Goal: Task Accomplishment & Management: Use online tool/utility

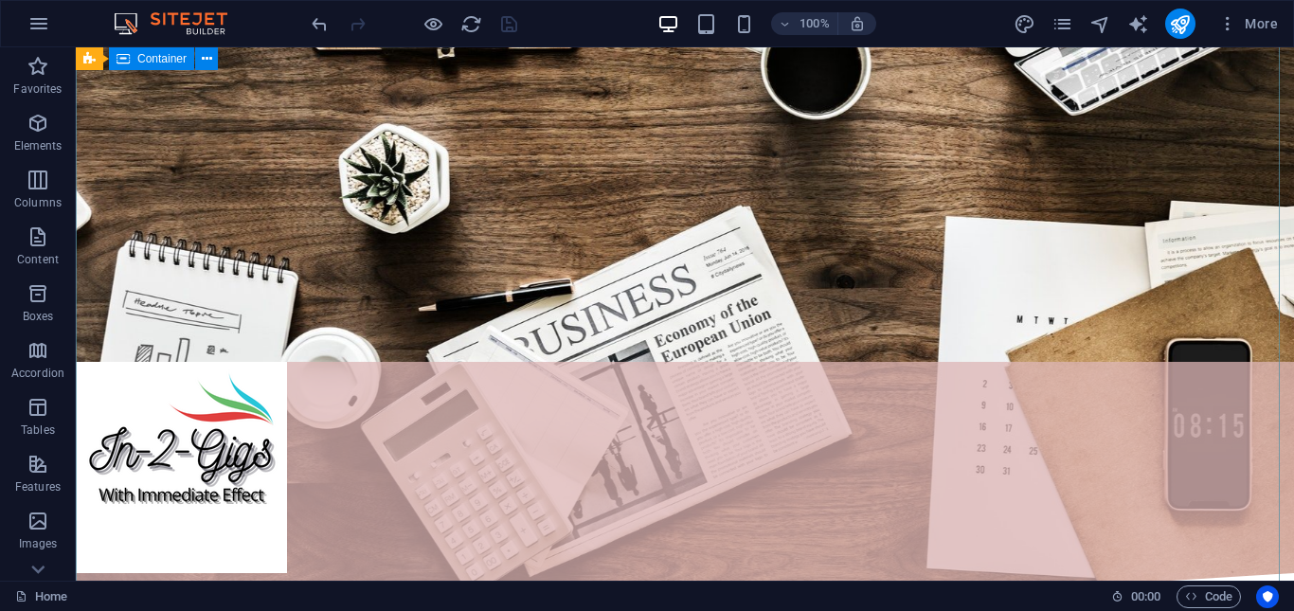
scroll to position [474, 0]
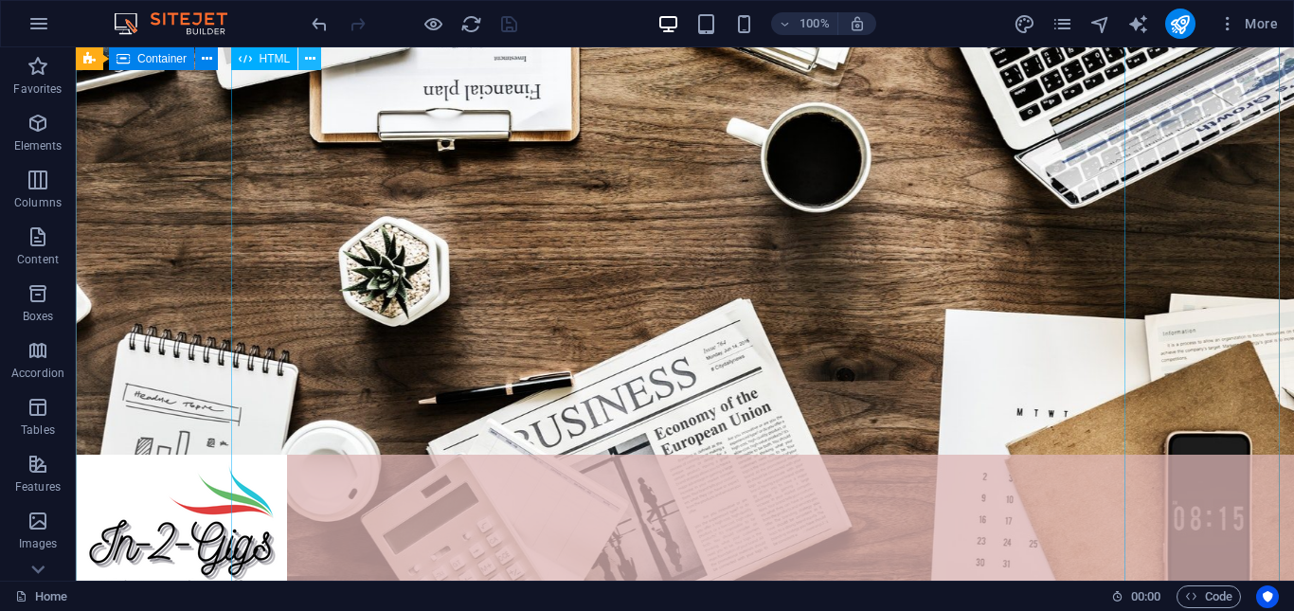
click at [307, 59] on icon at bounding box center [310, 59] width 10 height 20
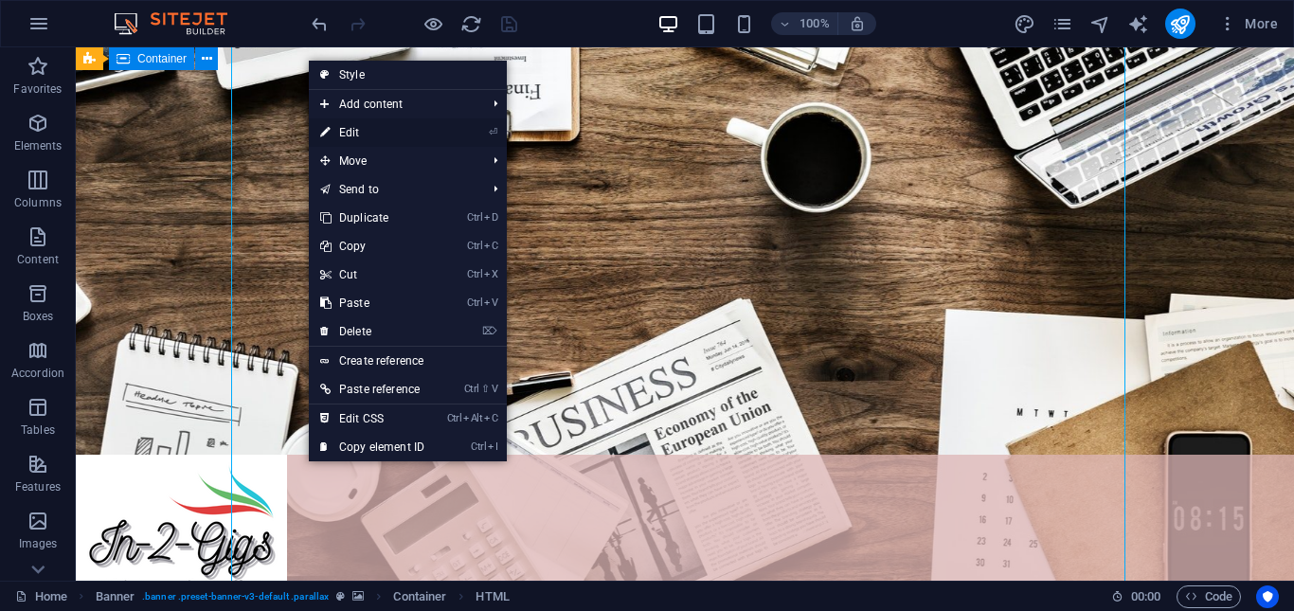
click at [348, 129] on link "⏎ Edit" at bounding box center [372, 132] width 127 height 28
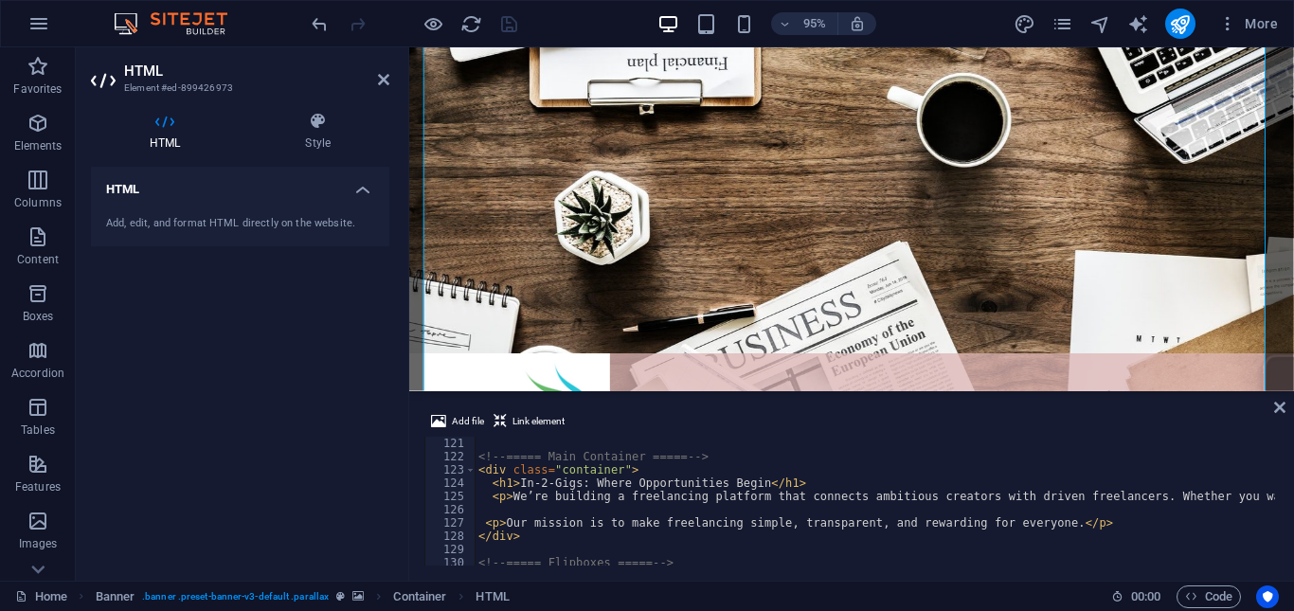
scroll to position [1591, 0]
click at [1111, 495] on div "<!-- ===== Main Container ===== --> < div class = "container" > < h1 > In-2-Gig…" at bounding box center [1103, 513] width 1259 height 152
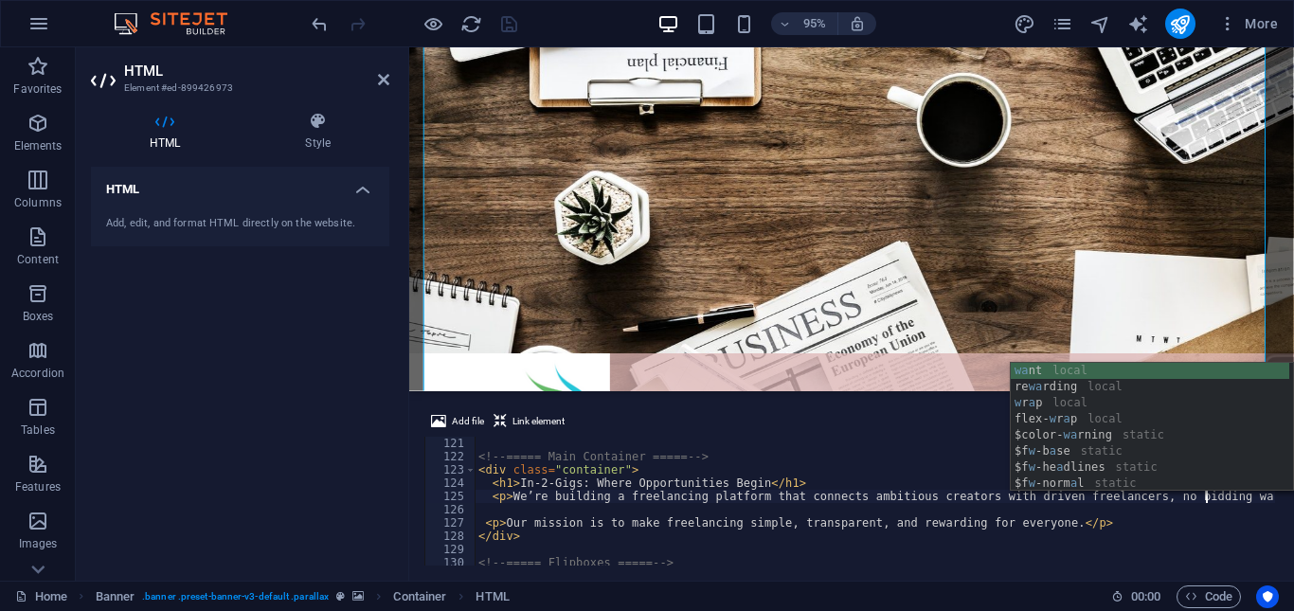
scroll to position [0, 60]
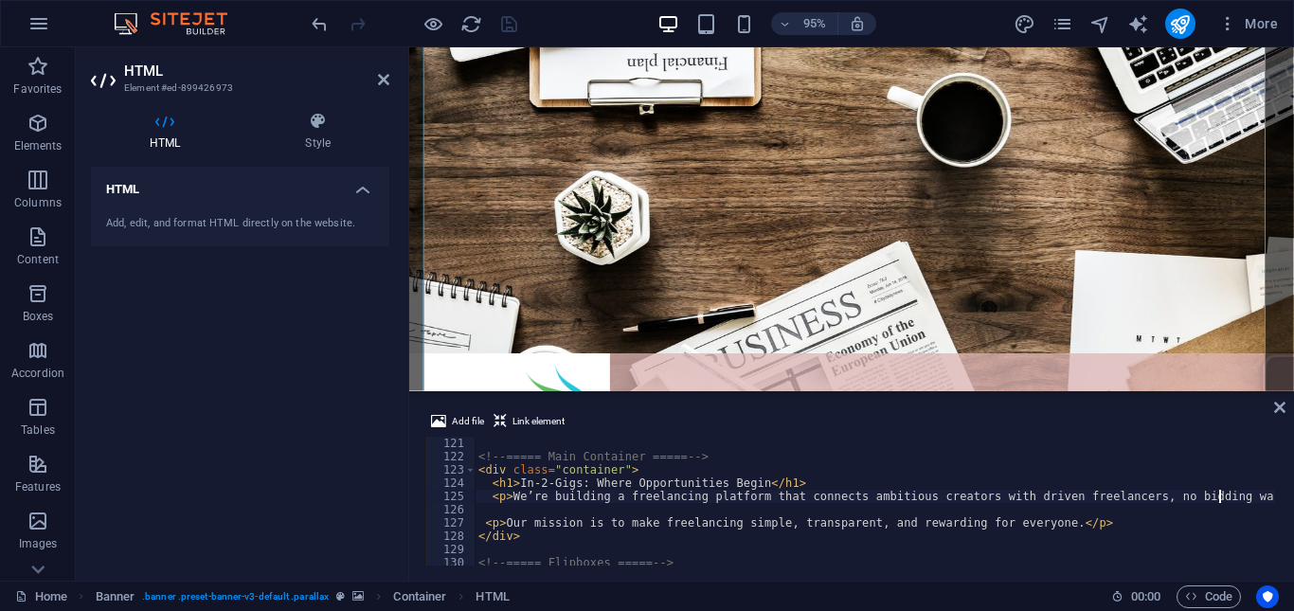
type textarea "<p>We’re building a freelancing platform that connects ambitious creators with …"
click at [295, 344] on div "HTML Add, edit, and format HTML directly on the website." at bounding box center [240, 366] width 298 height 399
drag, startPoint x: 505, startPoint y: 23, endPoint x: 242, endPoint y: 270, distance: 360.5
click at [505, 23] on icon "save" at bounding box center [509, 24] width 22 height 22
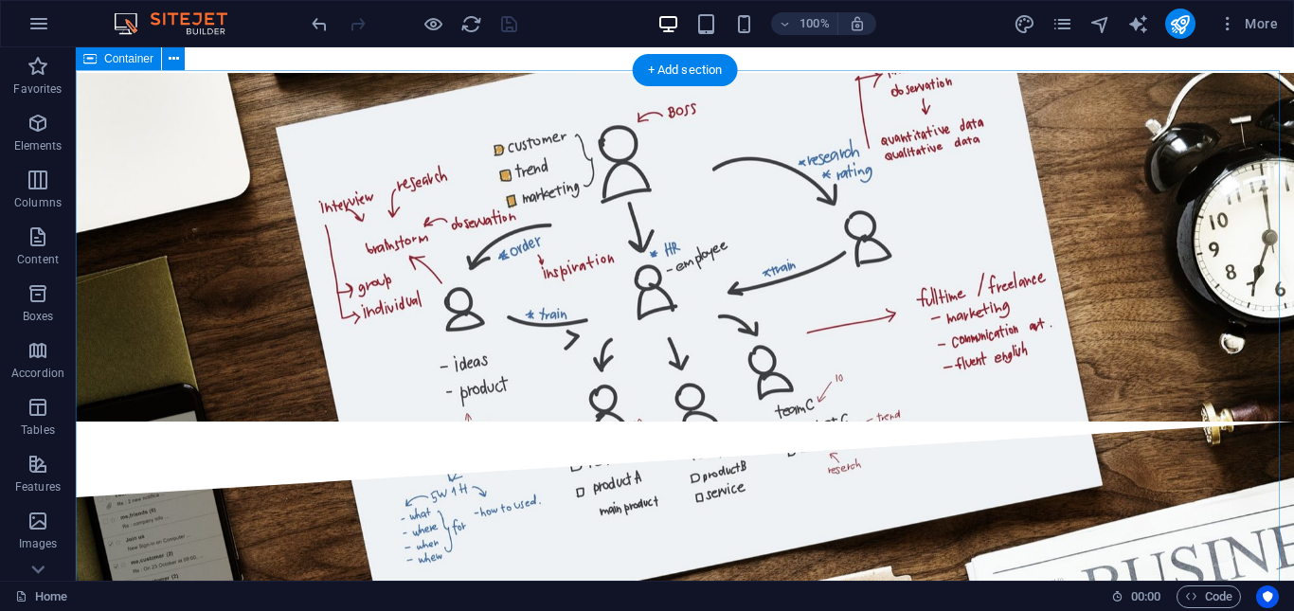
scroll to position [1989, 0]
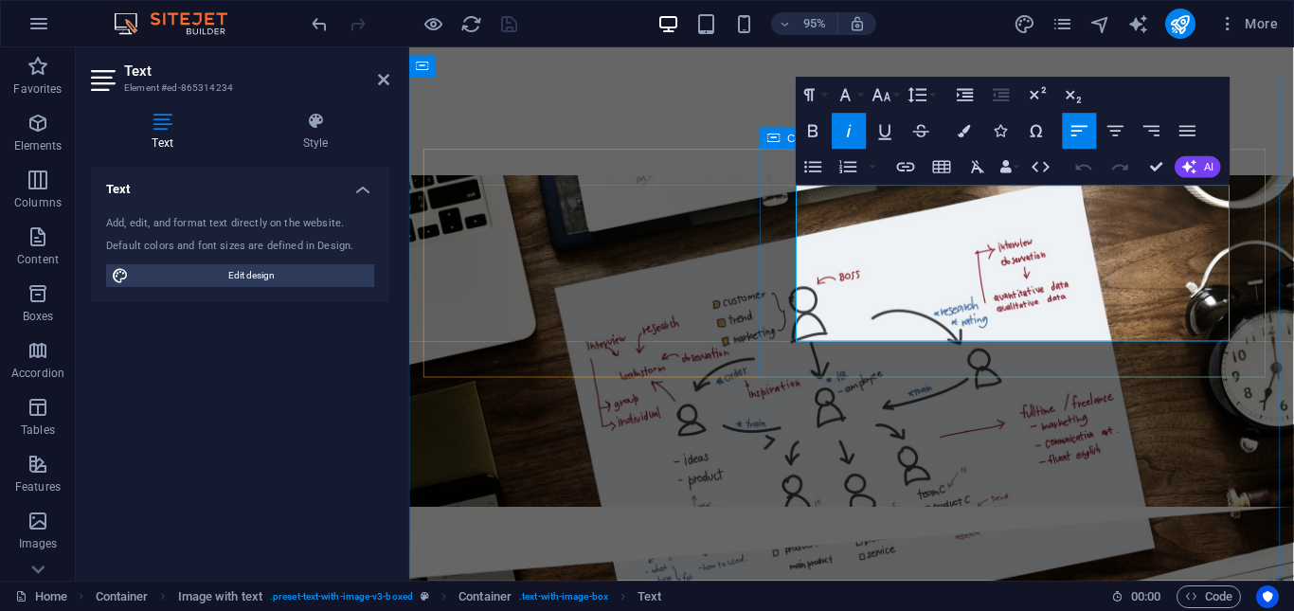
drag, startPoint x: 816, startPoint y: 201, endPoint x: 1086, endPoint y: 357, distance: 311.9
click at [964, 134] on icon "button" at bounding box center [964, 131] width 12 height 12
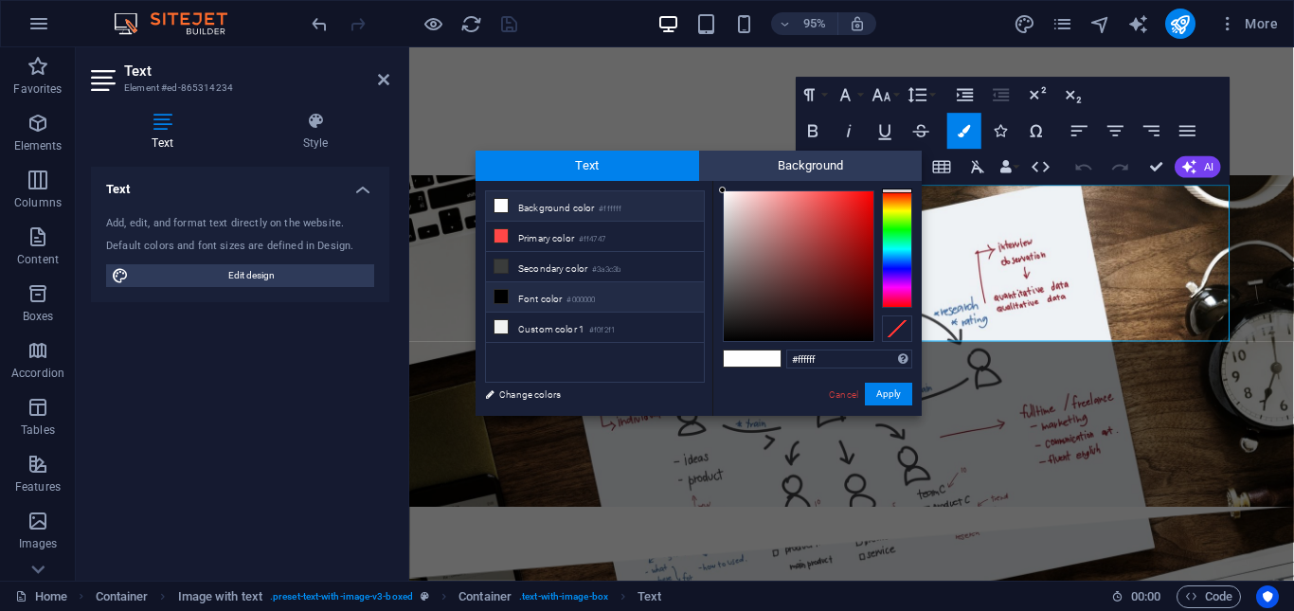
click at [495, 295] on icon at bounding box center [500, 296] width 13 height 13
type input "#000000"
click at [898, 390] on button "Apply" at bounding box center [888, 394] width 47 height 23
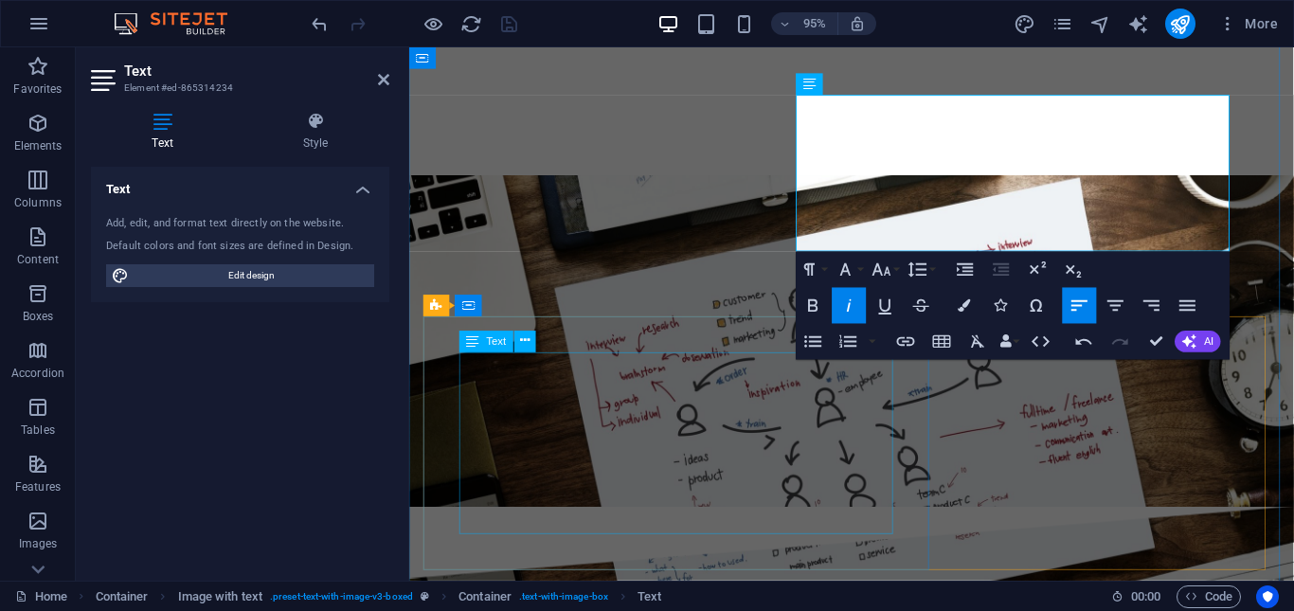
scroll to position [2084, 0]
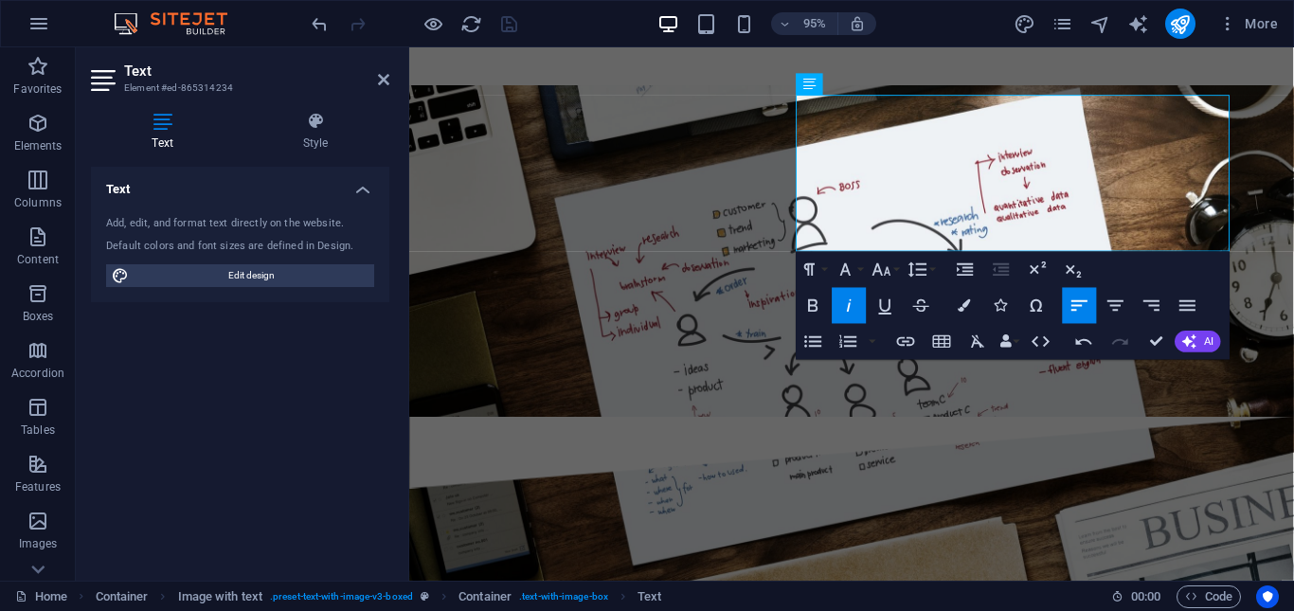
click at [333, 395] on div "Text Add, edit, and format text directly on the website. Default colors and fon…" at bounding box center [240, 366] width 298 height 399
click at [360, 359] on div "Text Add, edit, and format text directly on the website. Default colors and fon…" at bounding box center [240, 366] width 298 height 399
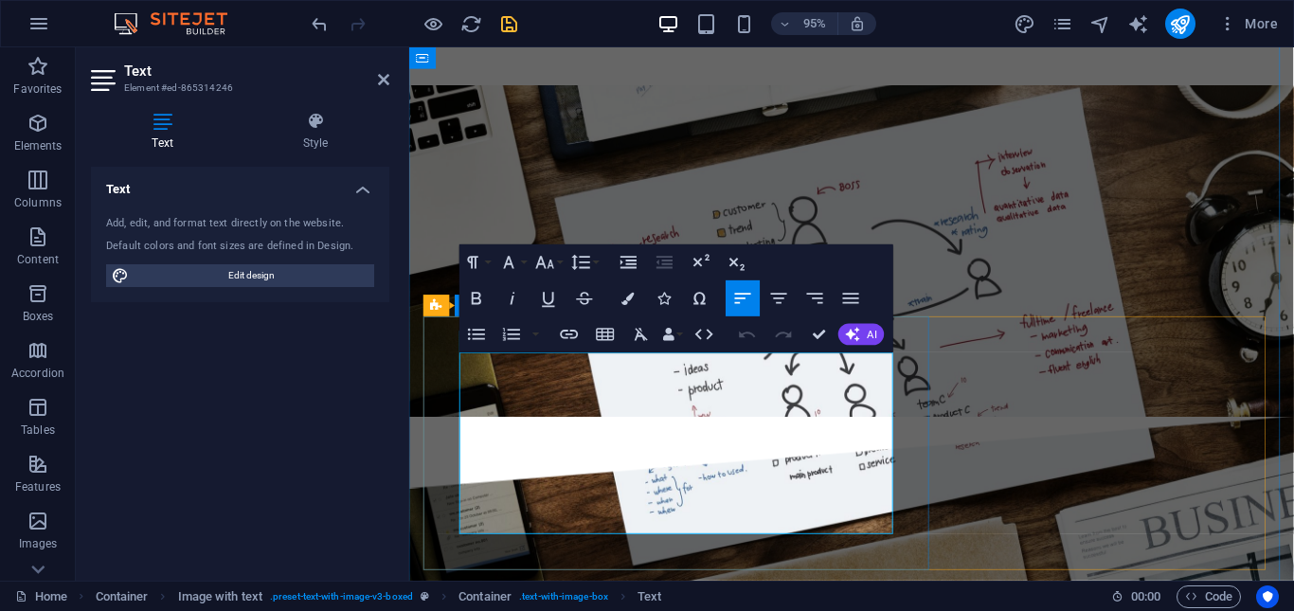
drag, startPoint x: 461, startPoint y: 377, endPoint x: 926, endPoint y: 553, distance: 497.3
click at [627, 305] on button "Colors" at bounding box center [628, 298] width 34 height 36
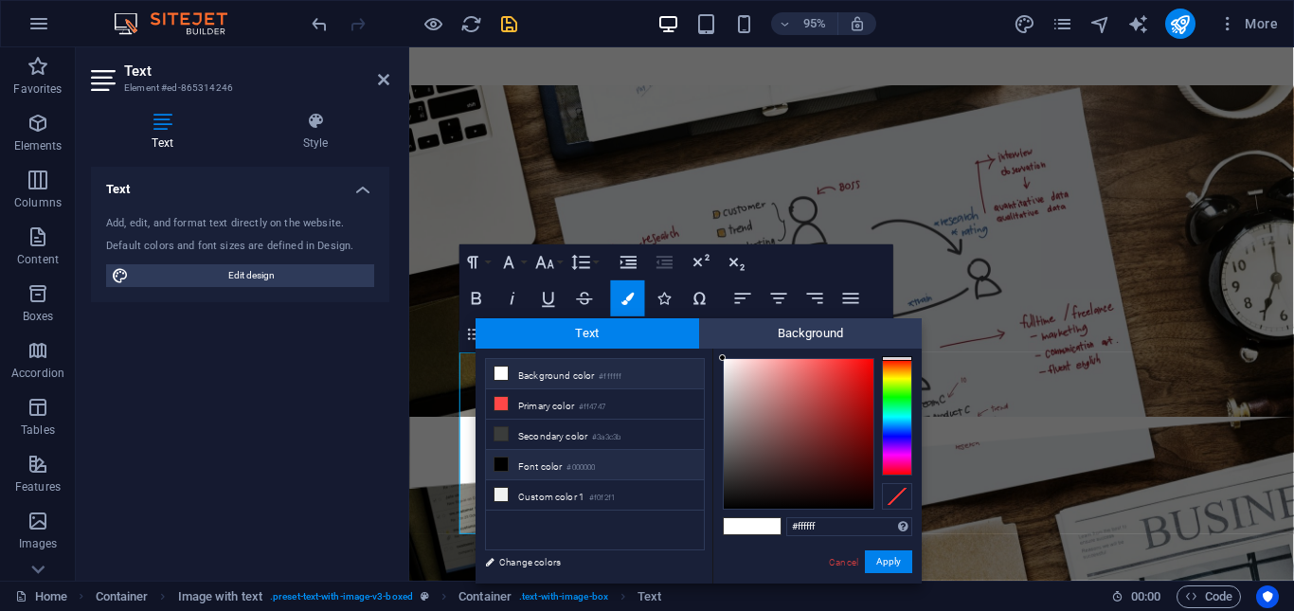
click at [498, 458] on icon at bounding box center [500, 463] width 13 height 13
type input "#000000"
click at [887, 558] on button "Apply" at bounding box center [888, 561] width 47 height 23
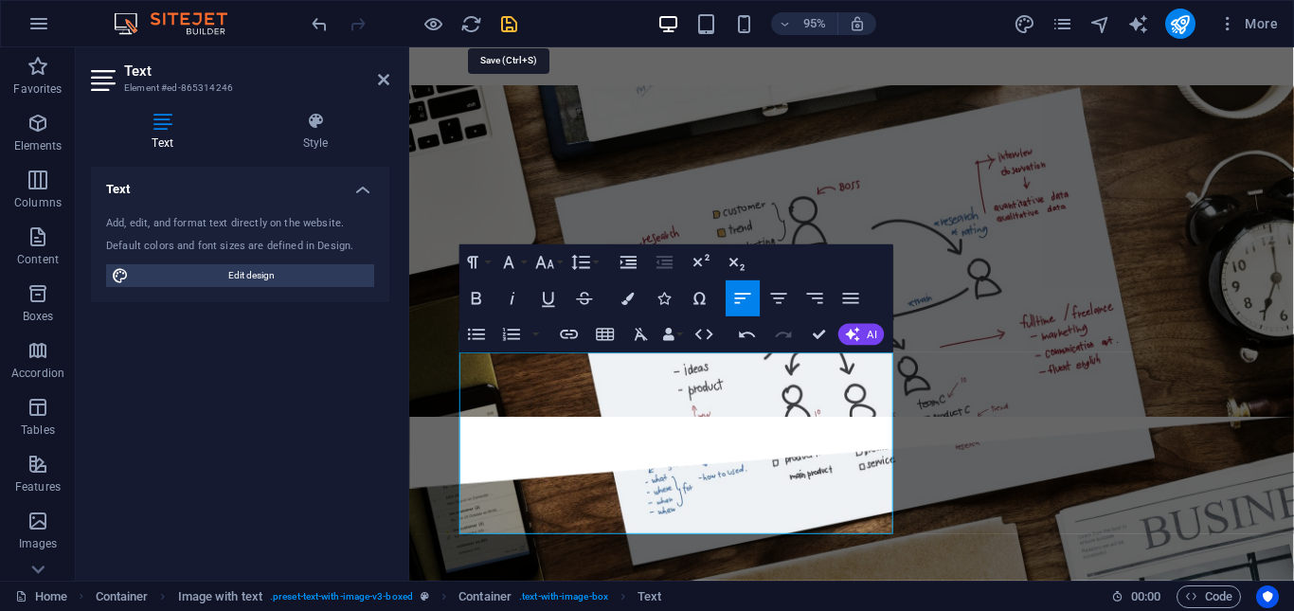
click at [505, 25] on icon "save" at bounding box center [509, 24] width 22 height 22
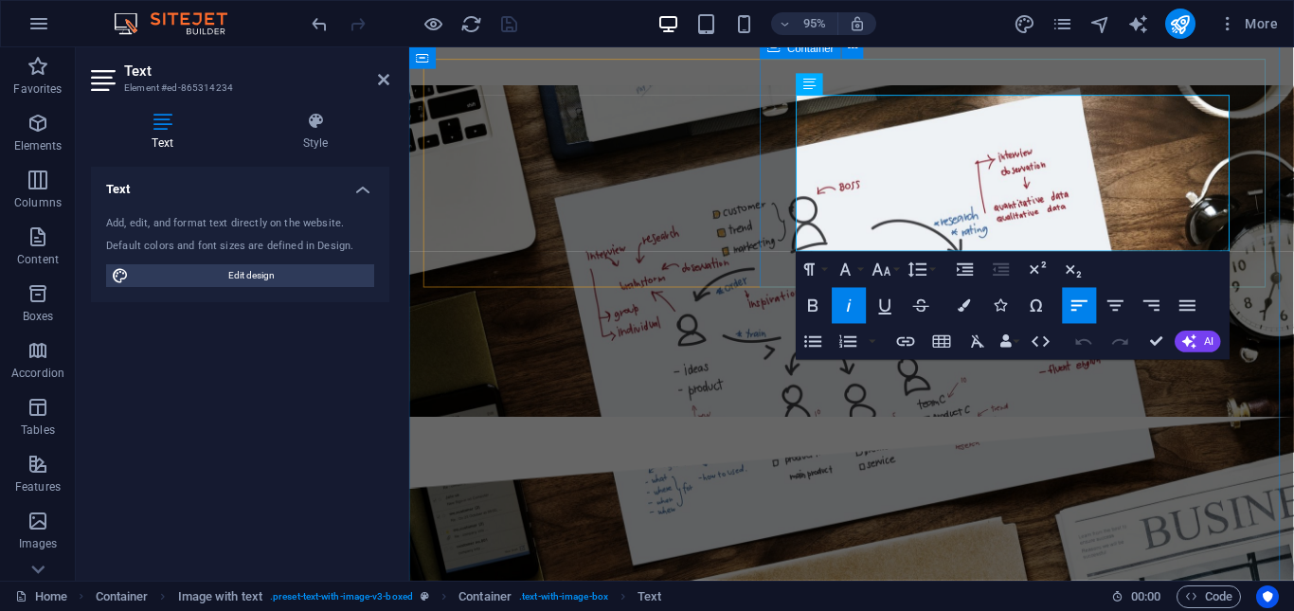
drag, startPoint x: 888, startPoint y: 112, endPoint x: 810, endPoint y: 112, distance: 78.6
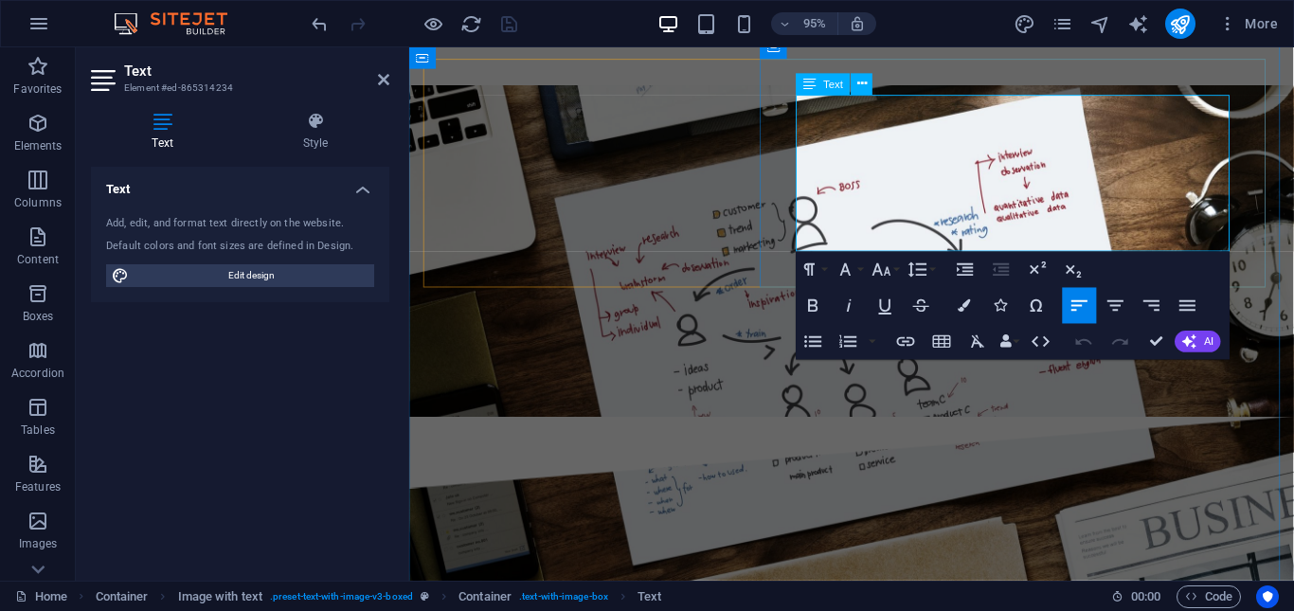
drag, startPoint x: 886, startPoint y: 109, endPoint x: 818, endPoint y: 109, distance: 67.2
click at [960, 311] on icon "button" at bounding box center [964, 305] width 12 height 12
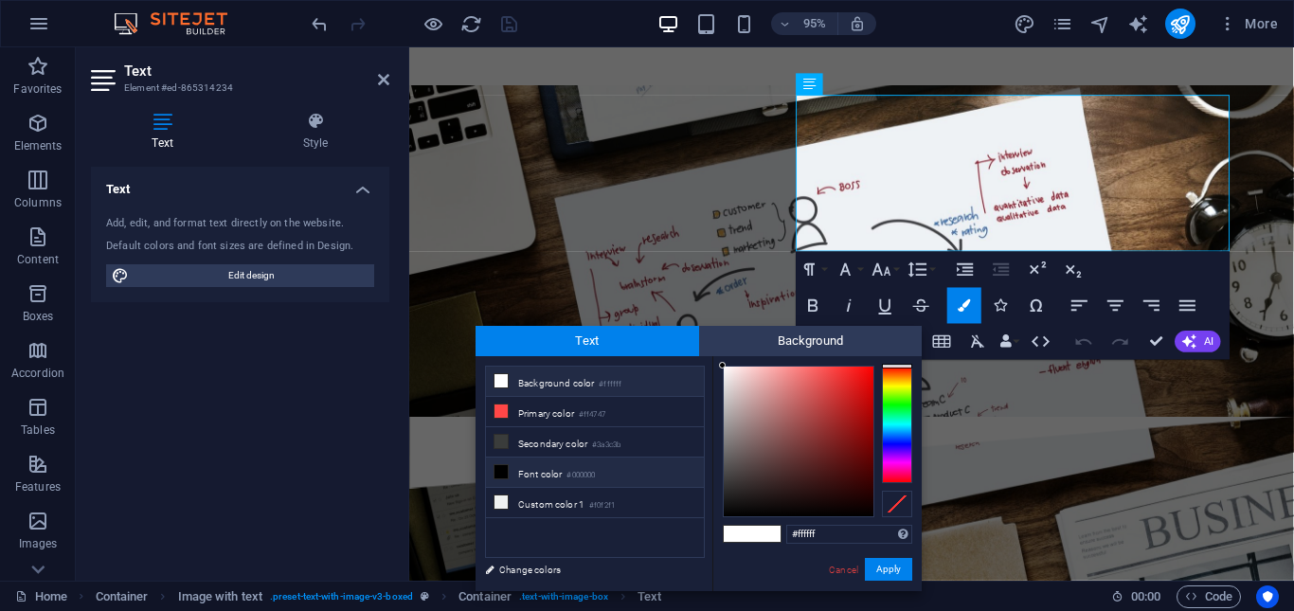
click at [503, 469] on icon at bounding box center [500, 471] width 13 height 13
drag, startPoint x: 892, startPoint y: 563, endPoint x: 497, endPoint y: 540, distance: 395.6
click at [892, 563] on button "Apply" at bounding box center [888, 569] width 47 height 23
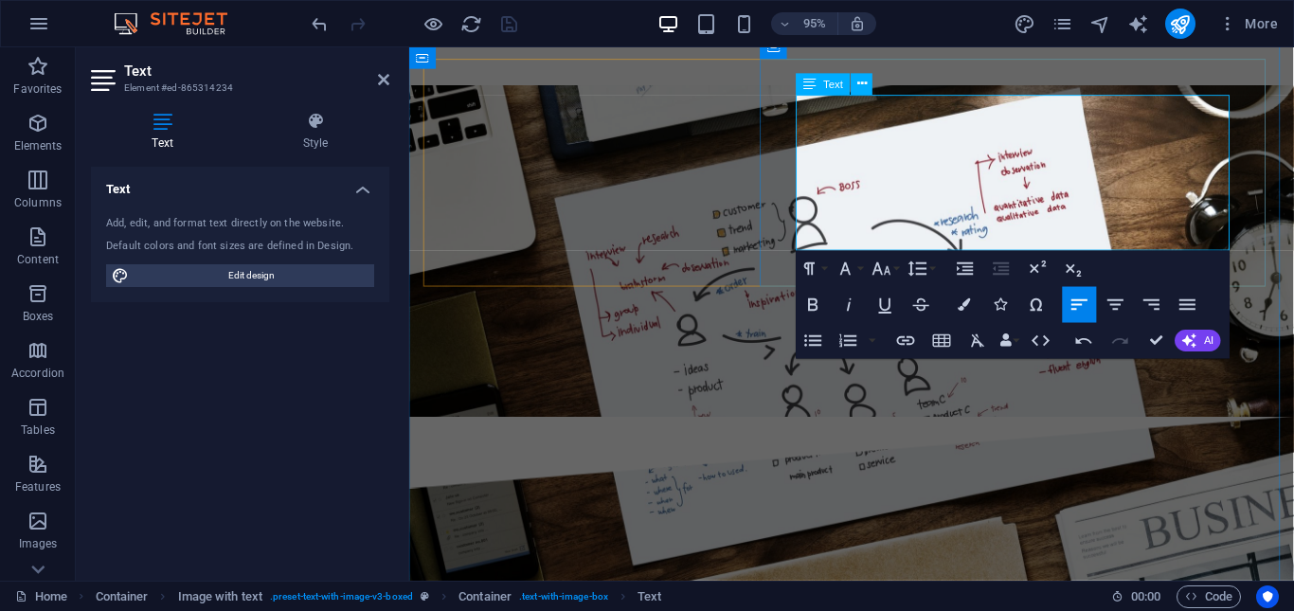
drag, startPoint x: 877, startPoint y: 111, endPoint x: 824, endPoint y: 111, distance: 53.0
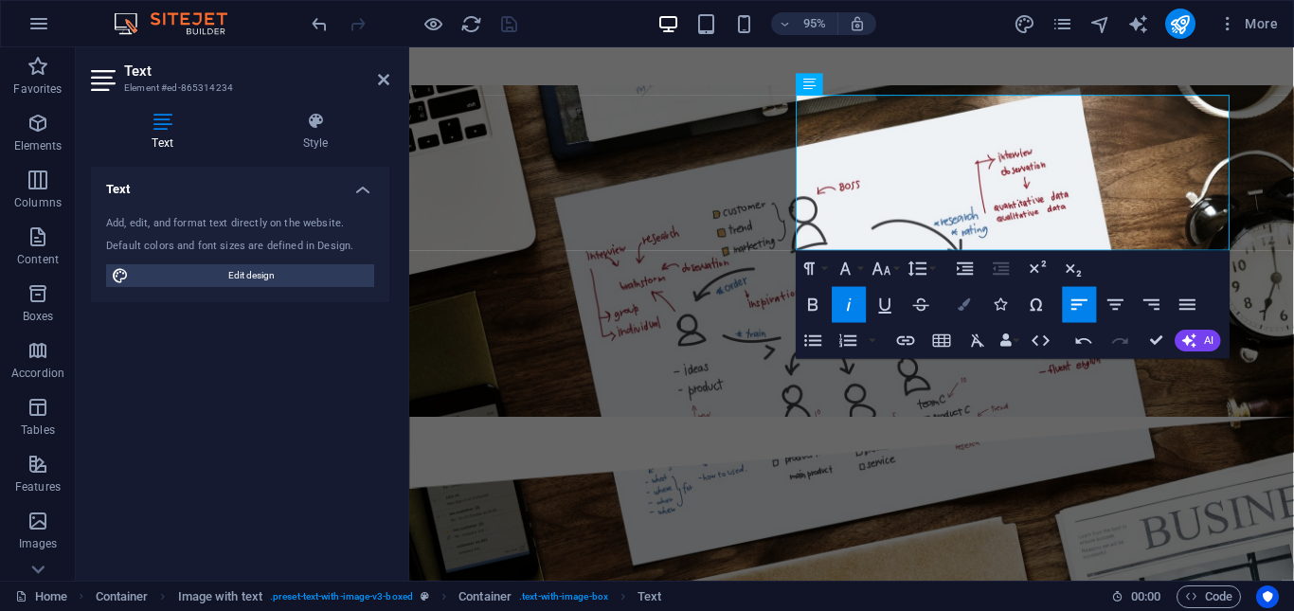
click at [963, 307] on icon "button" at bounding box center [964, 304] width 12 height 12
type input "#ffffff"
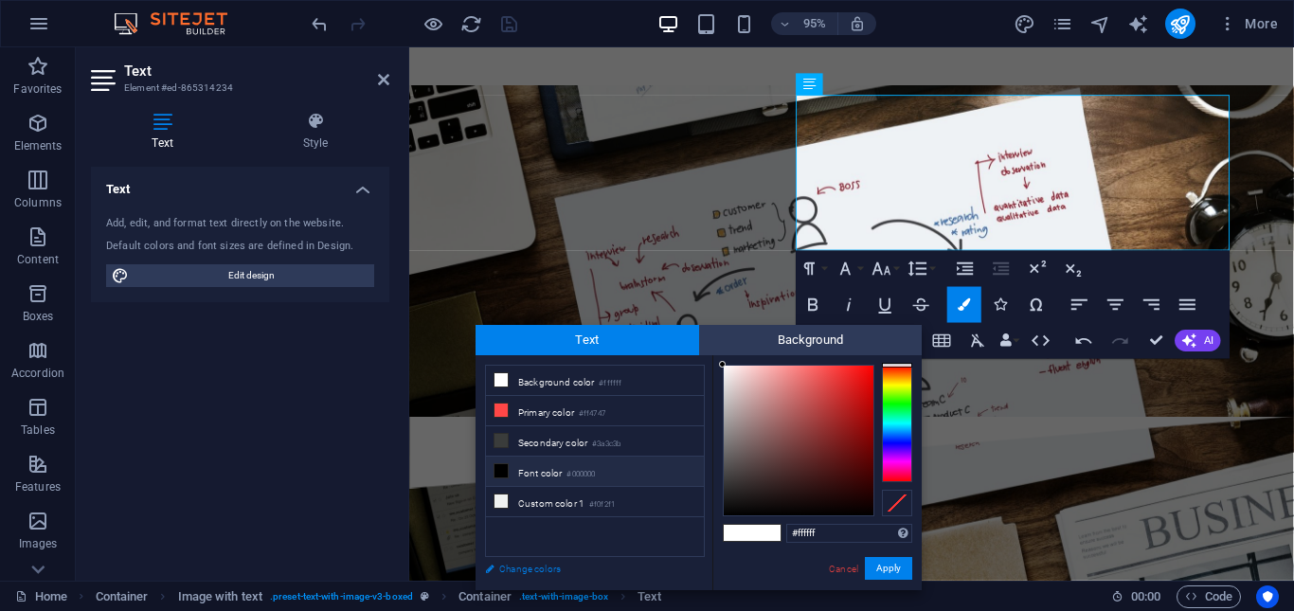
click at [518, 575] on link "Change colors" at bounding box center [585, 569] width 220 height 24
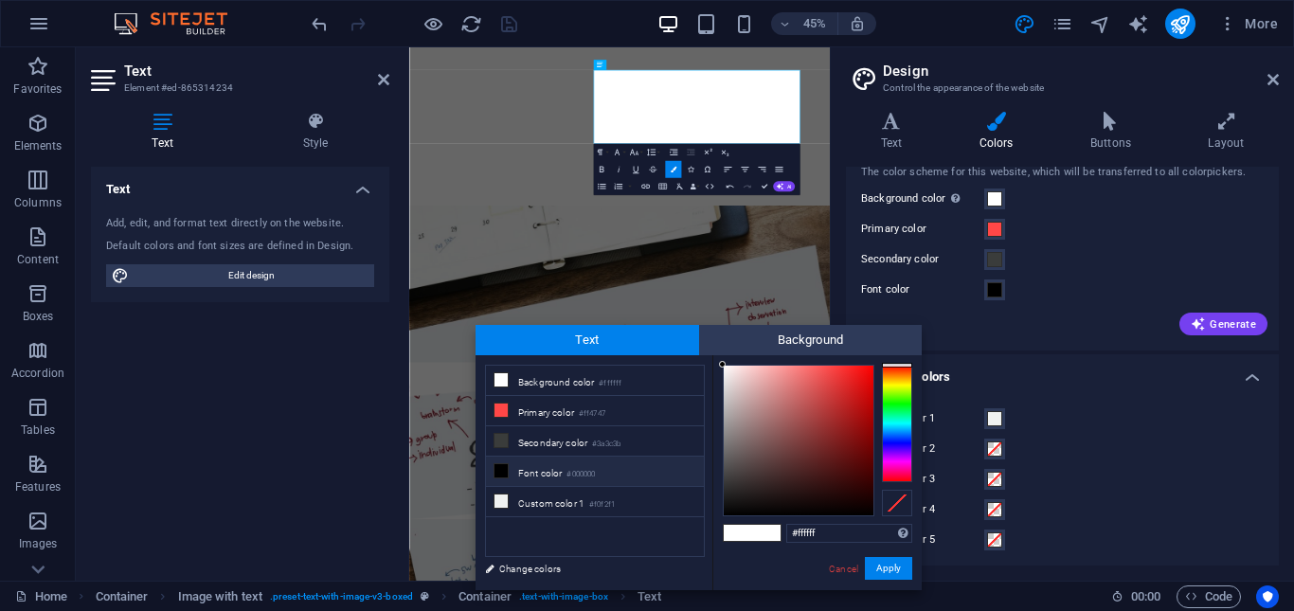
scroll to position [60, 0]
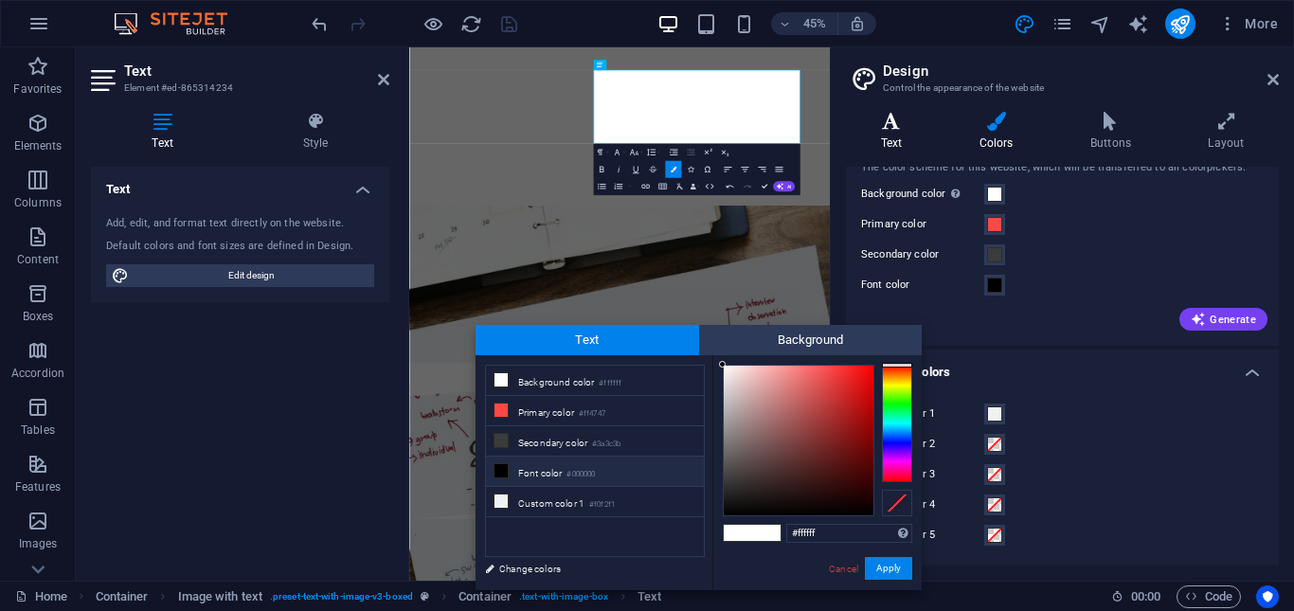
click at [898, 133] on h4 "Text" at bounding box center [895, 132] width 98 height 40
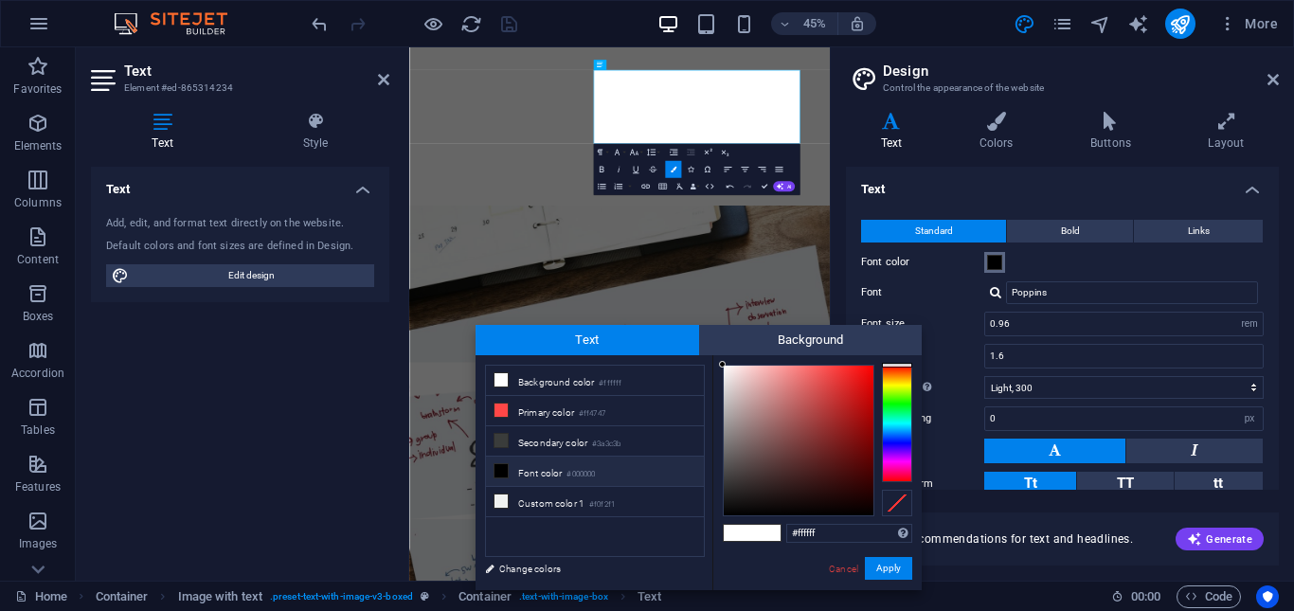
click at [995, 261] on span at bounding box center [994, 262] width 15 height 15
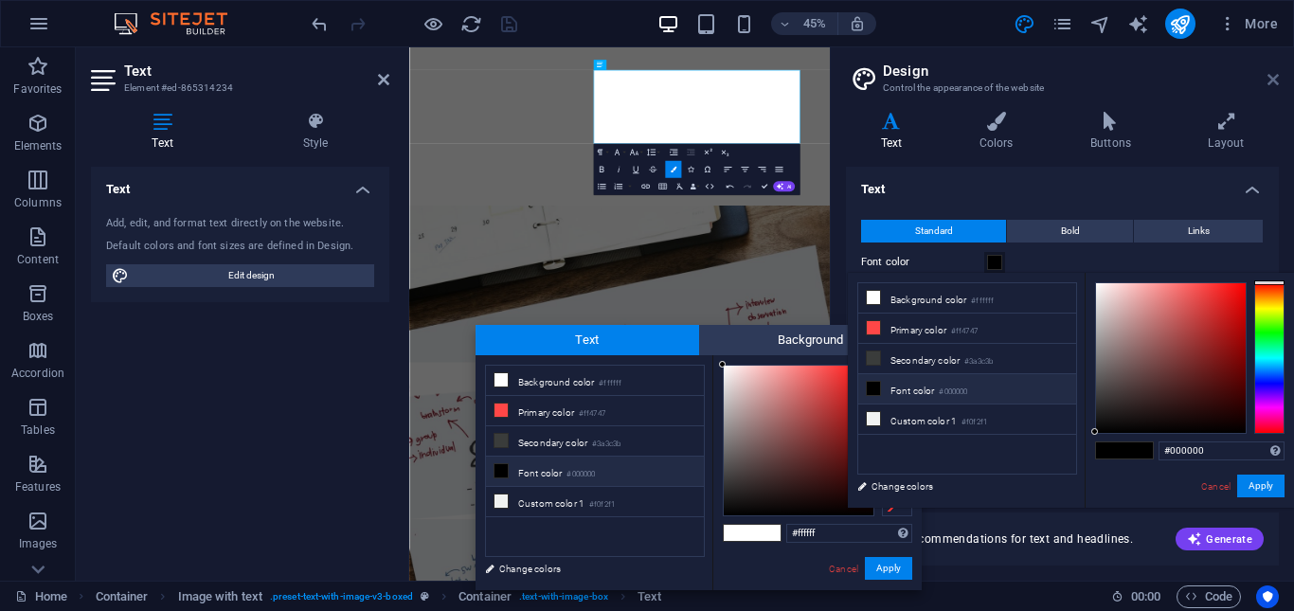
drag, startPoint x: 1276, startPoint y: 85, endPoint x: 805, endPoint y: 120, distance: 472.0
click at [1276, 85] on icon at bounding box center [1272, 79] width 11 height 15
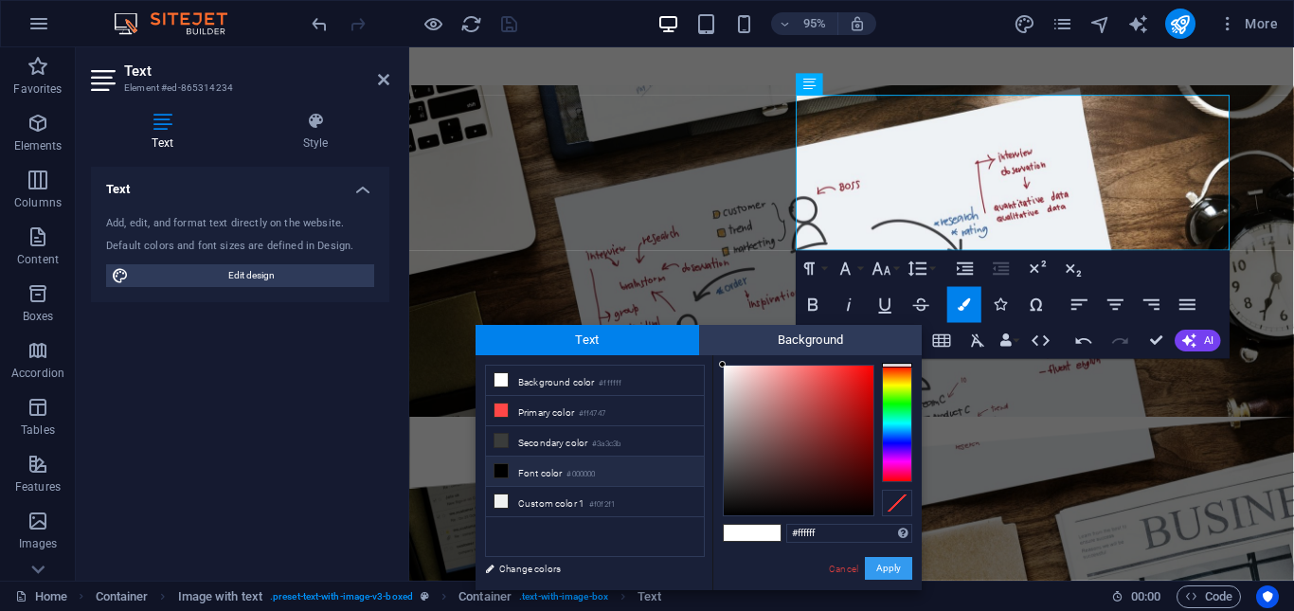
click at [899, 570] on button "Apply" at bounding box center [888, 568] width 47 height 23
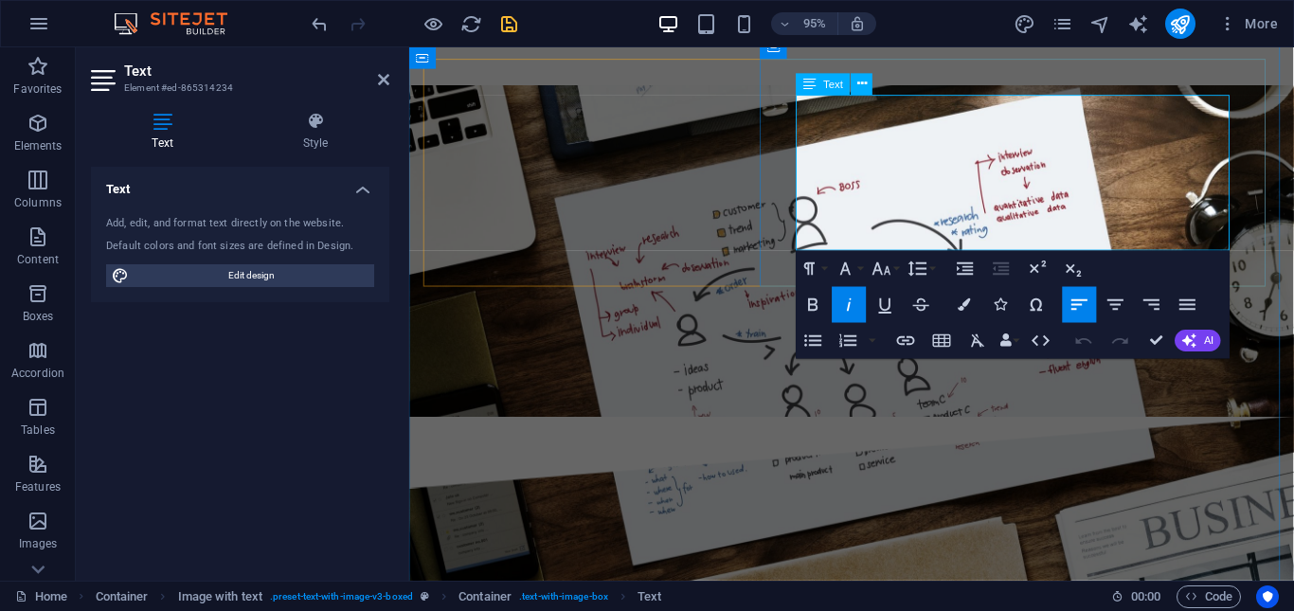
drag, startPoint x: 950, startPoint y: 108, endPoint x: 880, endPoint y: 110, distance: 70.1
click at [853, 308] on icon "button" at bounding box center [850, 305] width 22 height 22
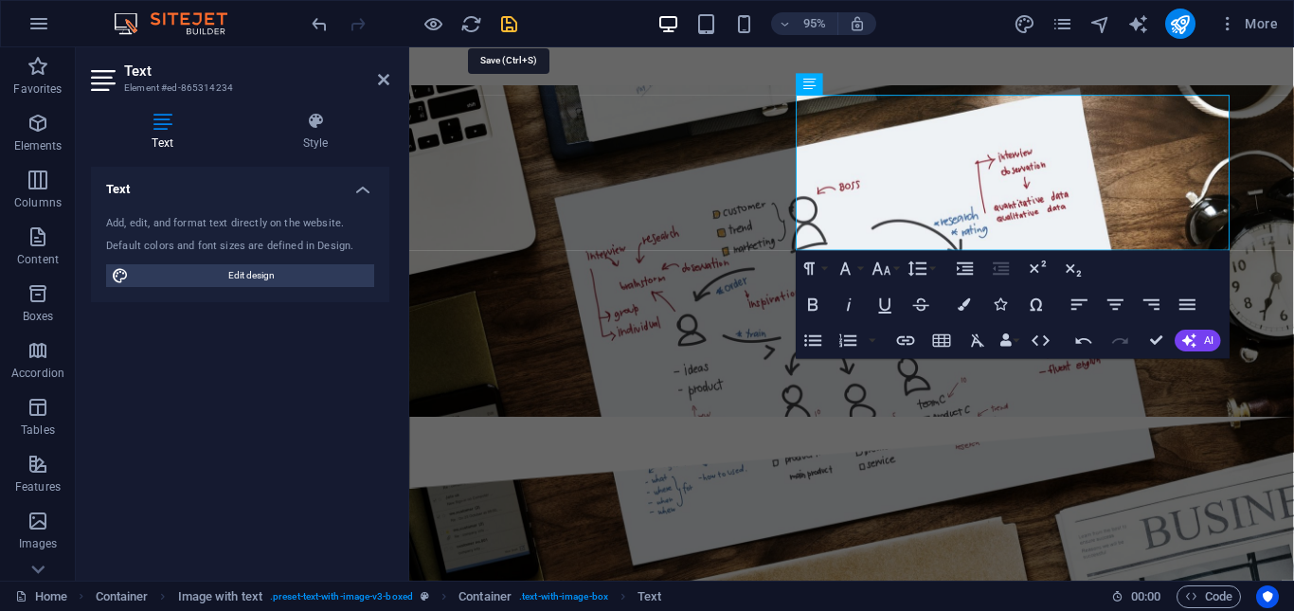
drag, startPoint x: 507, startPoint y: 24, endPoint x: 483, endPoint y: 224, distance: 202.2
click at [507, 24] on icon "save" at bounding box center [509, 24] width 22 height 22
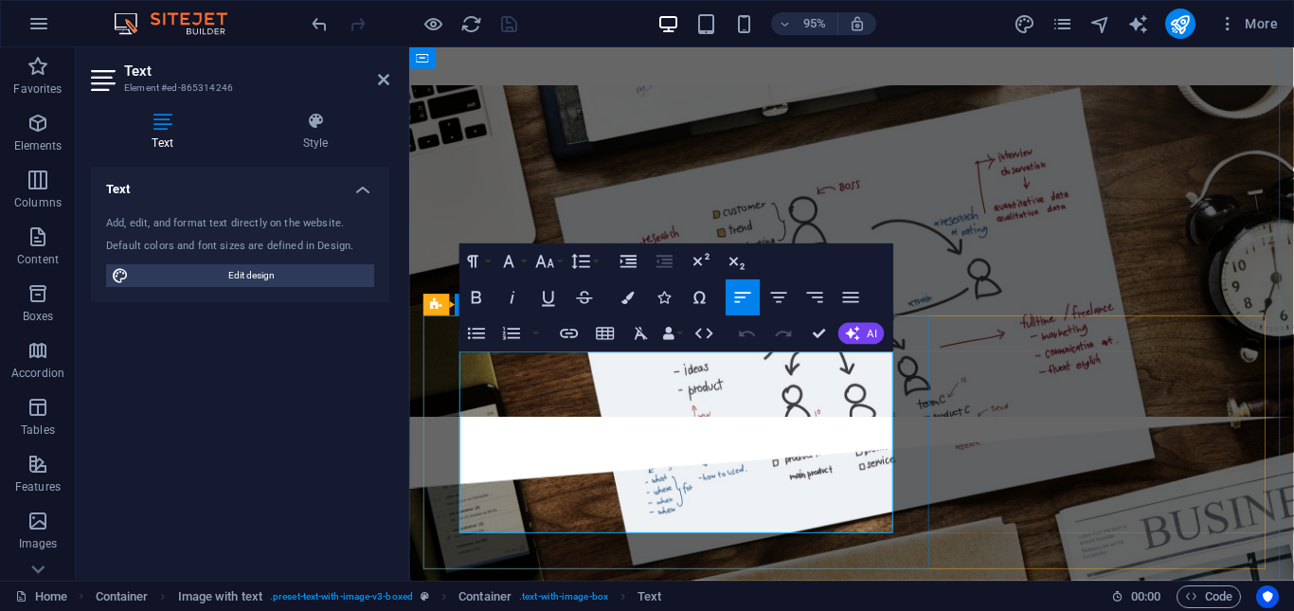
drag, startPoint x: 480, startPoint y: 380, endPoint x: 550, endPoint y: 375, distance: 70.2
click at [510, 298] on icon "button" at bounding box center [513, 297] width 22 height 22
click at [317, 404] on div "Text Add, edit, and format text directly on the website. Default colors and fon…" at bounding box center [240, 366] width 298 height 399
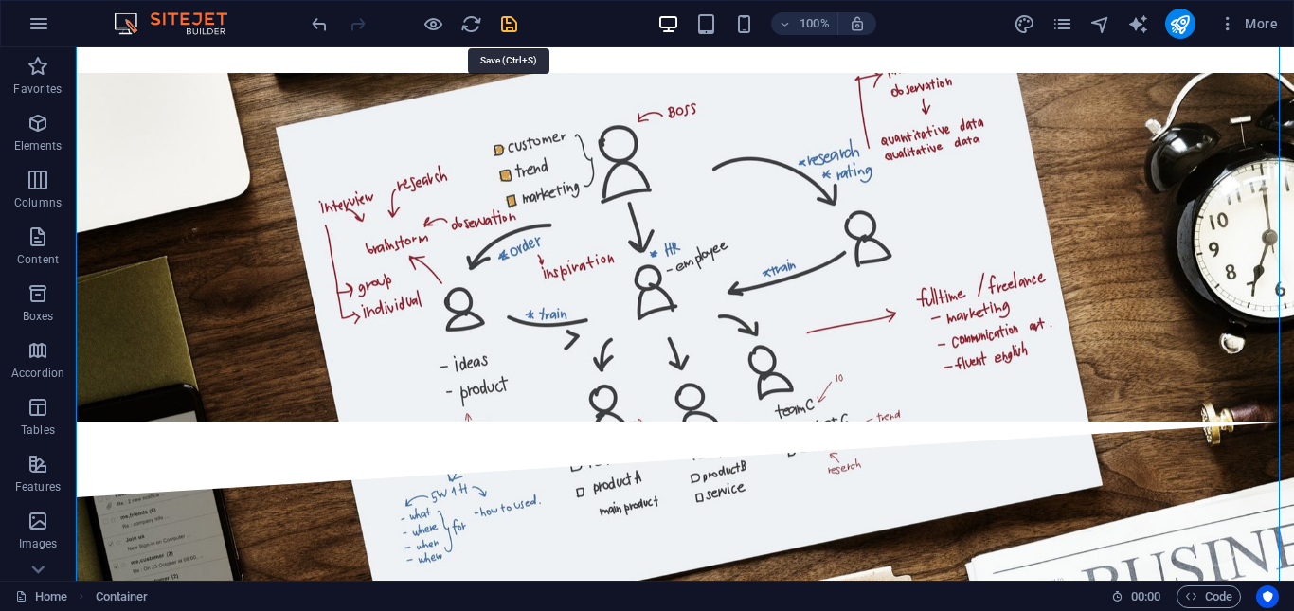
drag, startPoint x: 506, startPoint y: 23, endPoint x: 189, endPoint y: 280, distance: 408.0
click at [506, 23] on icon "save" at bounding box center [509, 24] width 22 height 22
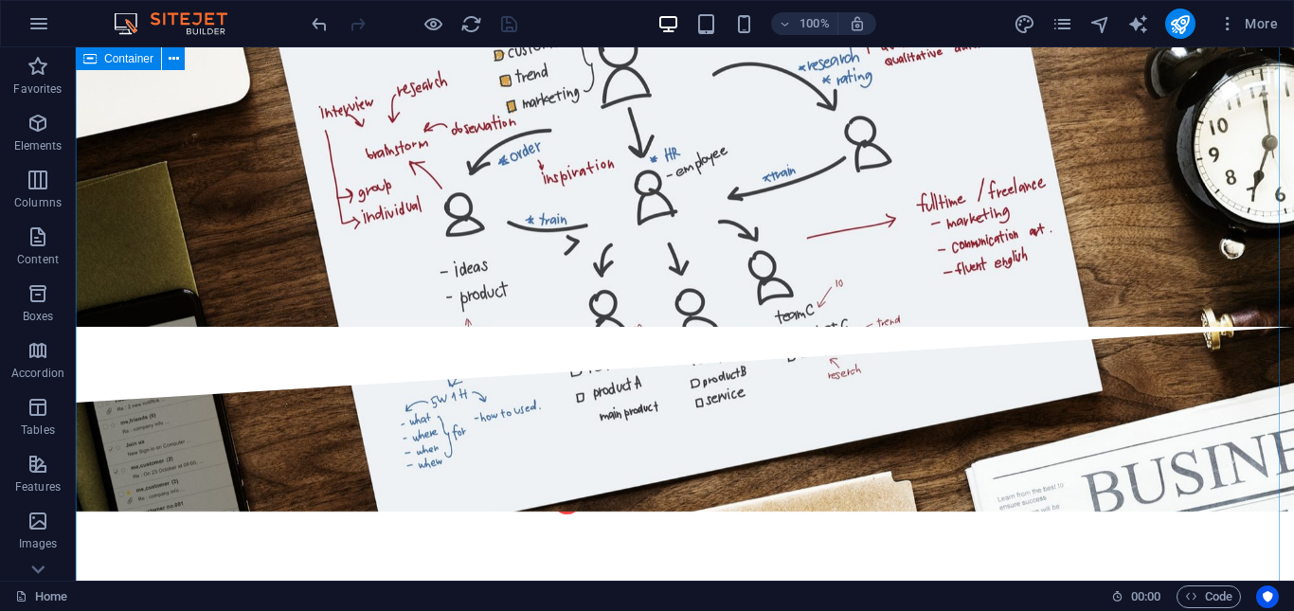
scroll to position [2273, 0]
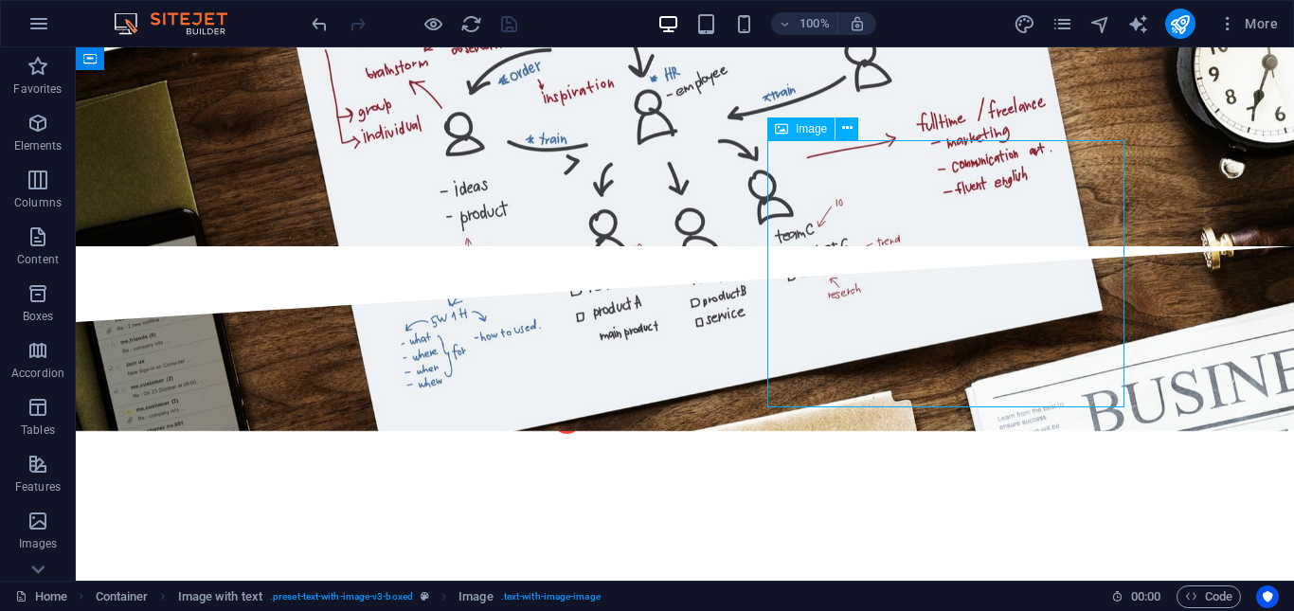
select select "%"
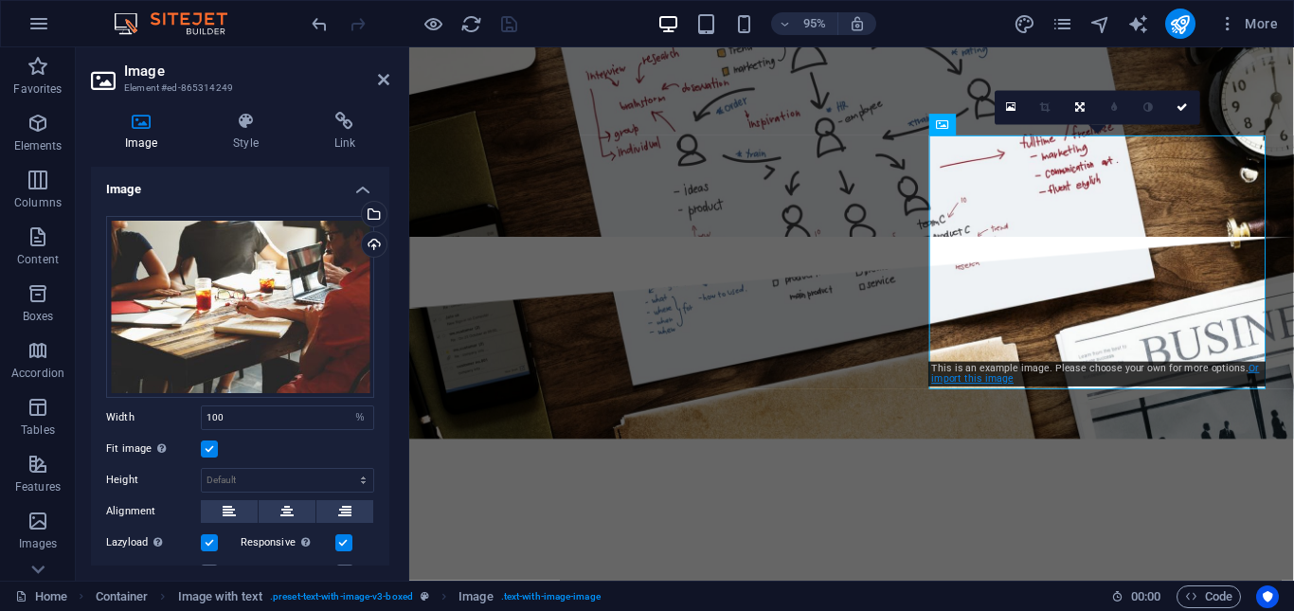
click at [973, 379] on link "Or import this image" at bounding box center [1096, 373] width 328 height 23
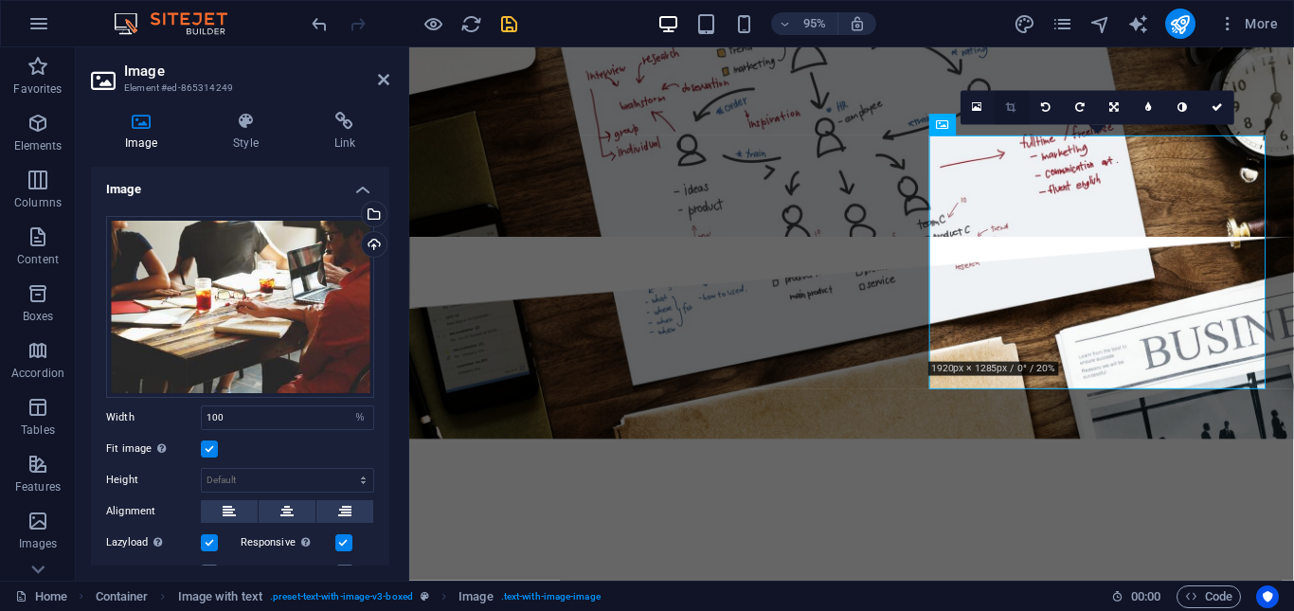
click at [1011, 112] on icon at bounding box center [1012, 107] width 10 height 10
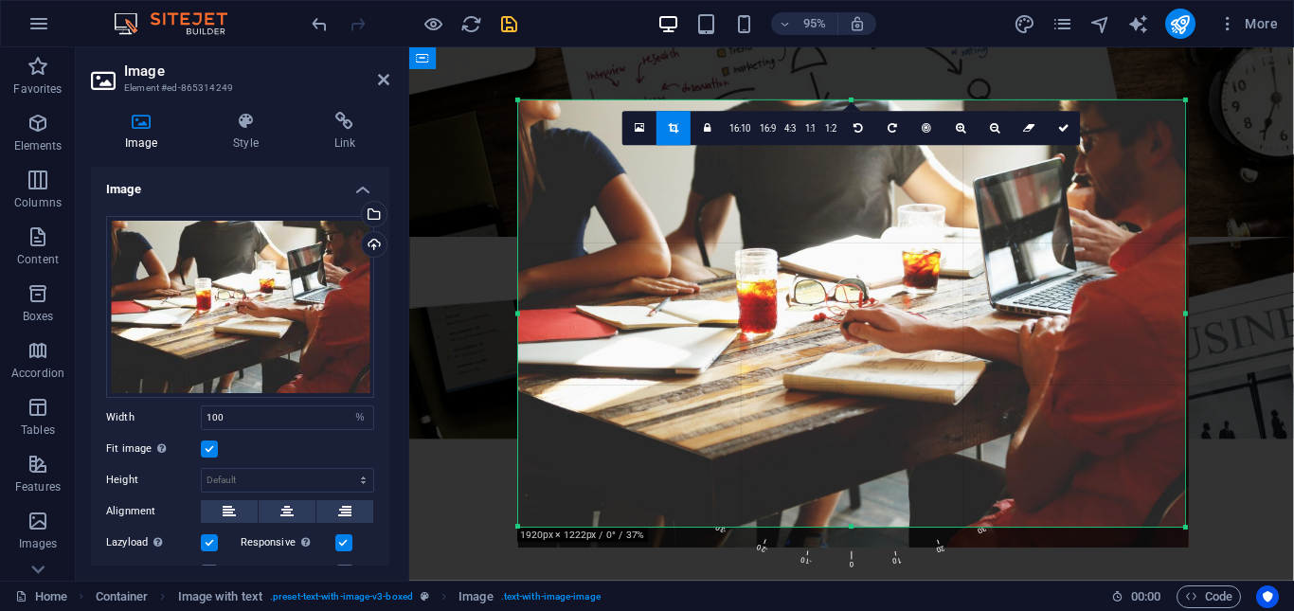
drag, startPoint x: 1176, startPoint y: 531, endPoint x: 1208, endPoint y: 567, distance: 48.3
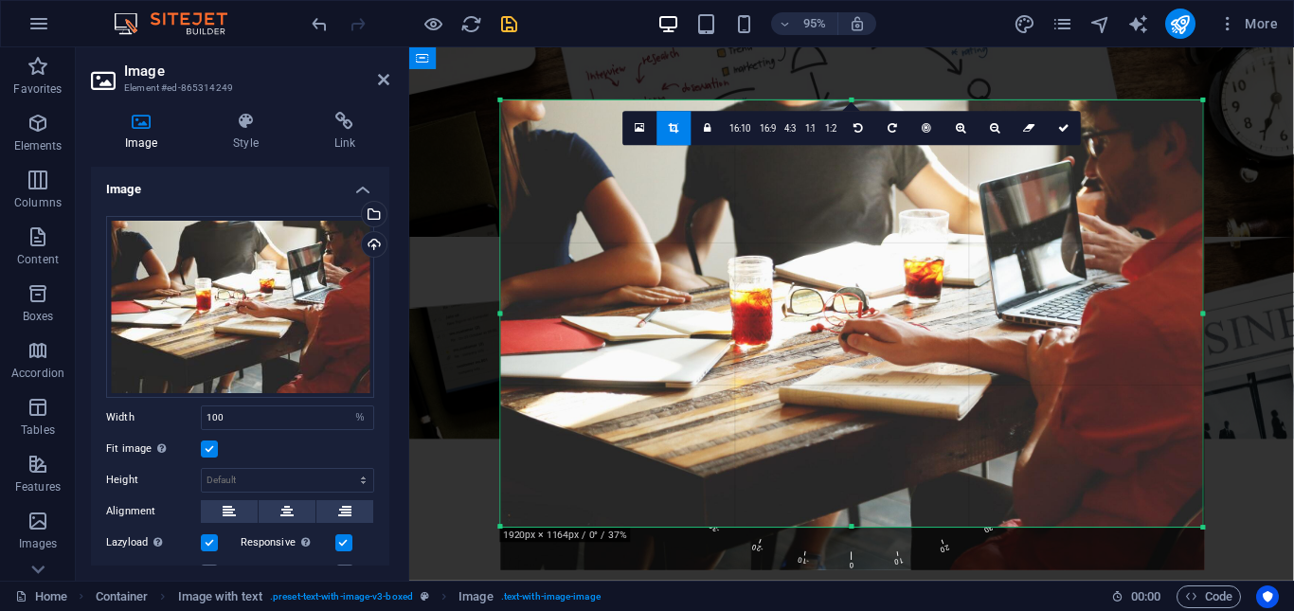
drag, startPoint x: 1186, startPoint y: 524, endPoint x: 1225, endPoint y: 577, distance: 65.7
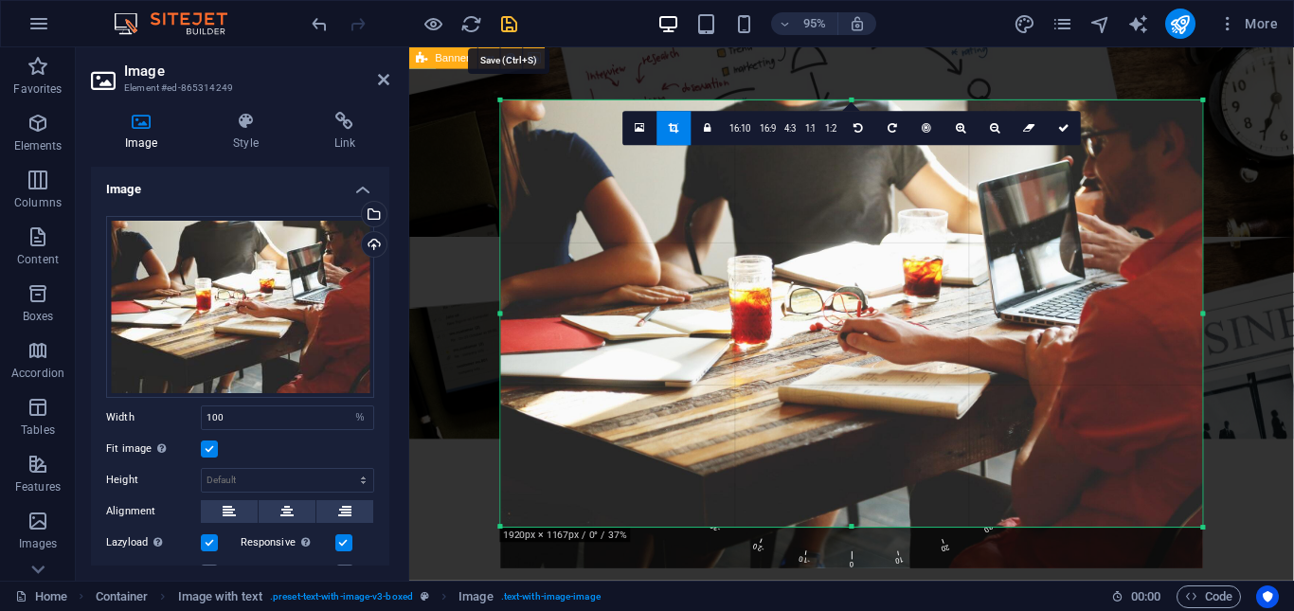
drag, startPoint x: 510, startPoint y: 27, endPoint x: 430, endPoint y: 34, distance: 79.8
click at [510, 27] on icon "save" at bounding box center [509, 24] width 22 height 22
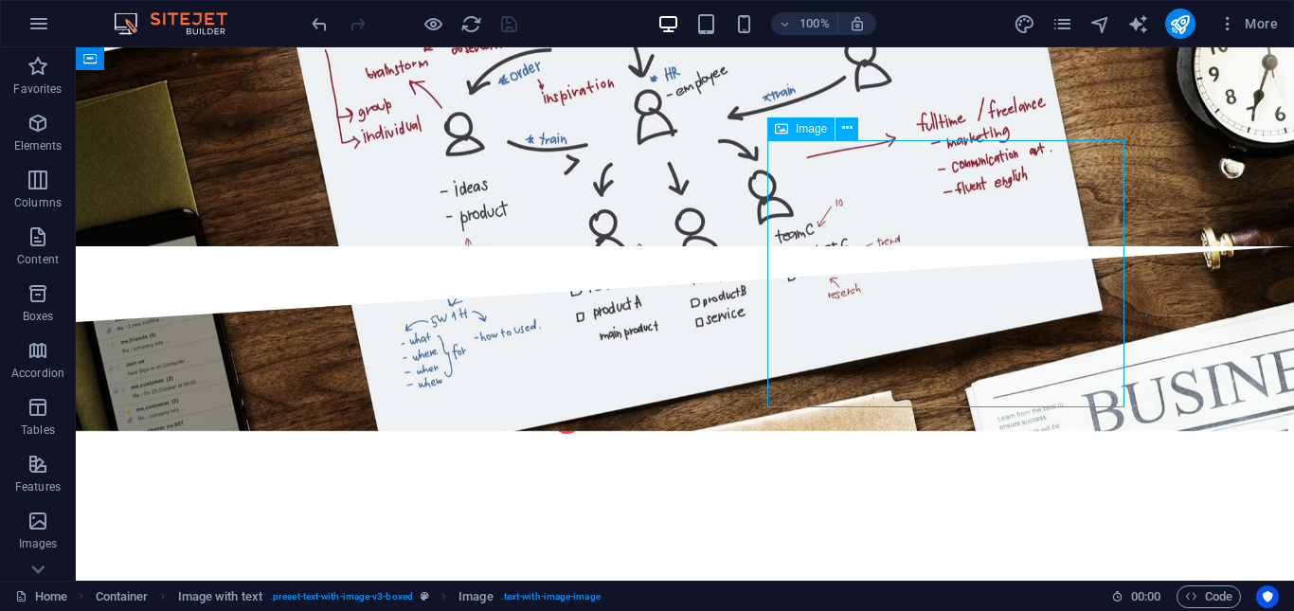
select select "px"
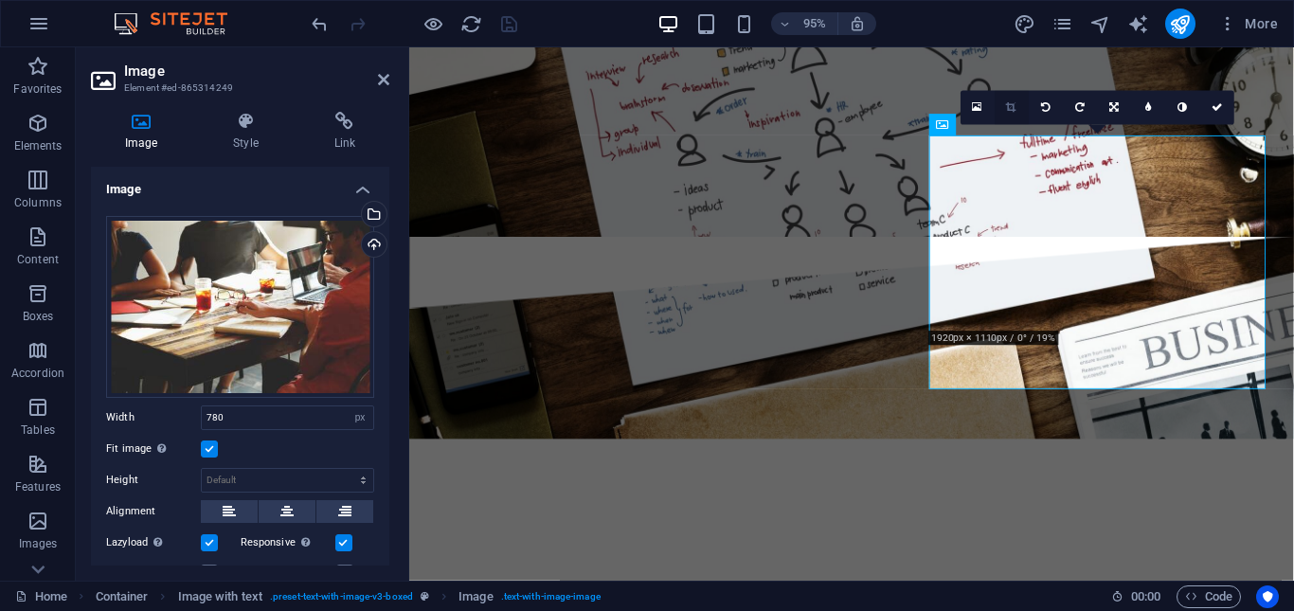
click at [1007, 104] on icon at bounding box center [1012, 107] width 10 height 10
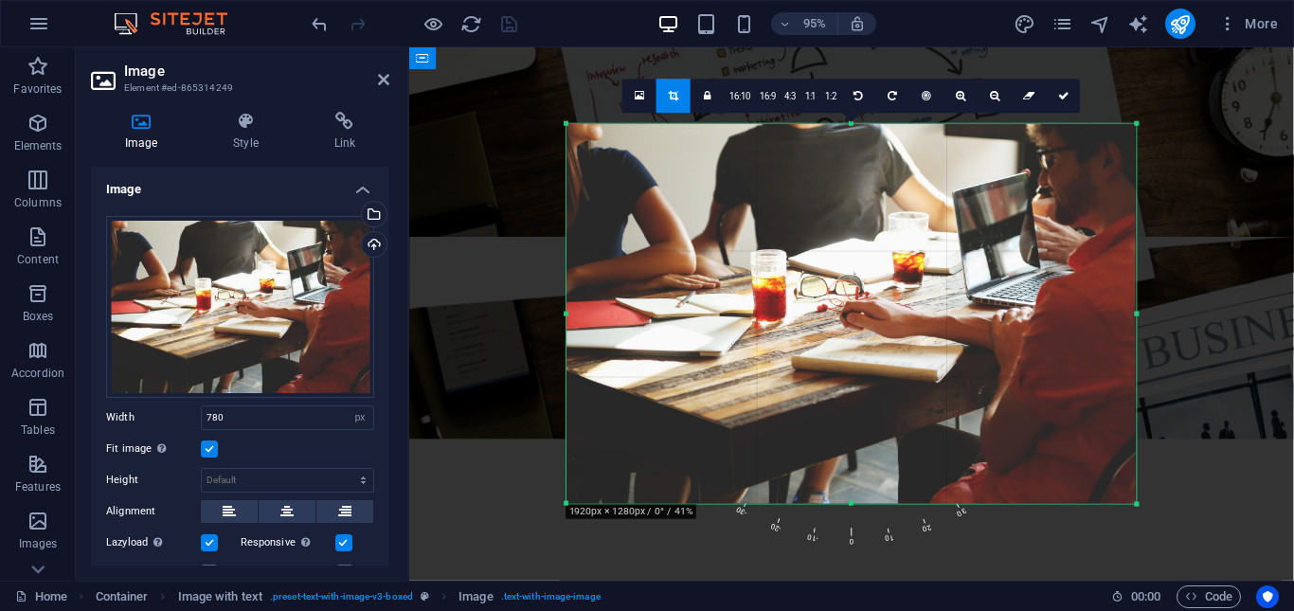
drag, startPoint x: 1208, startPoint y: 519, endPoint x: 1063, endPoint y: 488, distance: 149.2
click at [1063, 488] on div "180 170 160 150 140 130 120 110 100 90 80 70 60 50 40 30 20 10 0 -10 -20 -30 -4…" at bounding box center [851, 314] width 570 height 380
click at [340, 52] on header "Image Element #ed-865314249" at bounding box center [240, 71] width 298 height 49
click at [383, 79] on icon at bounding box center [383, 79] width 11 height 15
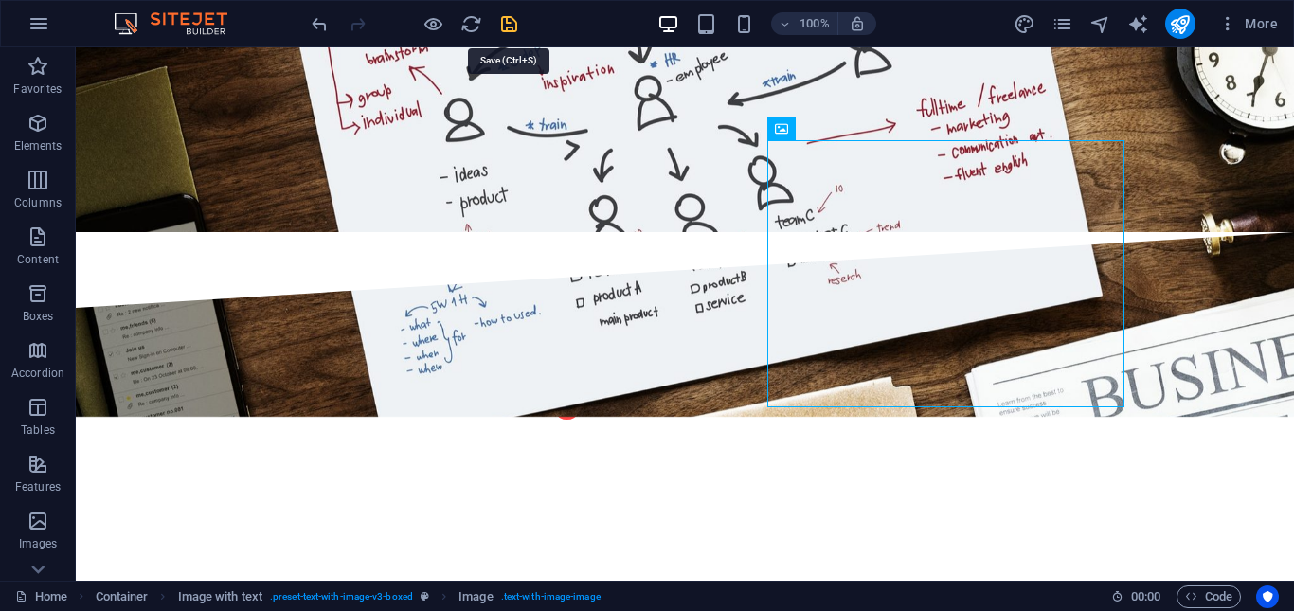
drag, startPoint x: 508, startPoint y: 27, endPoint x: 499, endPoint y: 111, distance: 83.8
click at [508, 27] on icon "save" at bounding box center [509, 24] width 22 height 22
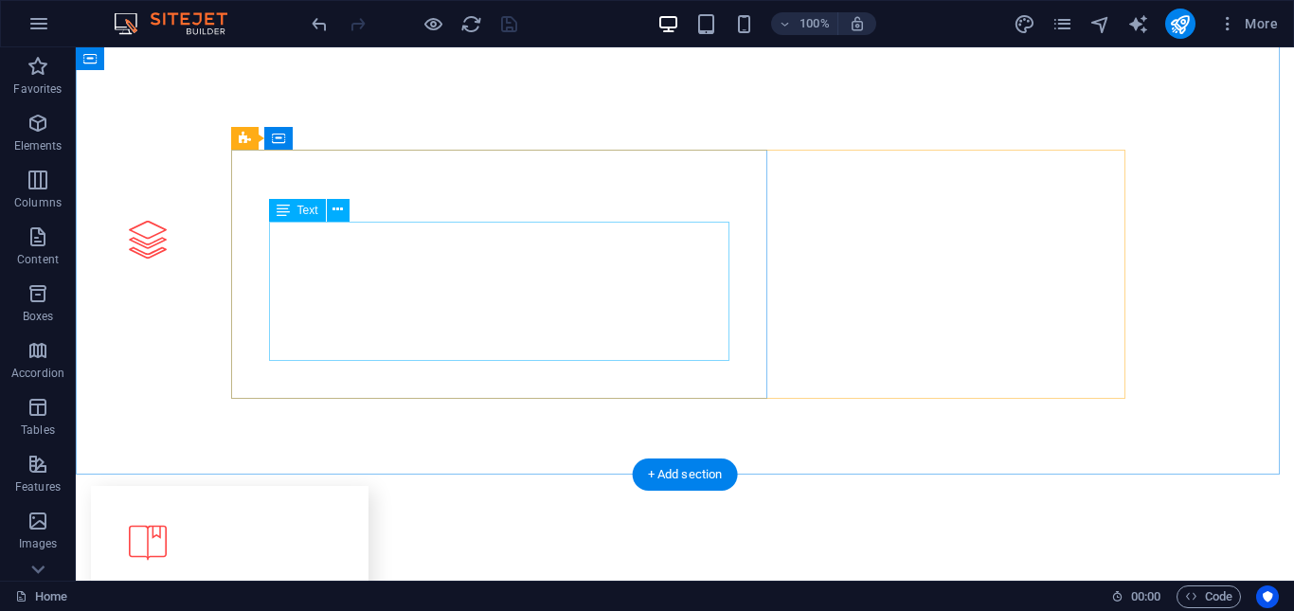
scroll to position [2841, 0]
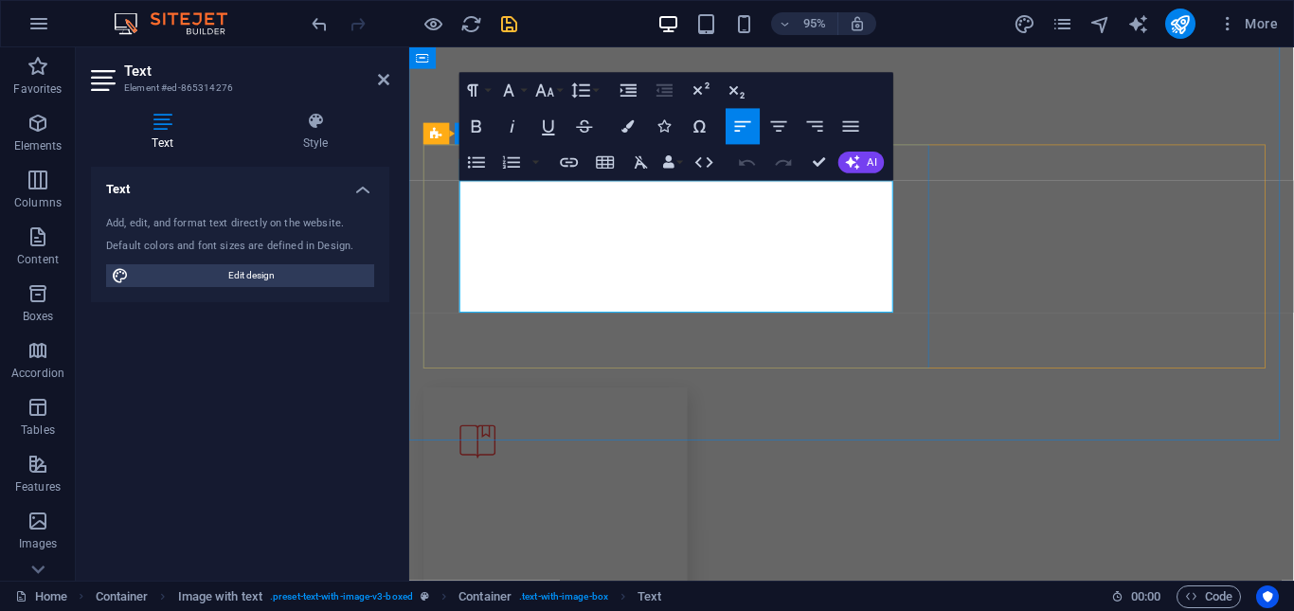
drag, startPoint x: 463, startPoint y: 192, endPoint x: 881, endPoint y: 312, distance: 434.4
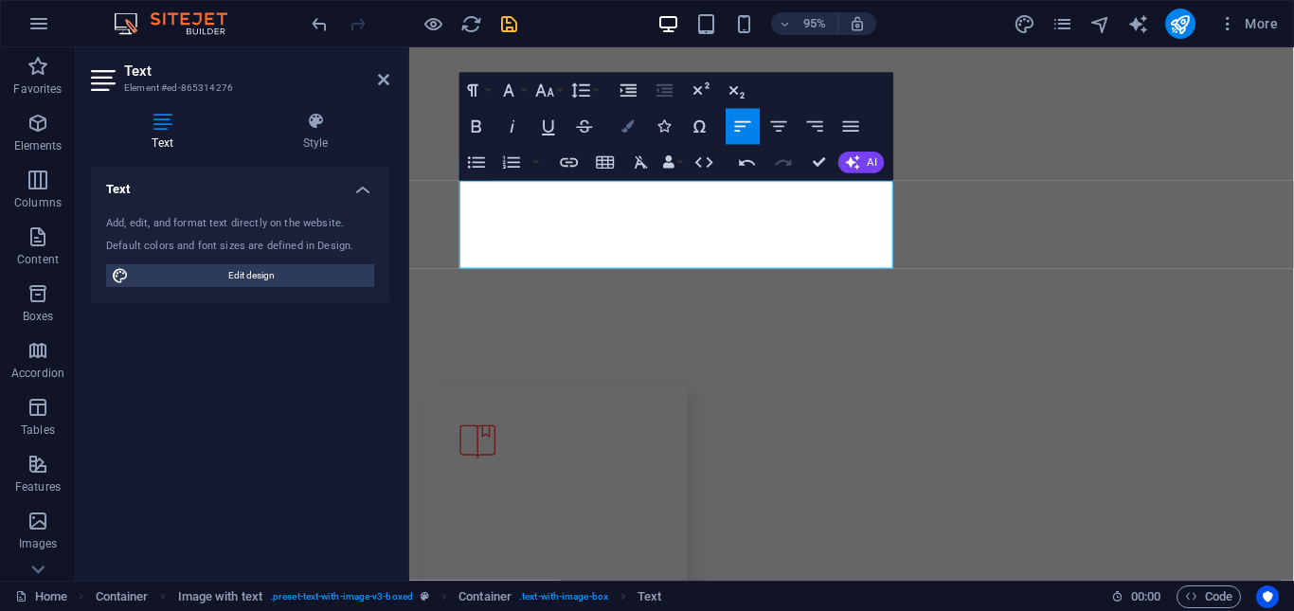
click at [624, 125] on icon "button" at bounding box center [627, 126] width 12 height 12
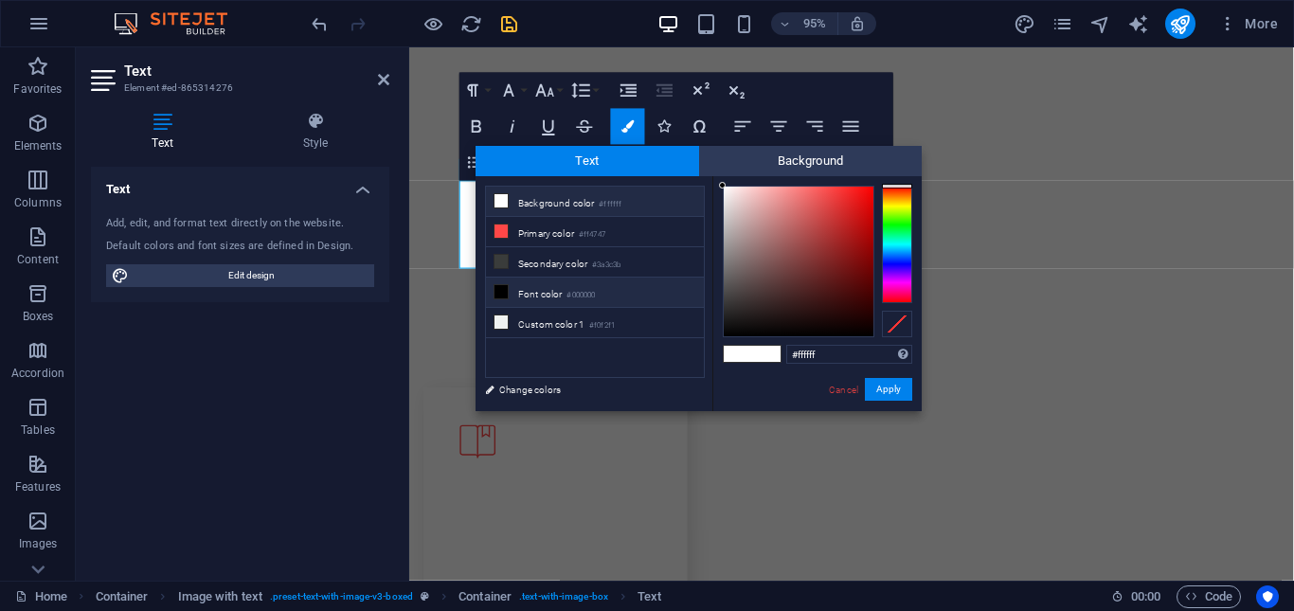
click at [494, 288] on icon at bounding box center [500, 291] width 13 height 13
click at [506, 291] on icon at bounding box center [500, 291] width 13 height 13
drag, startPoint x: 897, startPoint y: 389, endPoint x: 475, endPoint y: 357, distance: 422.7
click at [897, 389] on button "Apply" at bounding box center [888, 389] width 47 height 23
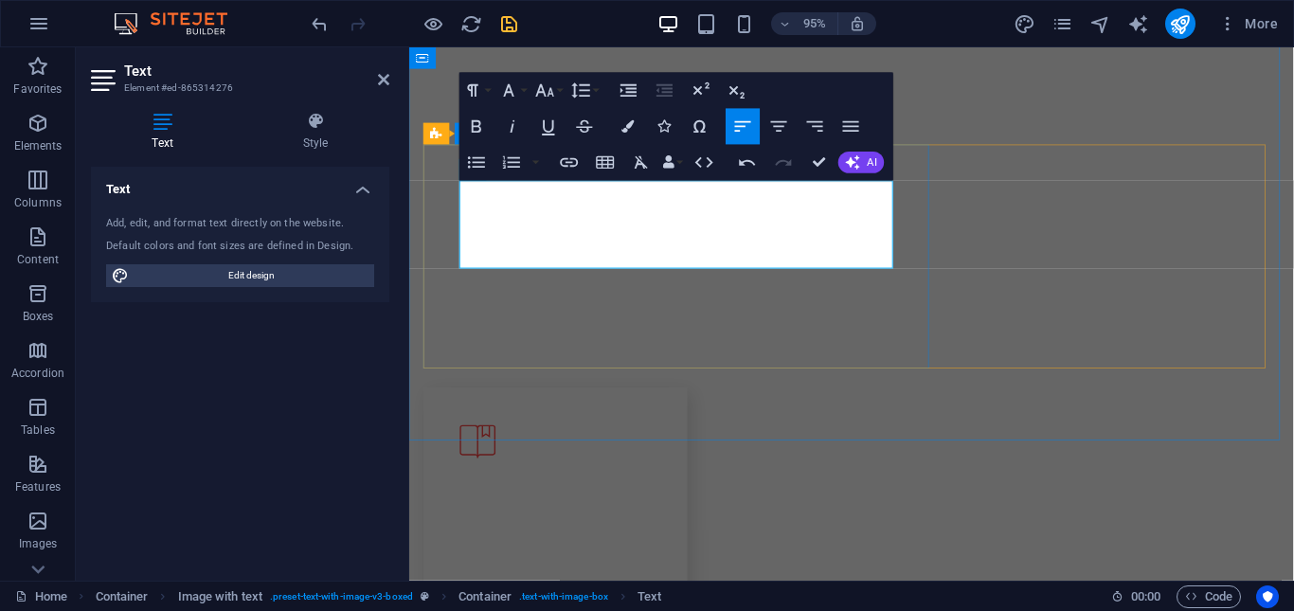
drag, startPoint x: 570, startPoint y: 264, endPoint x: 452, endPoint y: 173, distance: 149.3
click at [627, 130] on icon "button" at bounding box center [627, 126] width 12 height 12
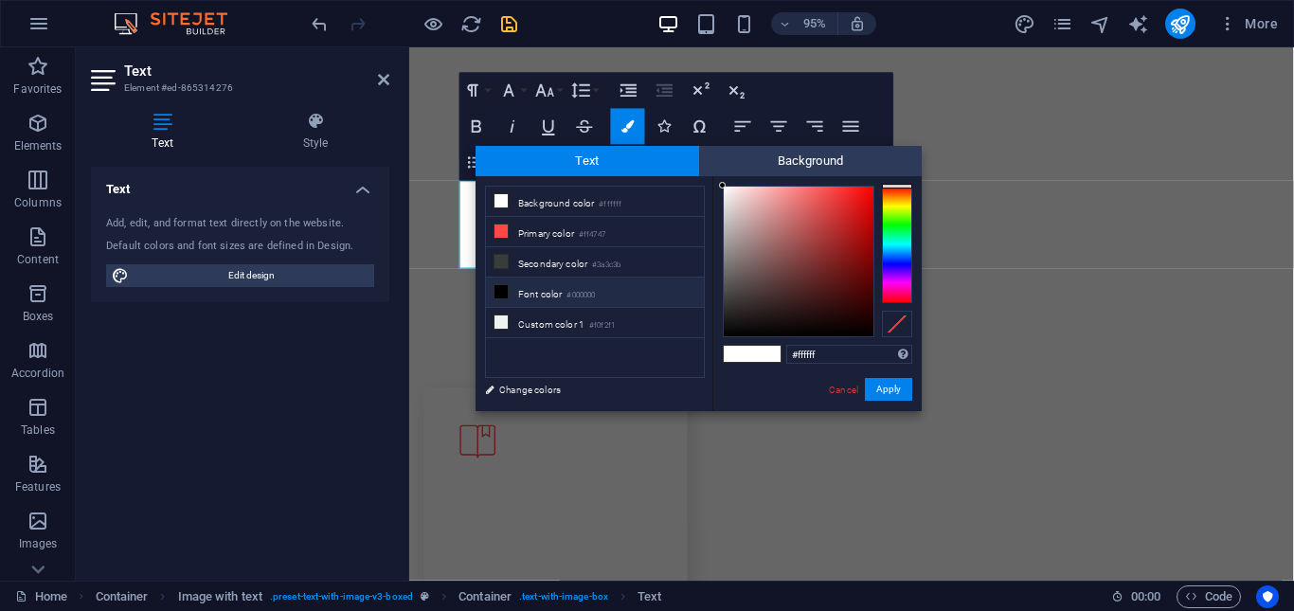
click at [511, 291] on li "Font color #000000" at bounding box center [595, 292] width 218 height 30
click at [769, 351] on span at bounding box center [766, 354] width 28 height 16
click at [752, 359] on span at bounding box center [766, 354] width 28 height 16
click at [766, 354] on span at bounding box center [766, 354] width 28 height 16
click at [739, 361] on span at bounding box center [738, 354] width 28 height 16
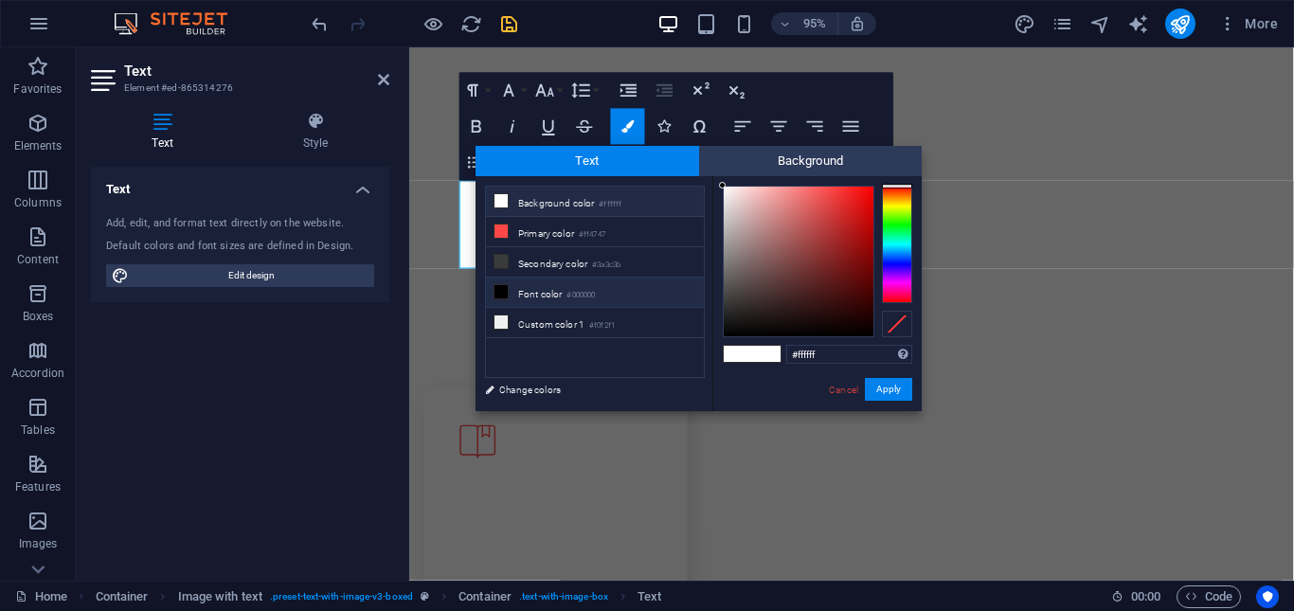
click at [521, 292] on li "Font color #000000" at bounding box center [595, 292] width 218 height 30
type input "#000000"
click at [766, 349] on span at bounding box center [766, 354] width 28 height 16
drag, startPoint x: 883, startPoint y: 383, endPoint x: 403, endPoint y: 334, distance: 481.7
click at [883, 383] on button "Apply" at bounding box center [888, 389] width 47 height 23
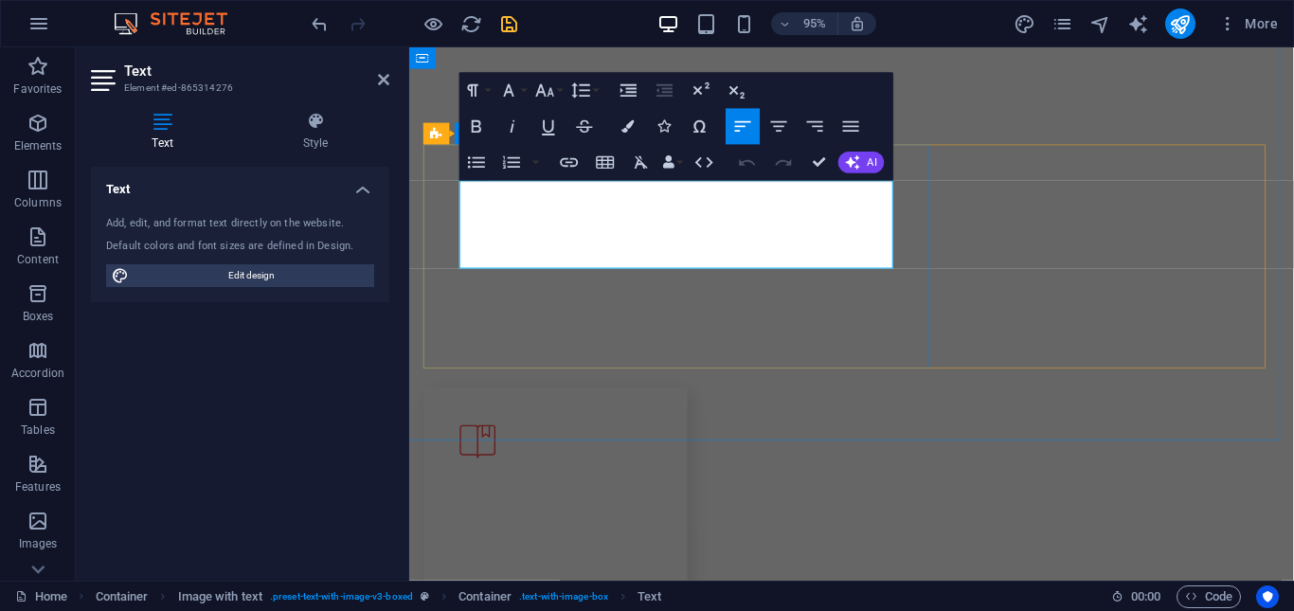
drag, startPoint x: 571, startPoint y: 262, endPoint x: 448, endPoint y: 173, distance: 151.9
click at [560, 95] on button "Font Size" at bounding box center [548, 90] width 34 height 36
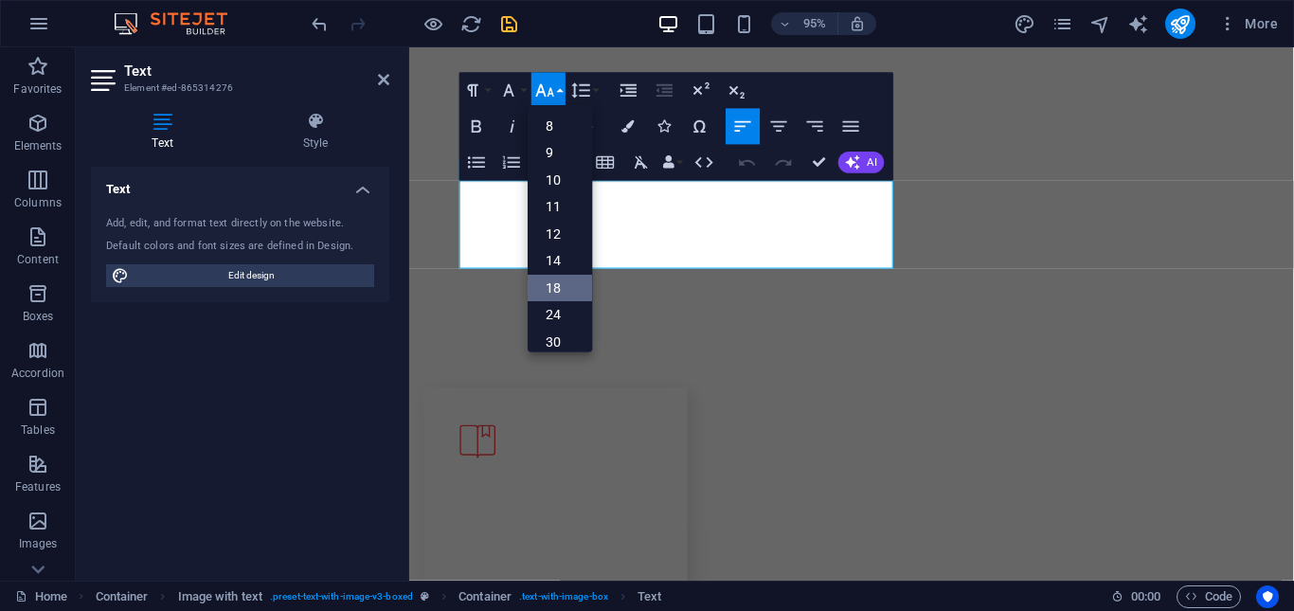
click at [564, 290] on link "18" at bounding box center [560, 287] width 64 height 27
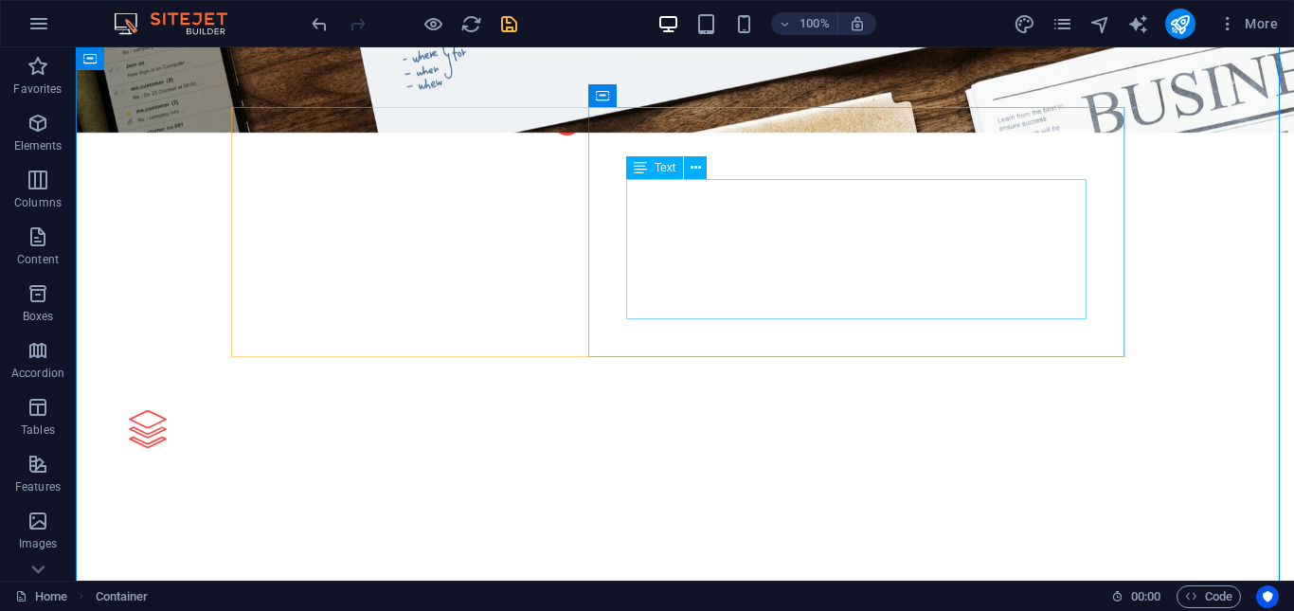
scroll to position [2652, 0]
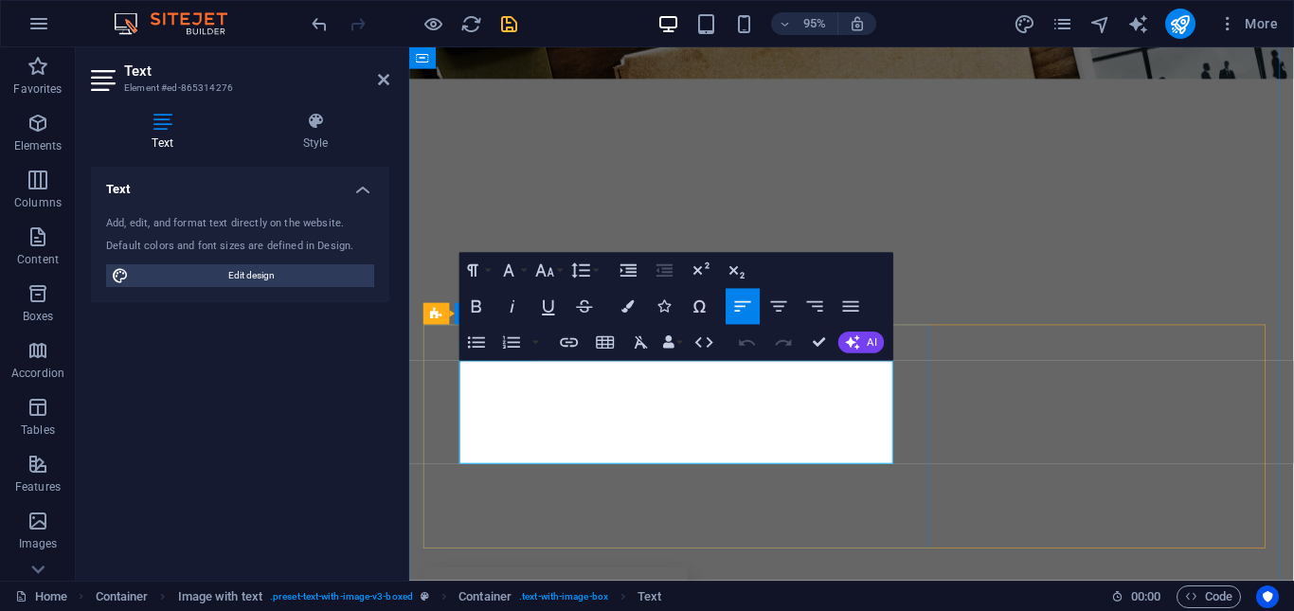
drag, startPoint x: 875, startPoint y: 469, endPoint x: 463, endPoint y: 385, distance: 420.3
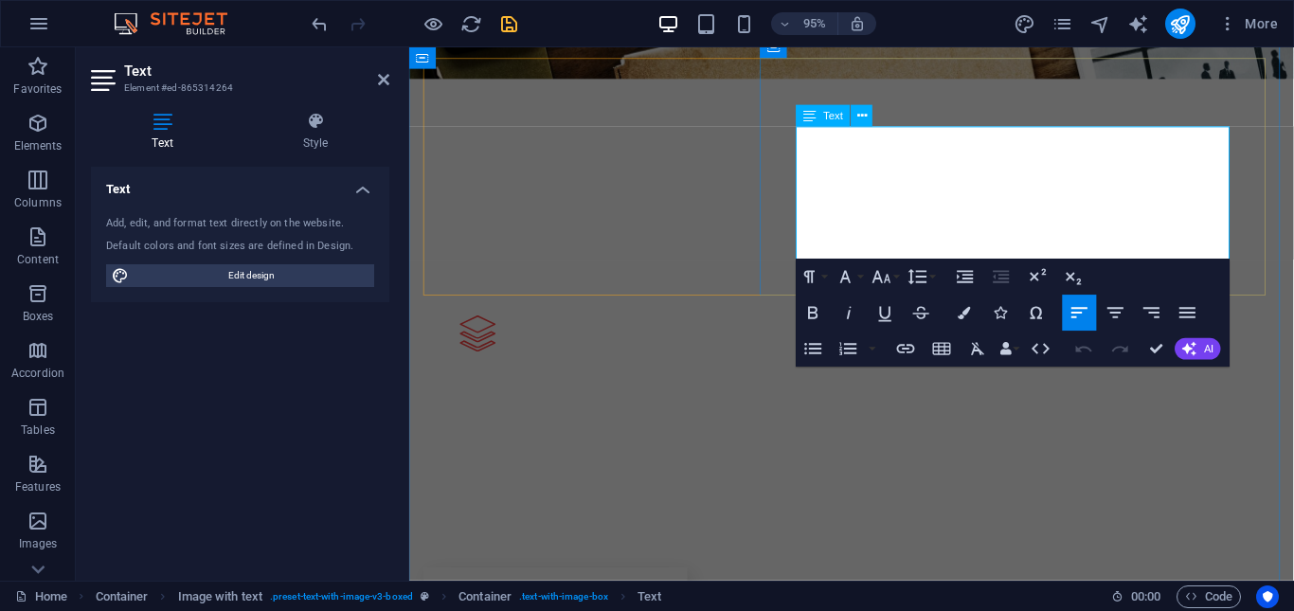
drag, startPoint x: 815, startPoint y: 137, endPoint x: 1244, endPoint y: 265, distance: 447.7
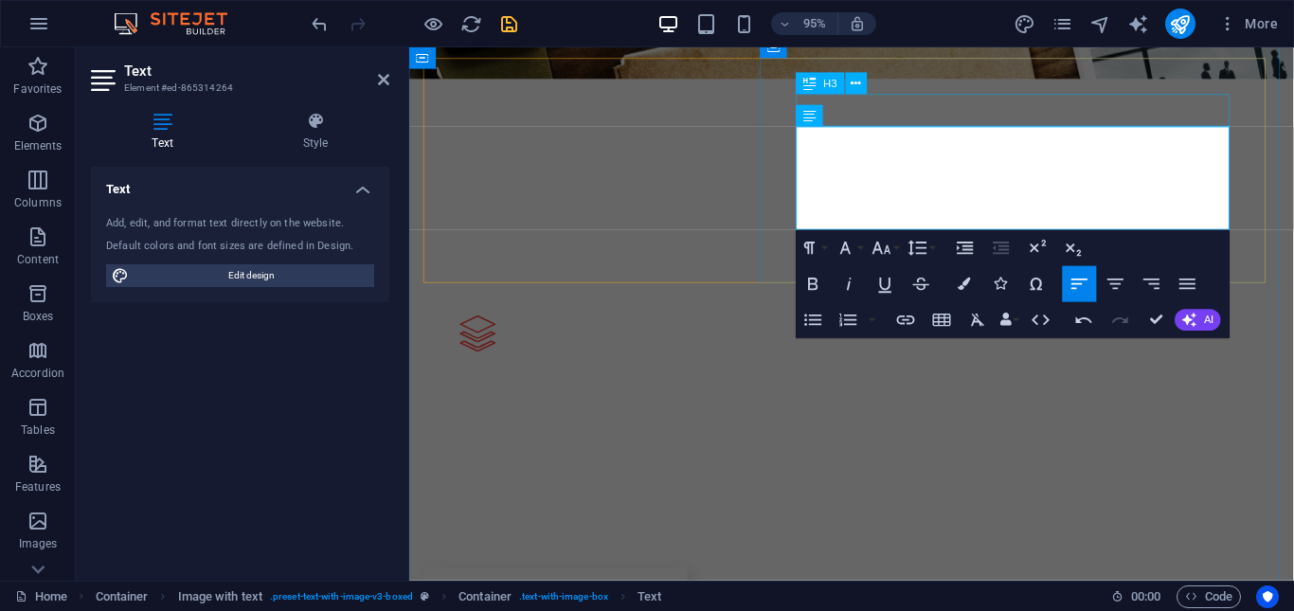
click at [1031, 113] on div "L atest Project" at bounding box center [1260, 361] width 885 height 533
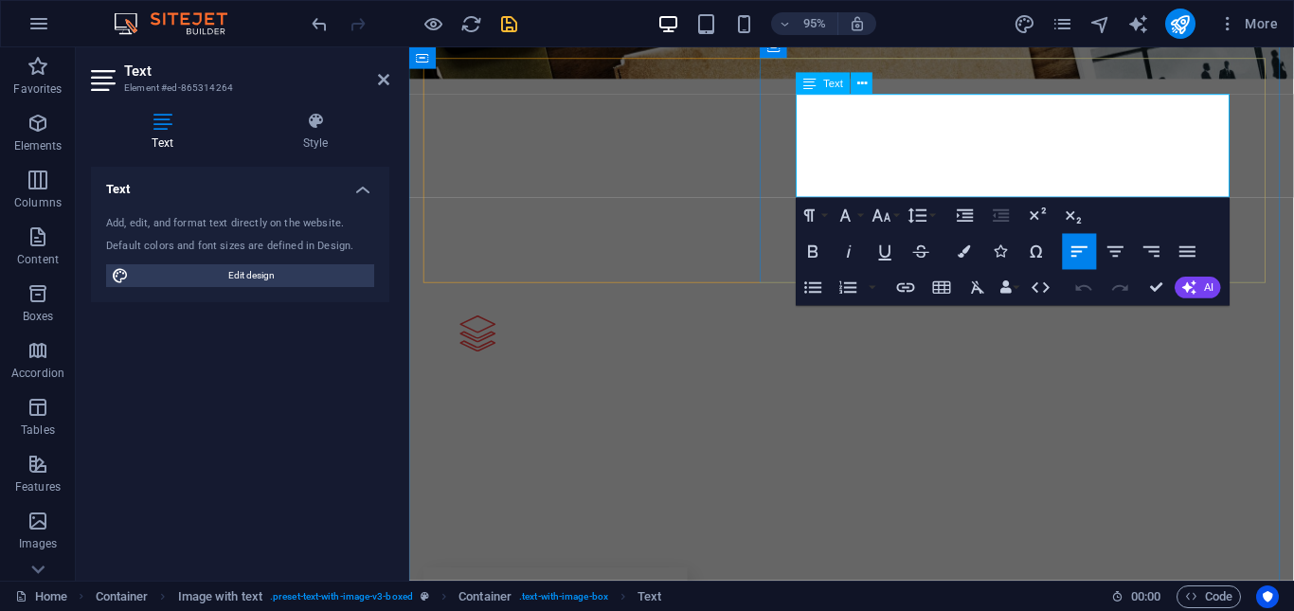
drag, startPoint x: 816, startPoint y: 99, endPoint x: 1255, endPoint y: 201, distance: 450.1
click at [958, 249] on icon "button" at bounding box center [964, 251] width 12 height 12
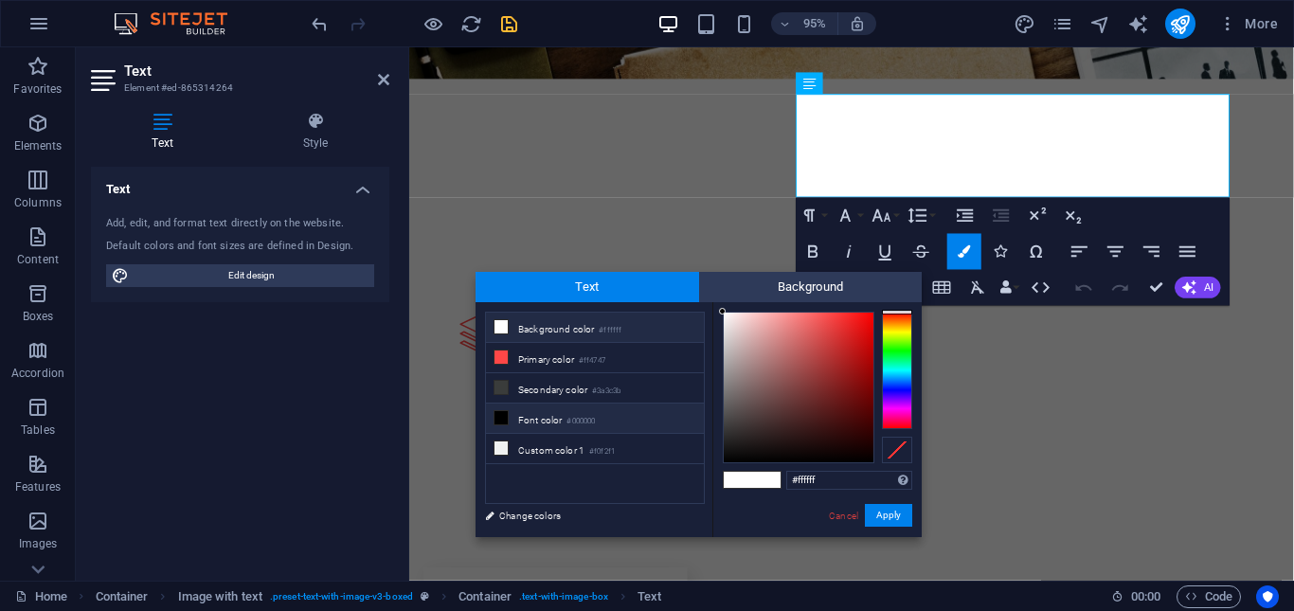
click at [499, 416] on icon at bounding box center [500, 417] width 13 height 13
type input "#000000"
drag, startPoint x: 900, startPoint y: 513, endPoint x: 479, endPoint y: 467, distance: 423.1
click at [900, 513] on button "Apply" at bounding box center [888, 515] width 47 height 23
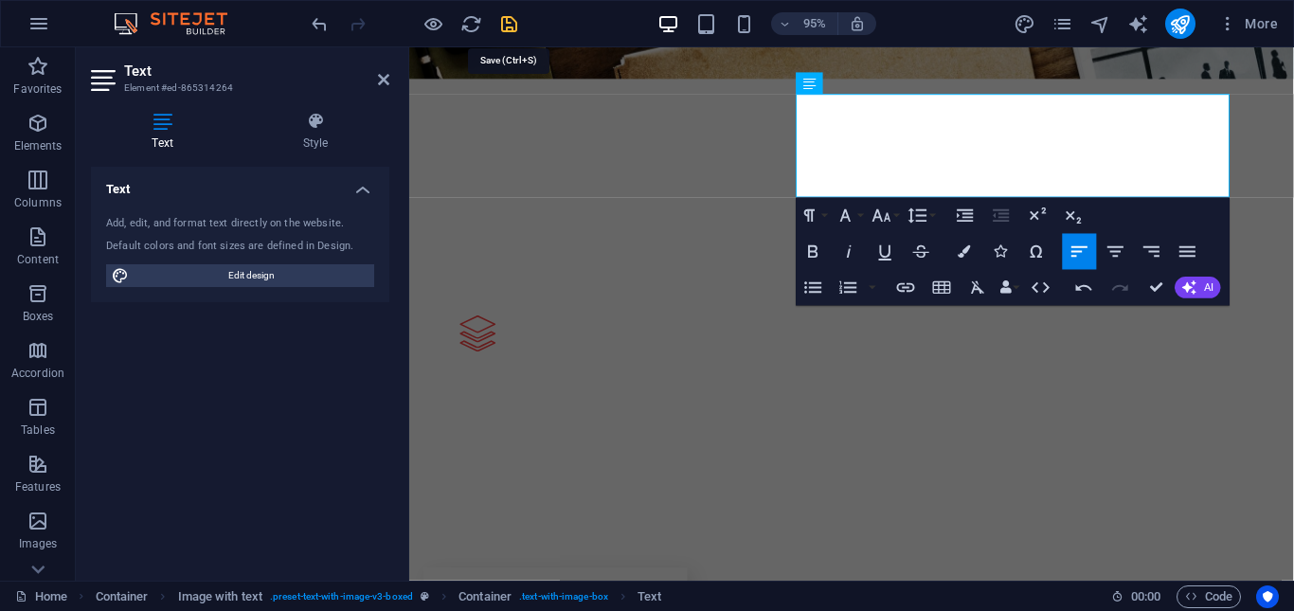
click at [505, 24] on icon "save" at bounding box center [509, 24] width 22 height 22
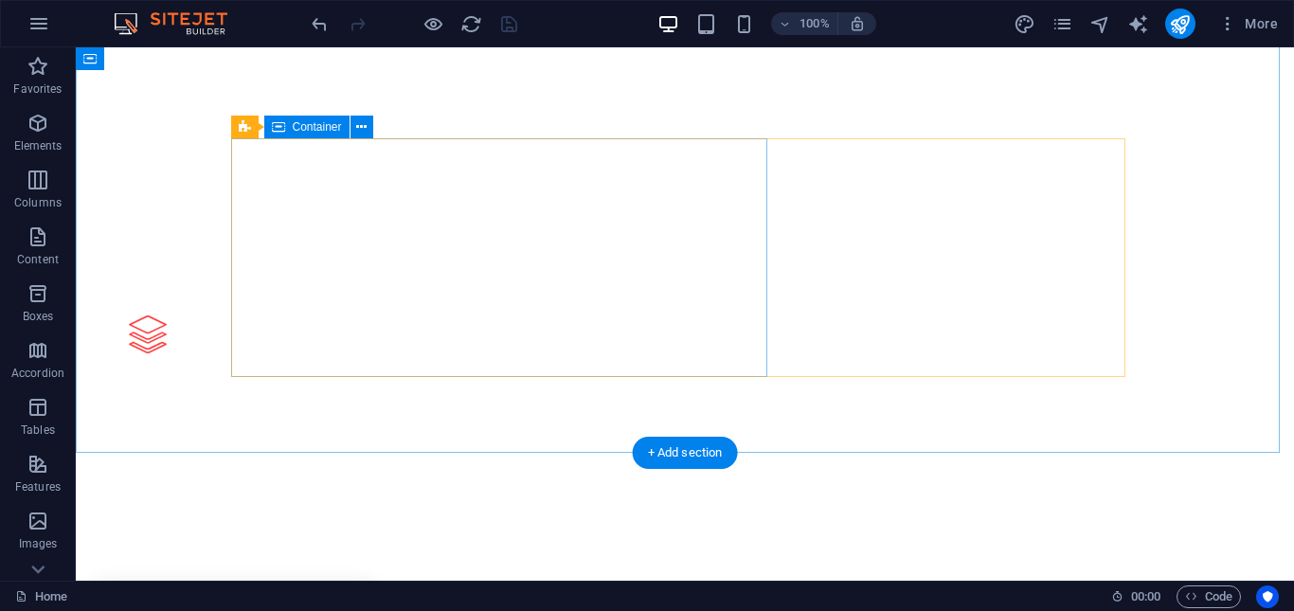
scroll to position [2841, 0]
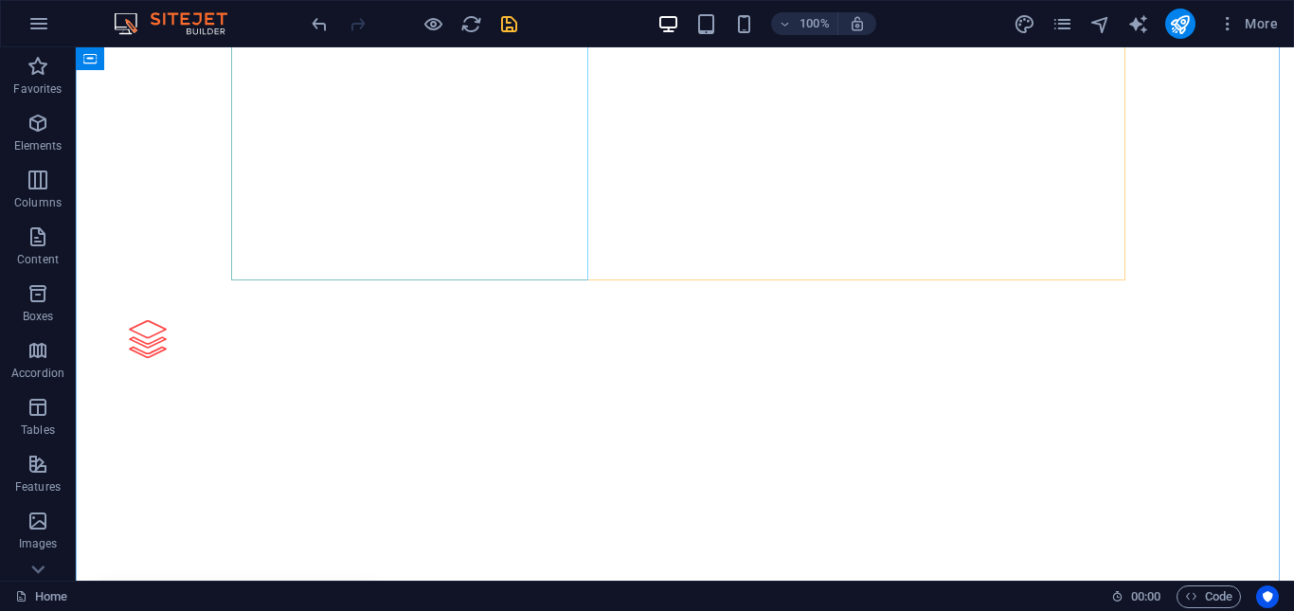
scroll to position [2756, 0]
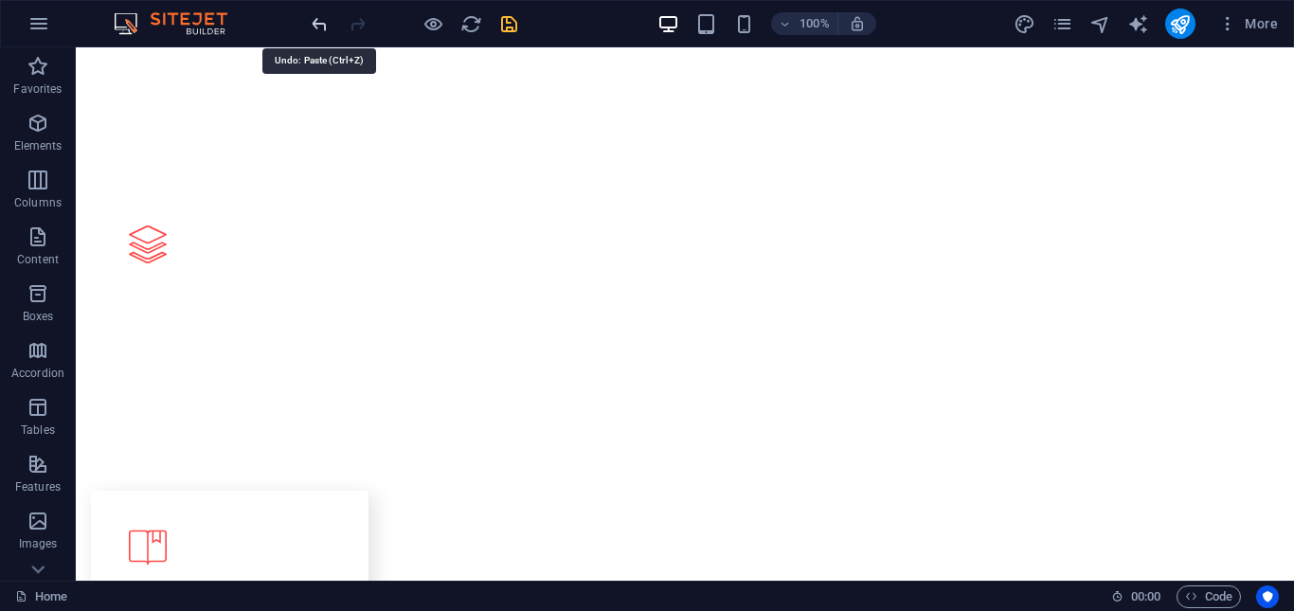
click at [319, 25] on icon "undo" at bounding box center [320, 24] width 22 height 22
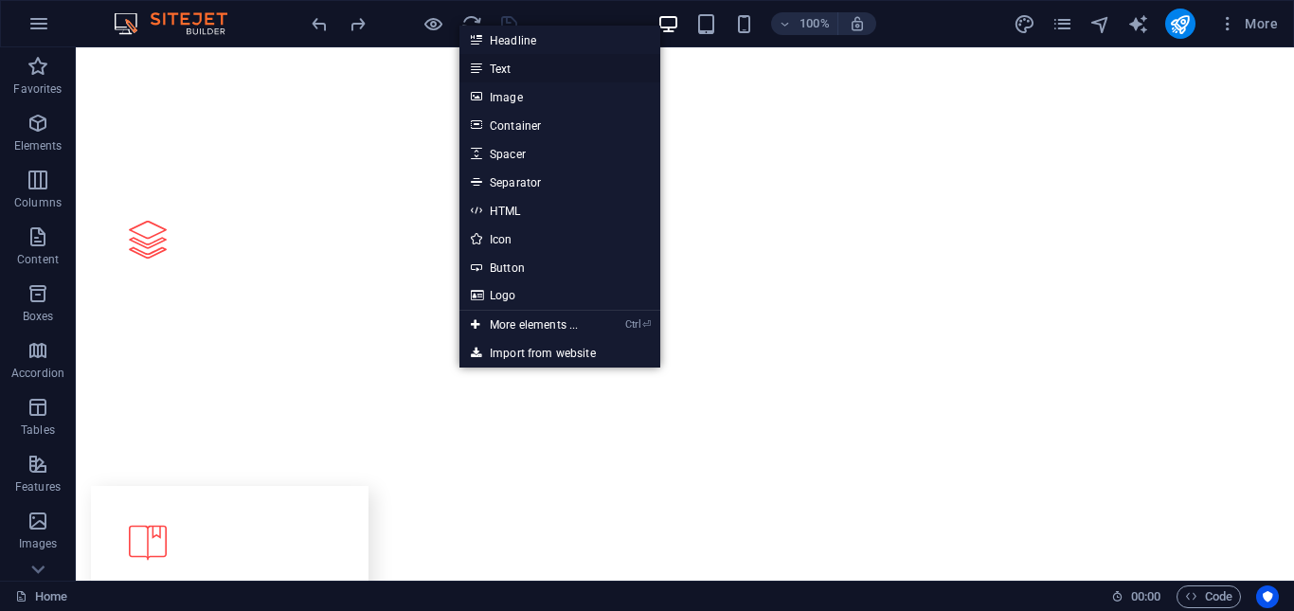
click at [518, 74] on link "Text" at bounding box center [559, 68] width 201 height 28
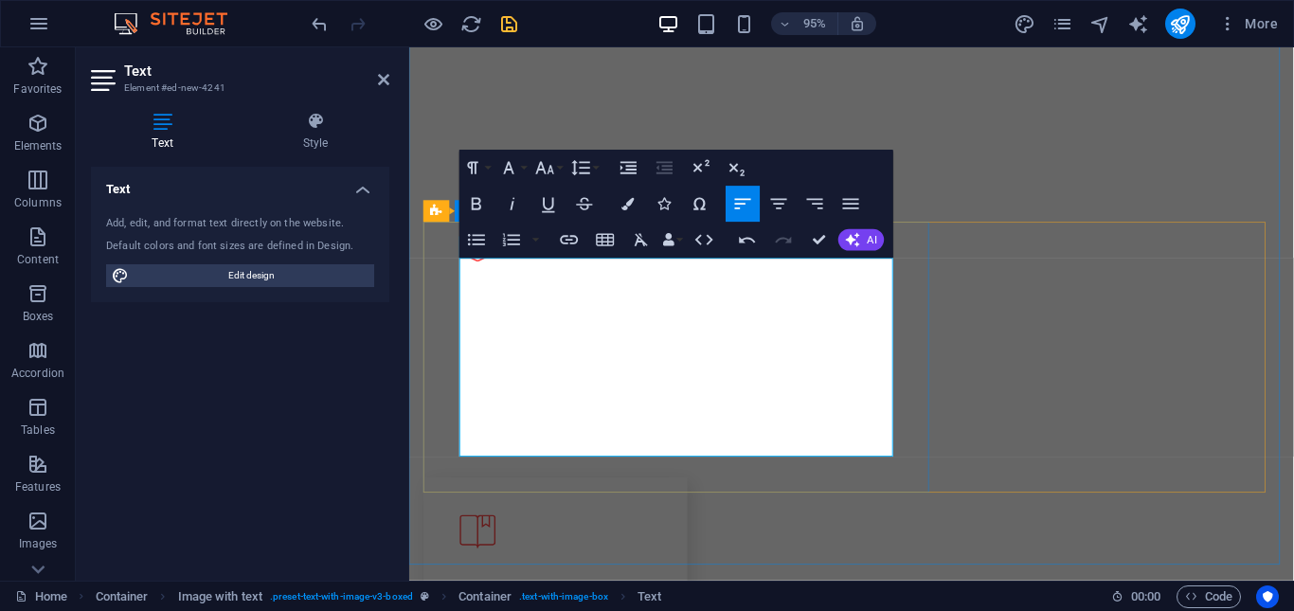
drag, startPoint x: 464, startPoint y: 279, endPoint x: 615, endPoint y: 471, distance: 243.5
click at [625, 205] on icon "button" at bounding box center [627, 204] width 12 height 12
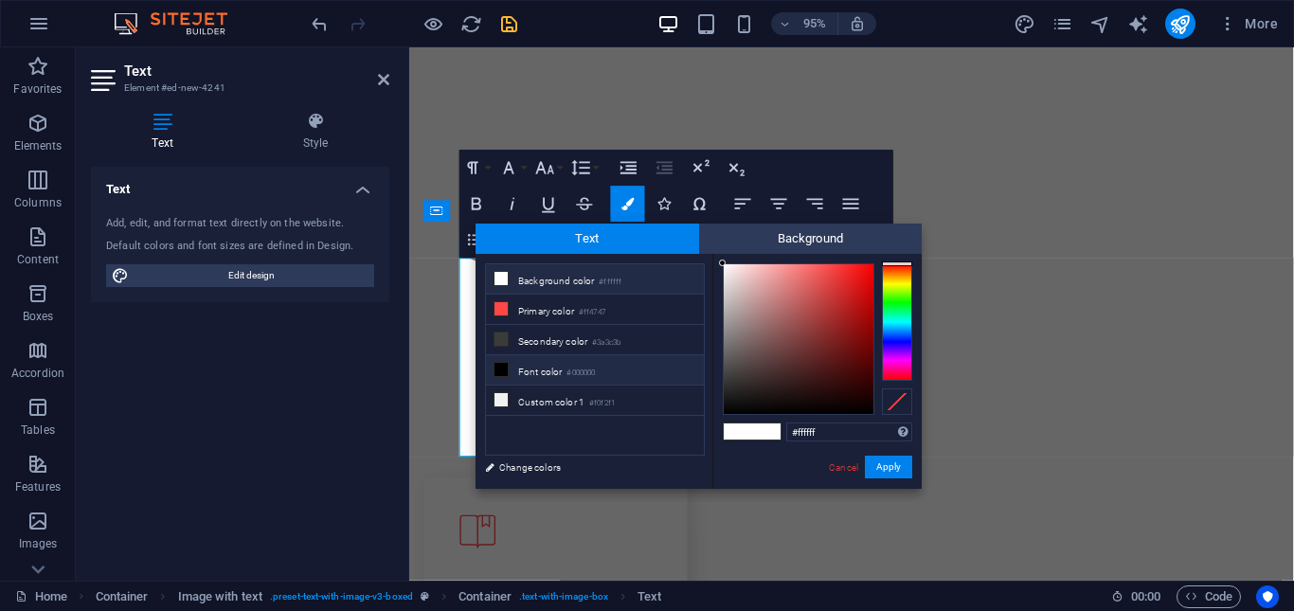
click at [499, 365] on icon at bounding box center [500, 369] width 13 height 13
click at [560, 172] on button "Font Size" at bounding box center [548, 168] width 34 height 36
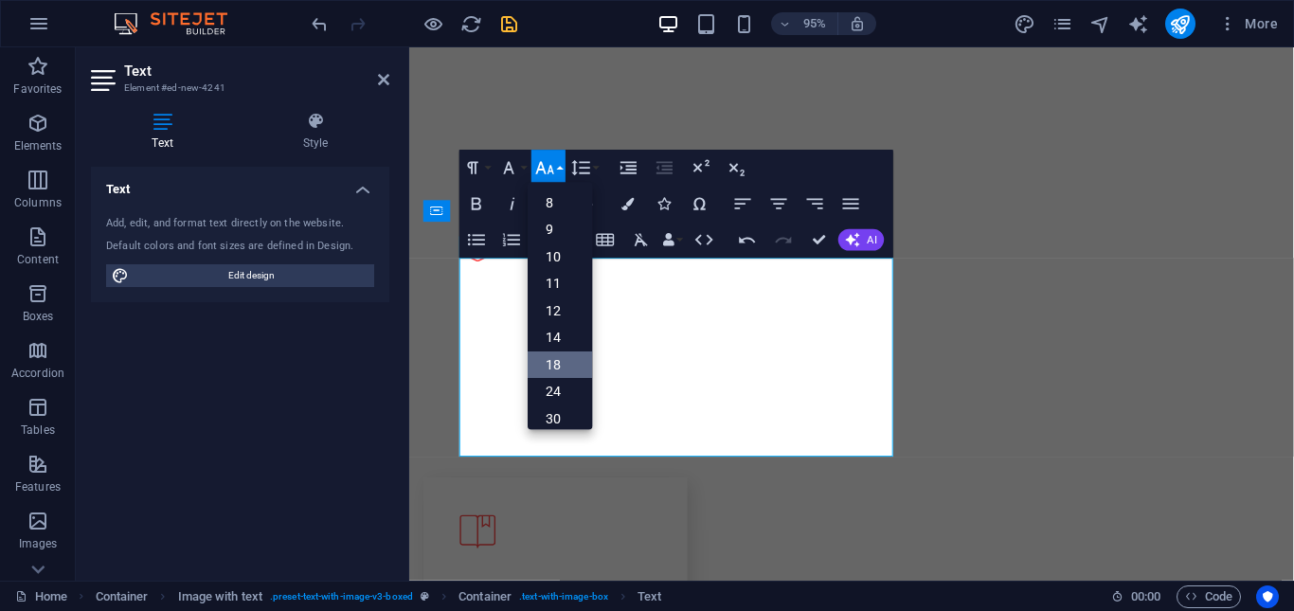
click at [567, 362] on link "18" at bounding box center [560, 364] width 64 height 27
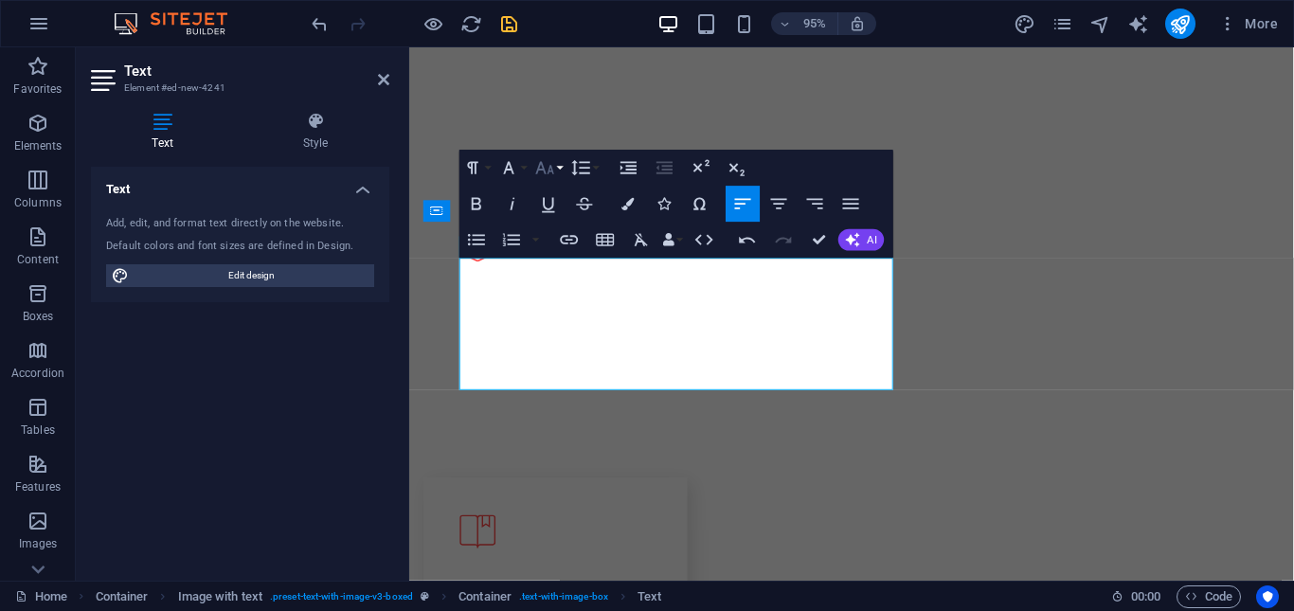
click at [562, 168] on button "Font Size" at bounding box center [548, 168] width 34 height 36
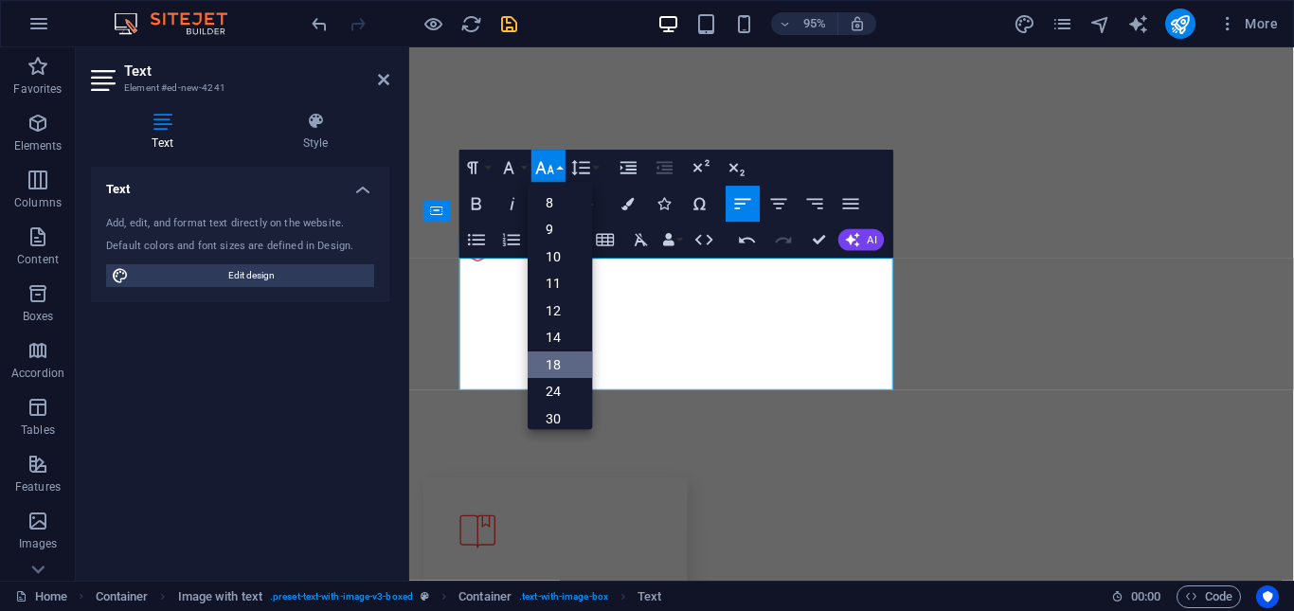
click at [558, 361] on link "18" at bounding box center [560, 364] width 64 height 27
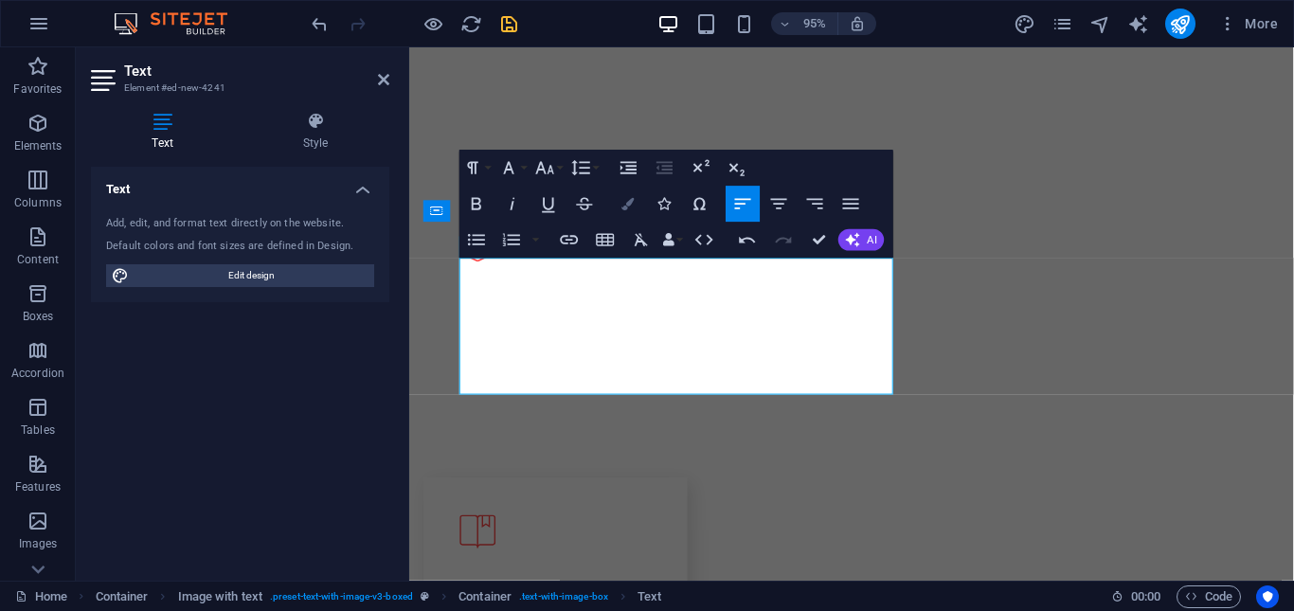
click at [626, 204] on icon "button" at bounding box center [627, 204] width 12 height 12
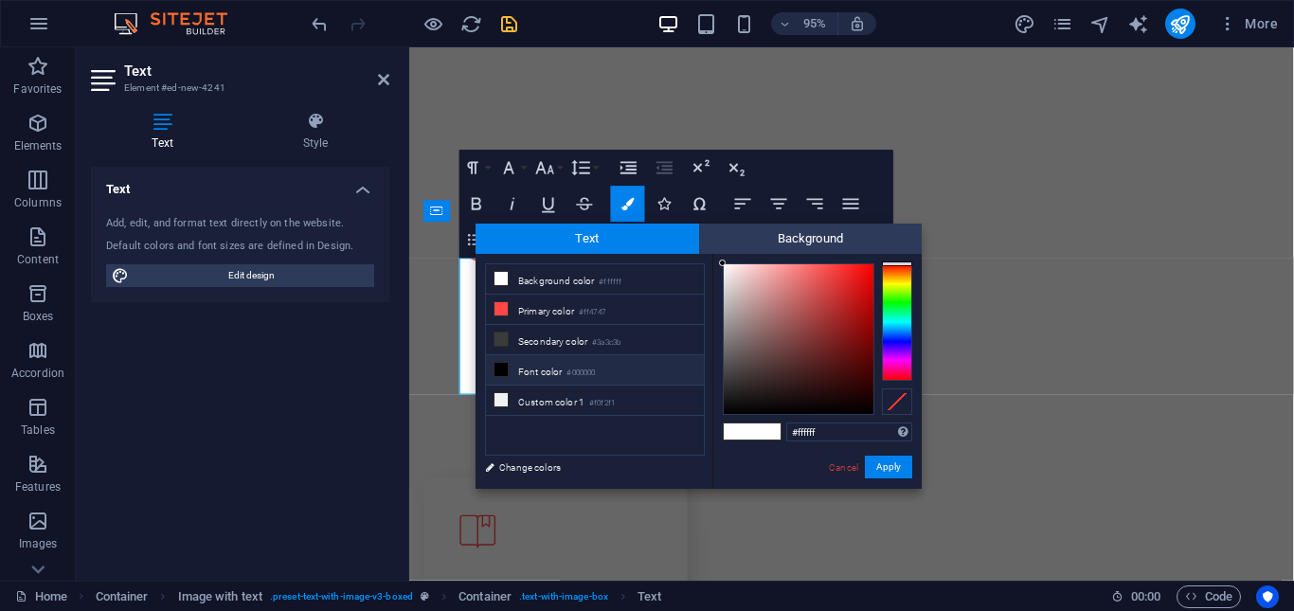
click at [498, 366] on icon at bounding box center [500, 369] width 13 height 13
type input "#000000"
click at [493, 367] on span at bounding box center [500, 369] width 15 height 15
click at [886, 463] on button "Apply" at bounding box center [888, 467] width 47 height 23
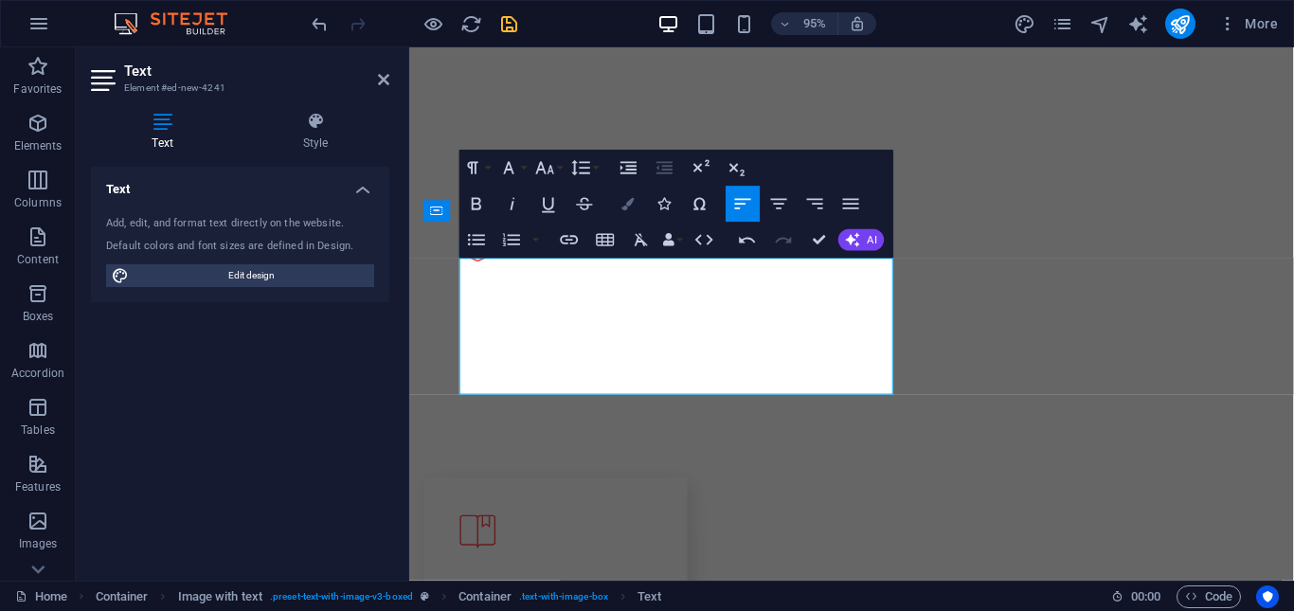
click at [629, 207] on icon "button" at bounding box center [627, 204] width 12 height 12
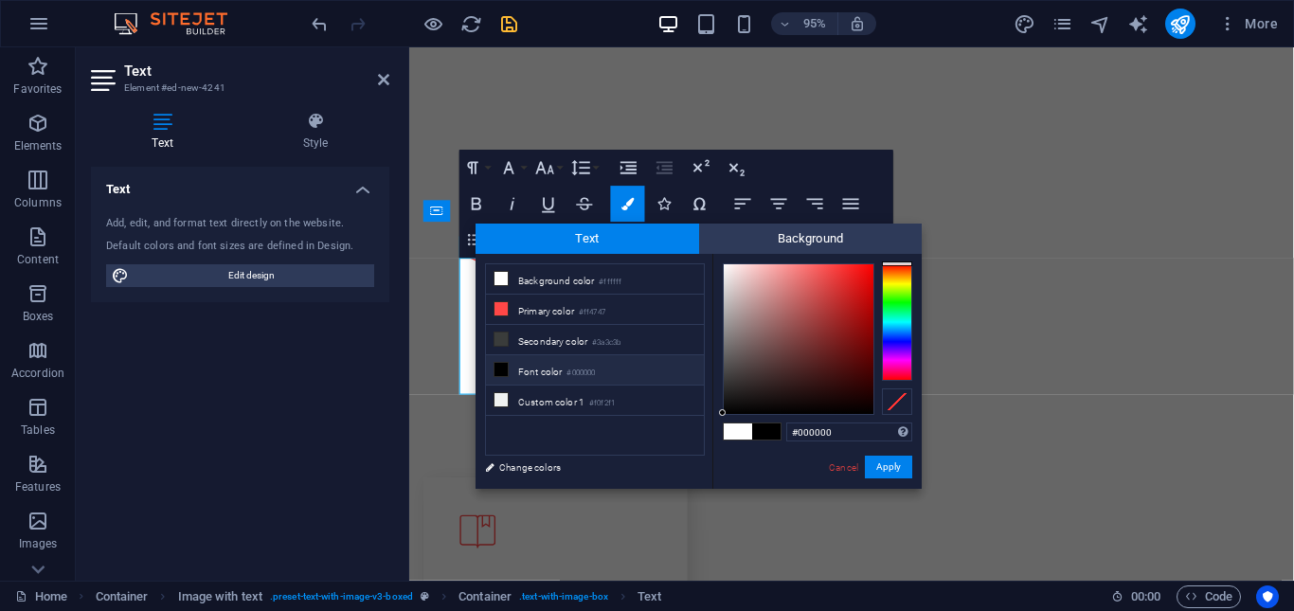
click at [504, 368] on icon at bounding box center [500, 369] width 13 height 13
click at [893, 466] on button "Apply" at bounding box center [888, 467] width 47 height 23
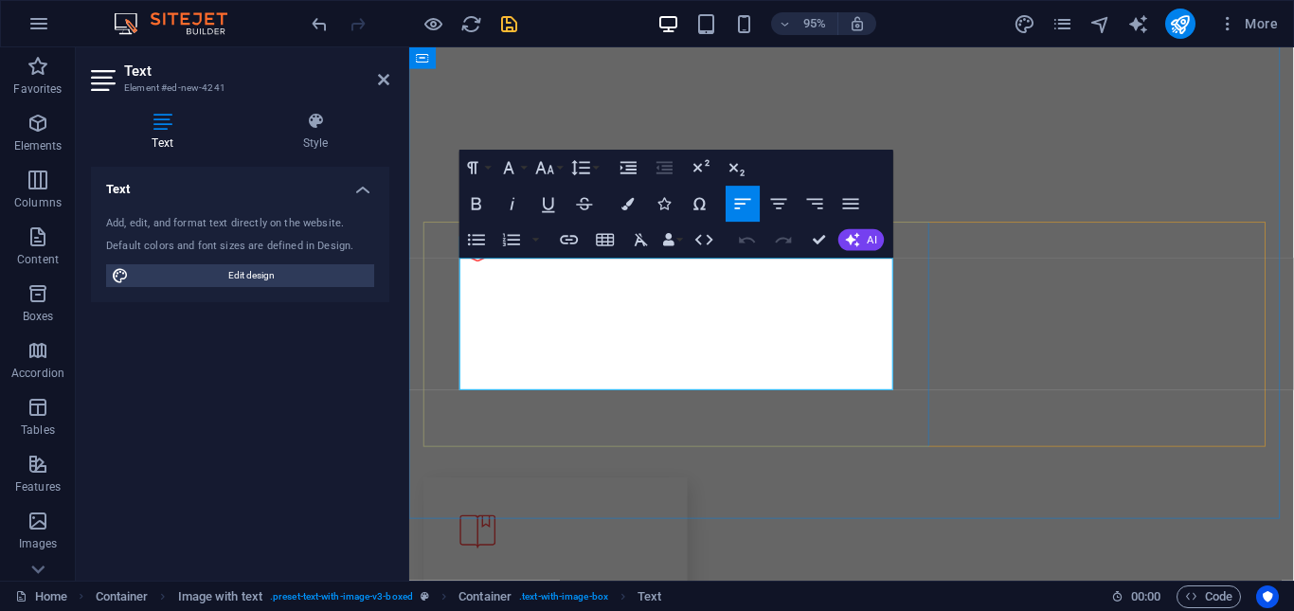
drag, startPoint x: 461, startPoint y: 277, endPoint x: 775, endPoint y: 408, distance: 339.6
click at [627, 208] on icon "button" at bounding box center [627, 204] width 12 height 12
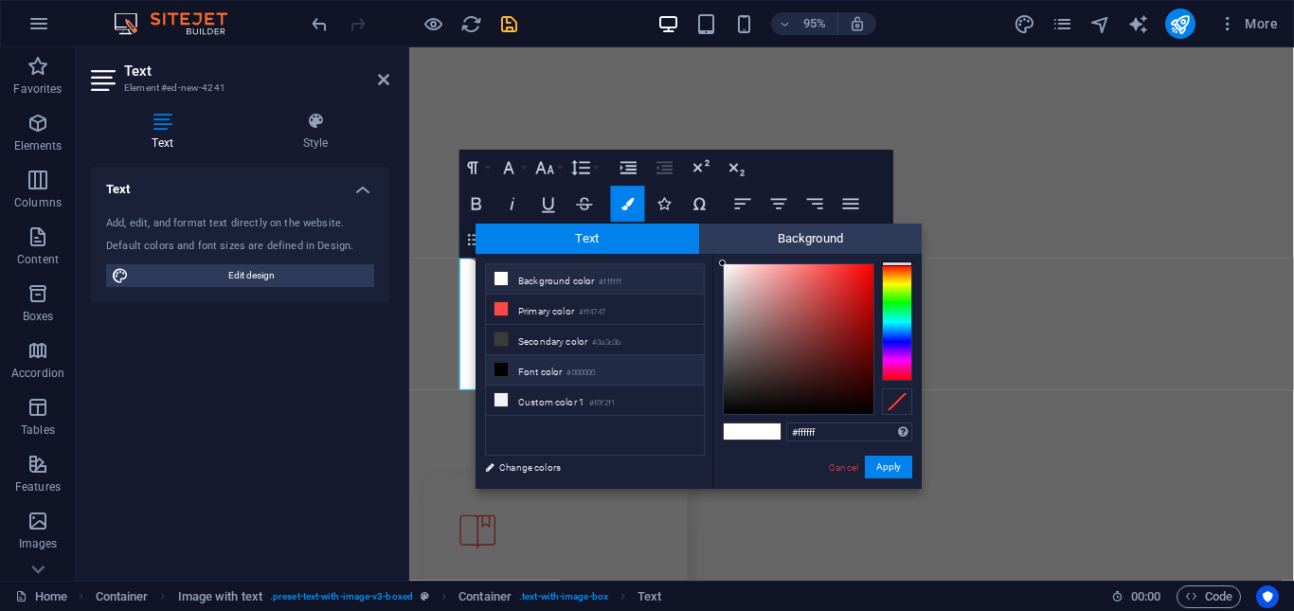
click at [498, 369] on icon at bounding box center [500, 369] width 13 height 13
click at [764, 430] on span at bounding box center [766, 431] width 28 height 16
drag, startPoint x: 882, startPoint y: 467, endPoint x: 256, endPoint y: 420, distance: 627.8
click at [882, 467] on button "Apply" at bounding box center [888, 467] width 47 height 23
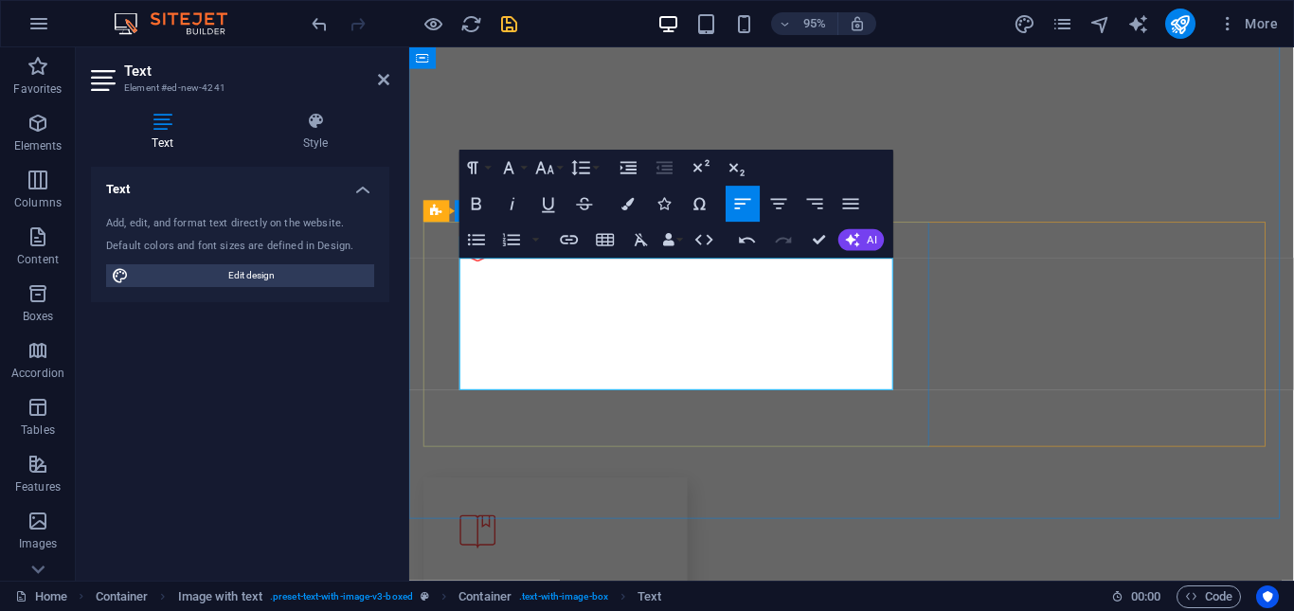
drag, startPoint x: 462, startPoint y: 276, endPoint x: 658, endPoint y: 396, distance: 230.0
click at [629, 203] on icon "button" at bounding box center [627, 204] width 12 height 12
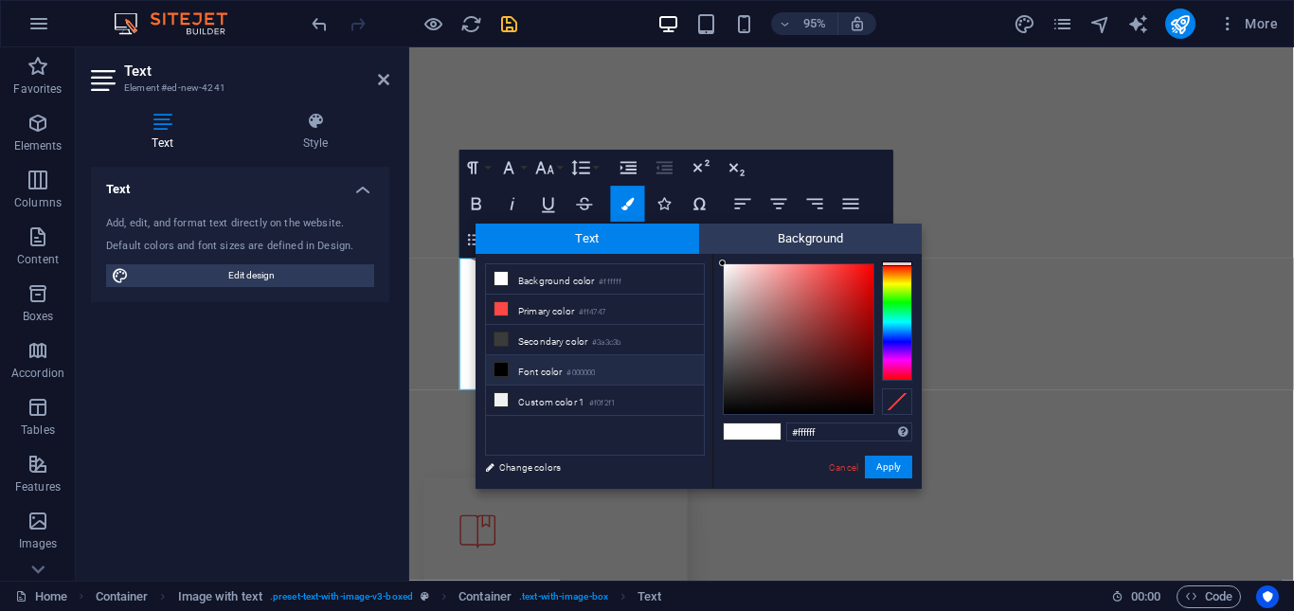
click at [500, 367] on icon at bounding box center [500, 369] width 13 height 13
type input "#000000"
drag, startPoint x: 882, startPoint y: 467, endPoint x: 276, endPoint y: 364, distance: 614.9
click at [882, 467] on button "Apply" at bounding box center [888, 467] width 47 height 23
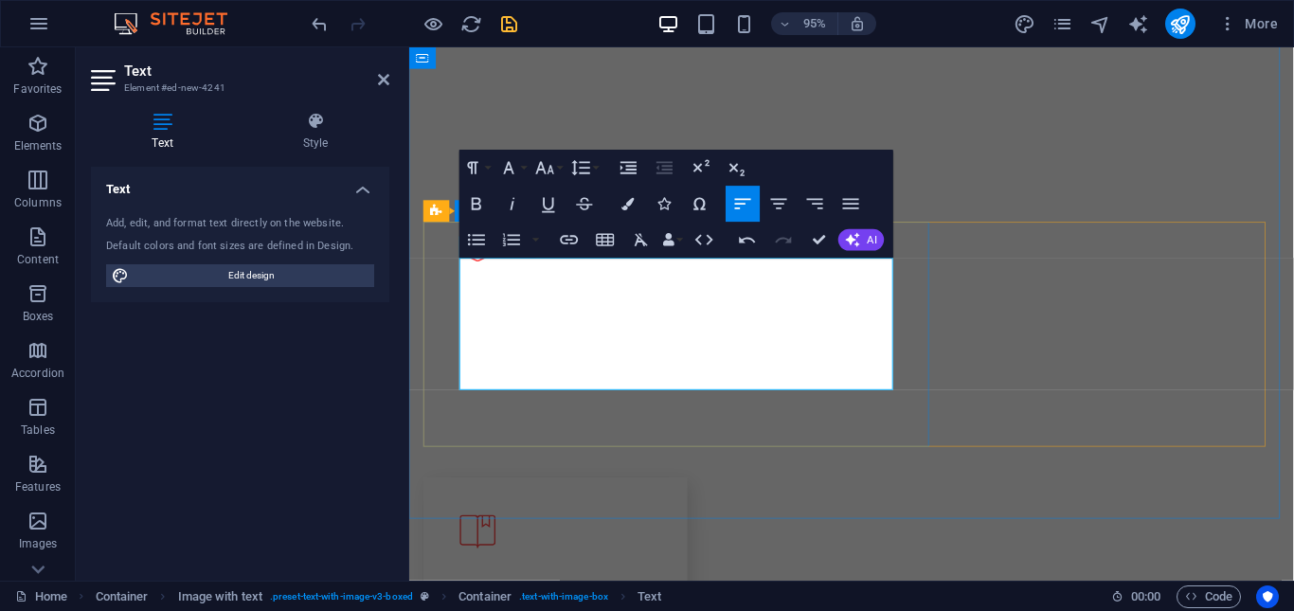
drag, startPoint x: 527, startPoint y: 278, endPoint x: 458, endPoint y: 280, distance: 68.2
click at [510, 207] on icon "button" at bounding box center [513, 204] width 22 height 22
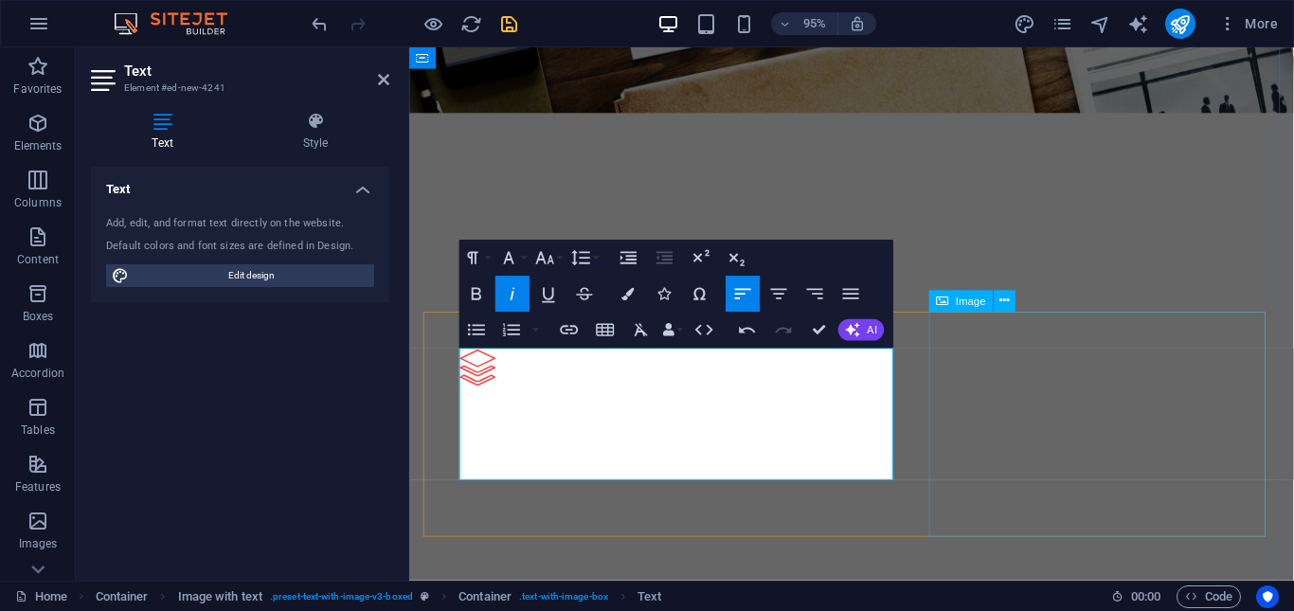
scroll to position [2652, 0]
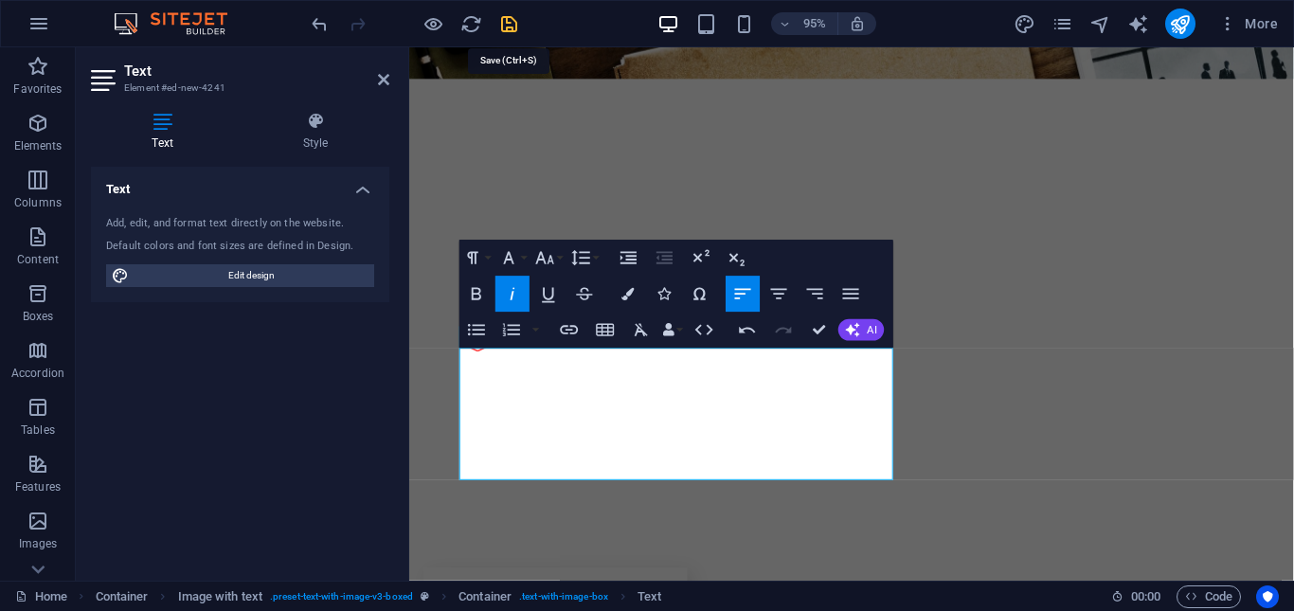
click at [504, 23] on icon "save" at bounding box center [509, 24] width 22 height 22
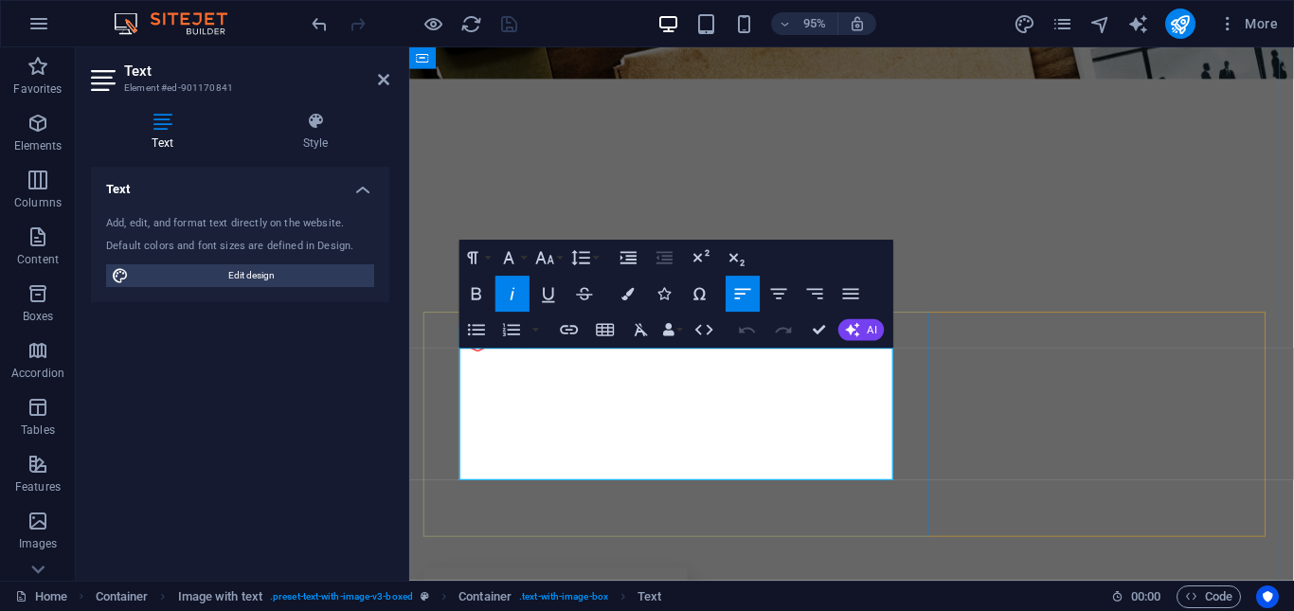
click at [371, 385] on div "Text Add, edit, and format text directly on the website. Default colors and fon…" at bounding box center [240, 366] width 298 height 399
click at [323, 367] on div "Text Add, edit, and format text directly on the website. Default colors and fon…" at bounding box center [240, 366] width 298 height 399
click at [325, 367] on div "Text Add, edit, and format text directly on the website. Default colors and fon…" at bounding box center [240, 366] width 298 height 399
click at [326, 367] on div "Text Add, edit, and format text directly on the website. Default colors and fon…" at bounding box center [240, 366] width 298 height 399
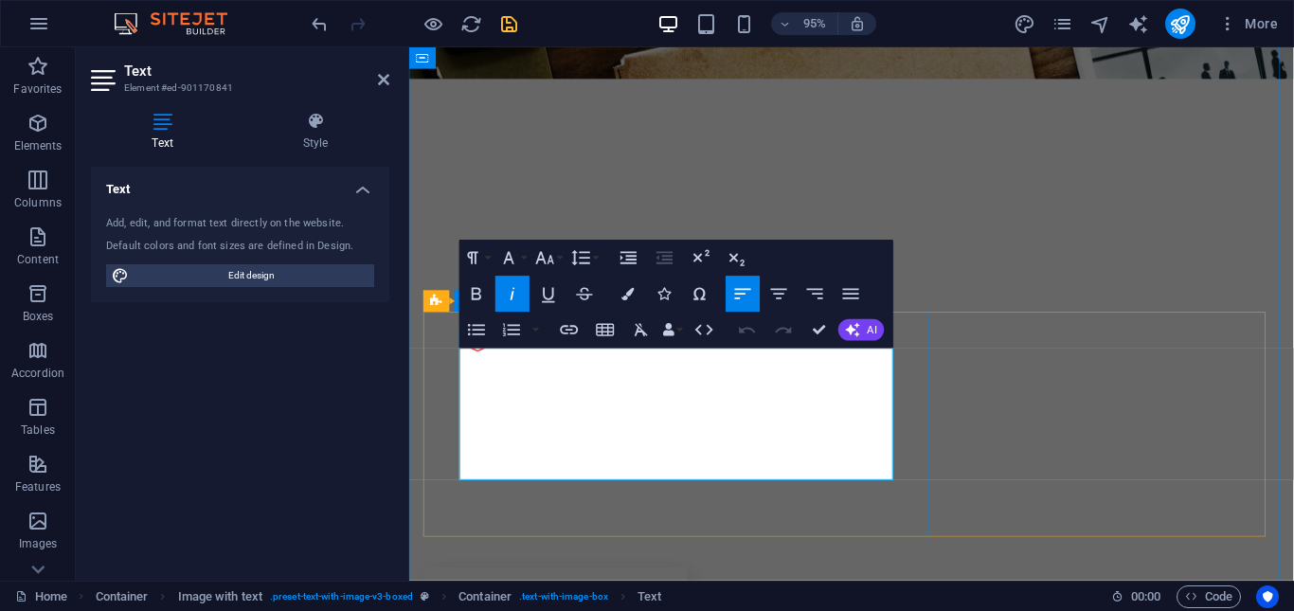
drag, startPoint x: 574, startPoint y: 492, endPoint x: 463, endPoint y: 353, distance: 177.9
click at [560, 260] on button "Font Size" at bounding box center [548, 258] width 34 height 36
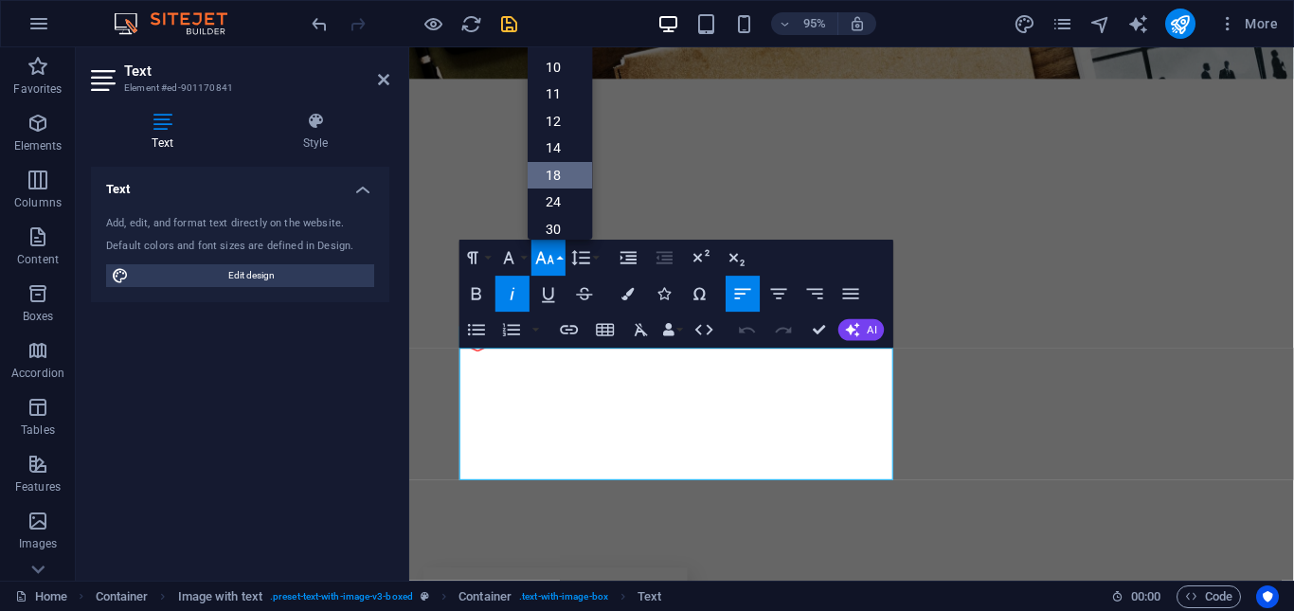
click at [567, 176] on link "18" at bounding box center [560, 175] width 64 height 27
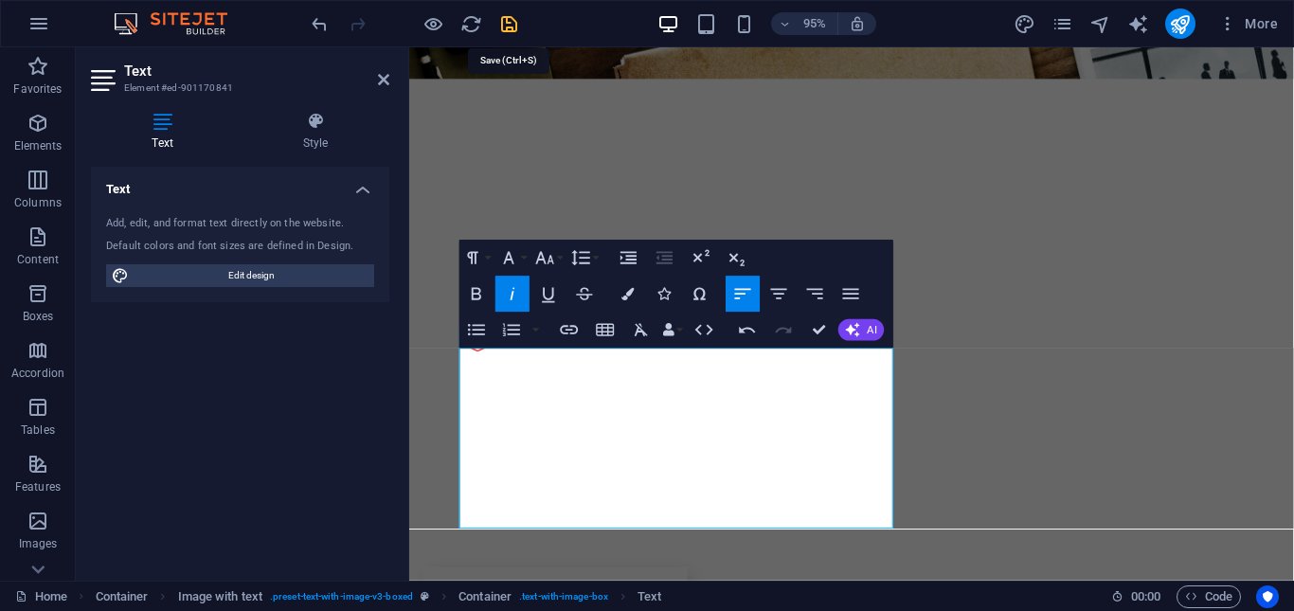
click at [505, 24] on icon "save" at bounding box center [509, 24] width 22 height 22
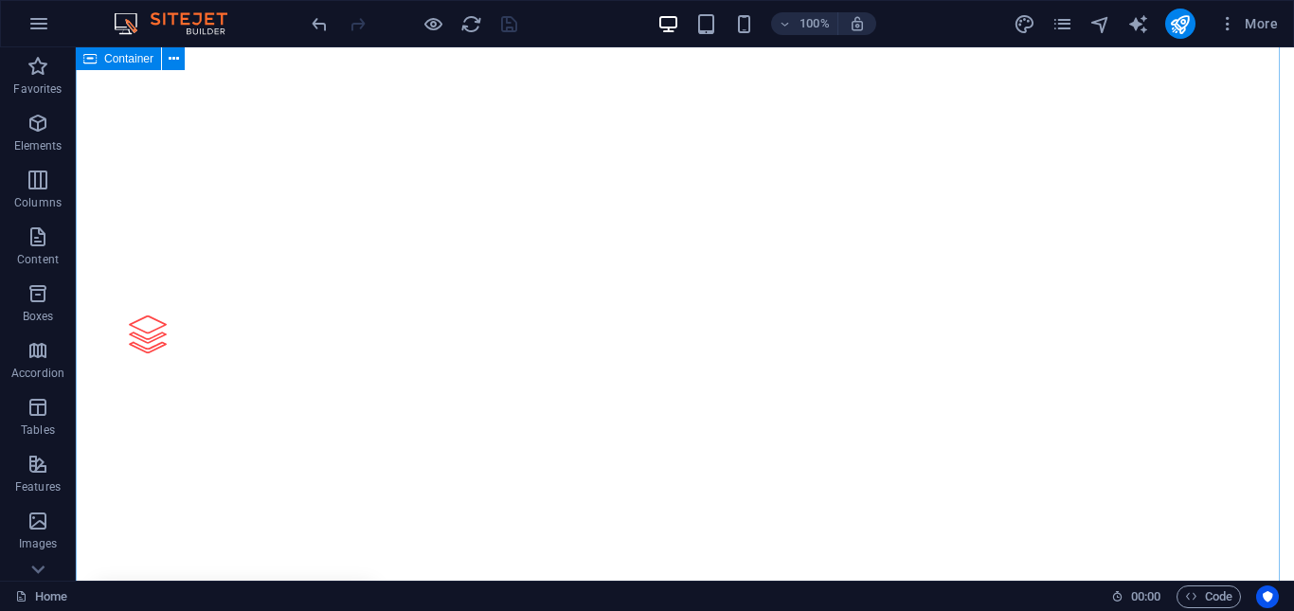
scroll to position [2557, 0]
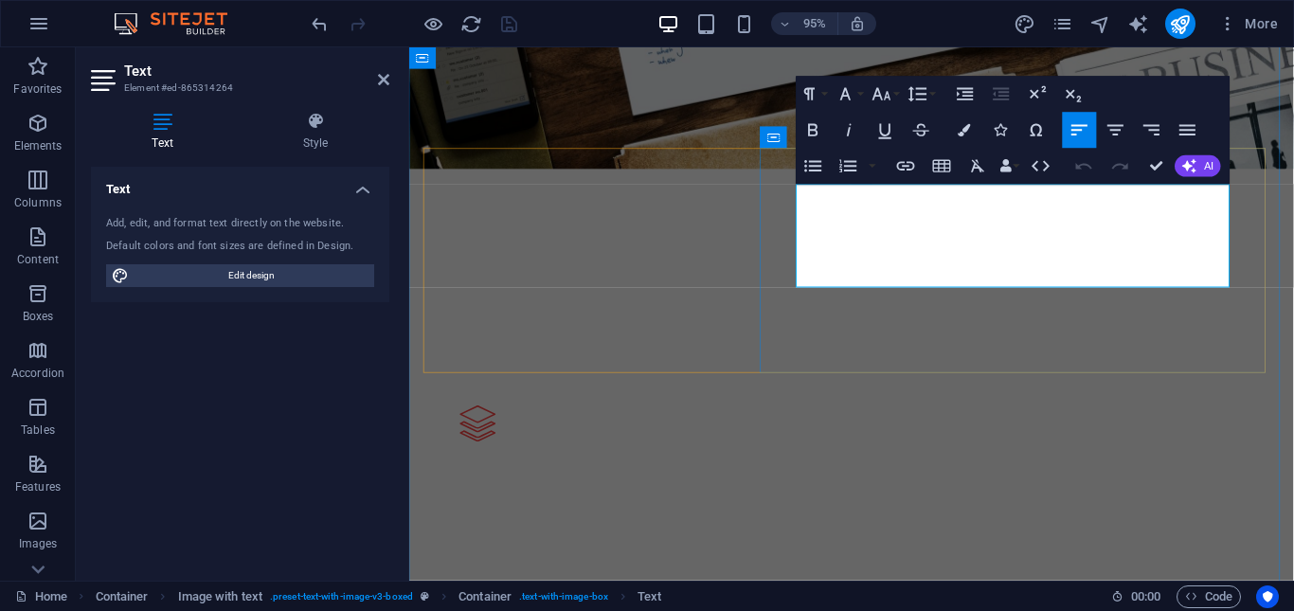
drag, startPoint x: 1222, startPoint y: 285, endPoint x: 809, endPoint y: 188, distance: 424.3
copy span "From short-term gigs to long-term collaborations, our services include project …"
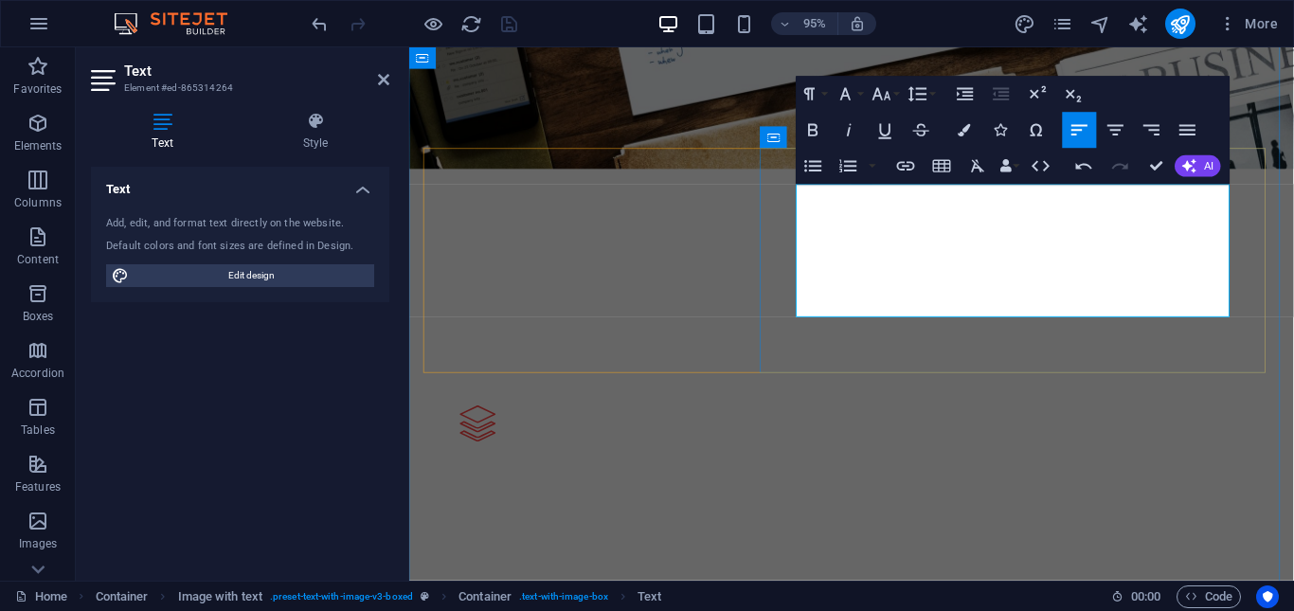
drag, startPoint x: 817, startPoint y: 202, endPoint x: 1269, endPoint y: 317, distance: 466.3
click at [962, 134] on icon "button" at bounding box center [964, 130] width 12 height 12
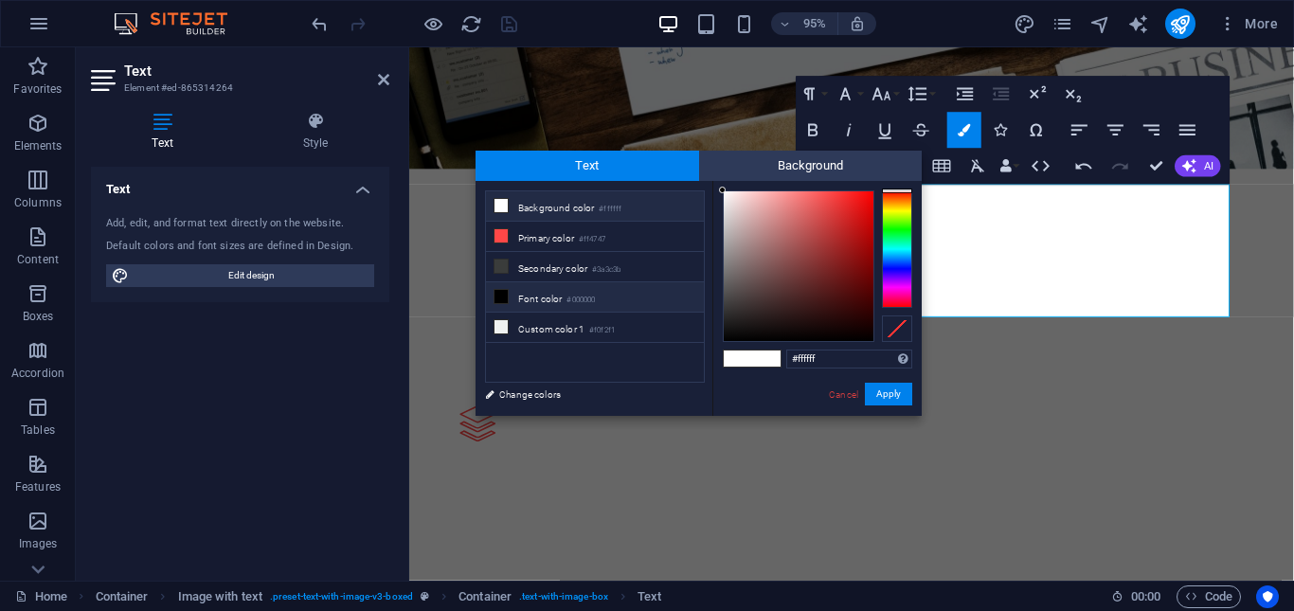
click at [505, 290] on icon at bounding box center [500, 296] width 13 height 13
click at [514, 295] on li "Font color #000000" at bounding box center [595, 297] width 218 height 30
click at [900, 396] on button "Apply" at bounding box center [888, 394] width 47 height 23
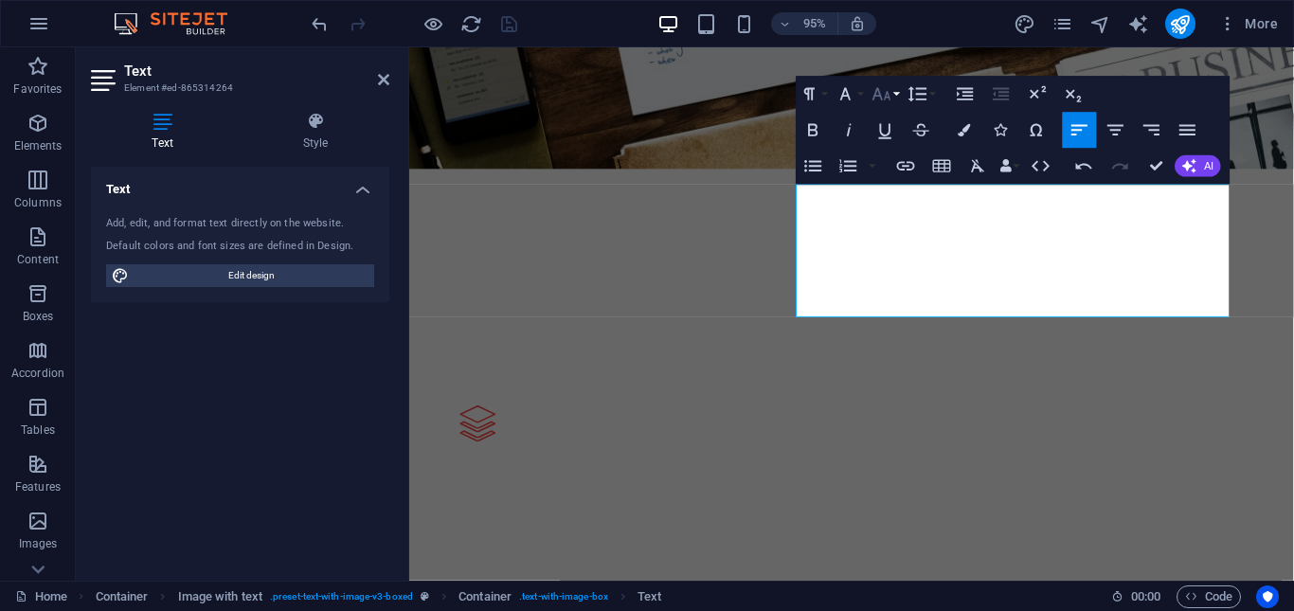
click at [898, 97] on button "Font Size" at bounding box center [885, 95] width 34 height 36
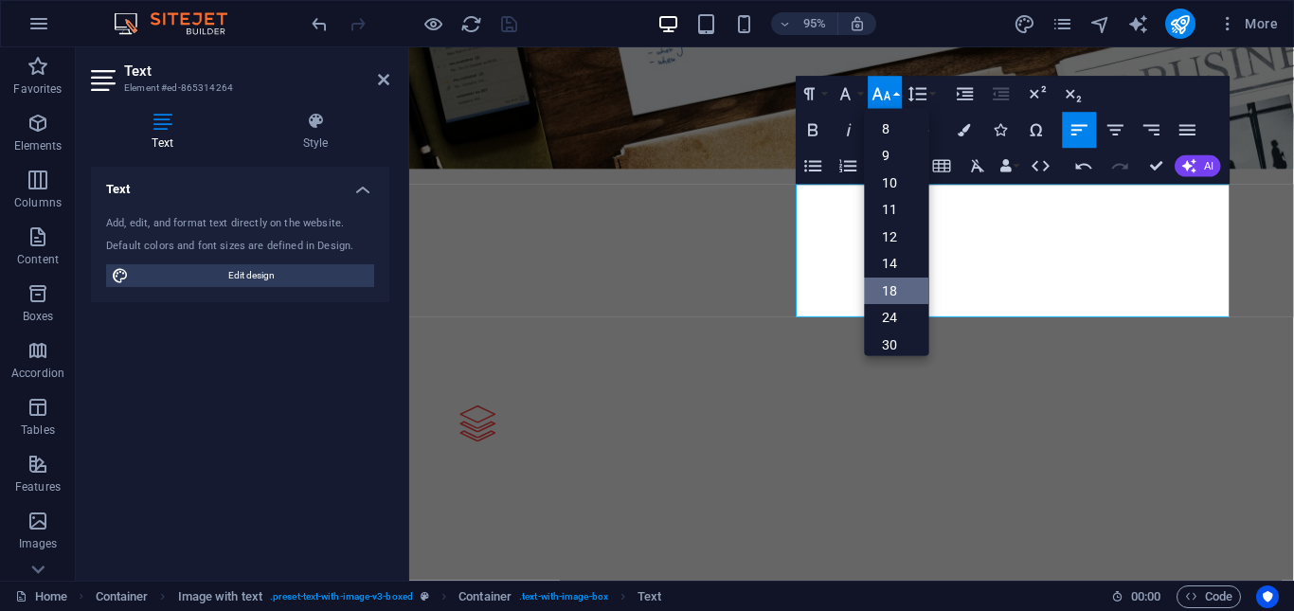
click at [908, 287] on link "18" at bounding box center [897, 290] width 64 height 27
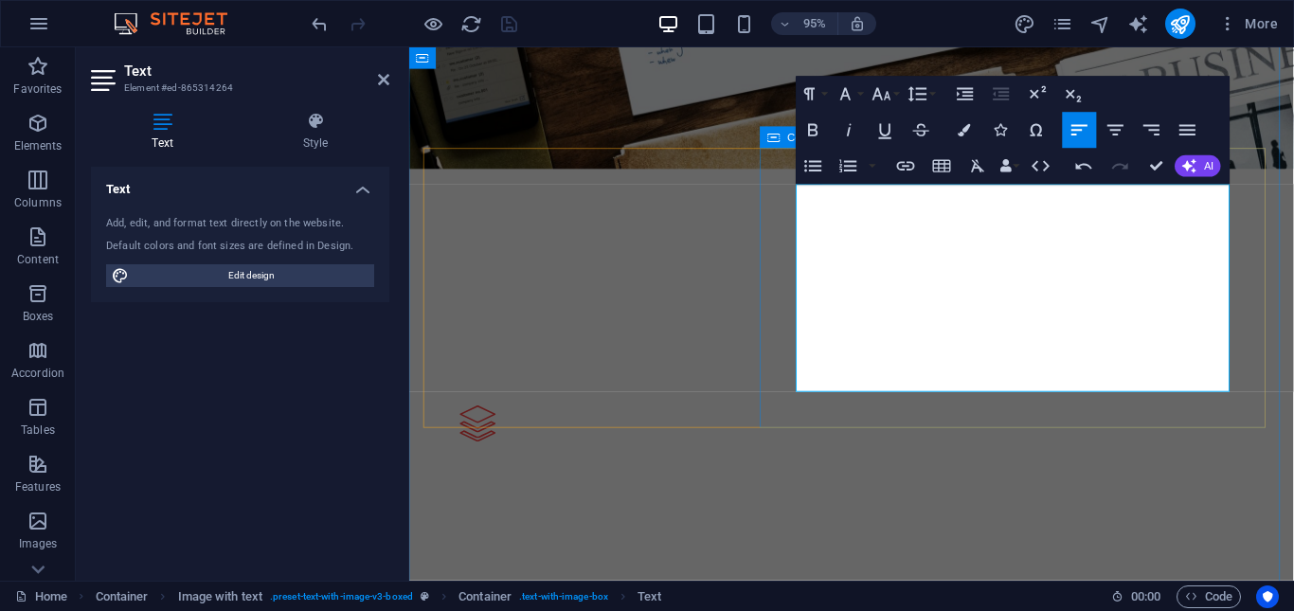
drag, startPoint x: 1024, startPoint y: 395, endPoint x: 817, endPoint y: 170, distance: 305.0
click at [960, 129] on icon "button" at bounding box center [964, 130] width 12 height 12
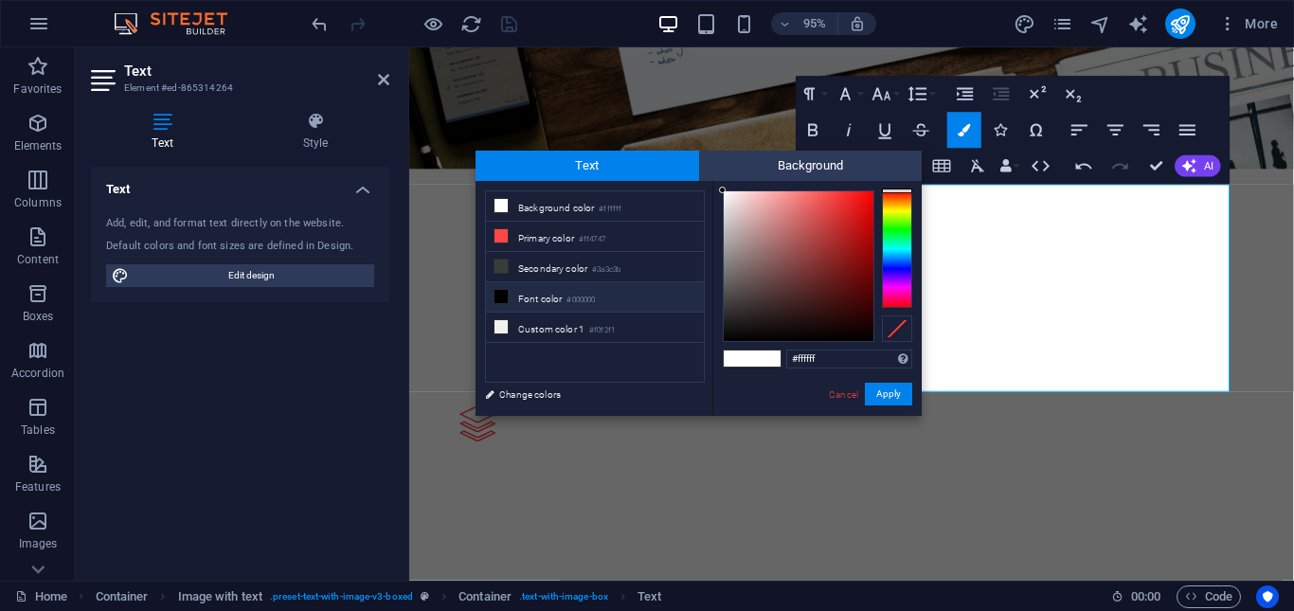
click at [502, 298] on icon at bounding box center [500, 296] width 13 height 13
type input "#000000"
click at [896, 392] on button "Apply" at bounding box center [888, 394] width 47 height 23
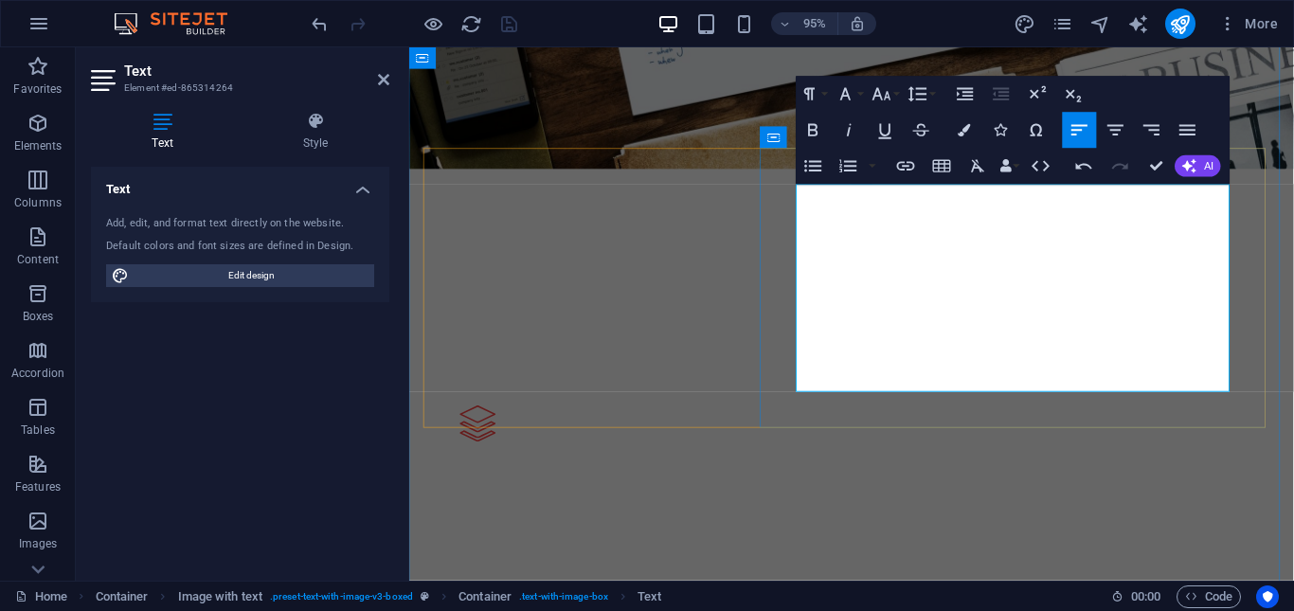
drag, startPoint x: 1162, startPoint y: 340, endPoint x: 1229, endPoint y: 337, distance: 67.3
click at [851, 133] on icon "button" at bounding box center [850, 130] width 22 height 22
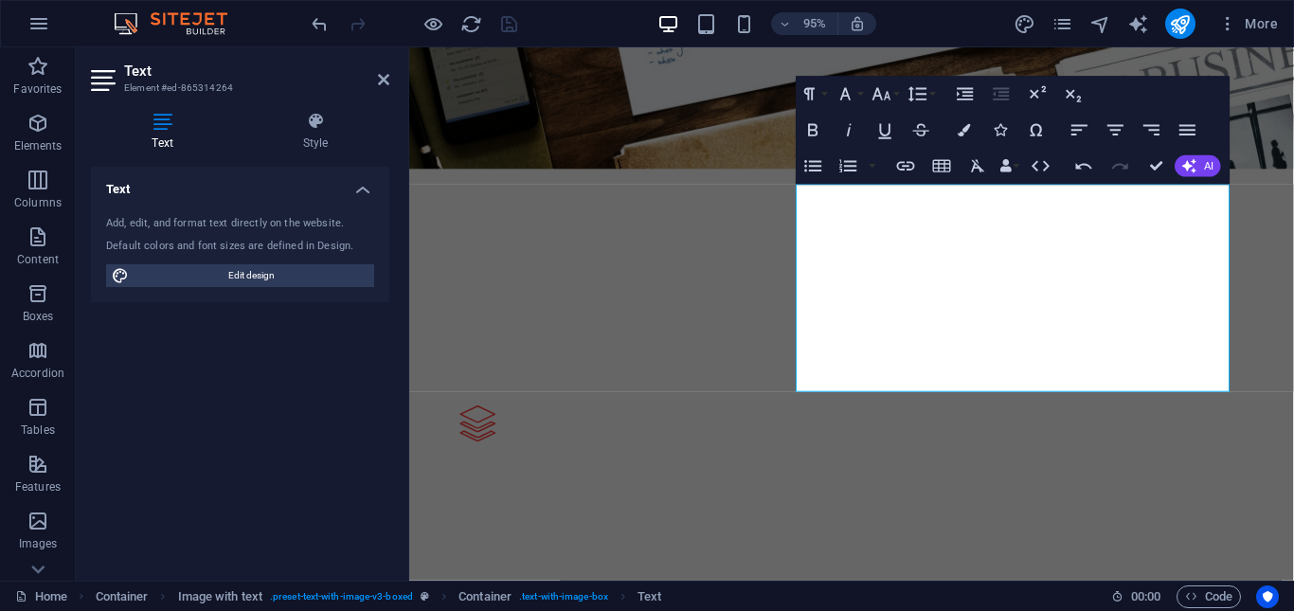
click at [370, 360] on div "Text Add, edit, and format text directly on the website. Default colors and fon…" at bounding box center [240, 366] width 298 height 399
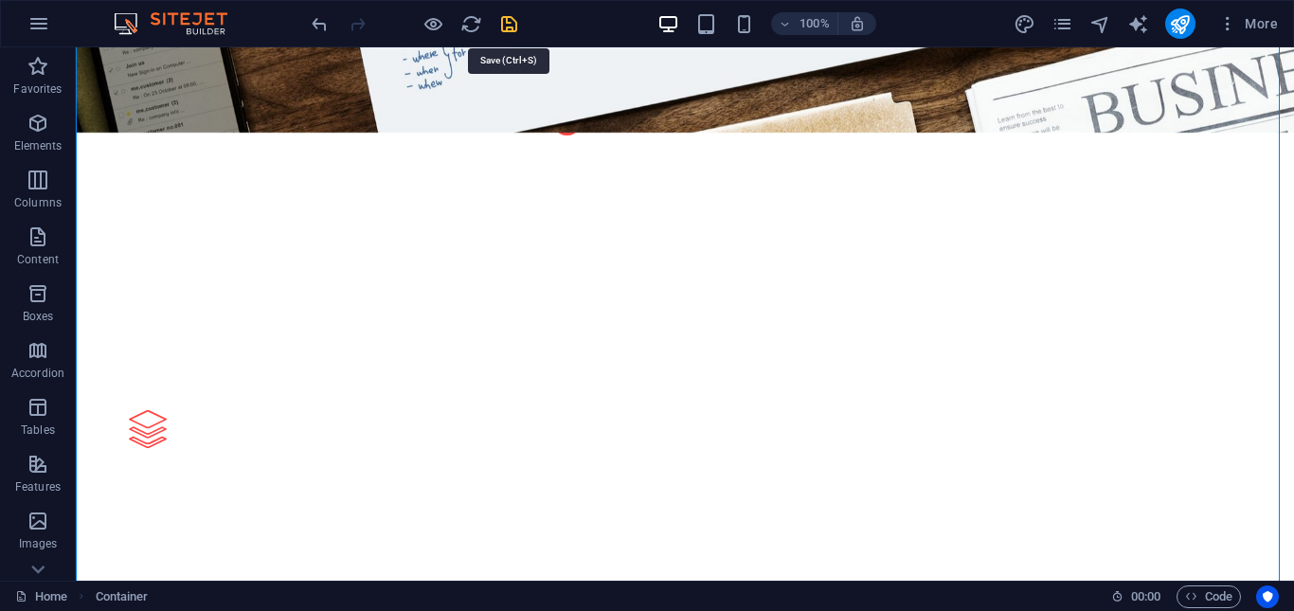
click at [510, 27] on icon "save" at bounding box center [509, 24] width 22 height 22
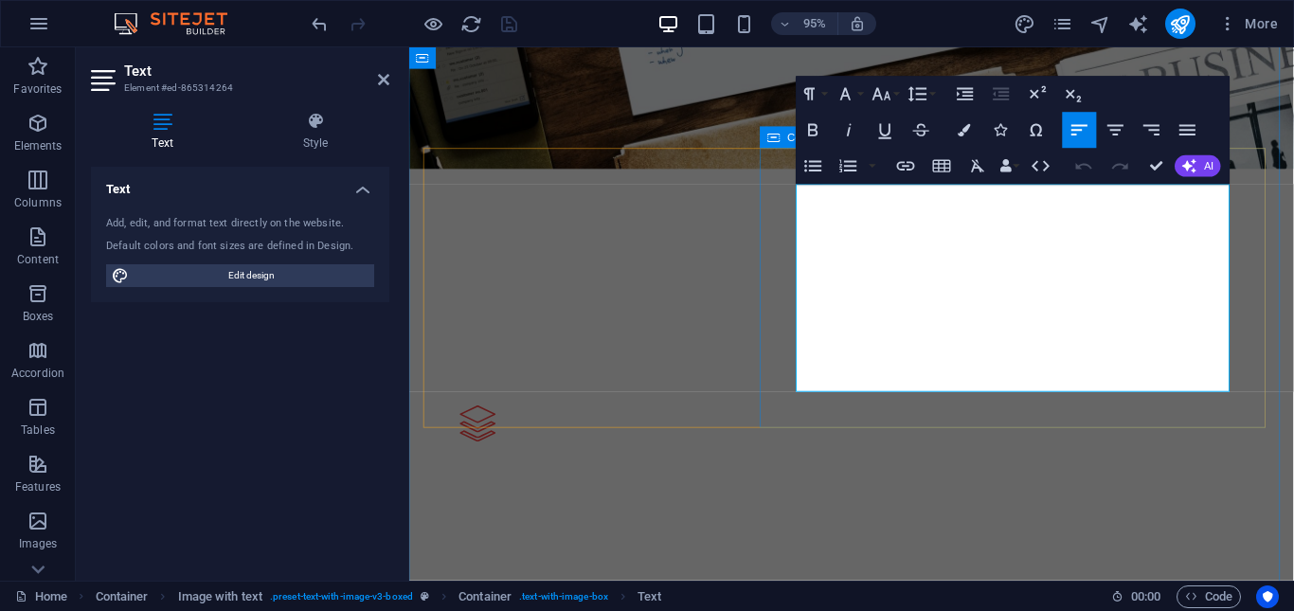
drag, startPoint x: 819, startPoint y: 197, endPoint x: 1076, endPoint y: 416, distance: 337.3
click at [962, 134] on icon "button" at bounding box center [964, 130] width 12 height 12
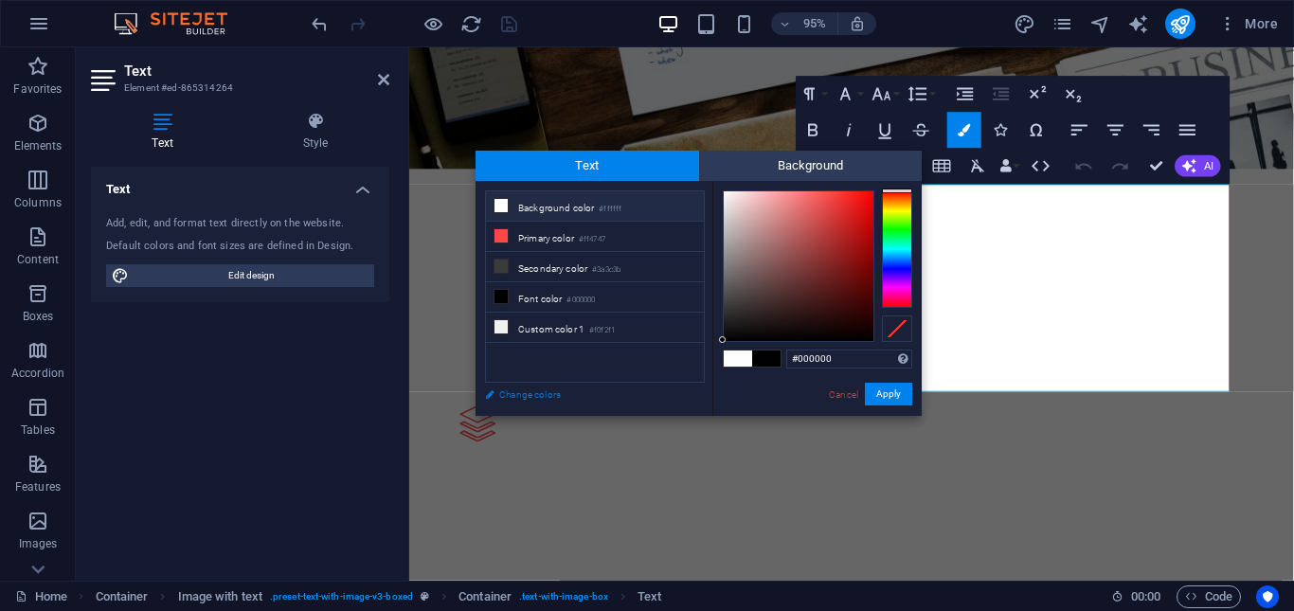
click at [522, 398] on link "Change colors" at bounding box center [585, 395] width 220 height 24
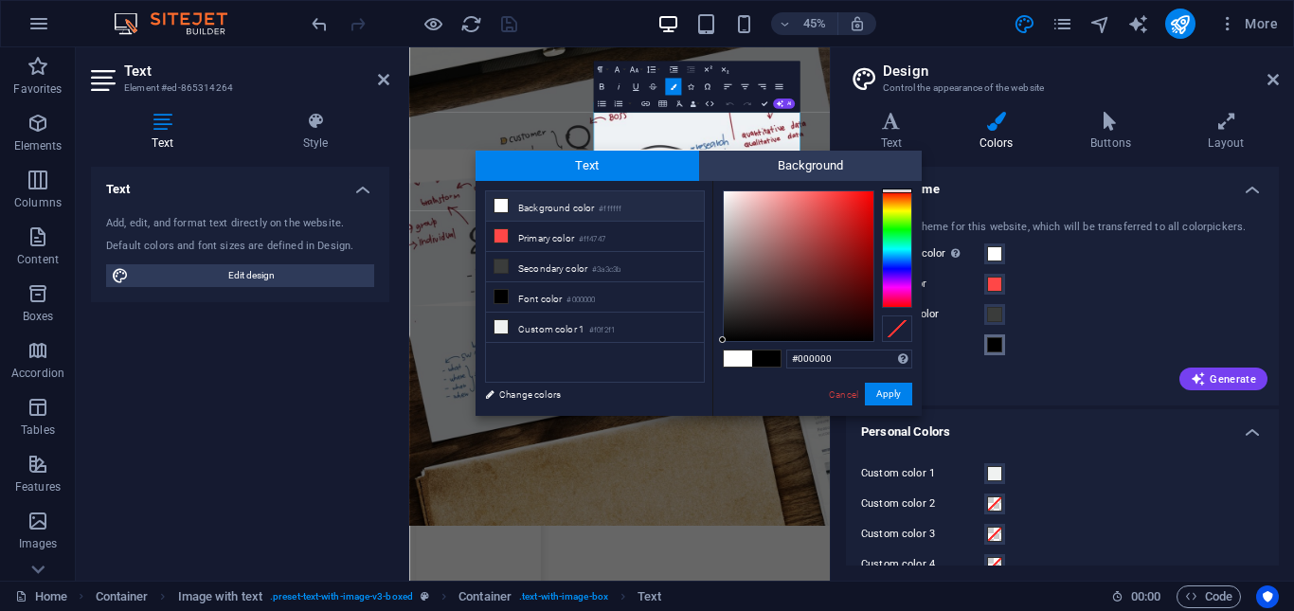
click at [997, 350] on span at bounding box center [994, 344] width 15 height 15
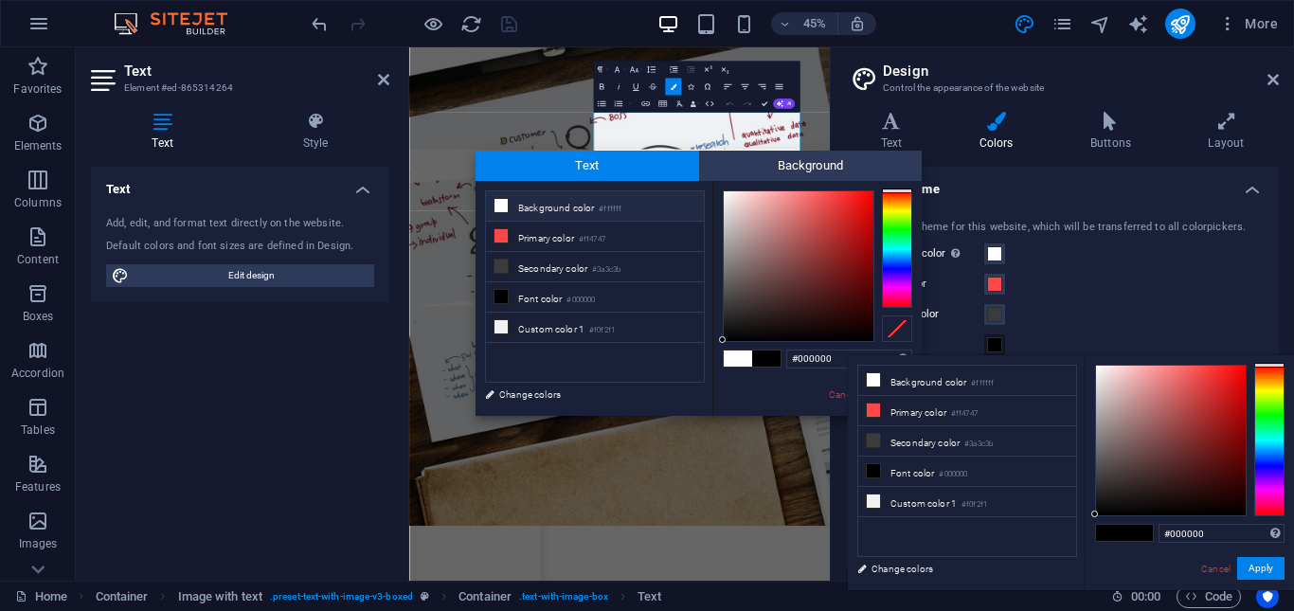
click at [997, 349] on span at bounding box center [994, 344] width 15 height 15
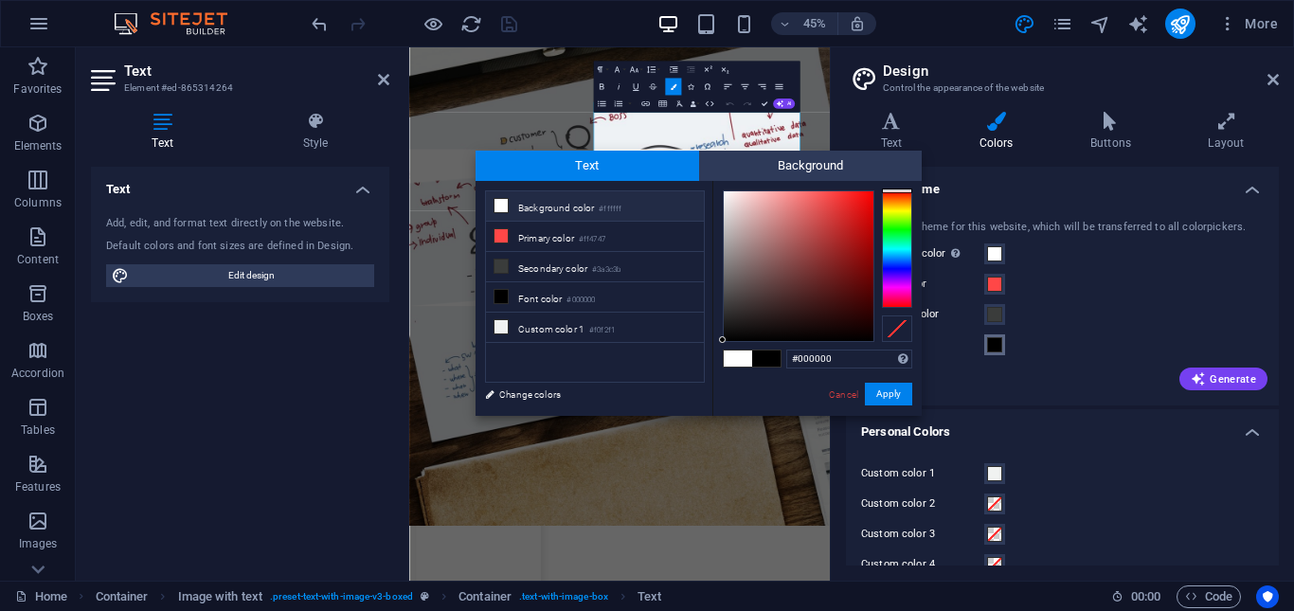
scroll to position [60, 0]
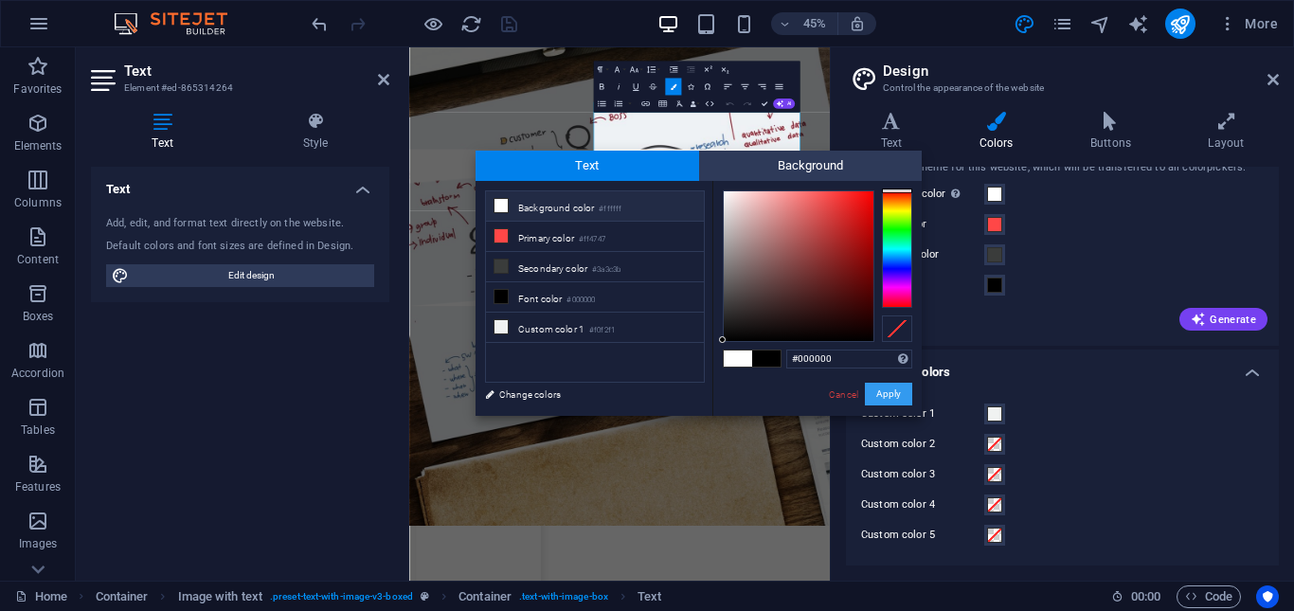
click at [901, 393] on button "Apply" at bounding box center [888, 394] width 47 height 23
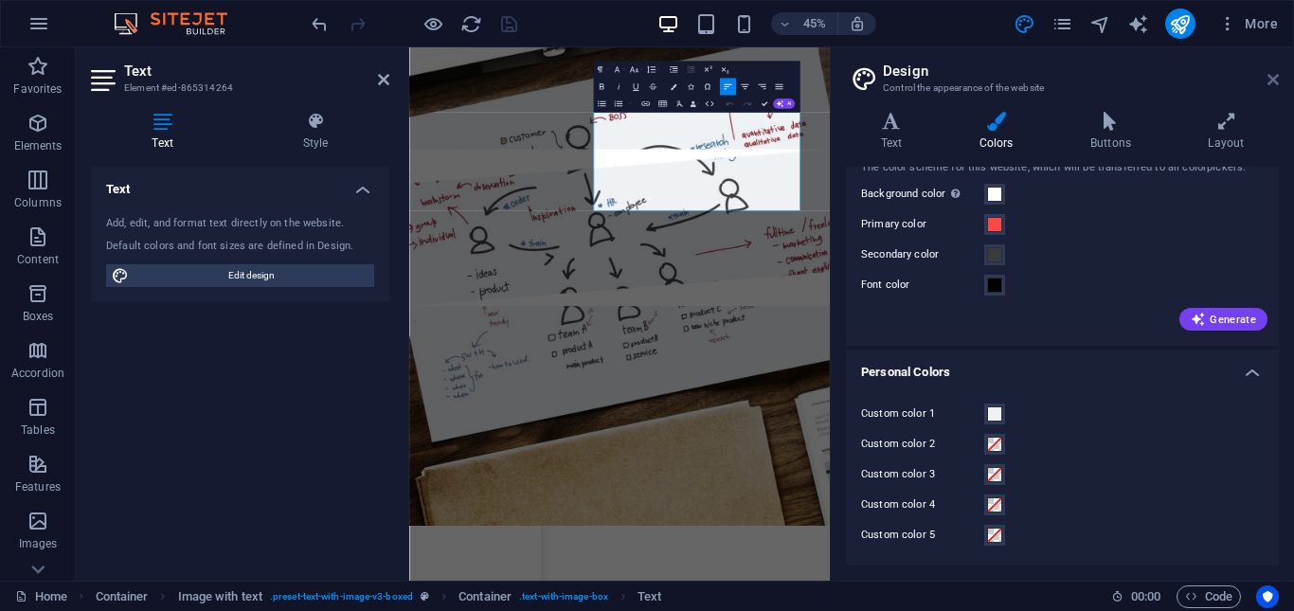
click at [1273, 80] on icon at bounding box center [1272, 79] width 11 height 15
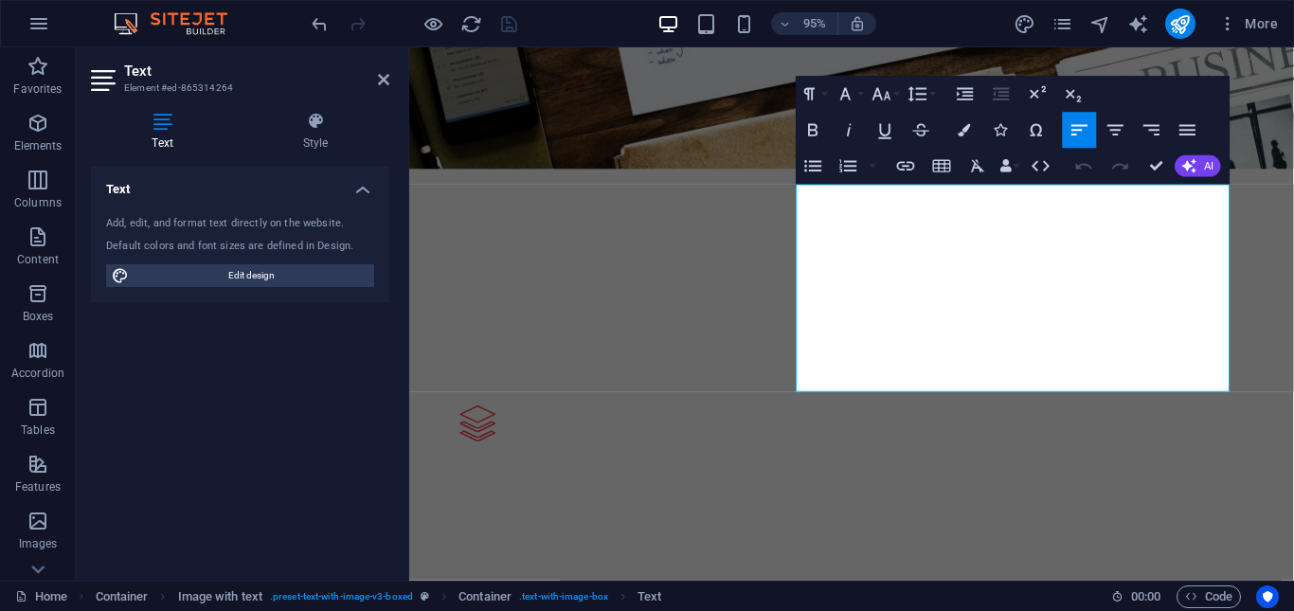
click at [386, 404] on div "Text Add, edit, and format text directly on the website. Default colors and fon…" at bounding box center [240, 366] width 298 height 399
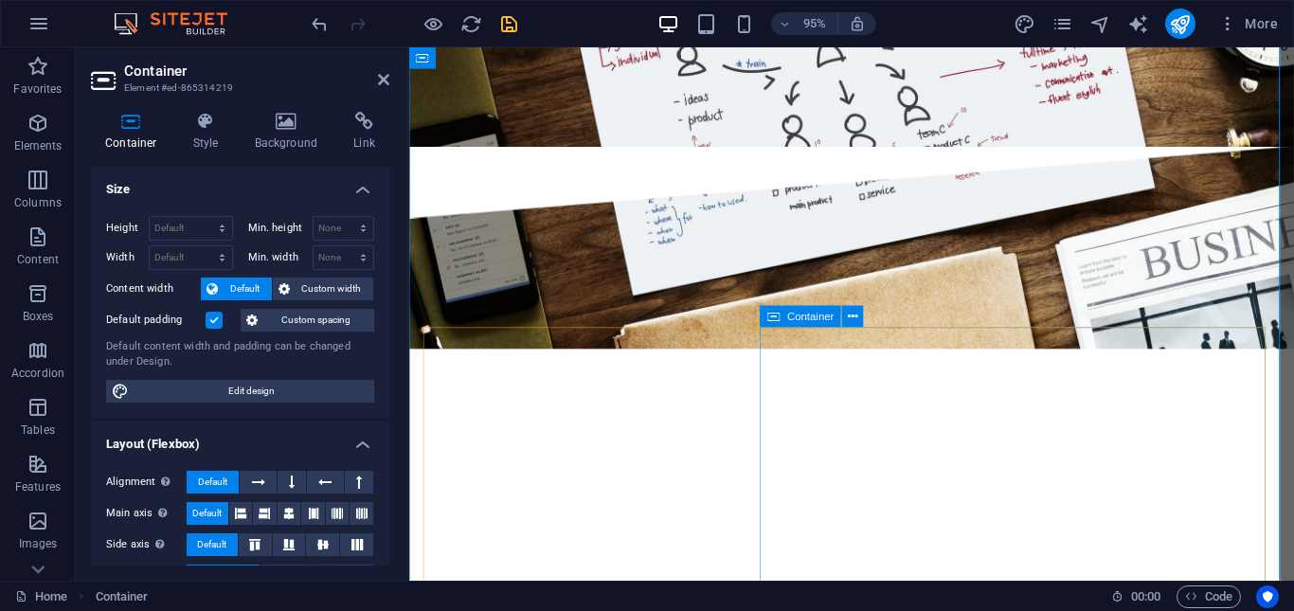
scroll to position [2462, 0]
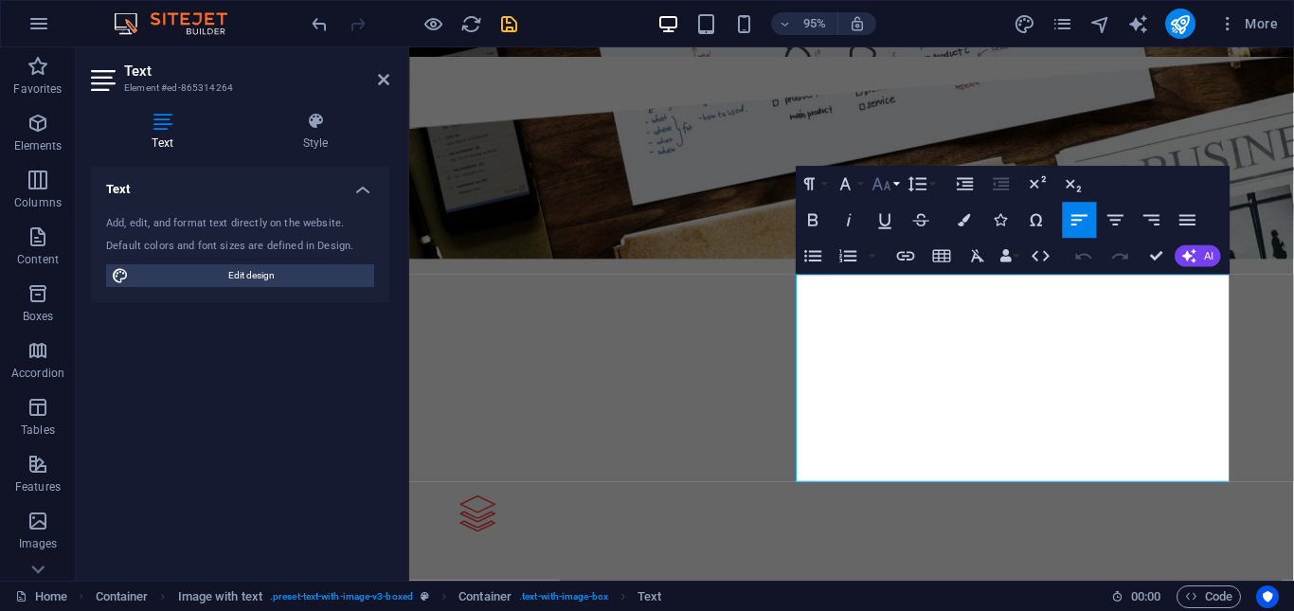
click at [896, 188] on button "Font Size" at bounding box center [885, 185] width 34 height 36
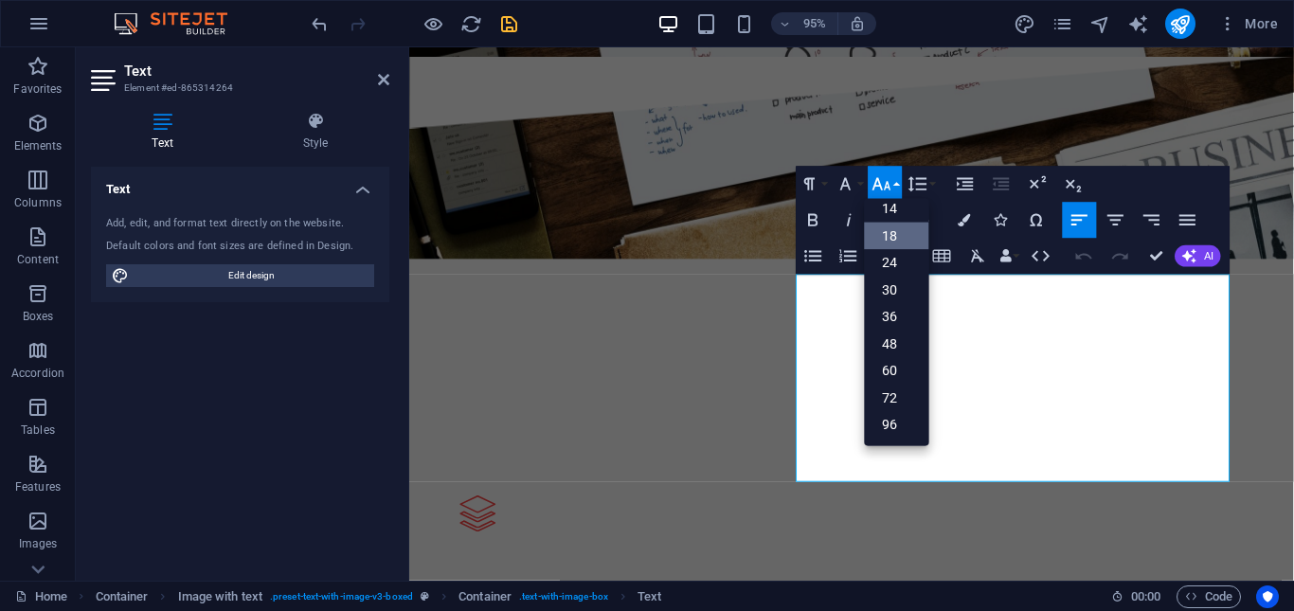
scroll to position [152, 0]
click at [912, 210] on link "14" at bounding box center [897, 209] width 64 height 27
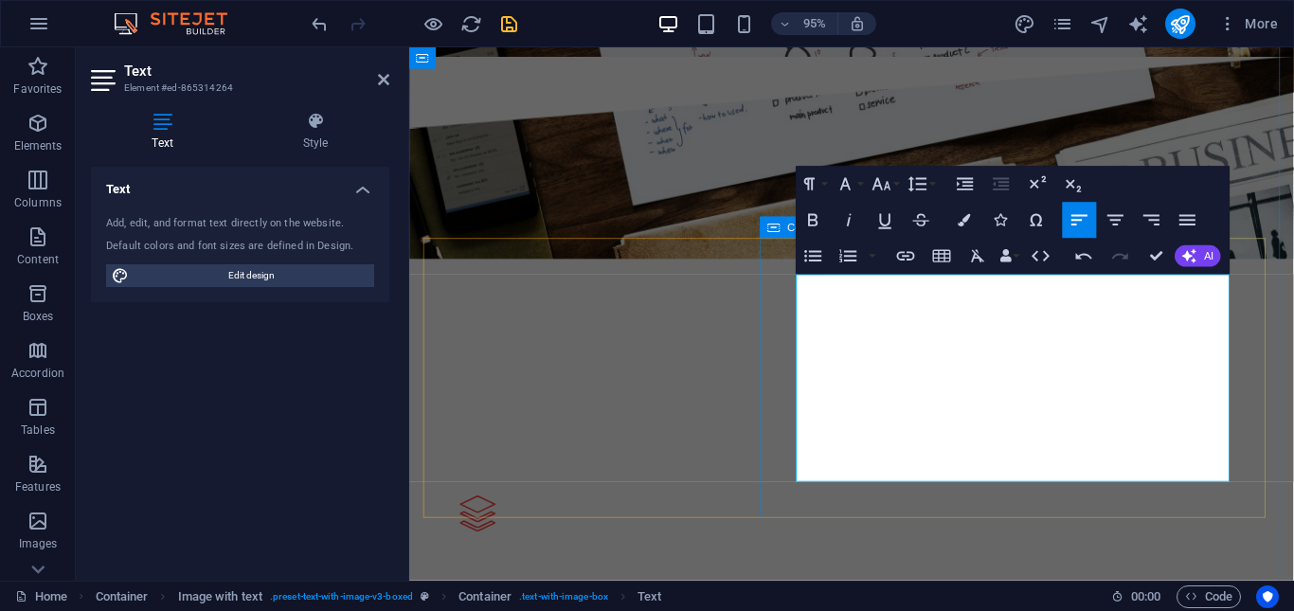
drag, startPoint x: 1011, startPoint y: 489, endPoint x: 808, endPoint y: 276, distance: 294.1
click at [899, 185] on button "Font Size" at bounding box center [885, 185] width 34 height 36
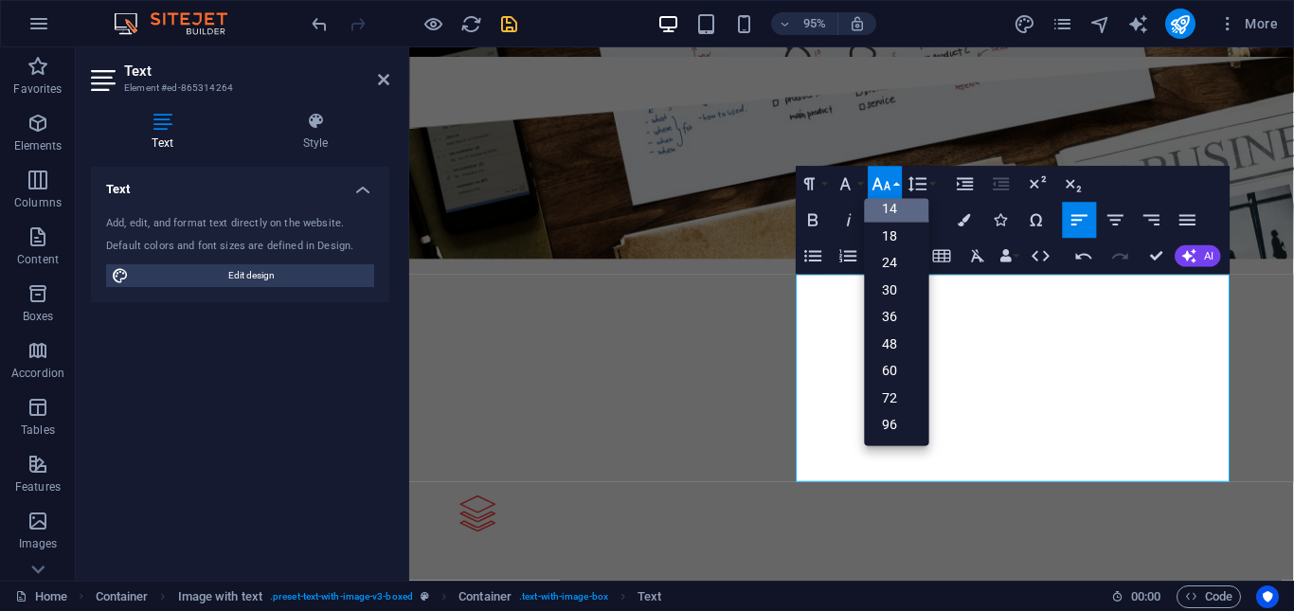
click at [907, 215] on link "14" at bounding box center [897, 209] width 64 height 27
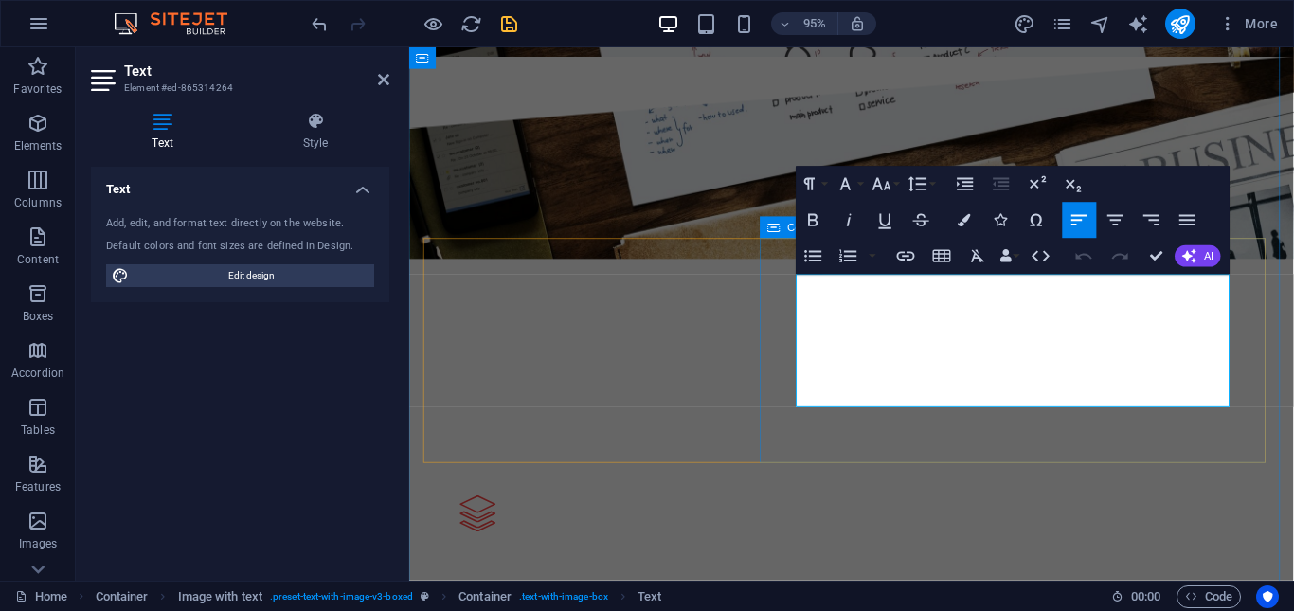
drag, startPoint x: 1021, startPoint y: 410, endPoint x: 814, endPoint y: 251, distance: 260.7
click at [895, 183] on button "Font Size" at bounding box center [885, 185] width 34 height 36
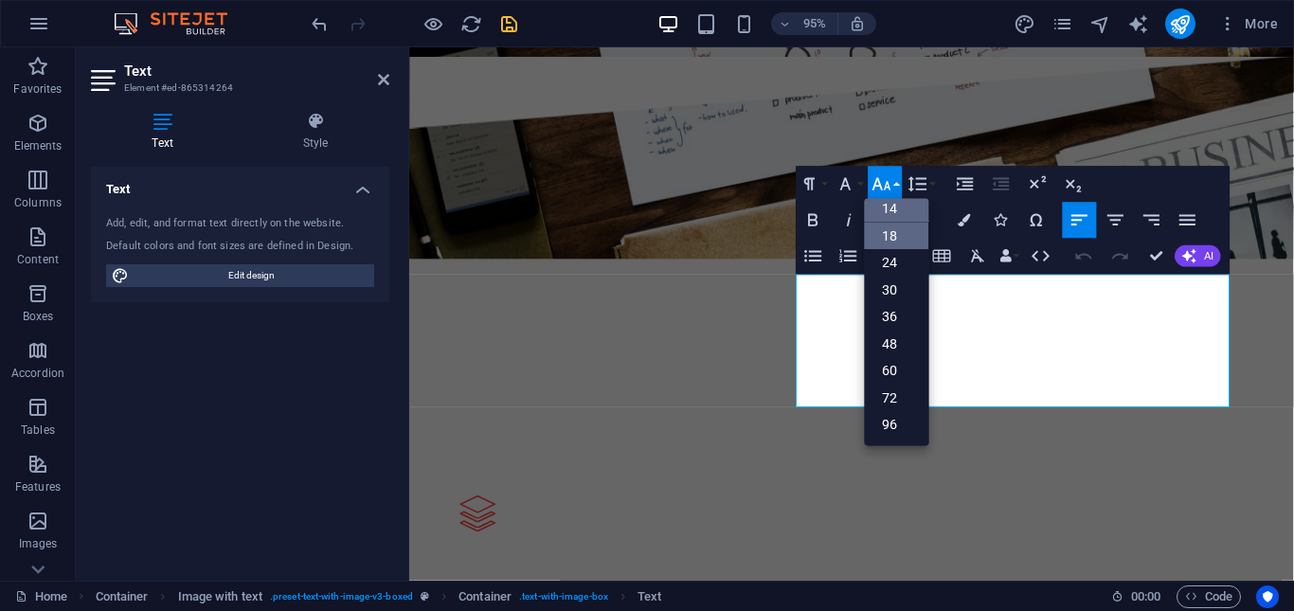
click at [909, 235] on link "18" at bounding box center [897, 236] width 64 height 27
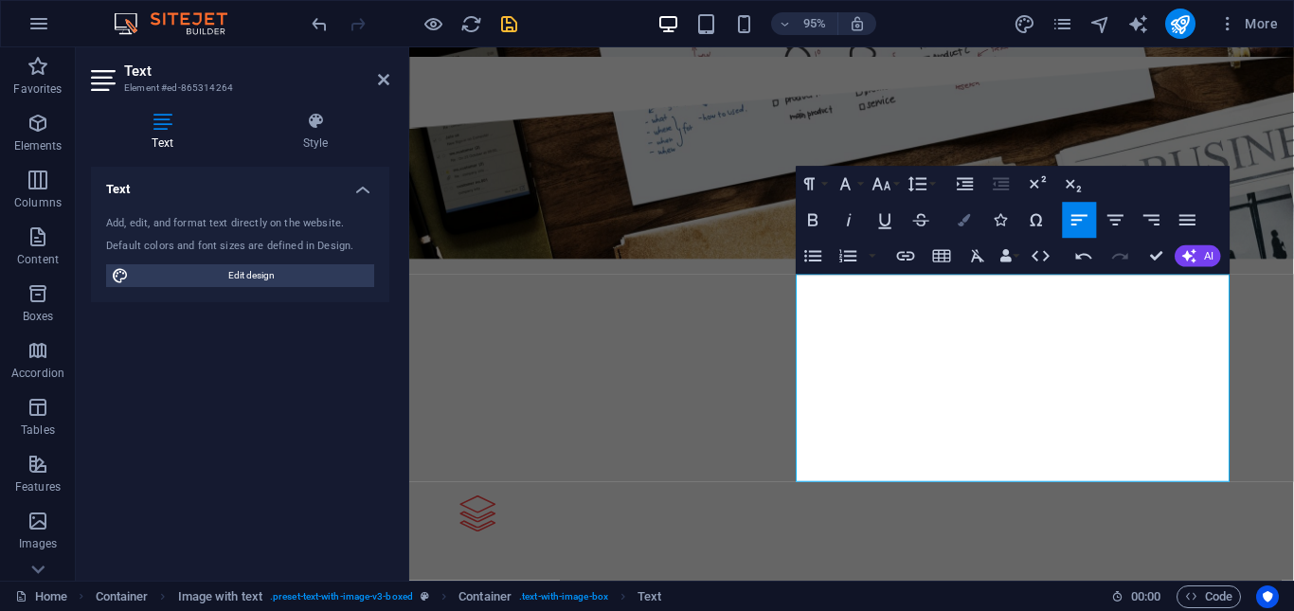
click at [963, 221] on icon "button" at bounding box center [964, 220] width 12 height 12
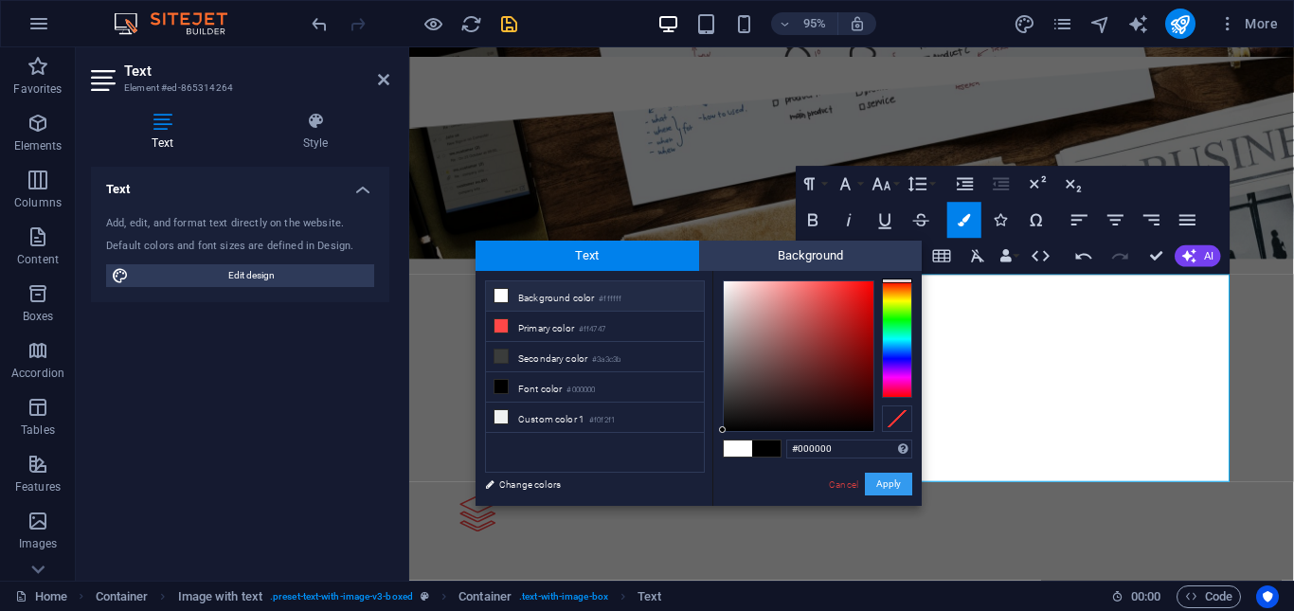
click at [887, 481] on button "Apply" at bounding box center [888, 484] width 47 height 23
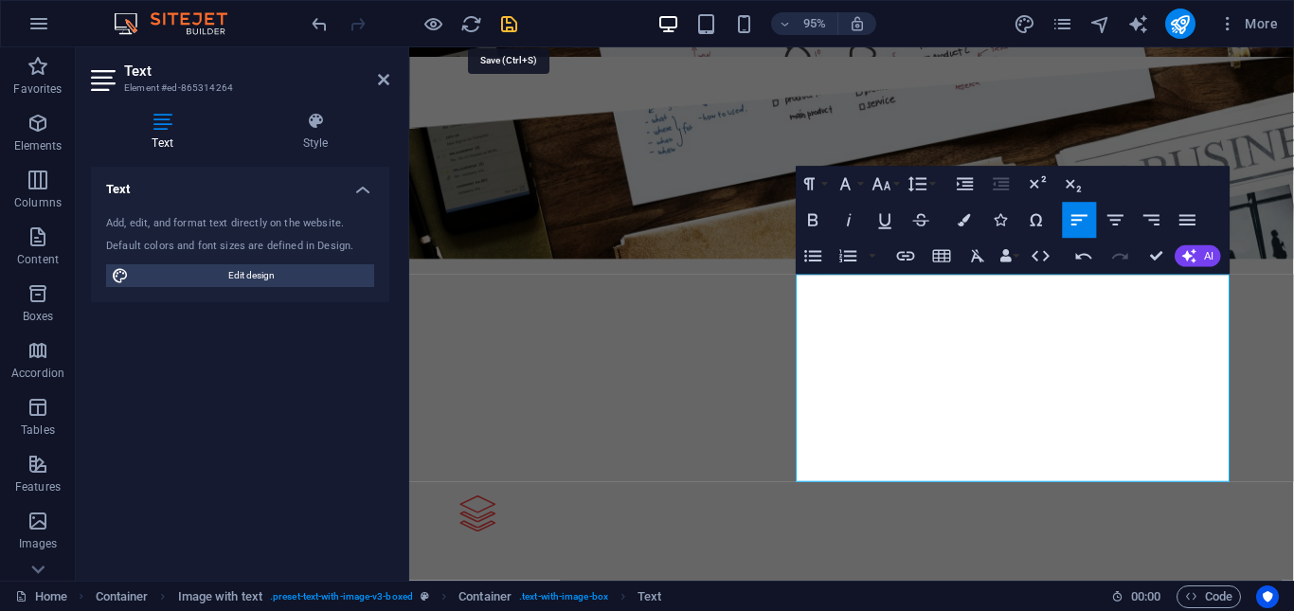
click at [509, 24] on icon "save" at bounding box center [509, 24] width 22 height 22
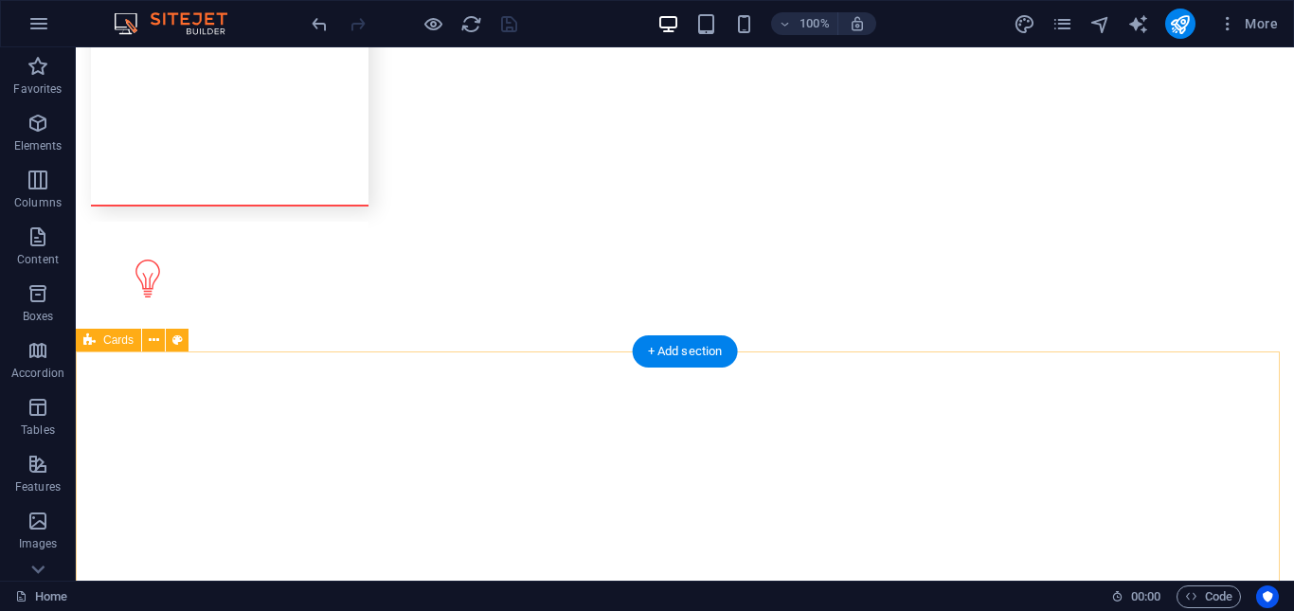
scroll to position [3410, 0]
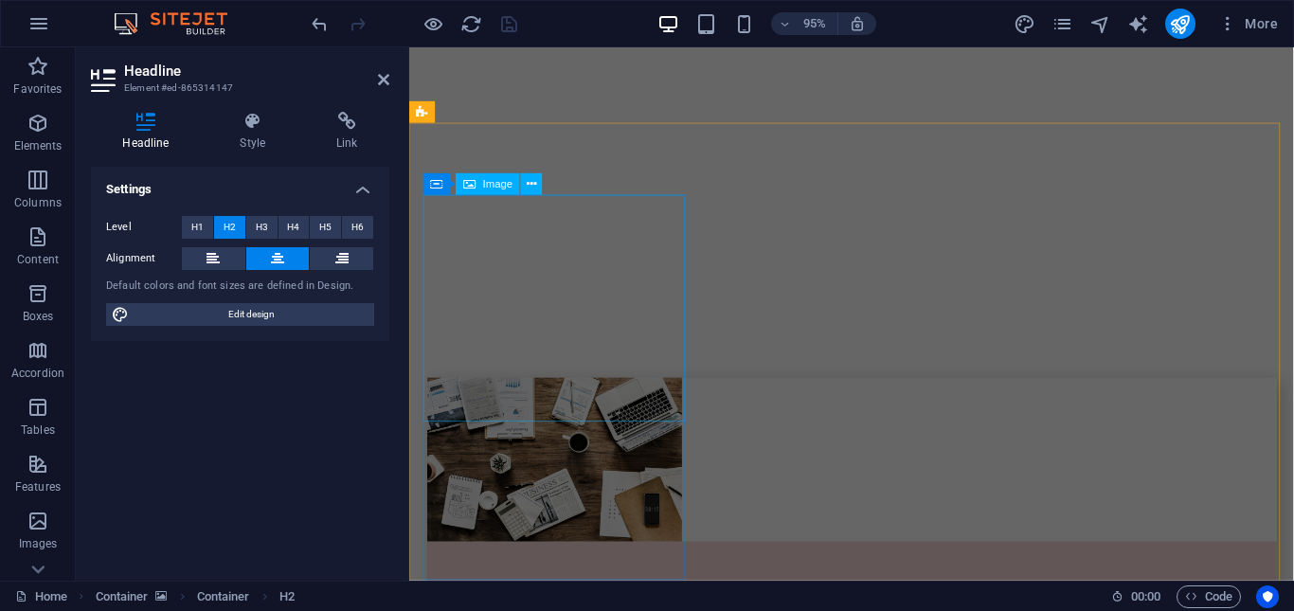
scroll to position [3694, 0]
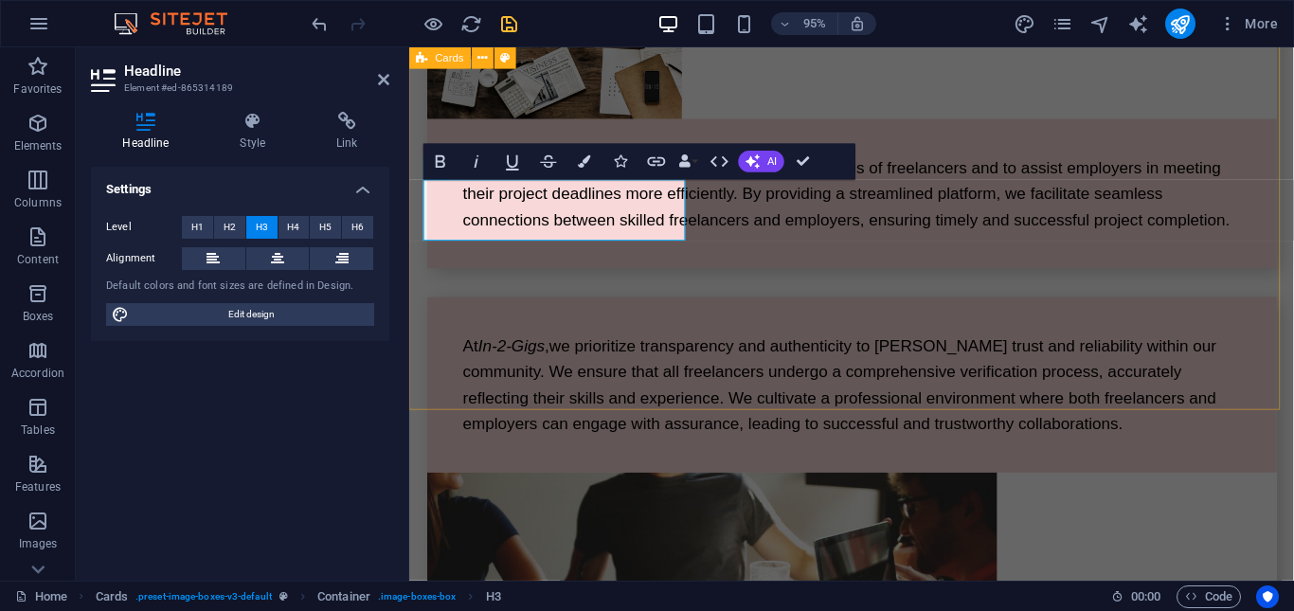
scroll to position [3759, 0]
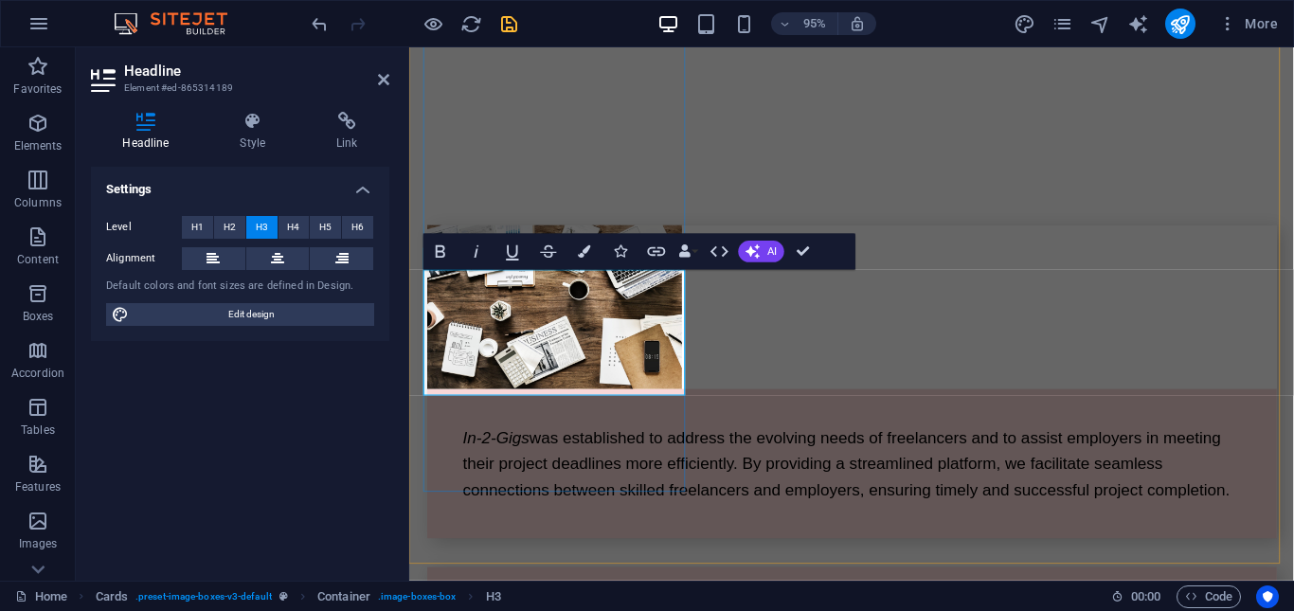
drag, startPoint x: 460, startPoint y: 320, endPoint x: 680, endPoint y: 383, distance: 228.4
click at [585, 248] on icon "button" at bounding box center [585, 251] width 12 height 12
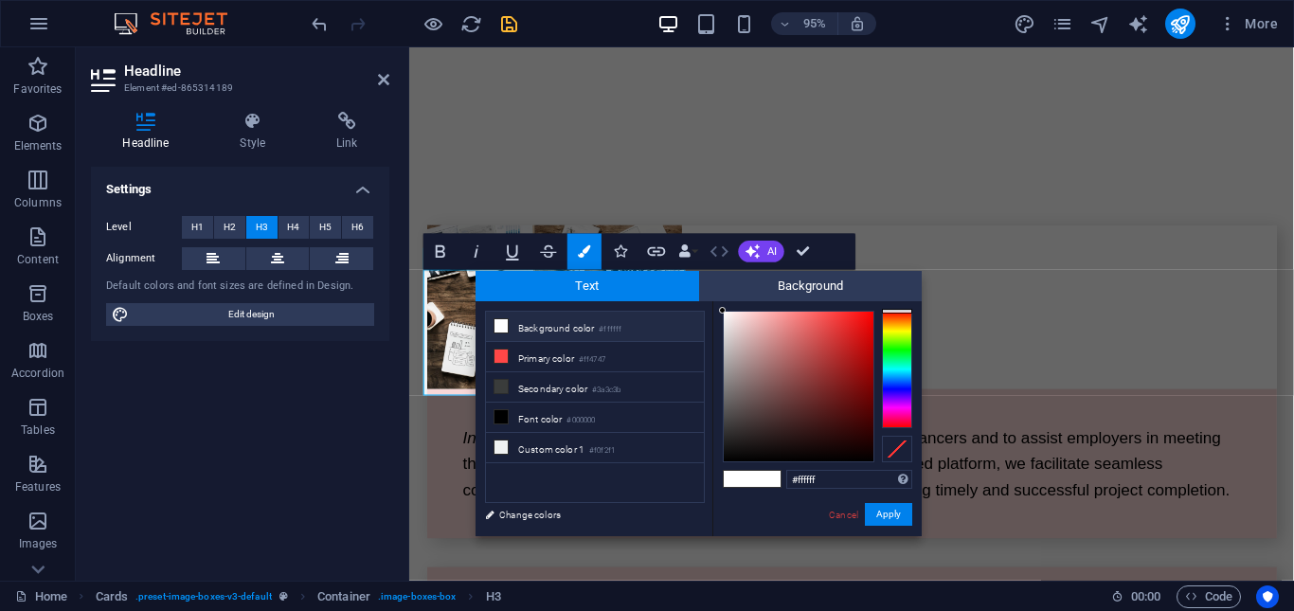
click at [725, 255] on icon "button" at bounding box center [719, 252] width 22 height 22
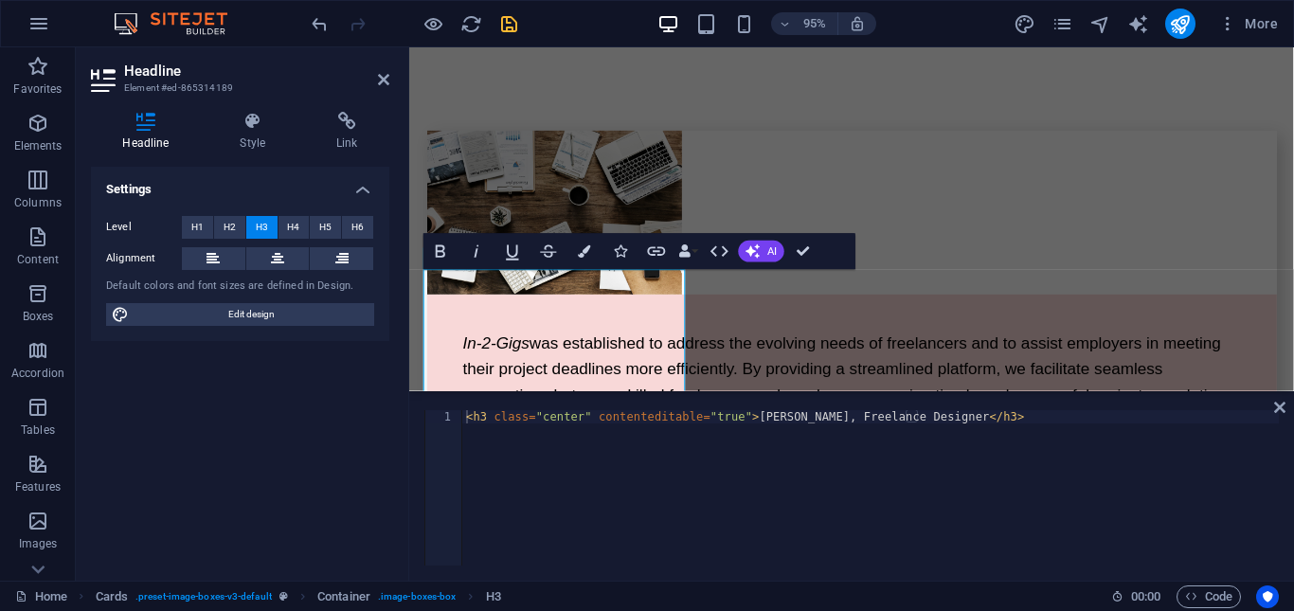
click at [352, 403] on div "Settings Level H1 H2 H3 H4 H5 H6 Alignment Default colors and font sizes are de…" at bounding box center [240, 366] width 298 height 399
click at [352, 398] on div "Settings Level H1 H2 H3 H4 H5 H6 Alignment Default colors and font sizes are de…" at bounding box center [240, 366] width 298 height 399
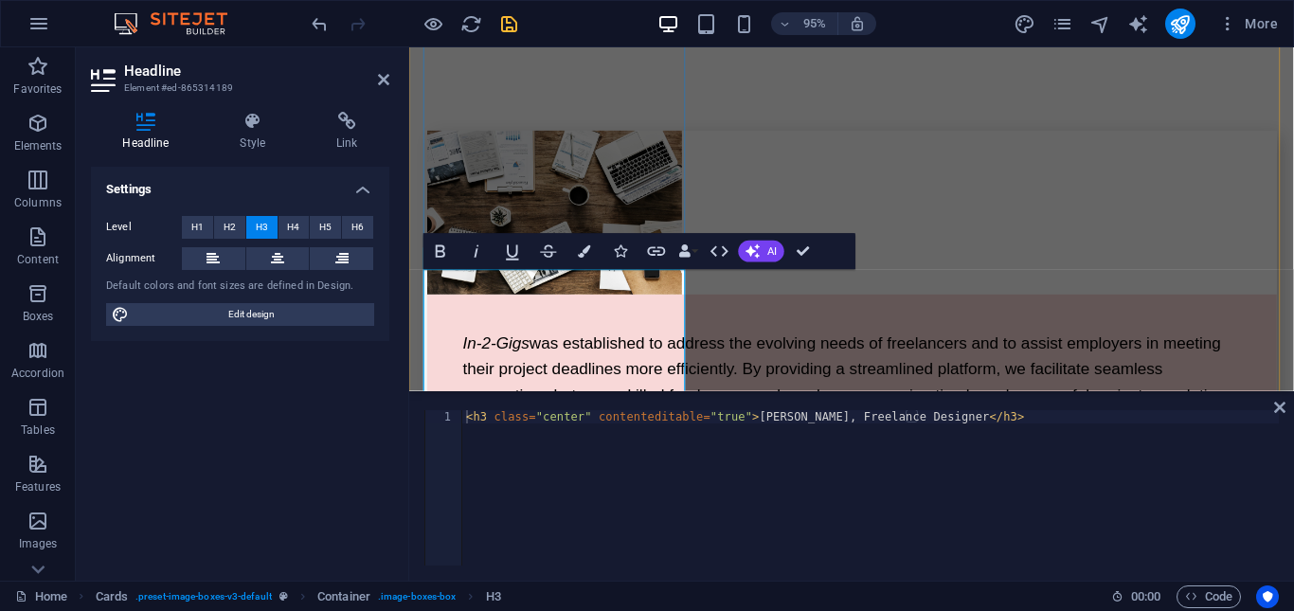
drag, startPoint x: 489, startPoint y: 324, endPoint x: 653, endPoint y: 391, distance: 177.1
click at [511, 22] on icon "save" at bounding box center [509, 24] width 22 height 22
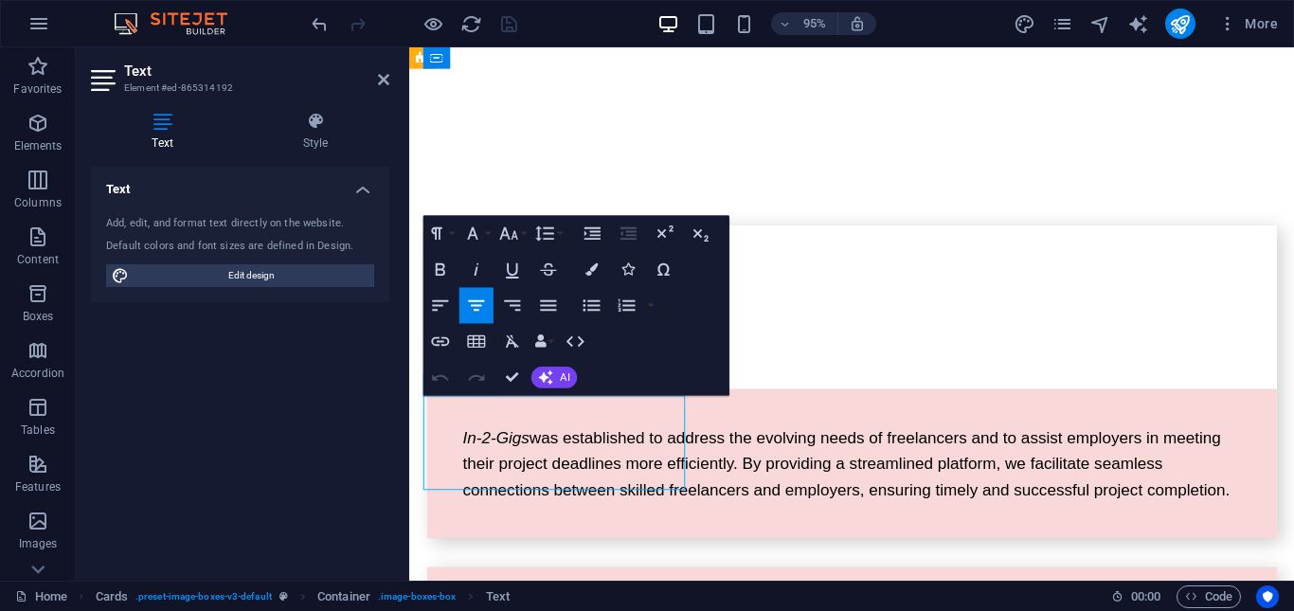
drag, startPoint x: 427, startPoint y: 419, endPoint x: 653, endPoint y: 510, distance: 244.3
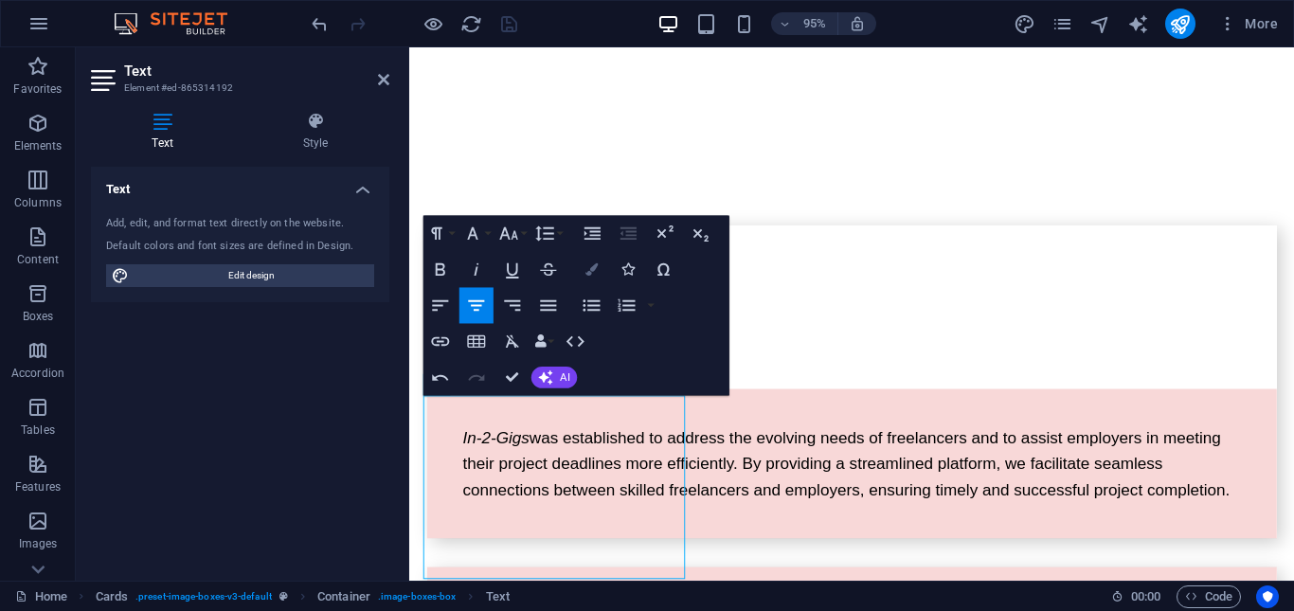
click at [585, 267] on icon "button" at bounding box center [591, 269] width 12 height 12
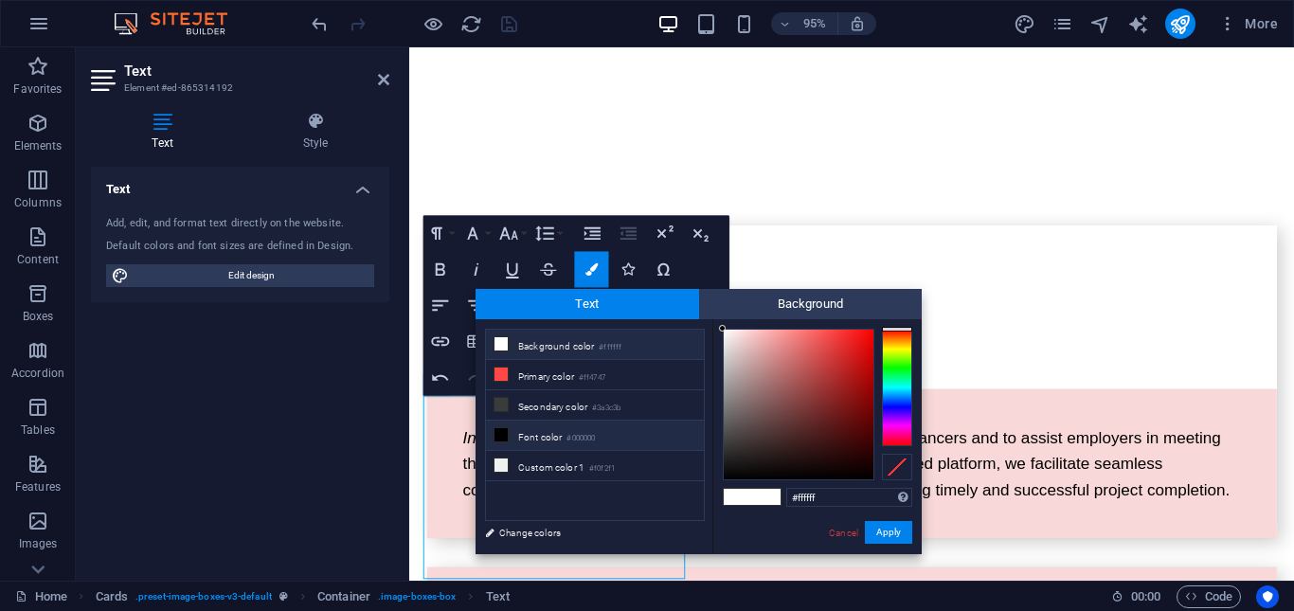
click at [504, 436] on icon at bounding box center [500, 434] width 13 height 13
click at [769, 502] on span at bounding box center [766, 497] width 28 height 16
click at [507, 432] on icon at bounding box center [500, 434] width 13 height 13
drag, startPoint x: 887, startPoint y: 534, endPoint x: 249, endPoint y: 490, distance: 639.9
click at [887, 534] on button "Apply" at bounding box center [888, 532] width 47 height 23
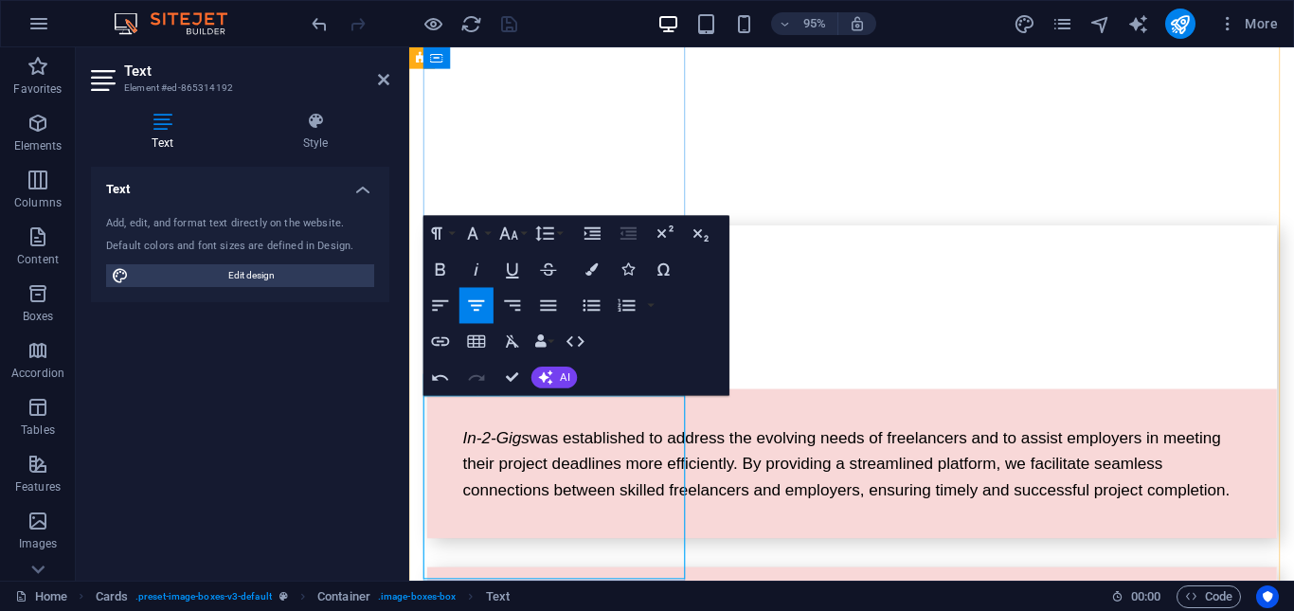
drag, startPoint x: 473, startPoint y: 513, endPoint x: 659, endPoint y: 589, distance: 201.4
click at [593, 269] on icon "button" at bounding box center [591, 269] width 12 height 12
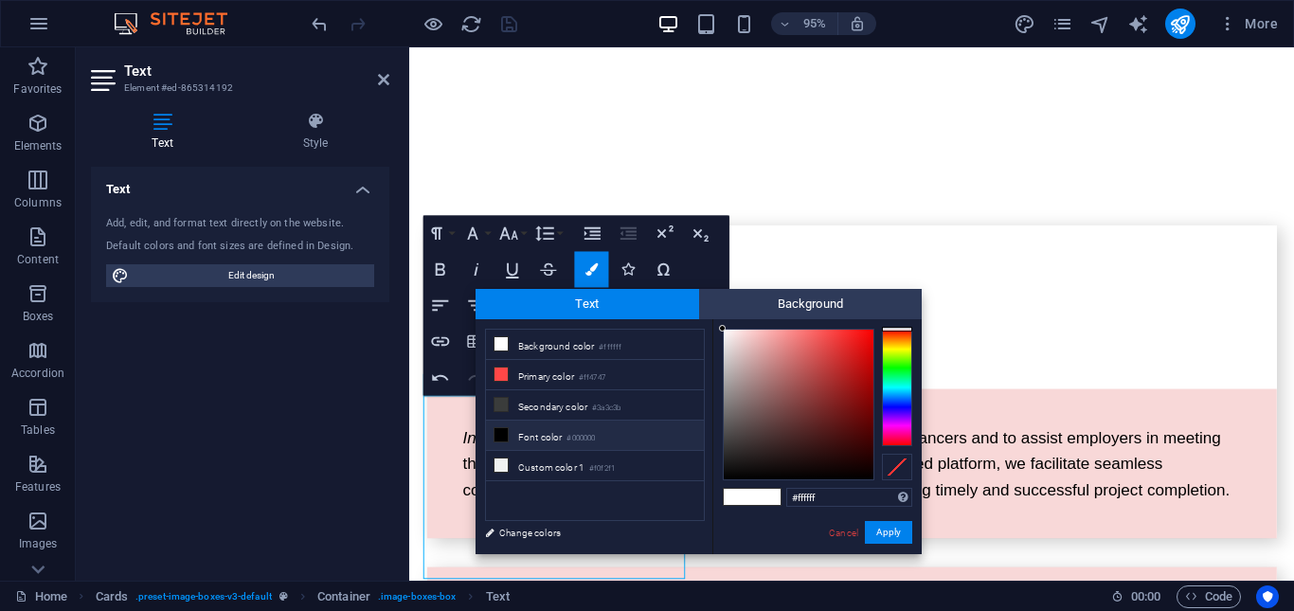
click at [503, 435] on icon at bounding box center [500, 434] width 13 height 13
type input "#000000"
drag, startPoint x: 326, startPoint y: 494, endPoint x: 886, endPoint y: 529, distance: 561.8
click at [886, 529] on button "Apply" at bounding box center [888, 532] width 47 height 23
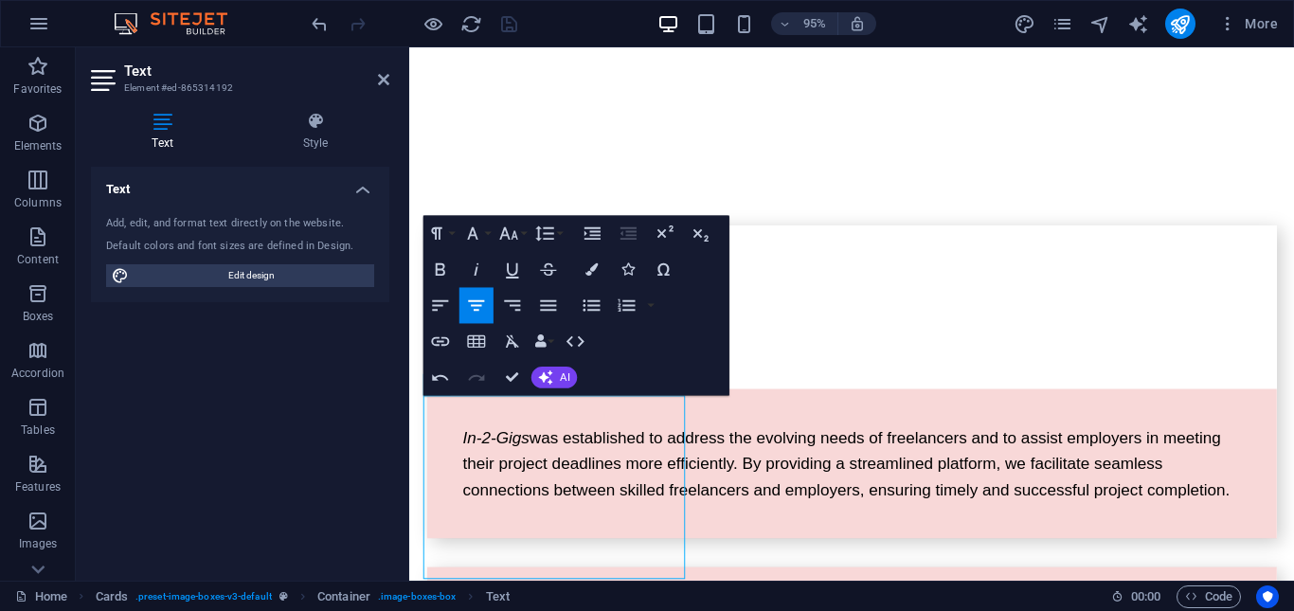
click at [324, 376] on div "Text Add, edit, and format text directly on the website. Default colors and fon…" at bounding box center [240, 366] width 298 height 399
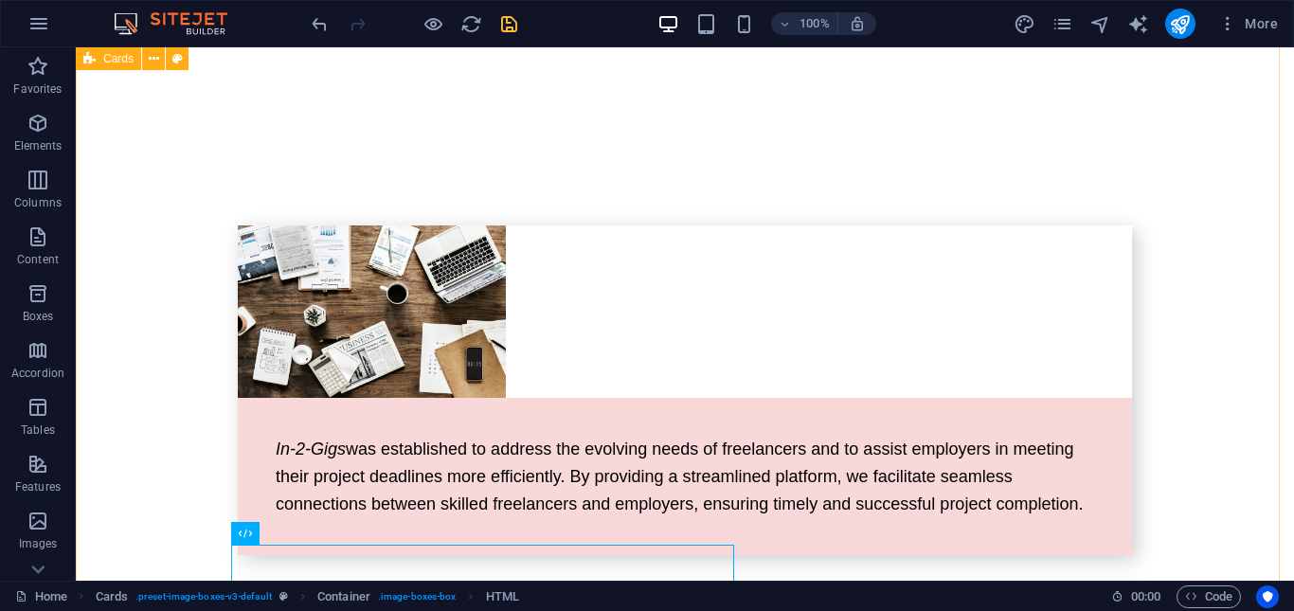
scroll to position [3863, 0]
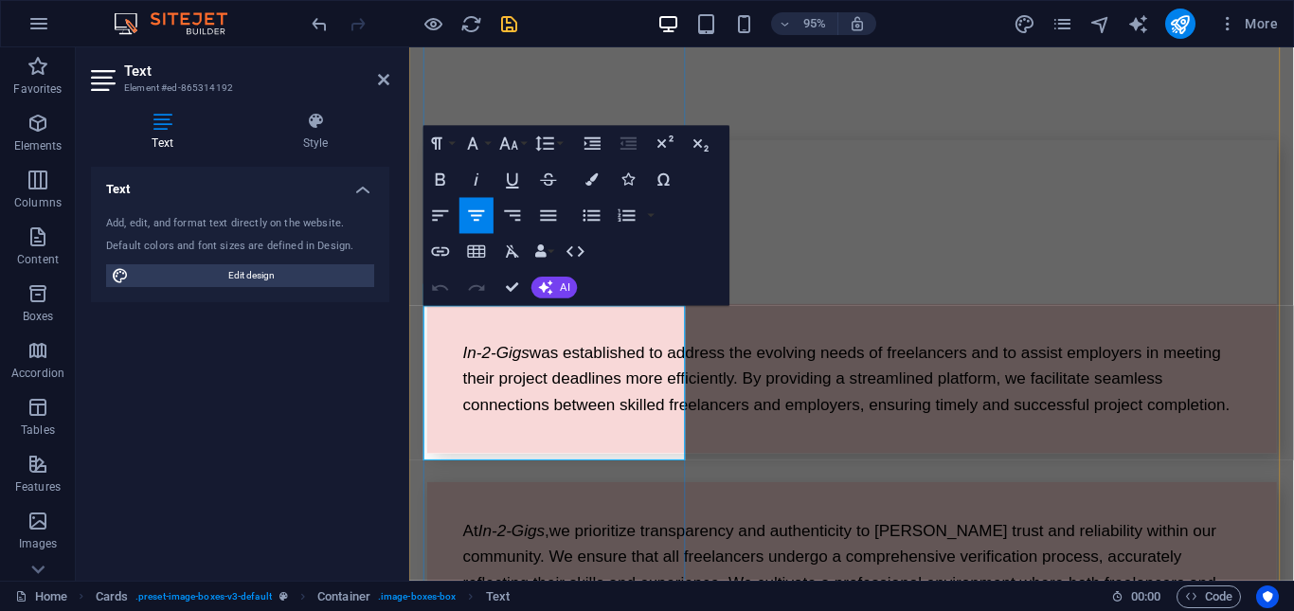
drag, startPoint x: 630, startPoint y: 468, endPoint x: 437, endPoint y: 332, distance: 235.9
drag, startPoint x: 528, startPoint y: 419, endPoint x: 639, endPoint y: 470, distance: 122.0
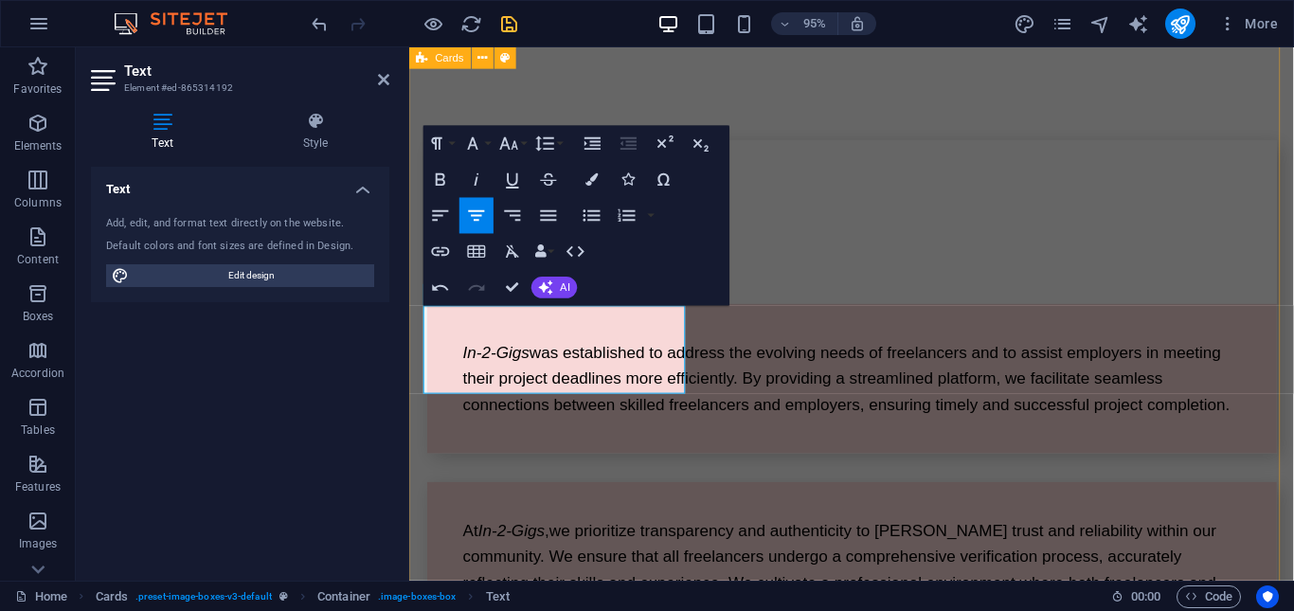
drag, startPoint x: 667, startPoint y: 397, endPoint x: 419, endPoint y: 325, distance: 258.4
click at [585, 183] on icon "button" at bounding box center [591, 179] width 12 height 12
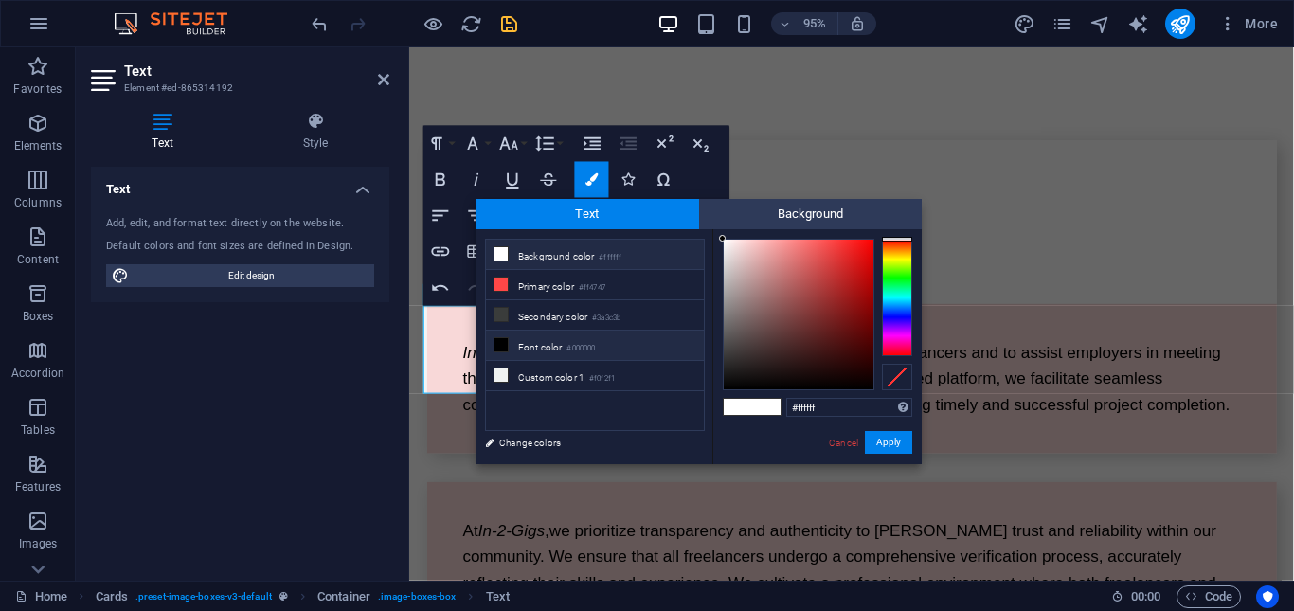
click at [496, 340] on icon at bounding box center [500, 344] width 13 height 13
type input "#000000"
click at [893, 444] on button "Apply" at bounding box center [888, 442] width 47 height 23
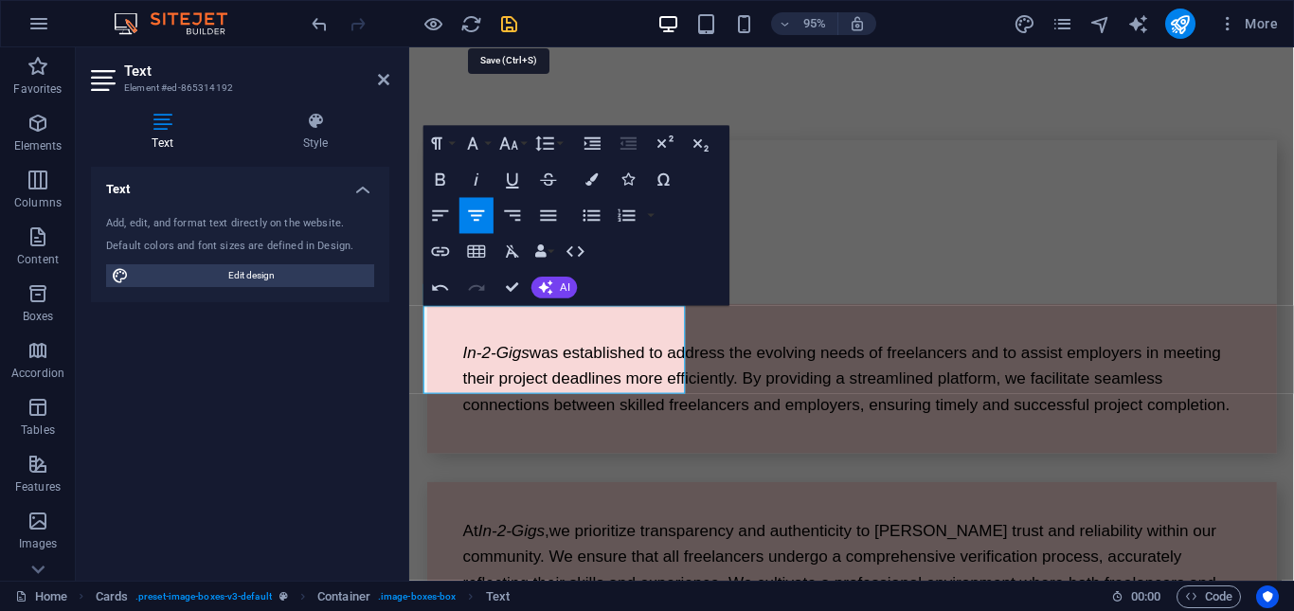
click at [512, 27] on icon "save" at bounding box center [509, 24] width 22 height 22
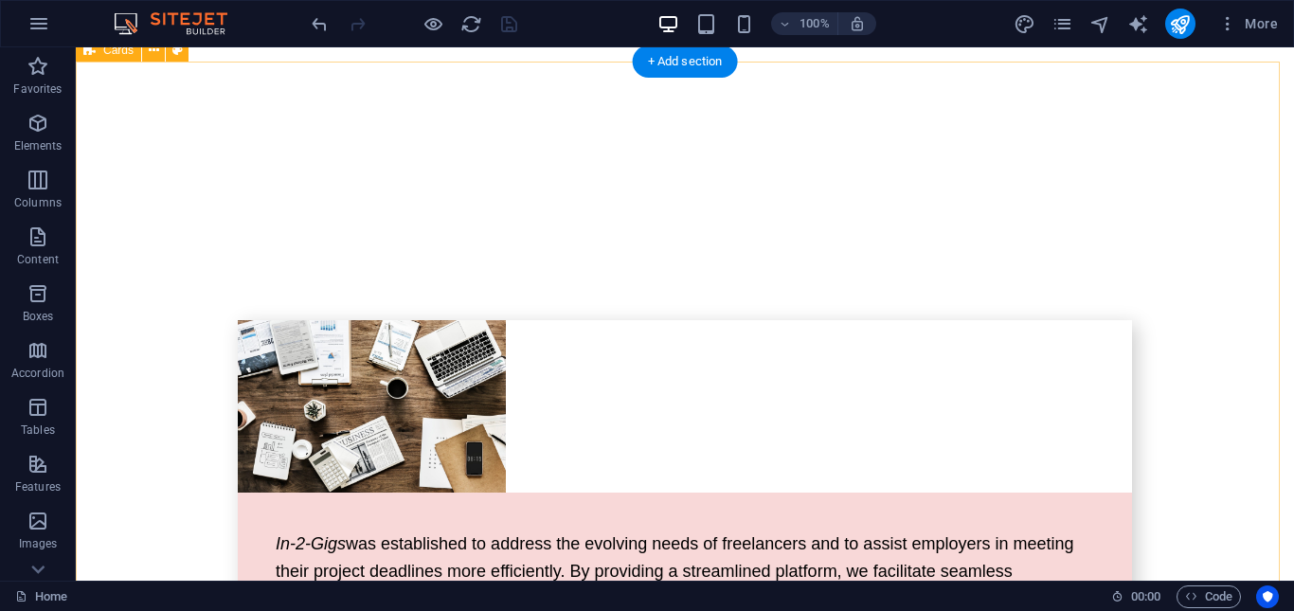
scroll to position [3768, 0]
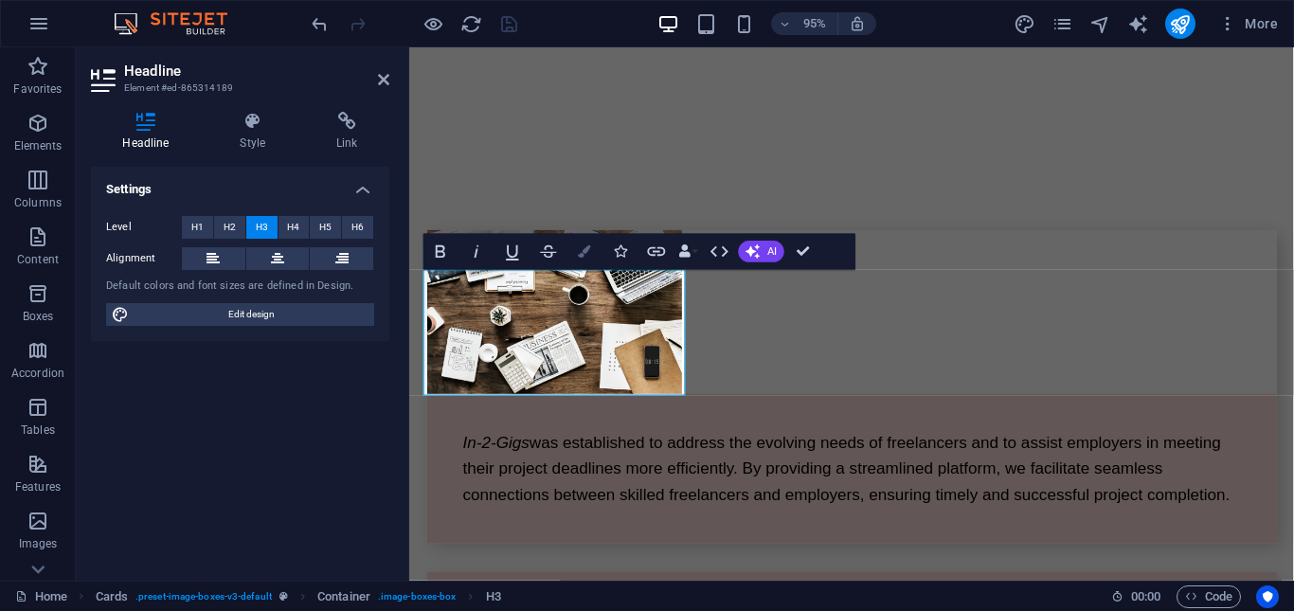
click at [581, 256] on icon "button" at bounding box center [585, 251] width 12 height 12
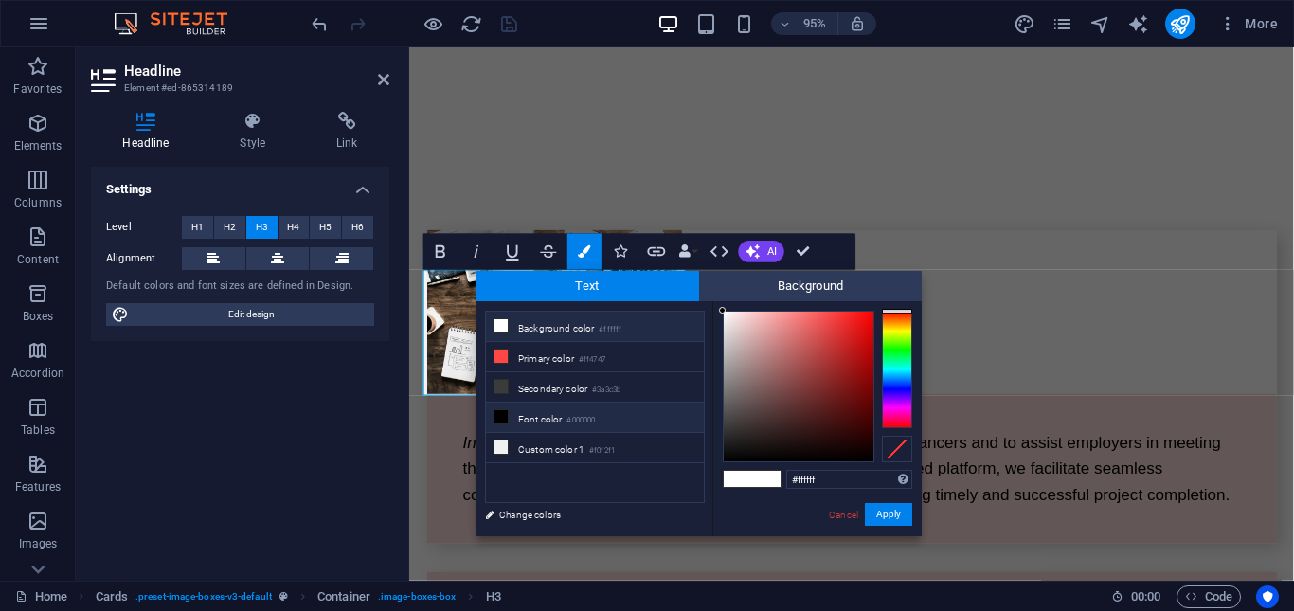
click at [498, 414] on icon at bounding box center [500, 416] width 13 height 13
type input "#000000"
drag, startPoint x: 899, startPoint y: 508, endPoint x: 348, endPoint y: 463, distance: 553.0
click at [899, 508] on button "Apply" at bounding box center [888, 514] width 47 height 23
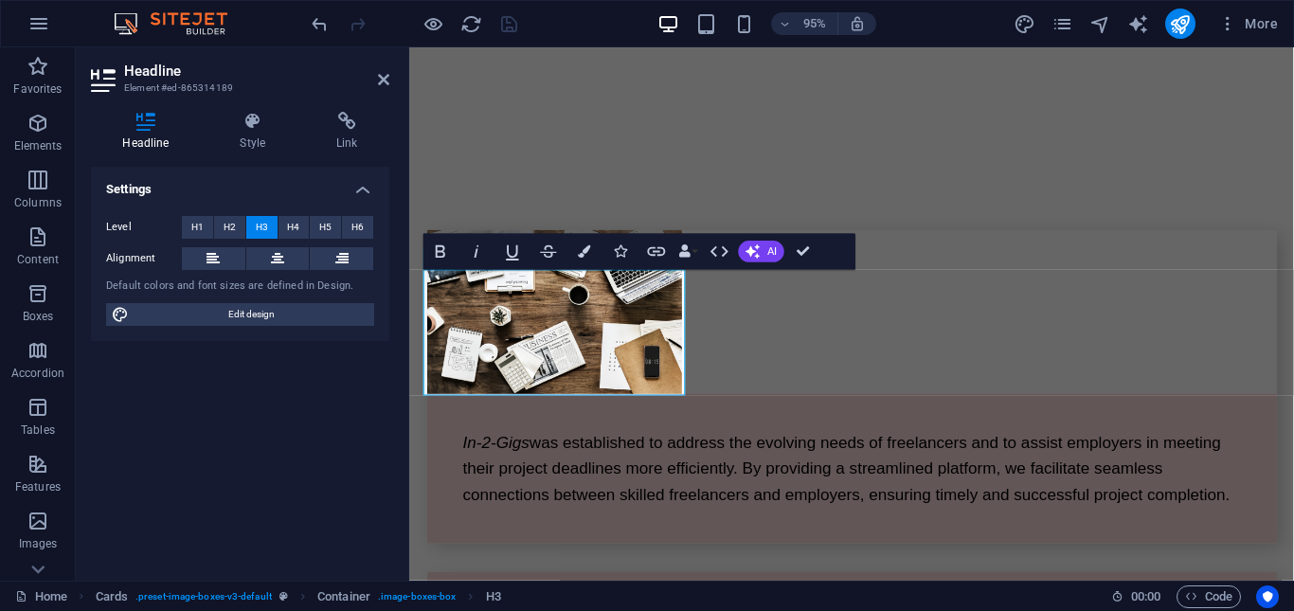
click at [348, 349] on div "Settings Level H1 H2 H3 H4 H5 H6 Alignment Default colors and font sizes are de…" at bounding box center [240, 366] width 298 height 399
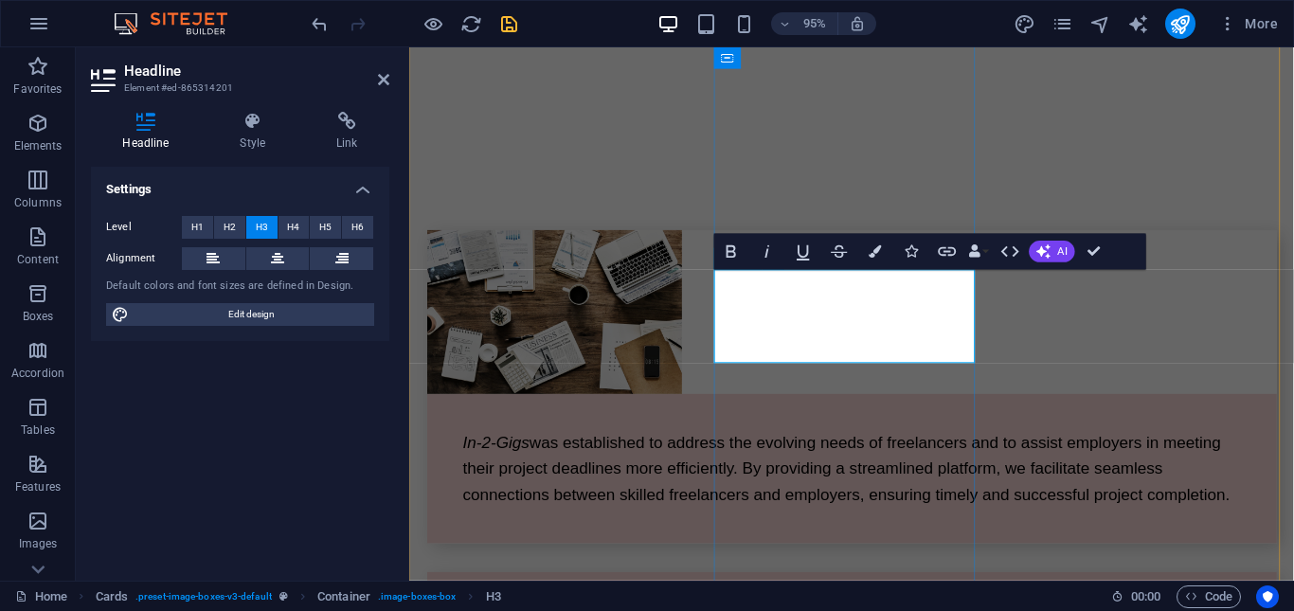
drag, startPoint x: 951, startPoint y: 367, endPoint x: 755, endPoint y: 305, distance: 205.8
click at [875, 256] on icon "button" at bounding box center [874, 251] width 12 height 12
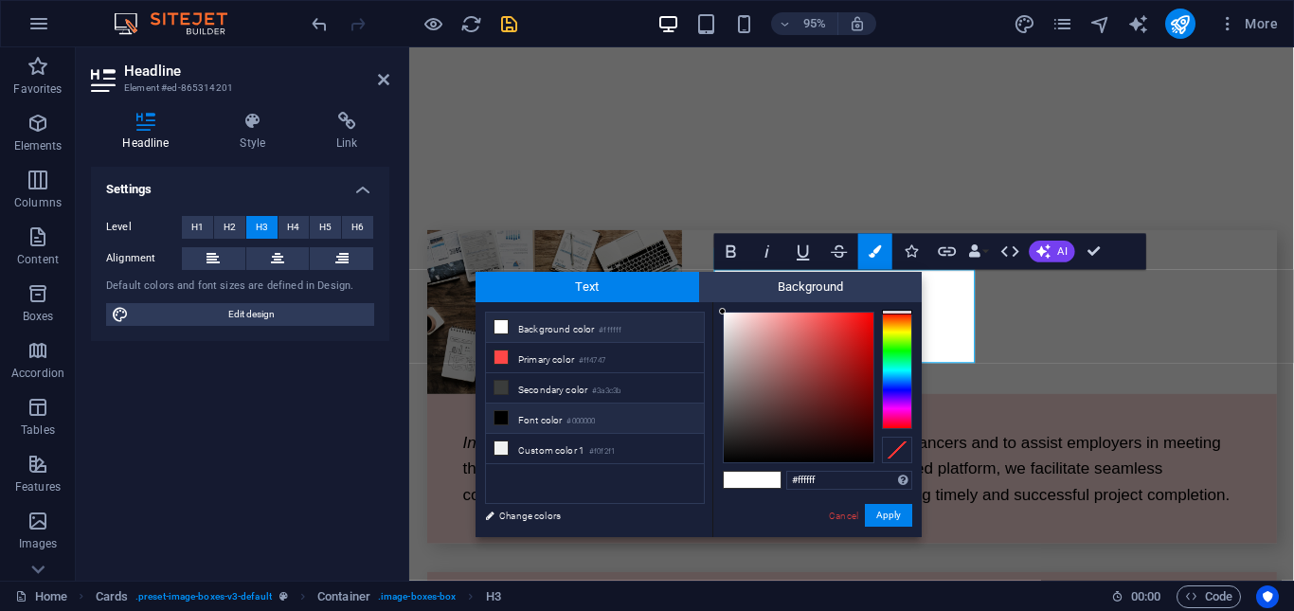
click at [499, 417] on icon at bounding box center [500, 417] width 13 height 13
type input "#000000"
click at [501, 415] on icon at bounding box center [500, 417] width 13 height 13
click at [896, 515] on button "Apply" at bounding box center [888, 515] width 47 height 23
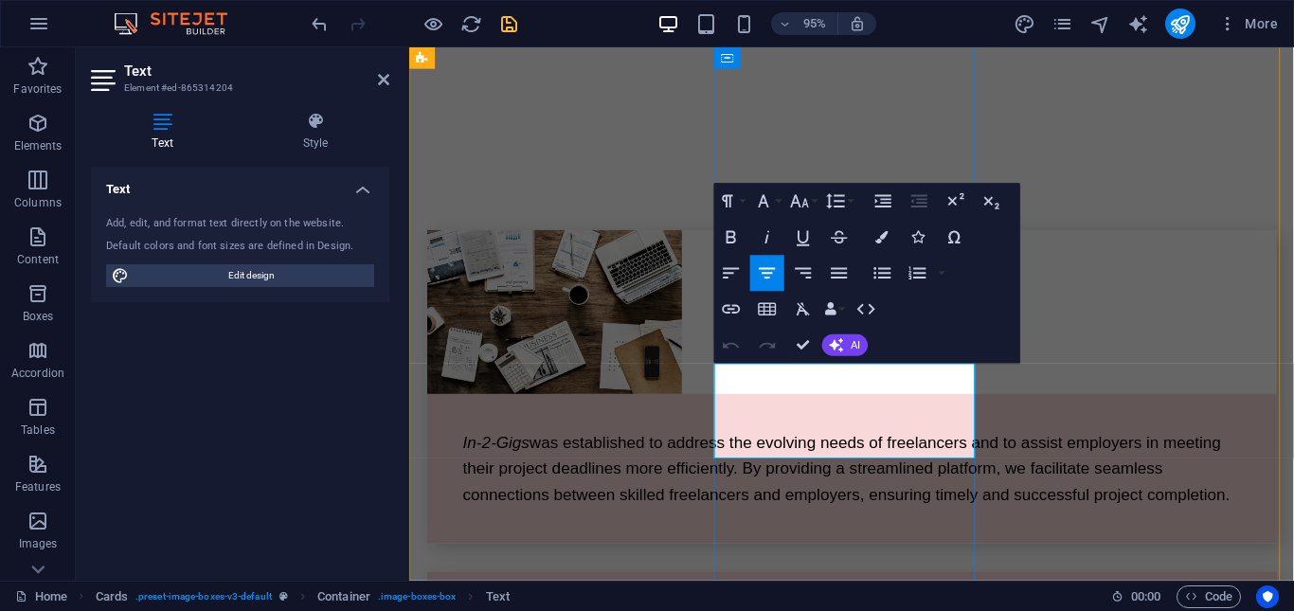
drag, startPoint x: 785, startPoint y: 413, endPoint x: 991, endPoint y: 475, distance: 214.8
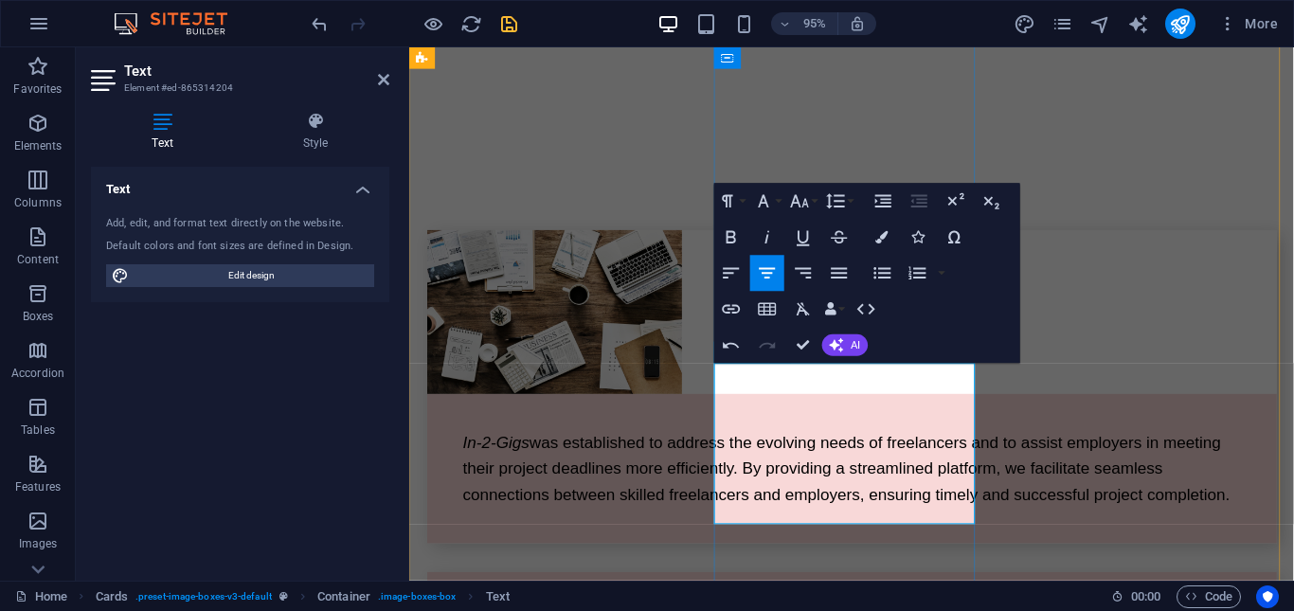
drag, startPoint x: 766, startPoint y: 402, endPoint x: 956, endPoint y: 538, distance: 233.4
click at [876, 243] on button "Colors" at bounding box center [882, 237] width 34 height 36
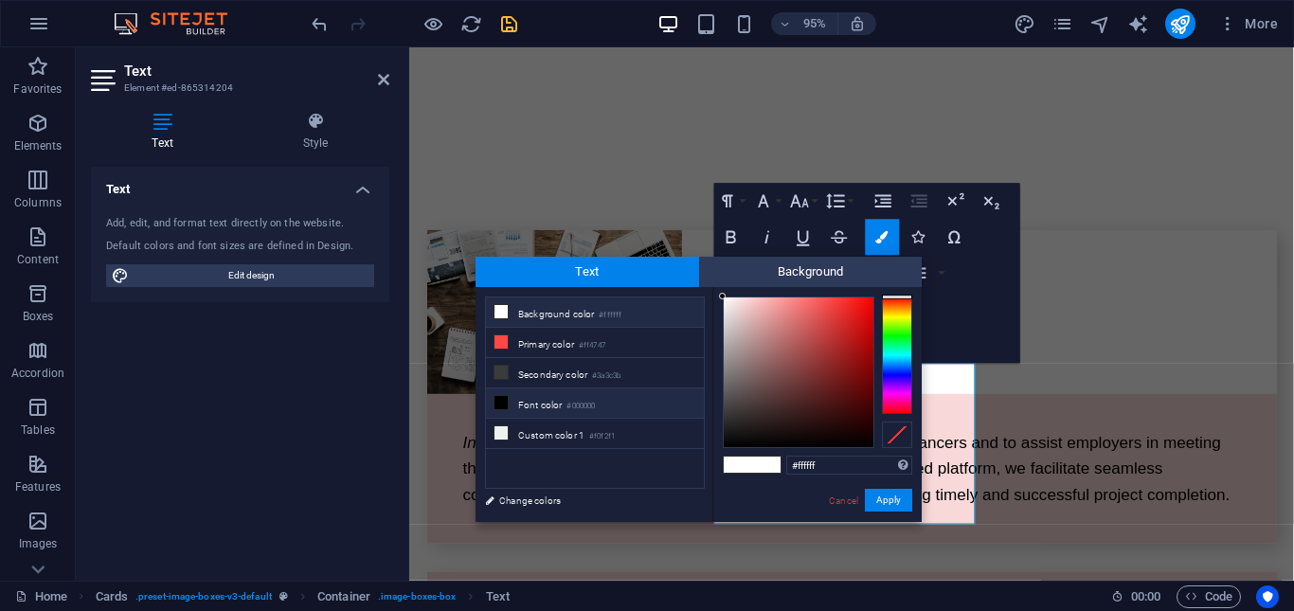
click at [509, 400] on li "Font color #000000" at bounding box center [595, 403] width 218 height 30
type input "#000000"
click at [879, 497] on button "Apply" at bounding box center [888, 500] width 47 height 23
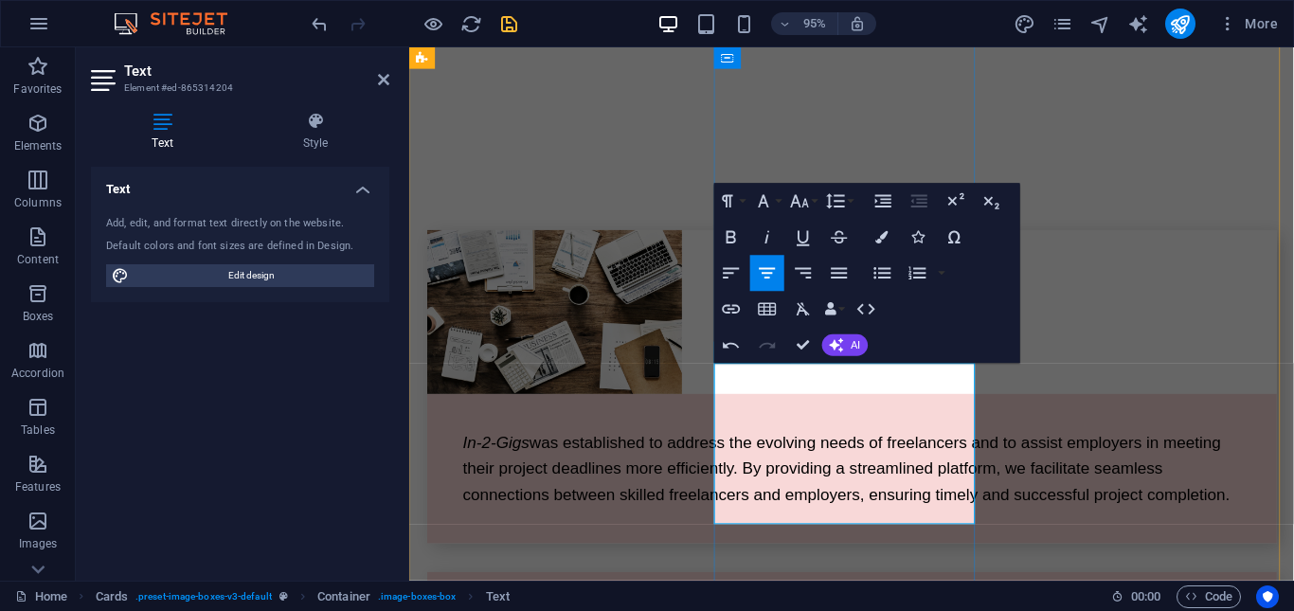
drag, startPoint x: 774, startPoint y: 390, endPoint x: 956, endPoint y: 385, distance: 181.9
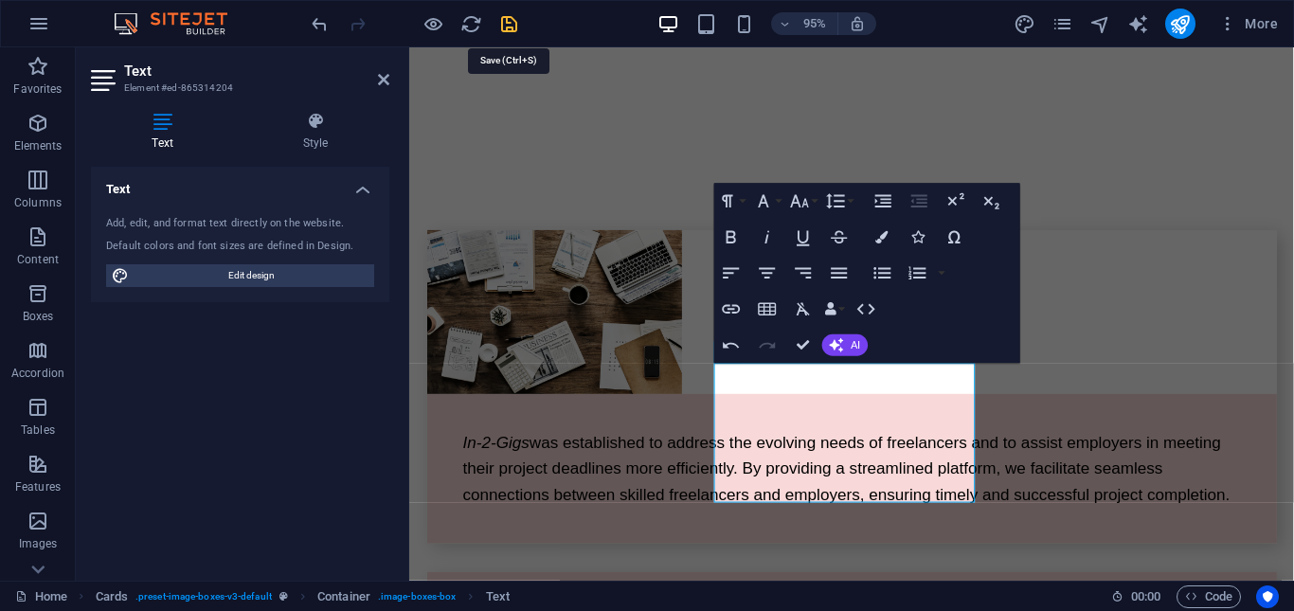
click at [505, 25] on icon "save" at bounding box center [509, 24] width 22 height 22
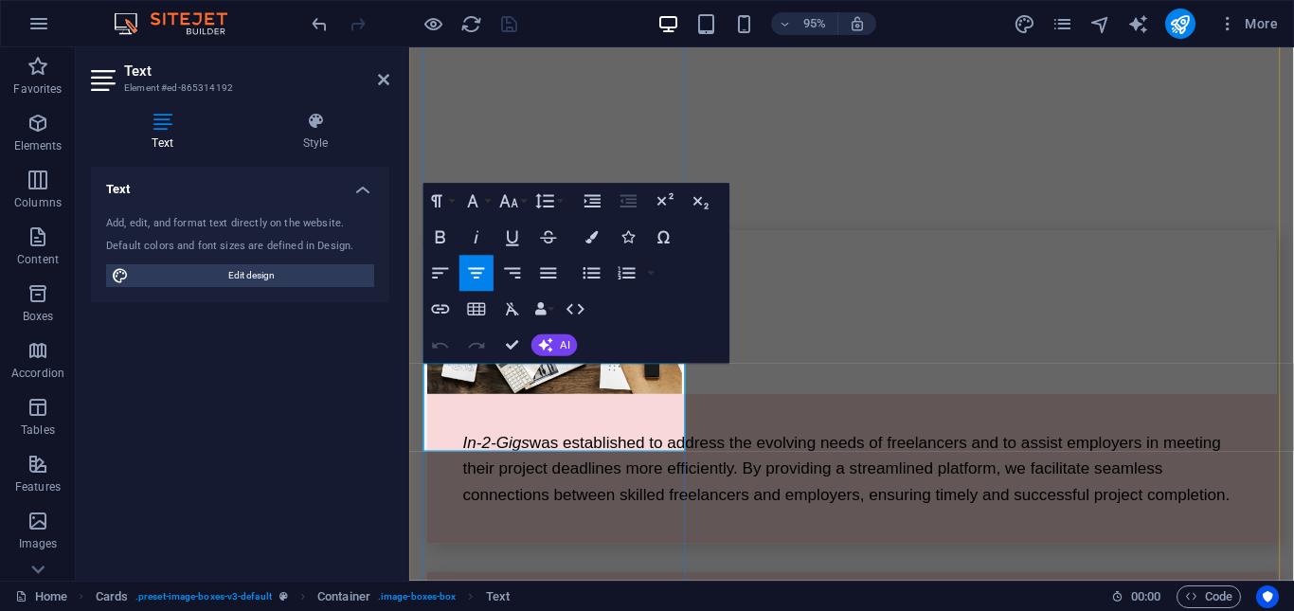
drag, startPoint x: 657, startPoint y: 456, endPoint x: 843, endPoint y: 409, distance: 191.6
click at [444, 241] on icon "button" at bounding box center [440, 236] width 9 height 12
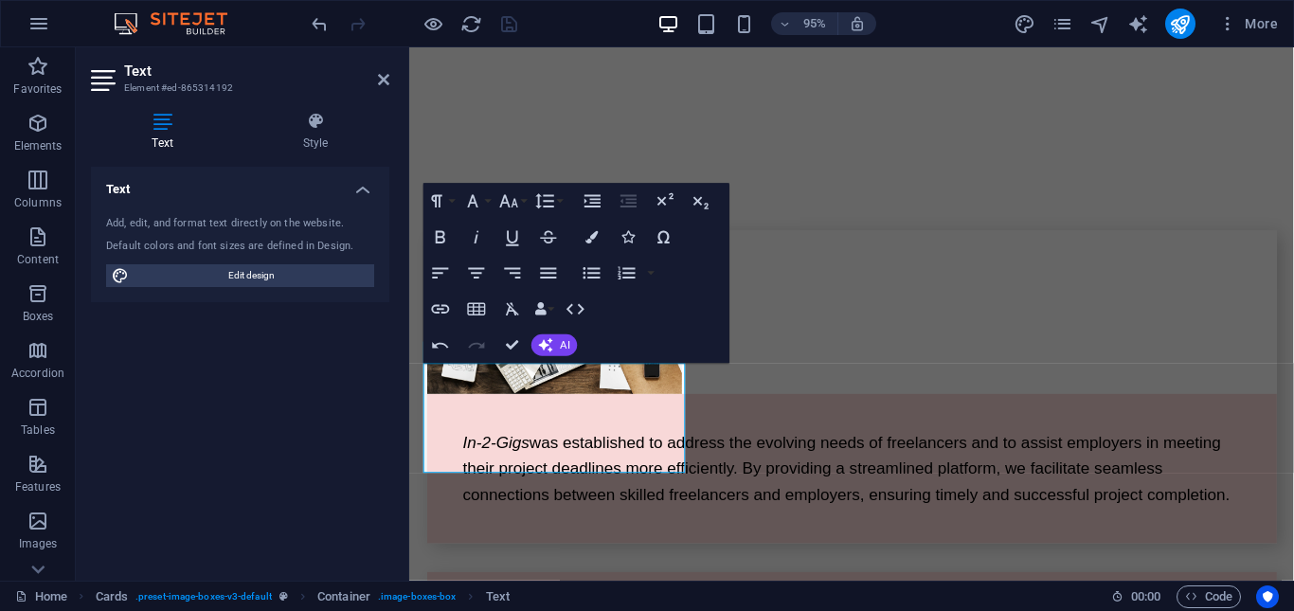
click at [383, 434] on div "Text Add, edit, and format text directly on the website. Default colors and fon…" at bounding box center [240, 366] width 298 height 399
click at [1091, 322] on div "Text" at bounding box center [1048, 320] width 88 height 23
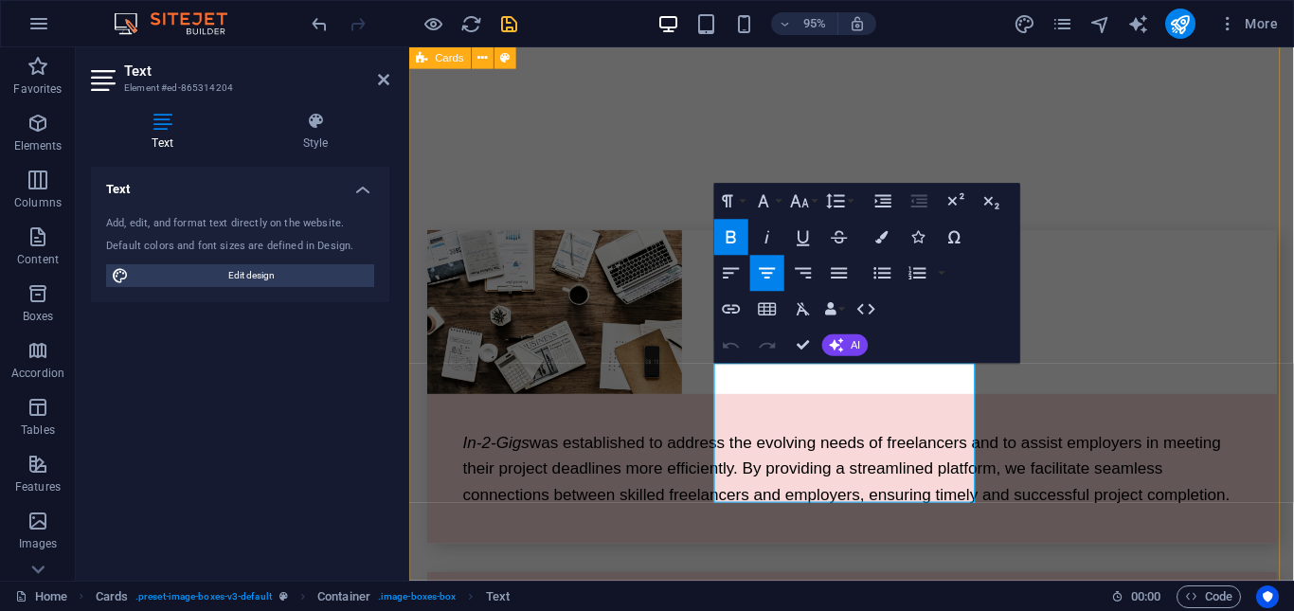
drag, startPoint x: 940, startPoint y: 486, endPoint x: 711, endPoint y: 376, distance: 254.2
click at [777, 200] on button "Font Family" at bounding box center [767, 201] width 34 height 36
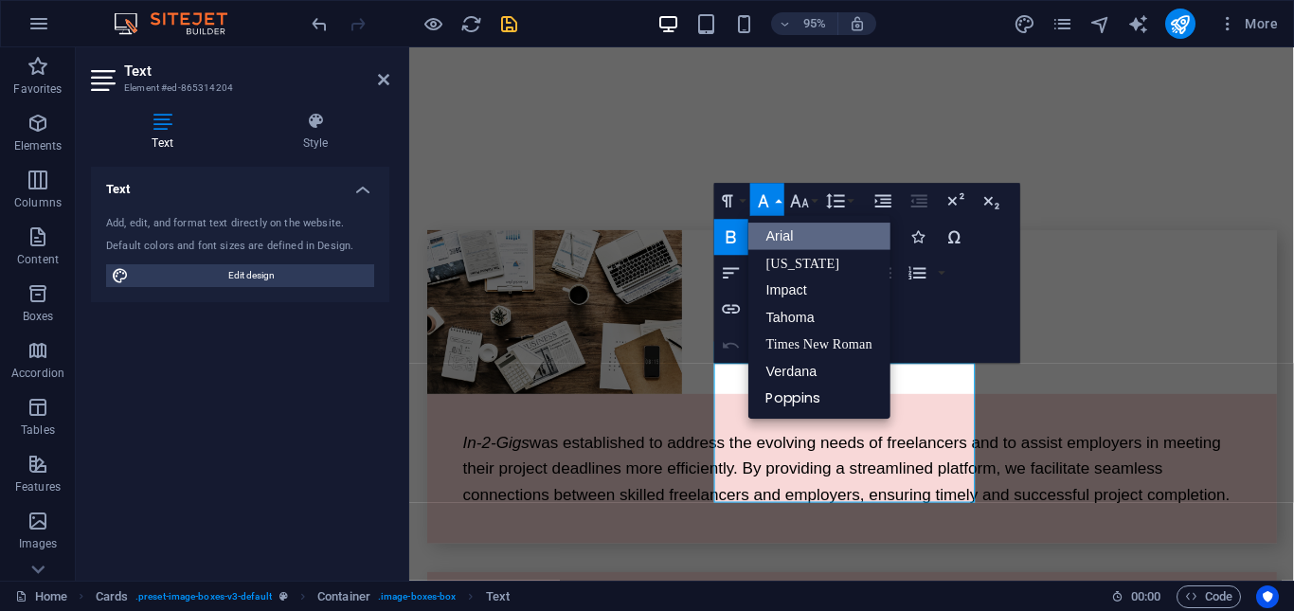
scroll to position [0, 0]
click at [841, 376] on link "Verdana" at bounding box center [819, 371] width 142 height 27
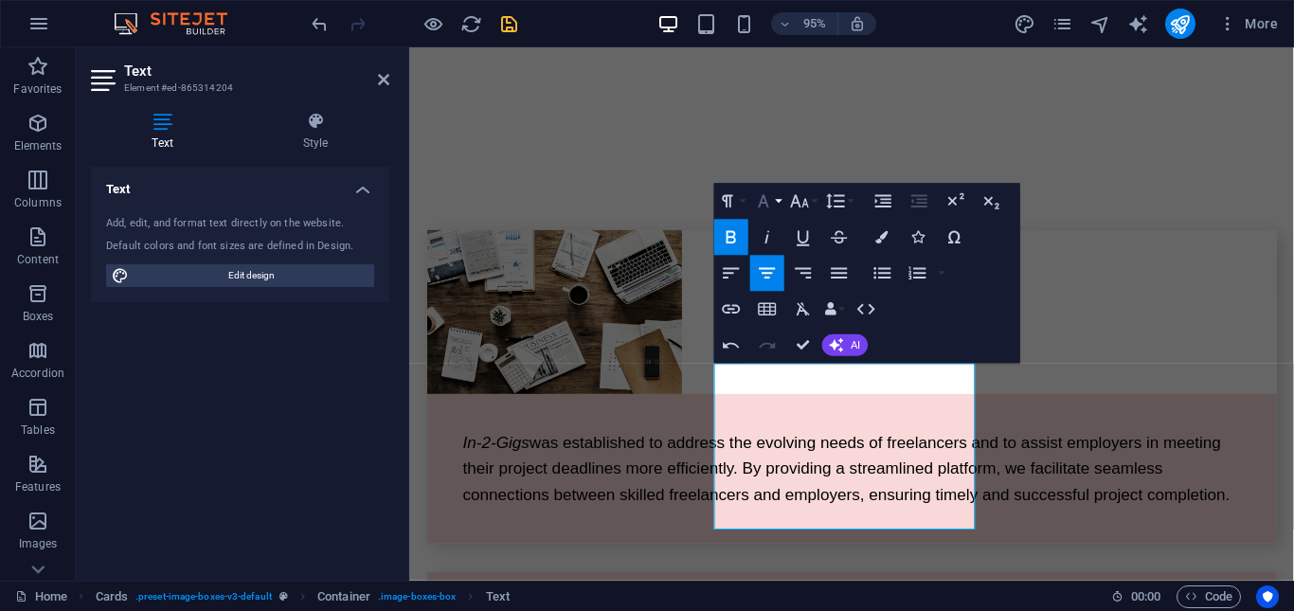
click at [780, 198] on button "Font Family" at bounding box center [767, 201] width 34 height 36
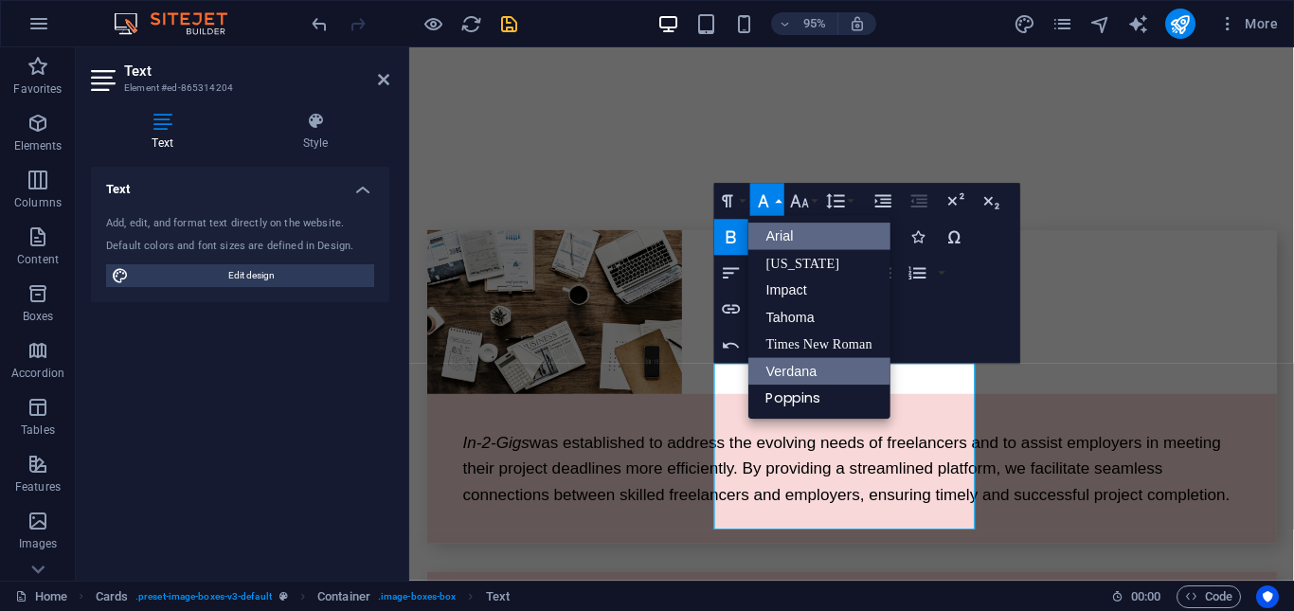
click at [790, 234] on link "Arial" at bounding box center [819, 236] width 142 height 27
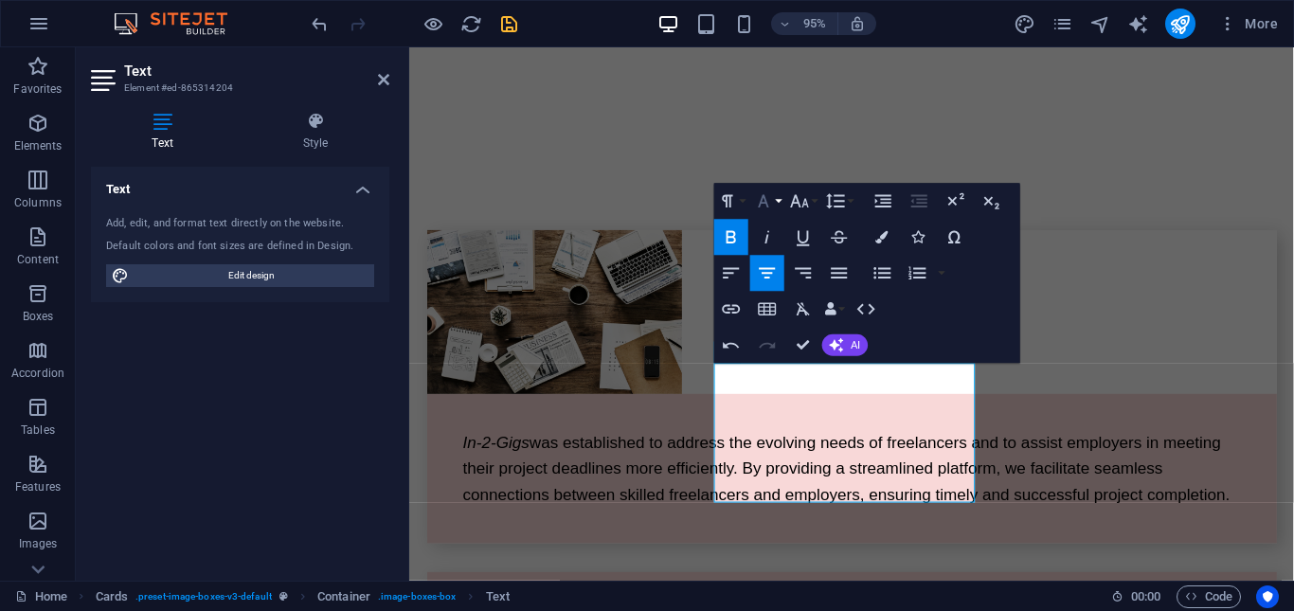
click at [778, 200] on button "Font Family" at bounding box center [767, 201] width 34 height 36
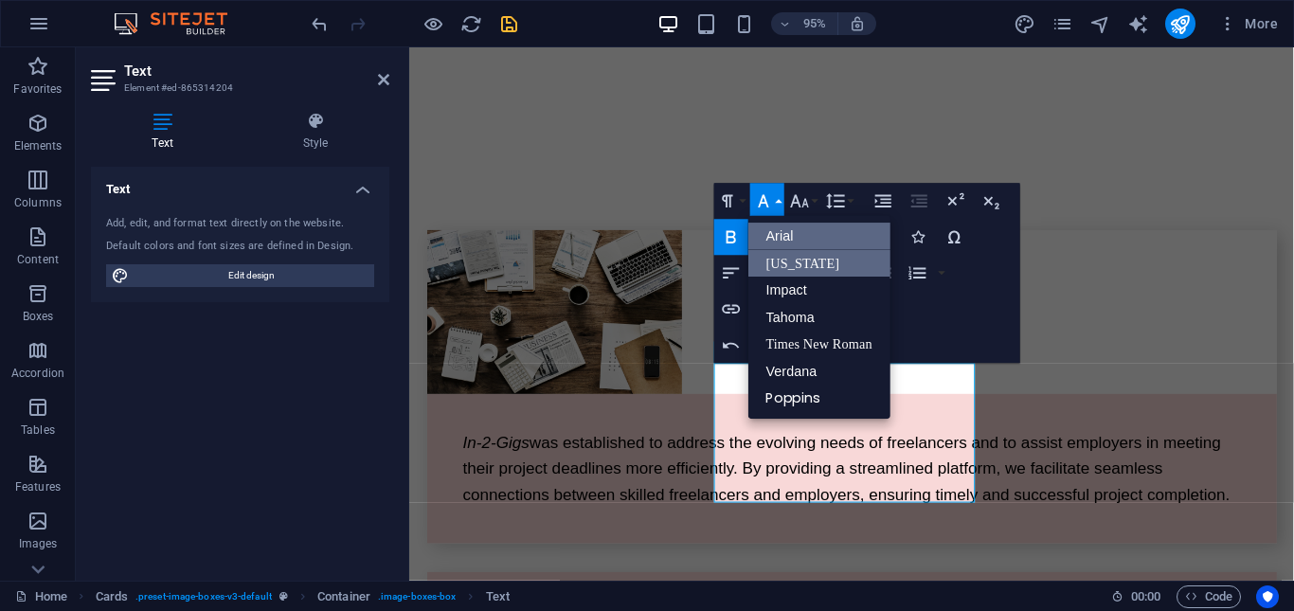
click at [808, 260] on link "[US_STATE]" at bounding box center [819, 263] width 142 height 27
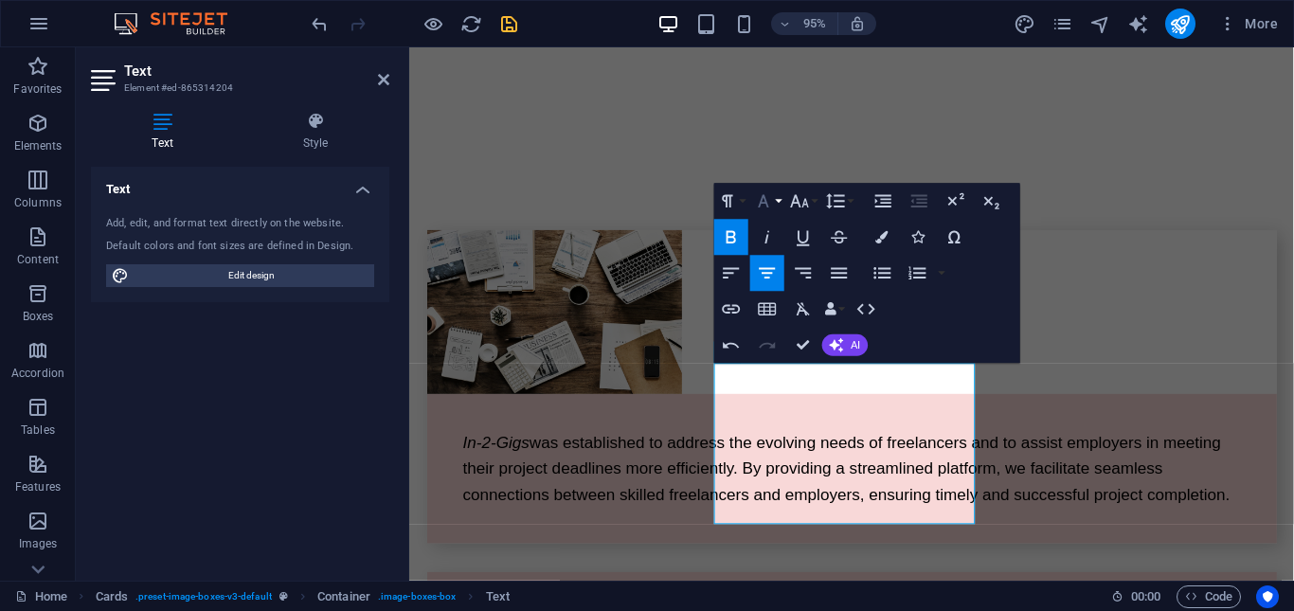
click at [779, 200] on button "Font Family" at bounding box center [767, 201] width 34 height 36
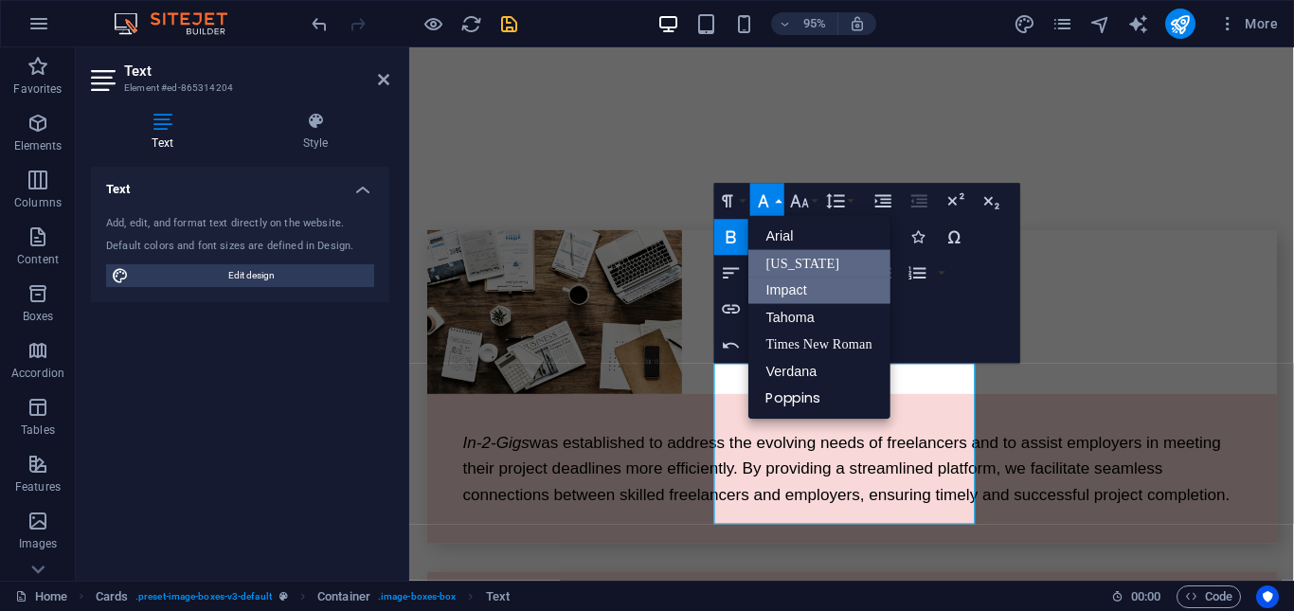
click at [803, 295] on link "Impact" at bounding box center [819, 290] width 142 height 27
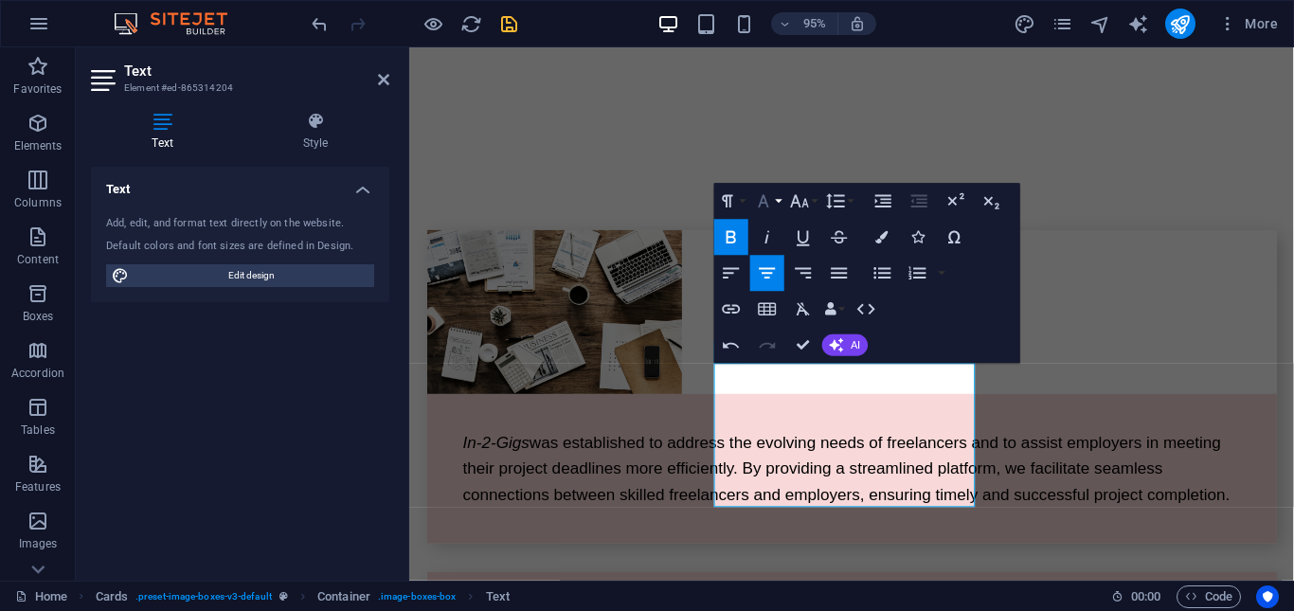
click at [776, 202] on button "Font Family" at bounding box center [767, 201] width 34 height 36
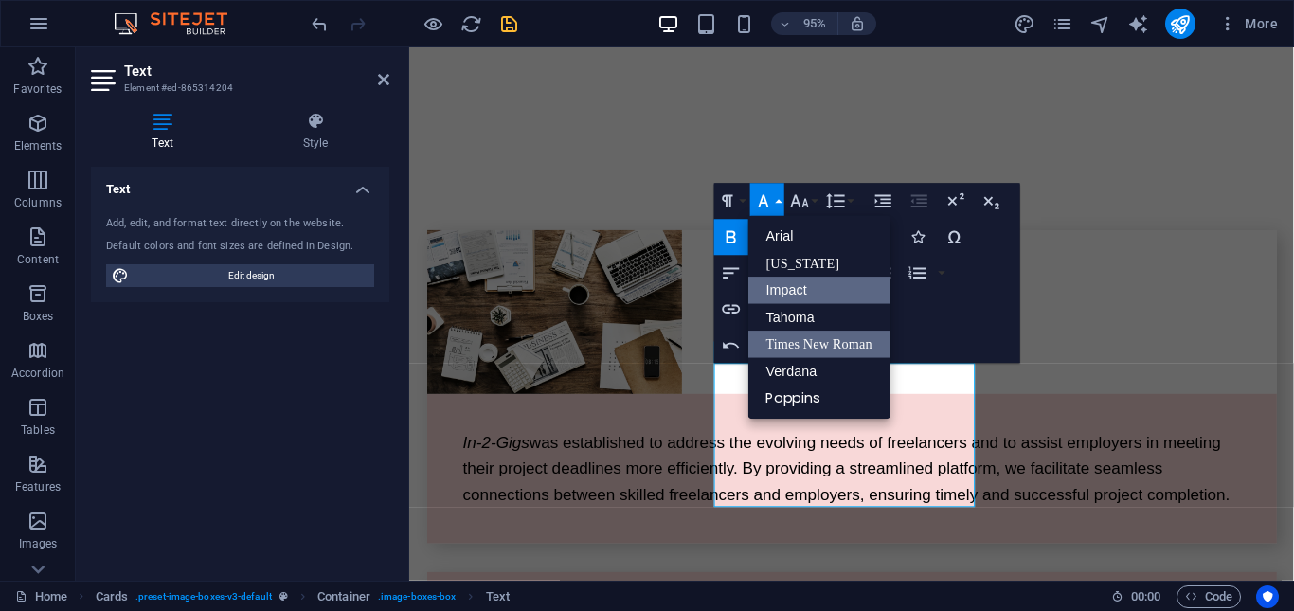
click at [840, 342] on link "Times New Roman" at bounding box center [819, 344] width 142 height 27
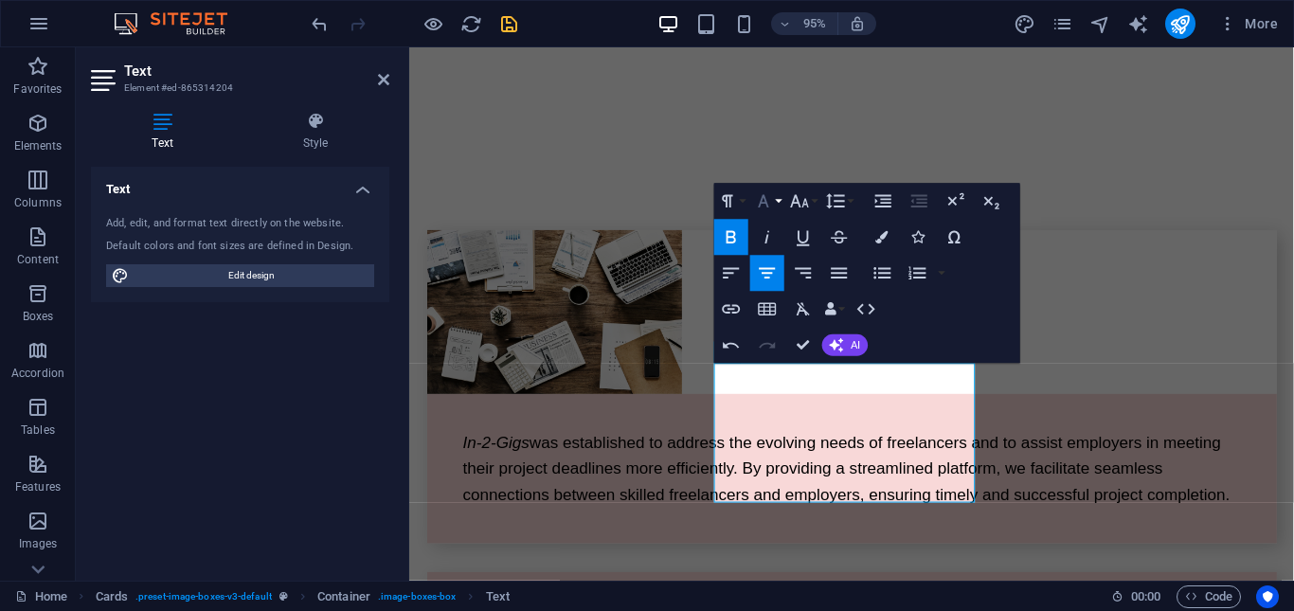
click at [779, 203] on button "Font Family" at bounding box center [767, 201] width 34 height 36
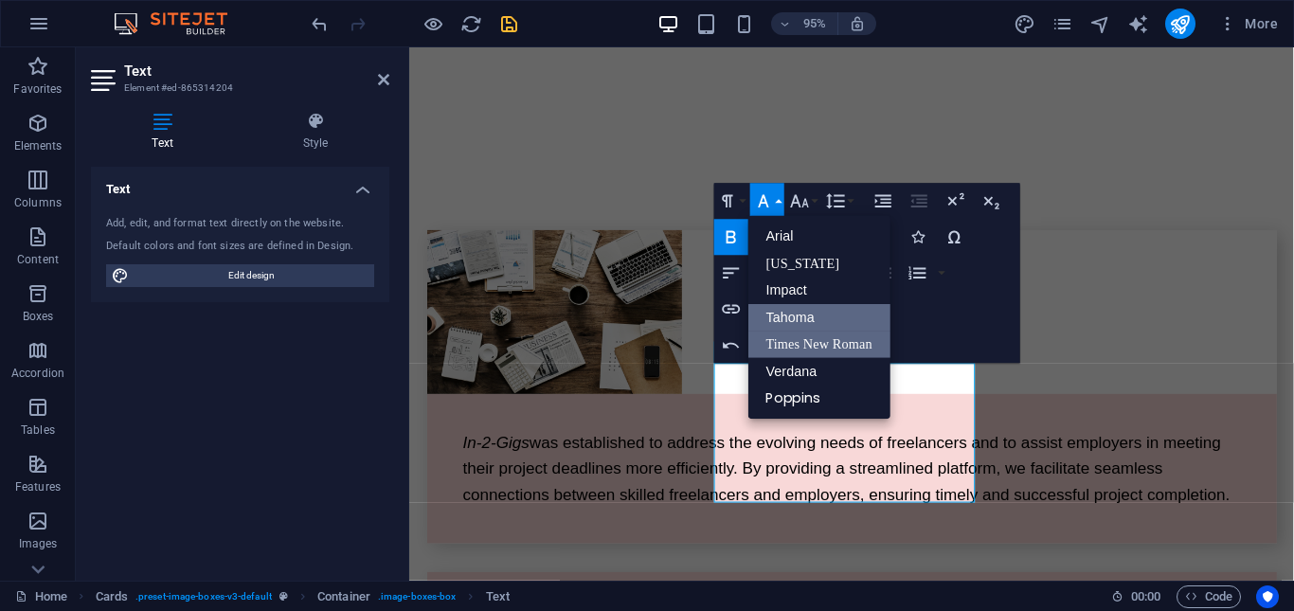
click at [828, 315] on link "Tahoma" at bounding box center [819, 317] width 142 height 27
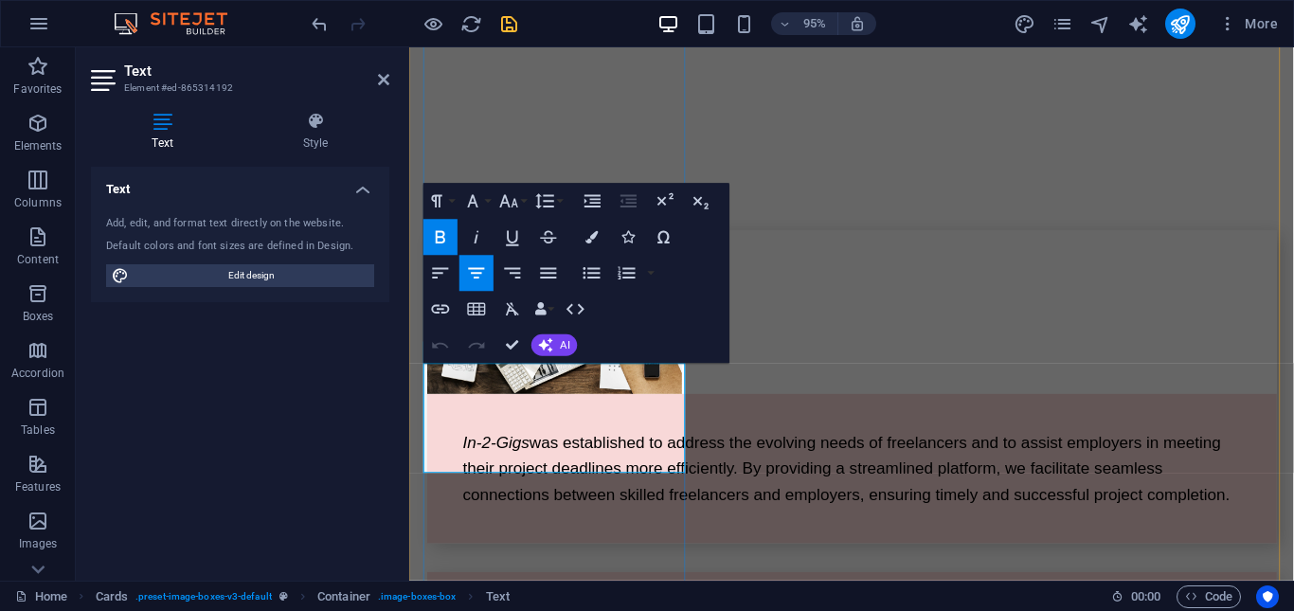
drag, startPoint x: 616, startPoint y: 479, endPoint x: 453, endPoint y: 383, distance: 189.4
click at [489, 199] on button "Font Family" at bounding box center [476, 201] width 34 height 36
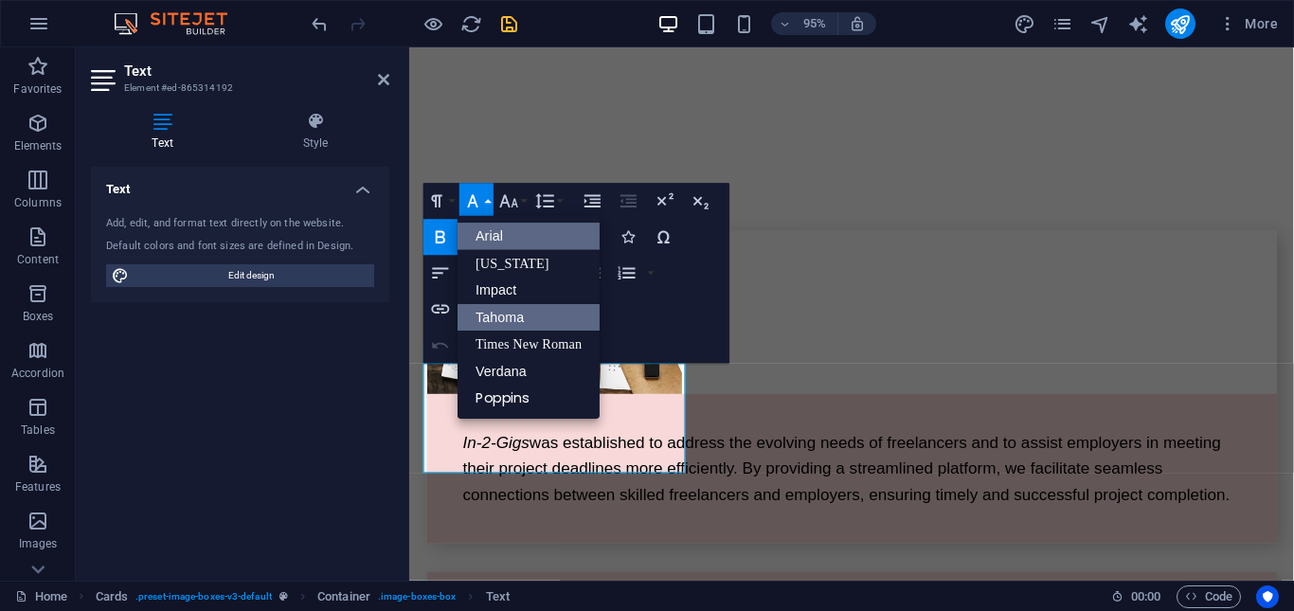
click at [548, 318] on link "Tahoma" at bounding box center [528, 316] width 142 height 27
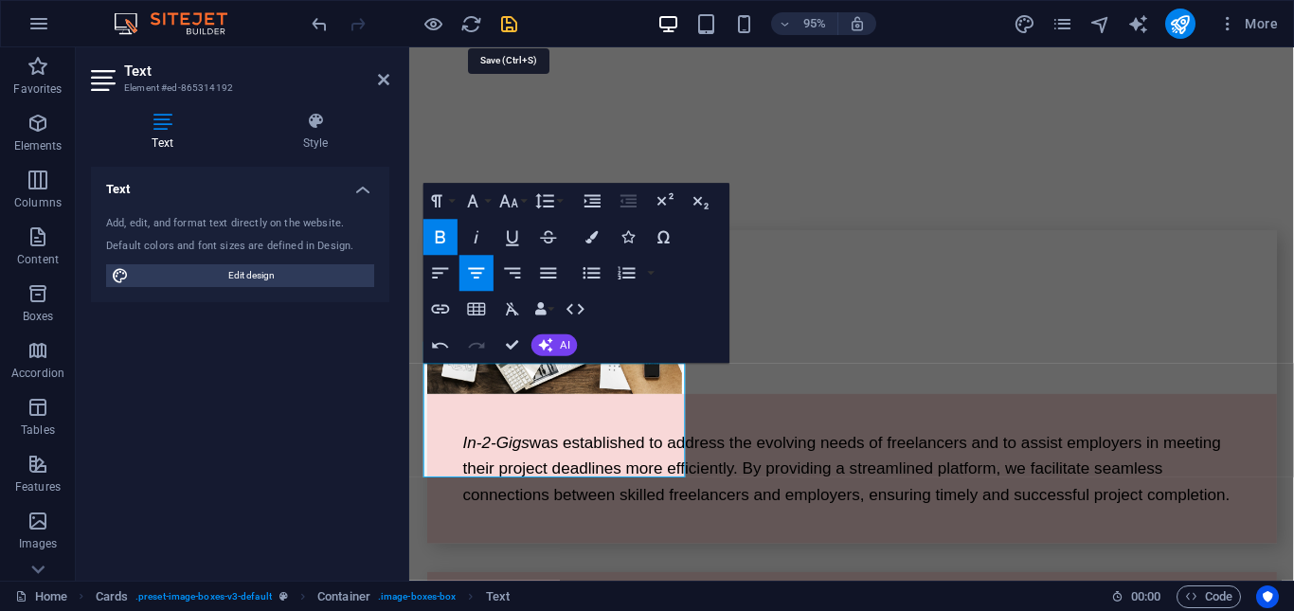
click at [510, 27] on icon "save" at bounding box center [509, 24] width 22 height 22
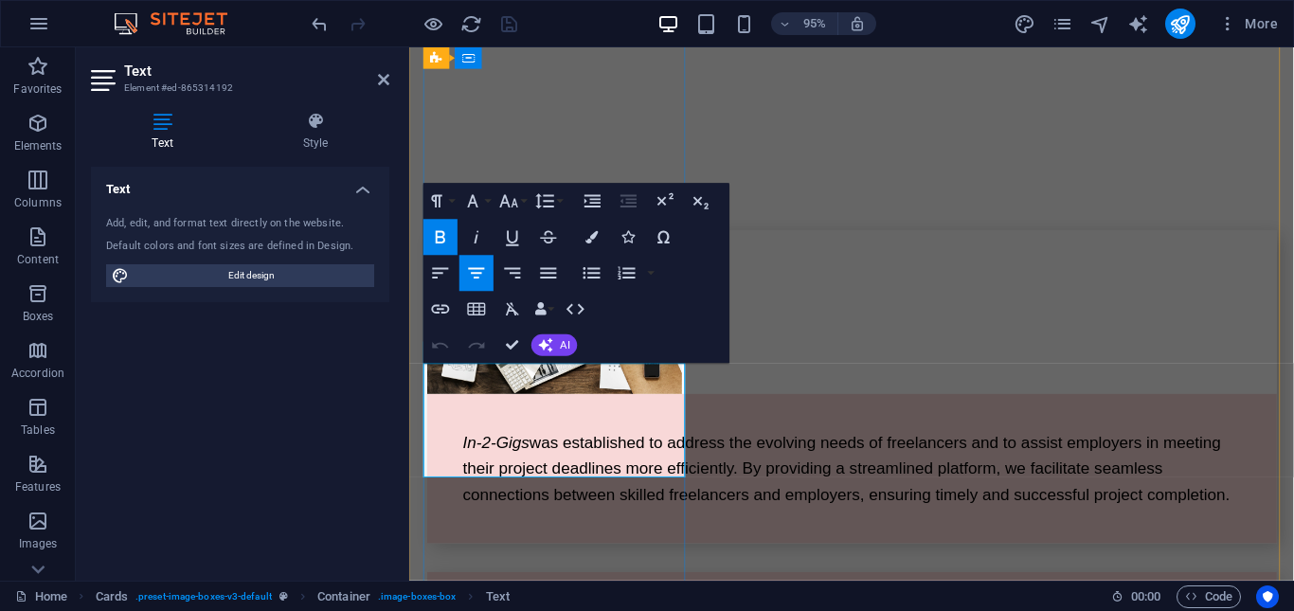
drag, startPoint x: 456, startPoint y: 391, endPoint x: 649, endPoint y: 487, distance: 215.6
click at [596, 242] on icon "button" at bounding box center [591, 236] width 12 height 12
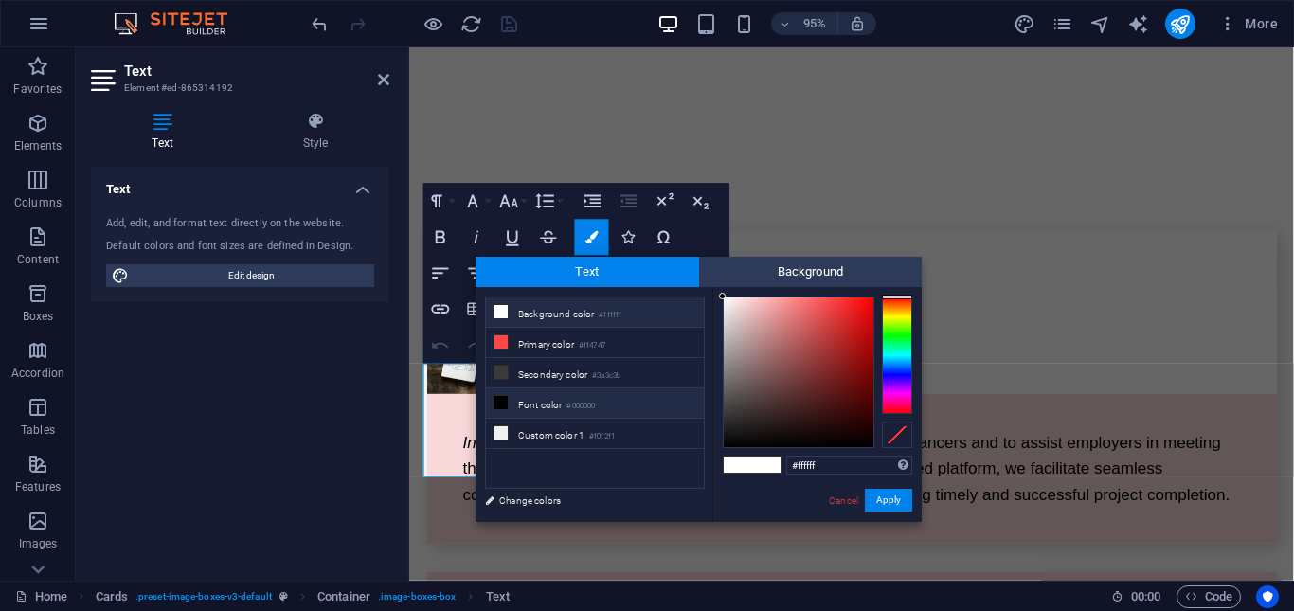
click at [498, 396] on icon at bounding box center [500, 402] width 13 height 13
type input "#000000"
click at [895, 499] on button "Apply" at bounding box center [888, 500] width 47 height 23
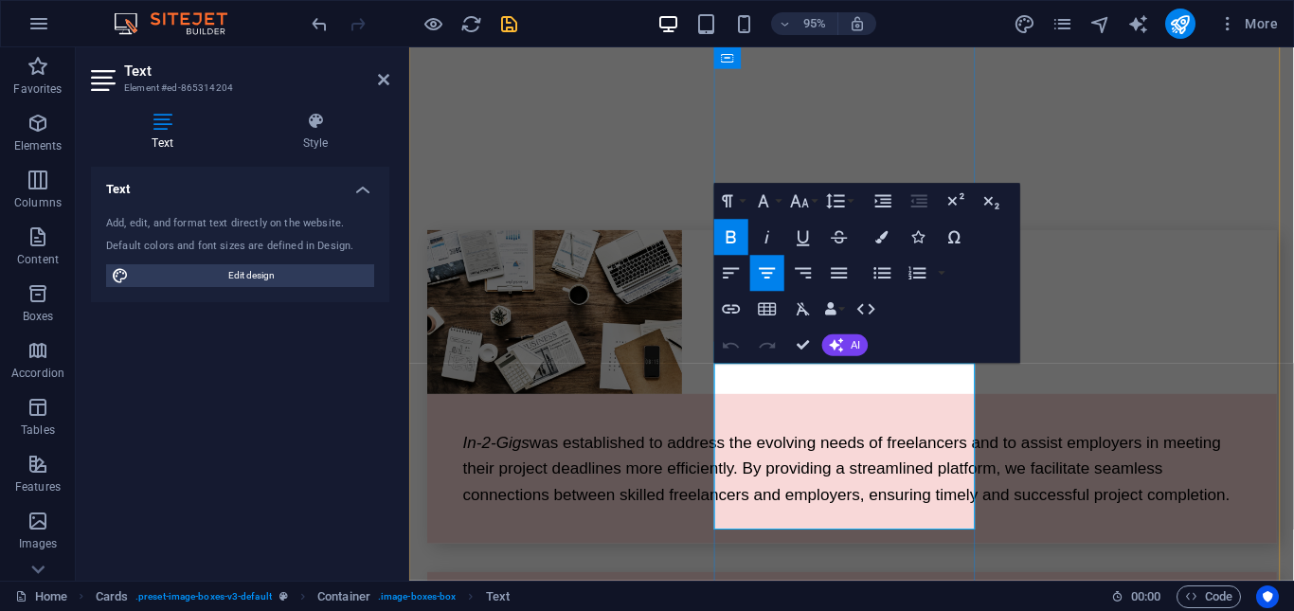
drag, startPoint x: 762, startPoint y: 397, endPoint x: 926, endPoint y: 490, distance: 188.3
click at [883, 242] on icon "button" at bounding box center [882, 237] width 12 height 12
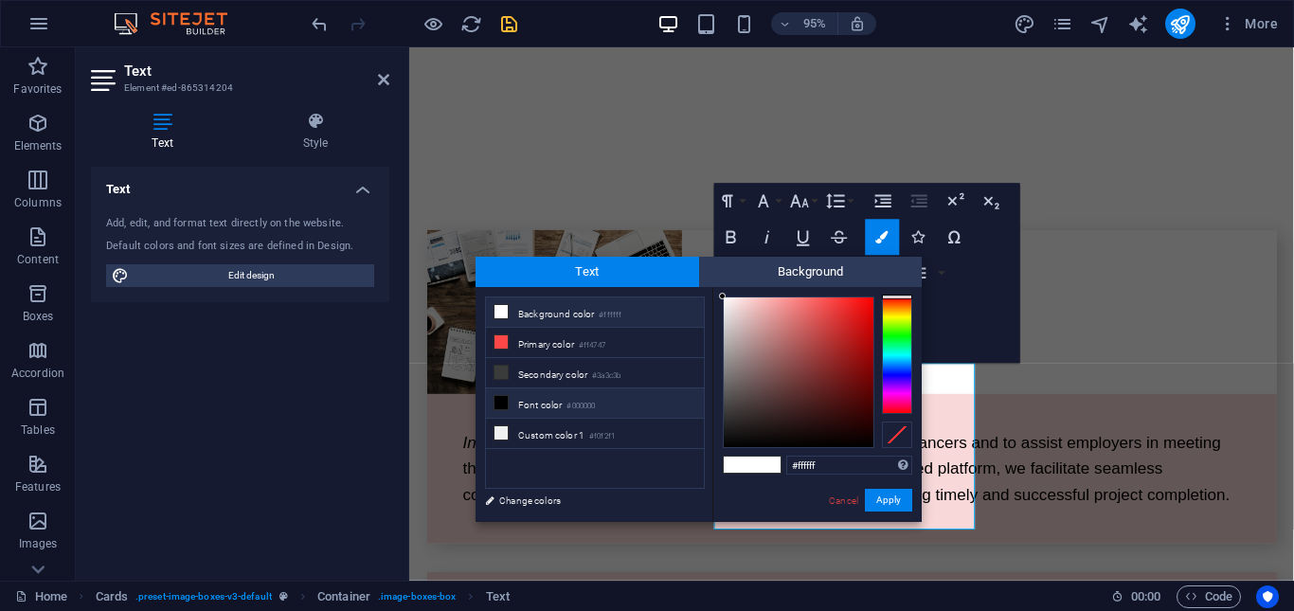
click at [506, 401] on icon at bounding box center [500, 402] width 13 height 13
type input "#000000"
click at [877, 500] on button "Apply" at bounding box center [888, 500] width 47 height 23
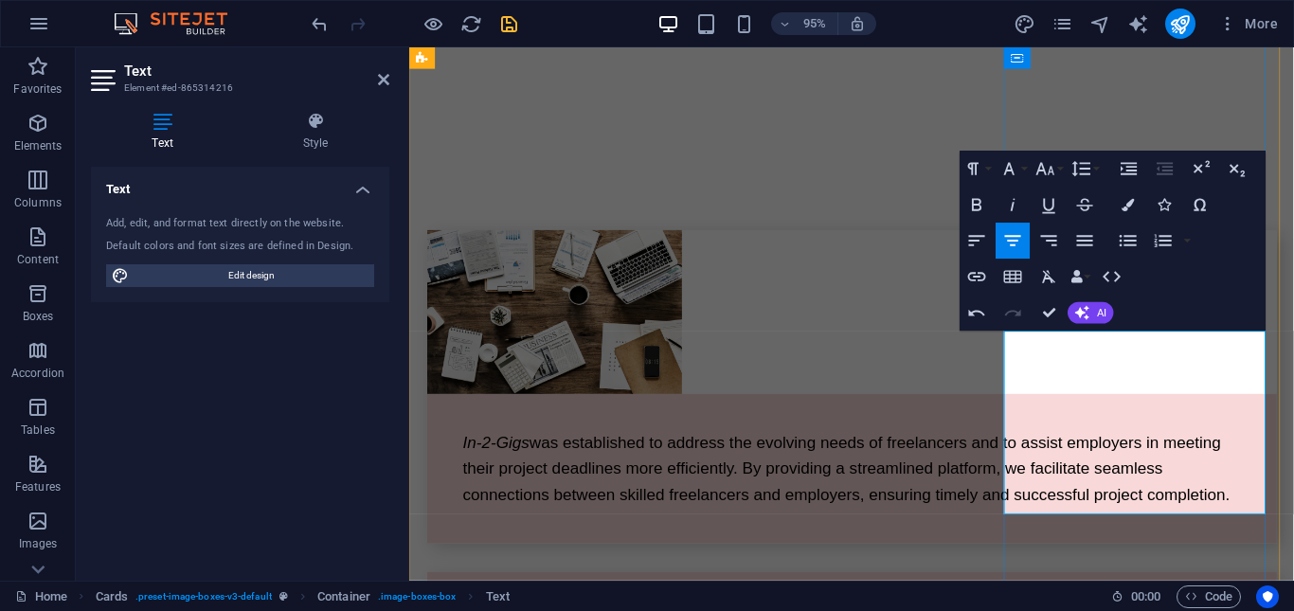
drag, startPoint x: 1077, startPoint y: 367, endPoint x: 1264, endPoint y: 530, distance: 248.4
drag, startPoint x: 1071, startPoint y: 359, endPoint x: 1250, endPoint y: 529, distance: 247.2
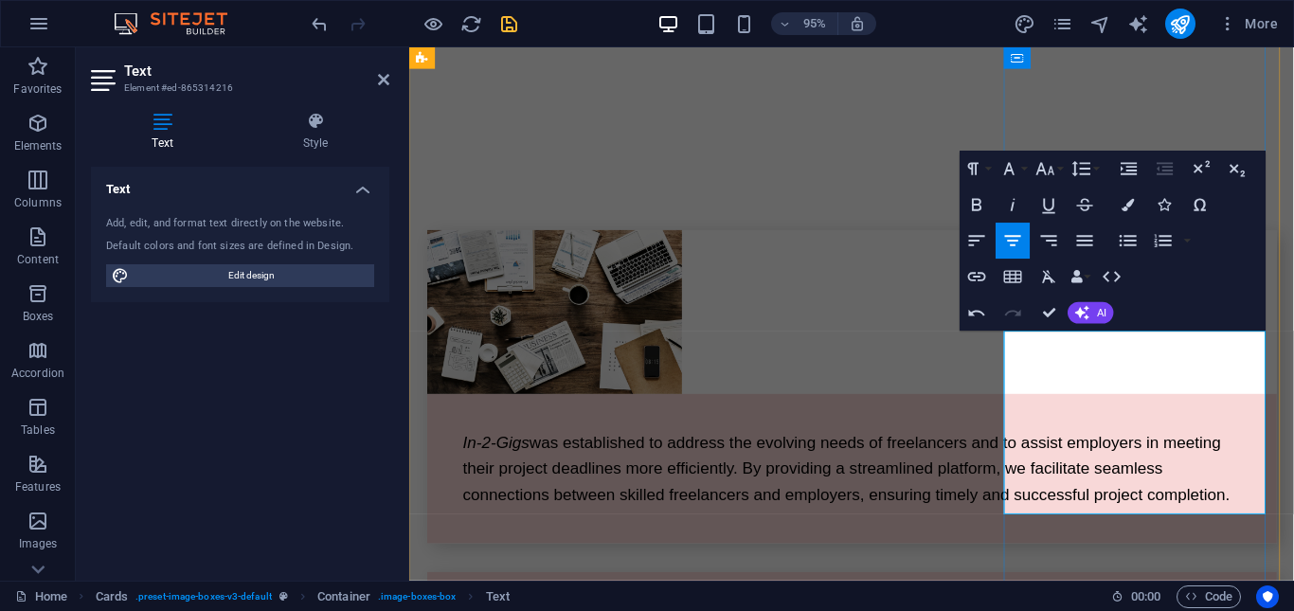
drag, startPoint x: 1124, startPoint y: 450, endPoint x: 1244, endPoint y: 504, distance: 131.8
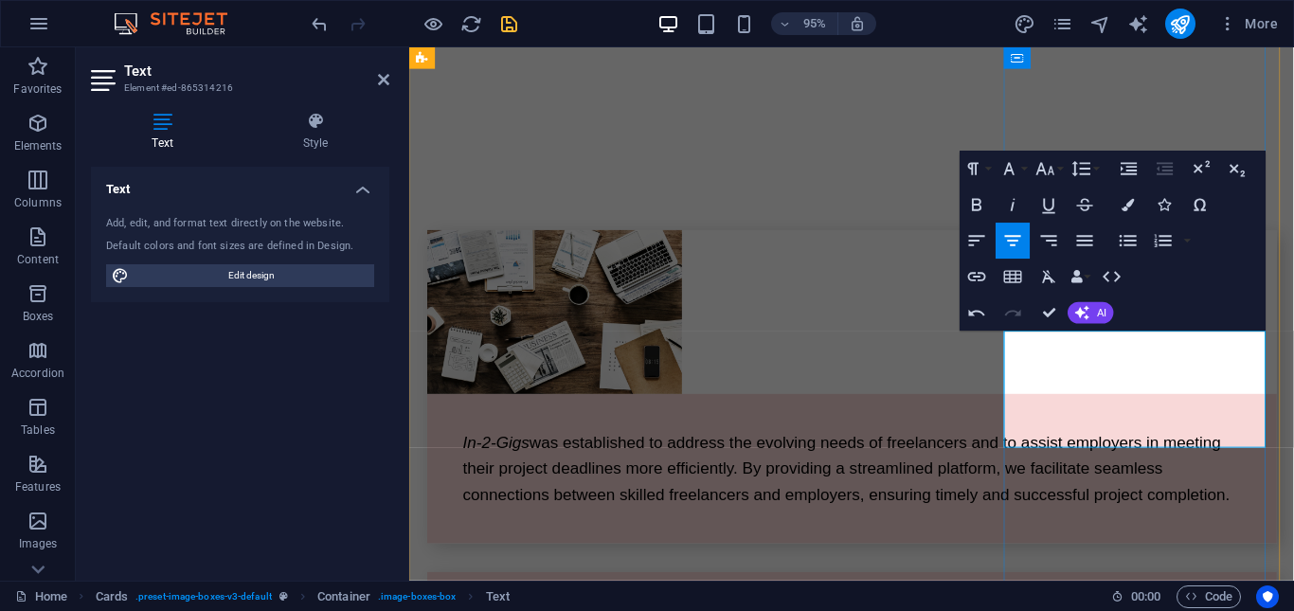
drag, startPoint x: 1069, startPoint y: 358, endPoint x: 1309, endPoint y: 437, distance: 252.2
click at [1123, 206] on icon "button" at bounding box center [1128, 205] width 12 height 12
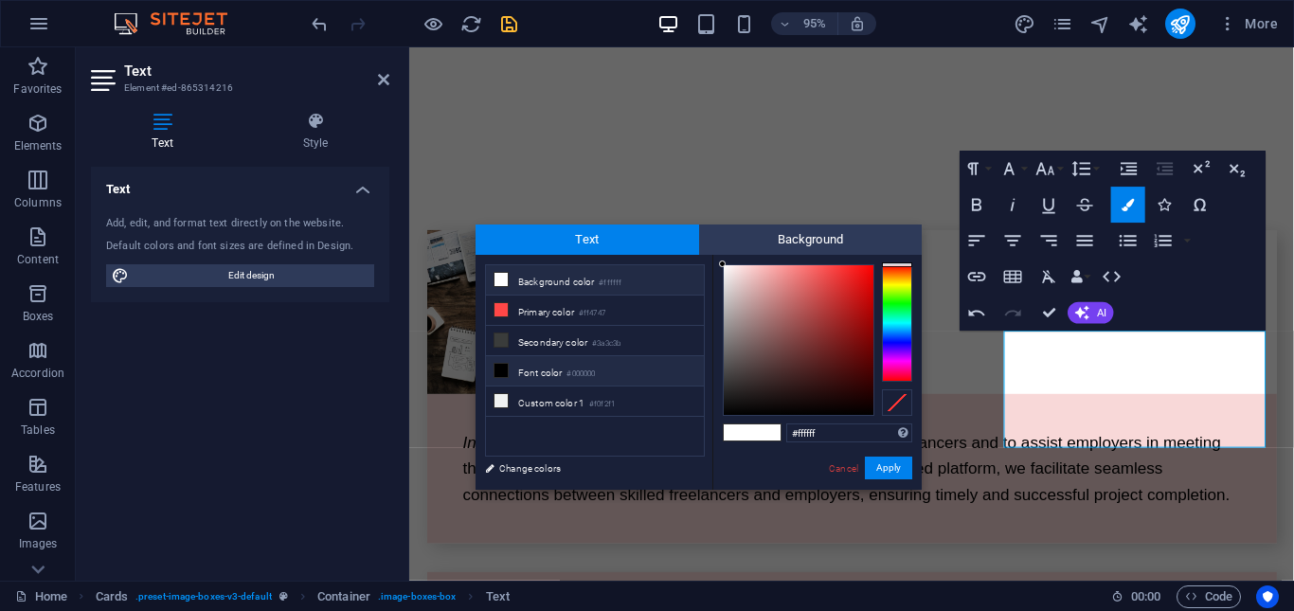
click at [497, 368] on icon at bounding box center [500, 370] width 13 height 13
type input "#000000"
click at [895, 463] on button "Apply" at bounding box center [888, 467] width 47 height 23
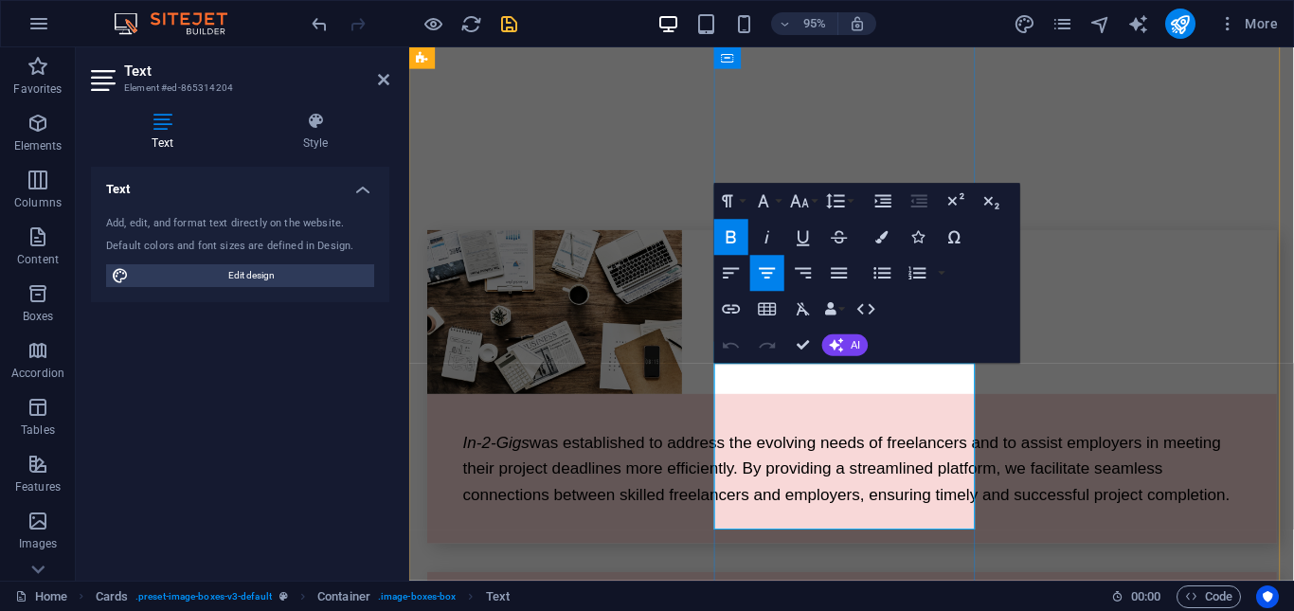
drag, startPoint x: 762, startPoint y: 401, endPoint x: 955, endPoint y: 526, distance: 229.3
click at [886, 240] on icon "button" at bounding box center [882, 237] width 12 height 12
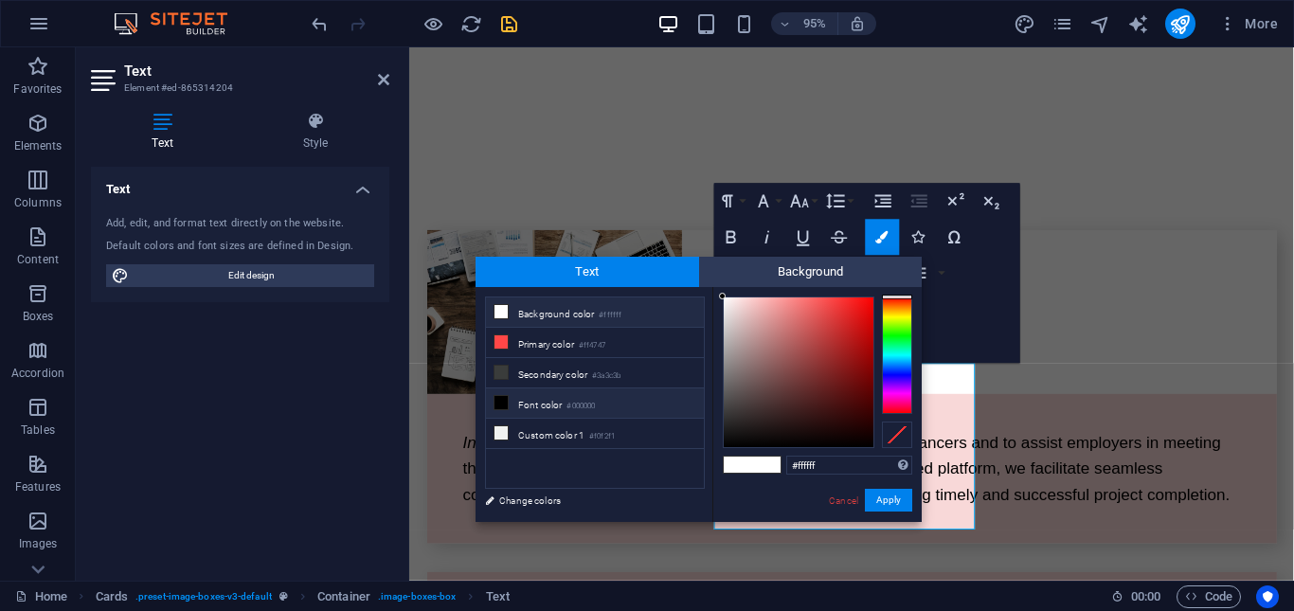
click at [516, 394] on li "Font color #000000" at bounding box center [595, 403] width 218 height 30
type input "#000000"
click at [887, 500] on button "Apply" at bounding box center [888, 500] width 47 height 23
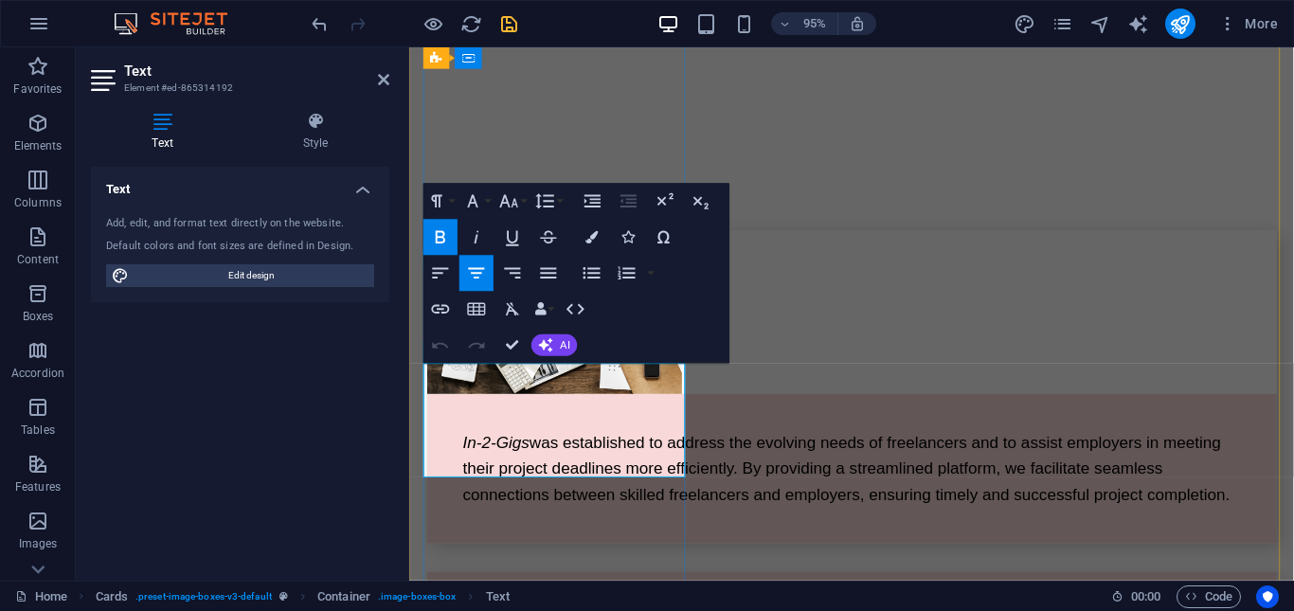
drag, startPoint x: 647, startPoint y: 476, endPoint x: 895, endPoint y: 408, distance: 257.3
drag, startPoint x: 468, startPoint y: 394, endPoint x: 670, endPoint y: 503, distance: 229.3
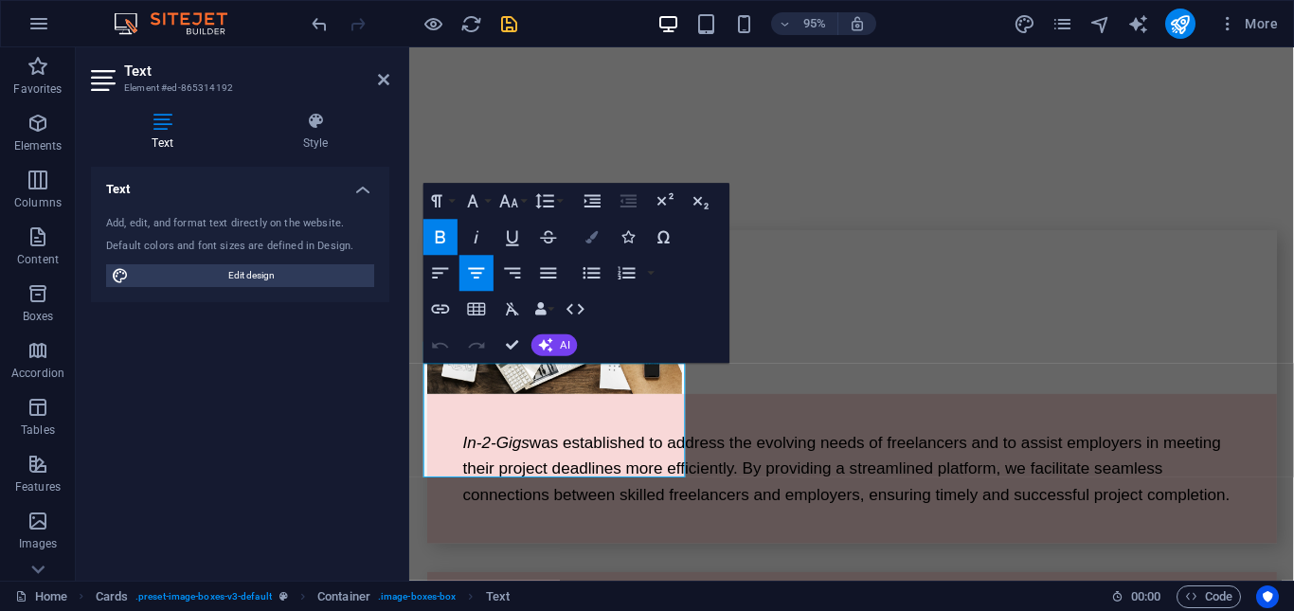
click at [592, 242] on icon "button" at bounding box center [591, 236] width 12 height 12
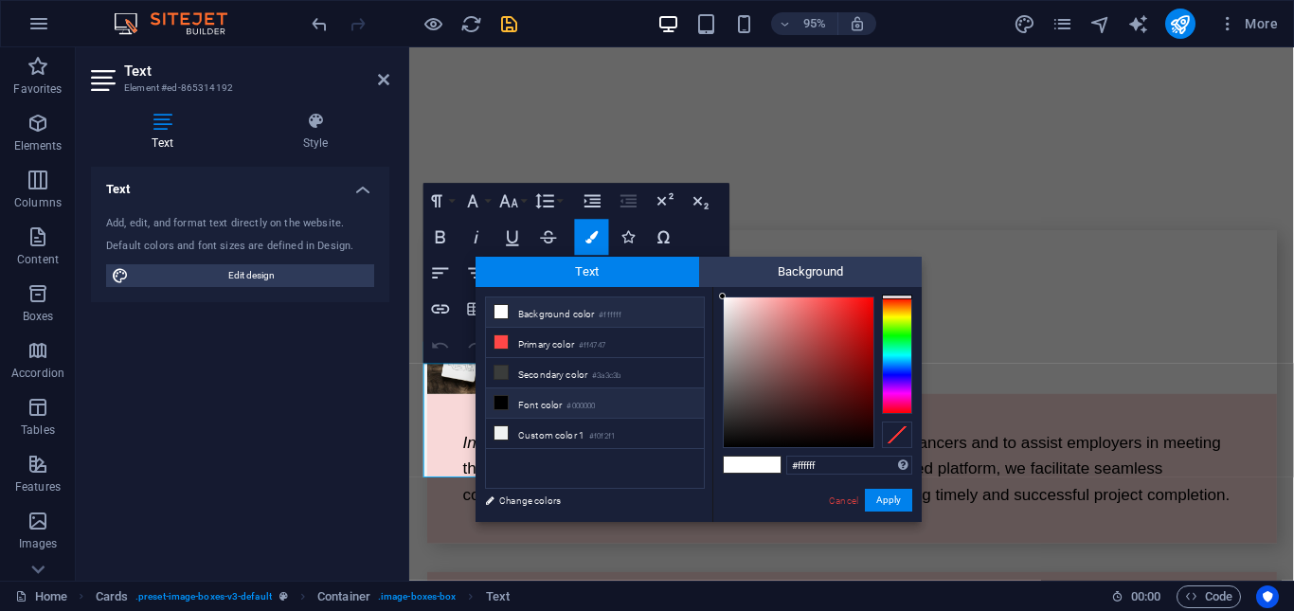
click at [510, 398] on li "Font color #000000" at bounding box center [595, 403] width 218 height 30
click at [865, 444] on div at bounding box center [799, 372] width 150 height 150
click at [510, 402] on li "Font color #000000" at bounding box center [595, 403] width 218 height 30
type input "#000000"
drag, startPoint x: 895, startPoint y: 494, endPoint x: 492, endPoint y: 467, distance: 404.4
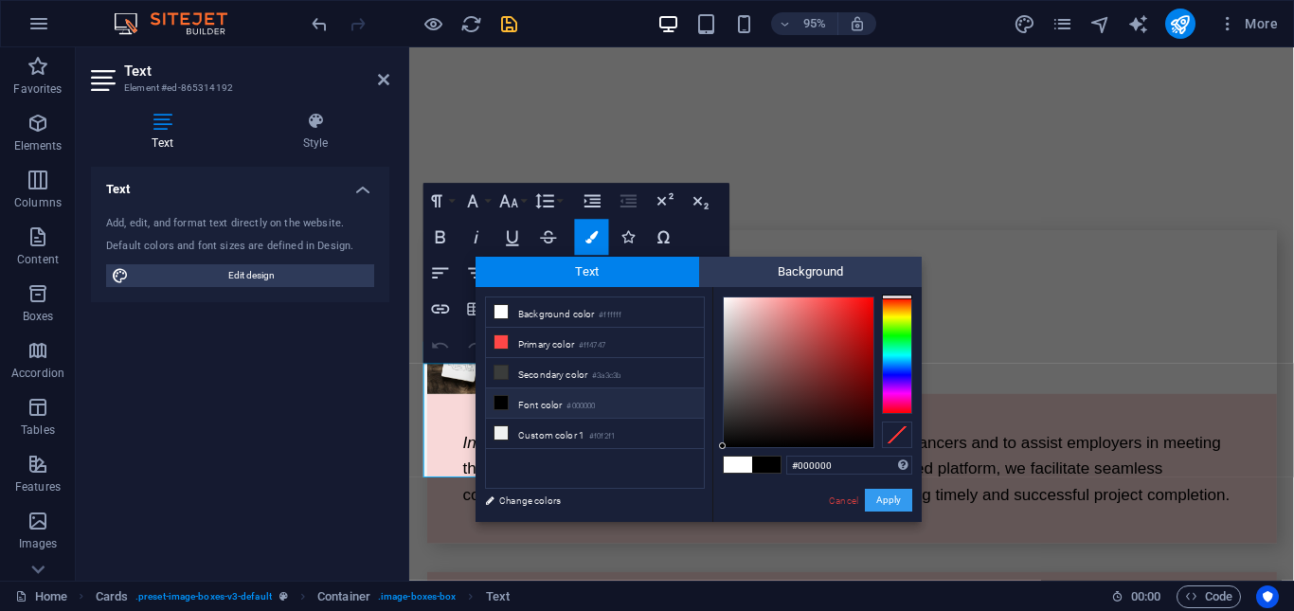
click at [895, 494] on button "Apply" at bounding box center [888, 500] width 47 height 23
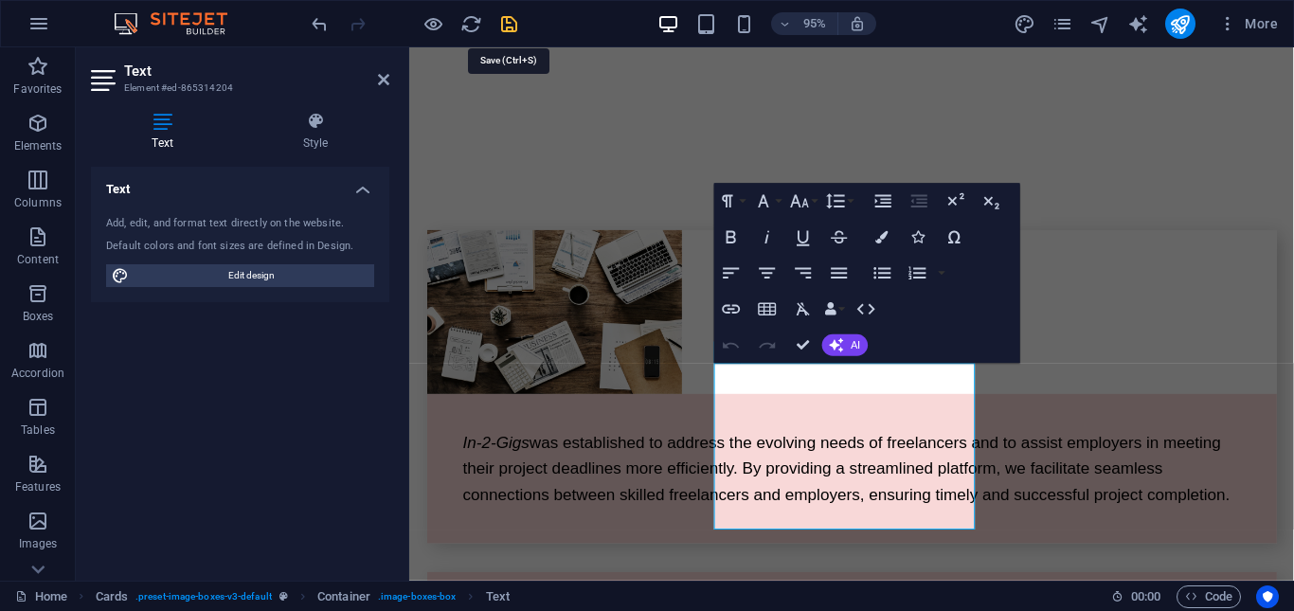
click at [510, 24] on icon "save" at bounding box center [509, 24] width 22 height 22
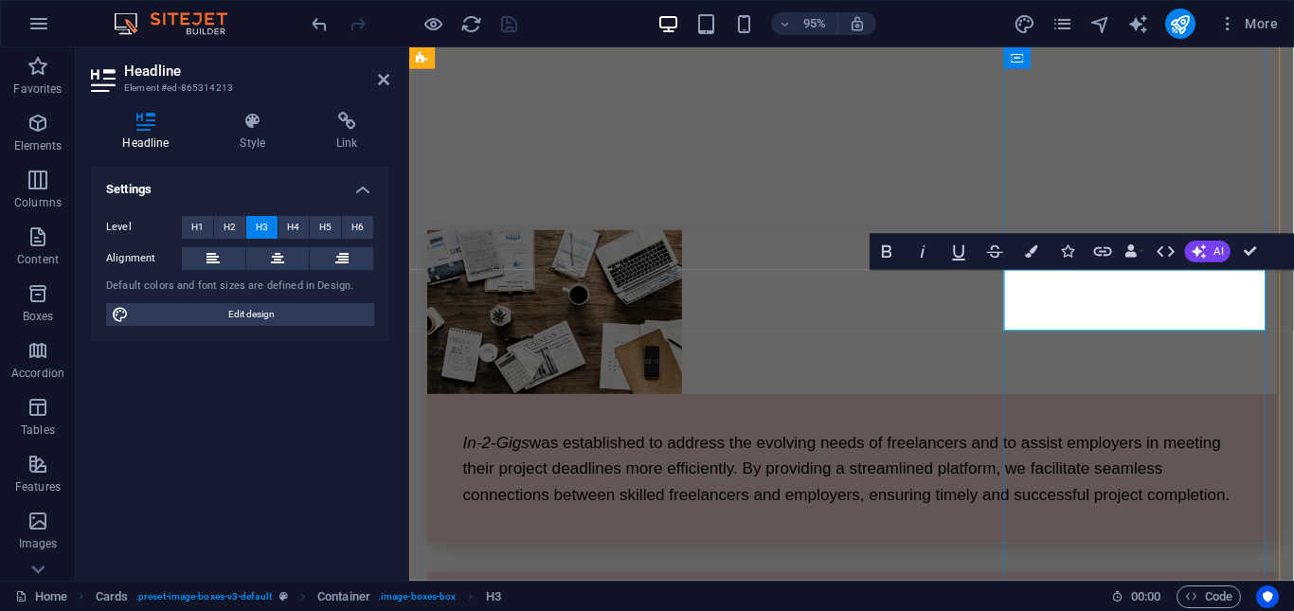
drag, startPoint x: 1089, startPoint y: 321, endPoint x: 1274, endPoint y: 333, distance: 185.1
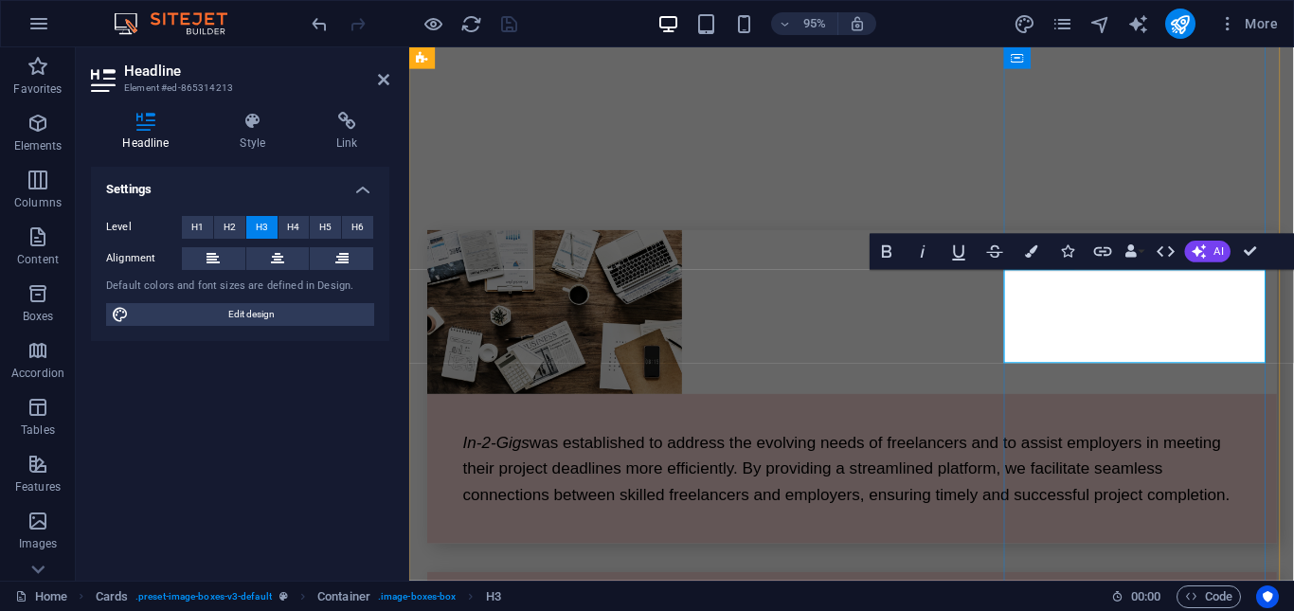
drag, startPoint x: 1107, startPoint y: 322, endPoint x: 1249, endPoint y: 367, distance: 148.9
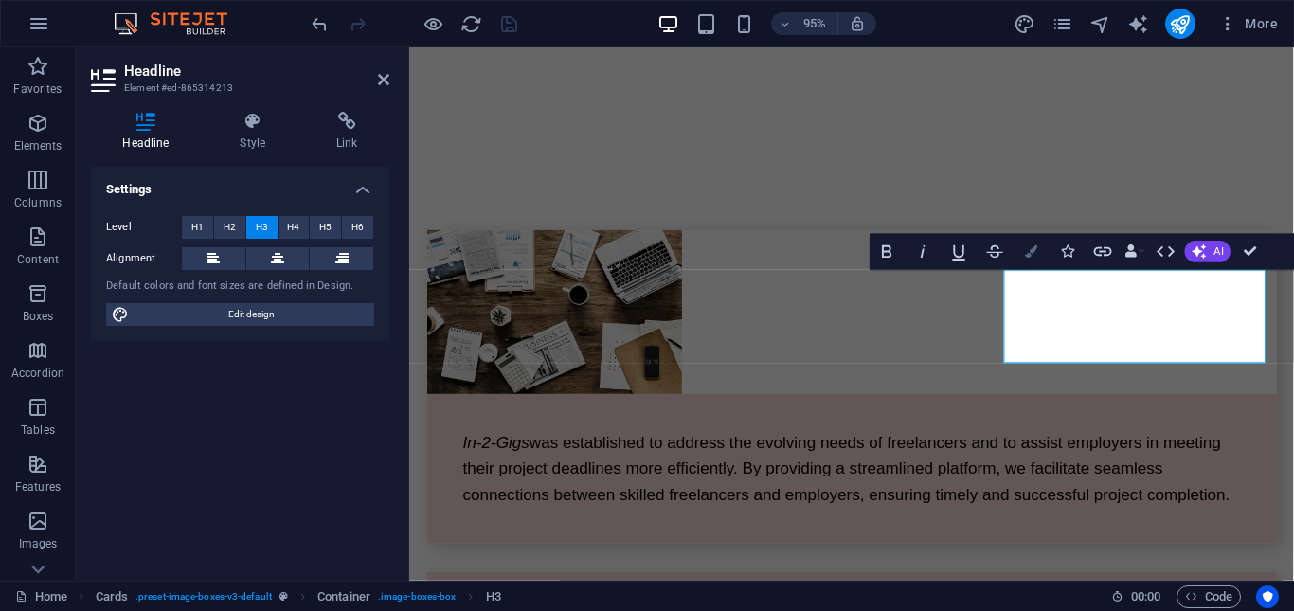
click at [1028, 255] on icon "button" at bounding box center [1031, 251] width 12 height 12
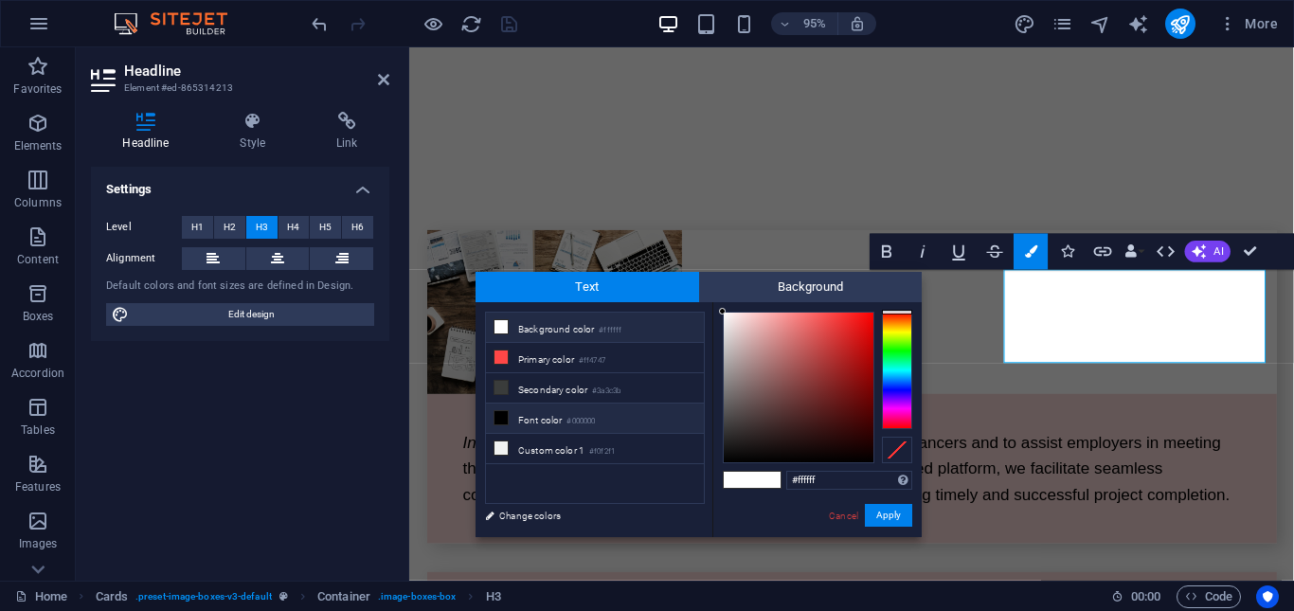
click at [501, 416] on icon at bounding box center [500, 417] width 13 height 13
type input "#000000"
click at [501, 416] on icon at bounding box center [500, 417] width 13 height 13
click at [887, 510] on button "Apply" at bounding box center [888, 515] width 47 height 23
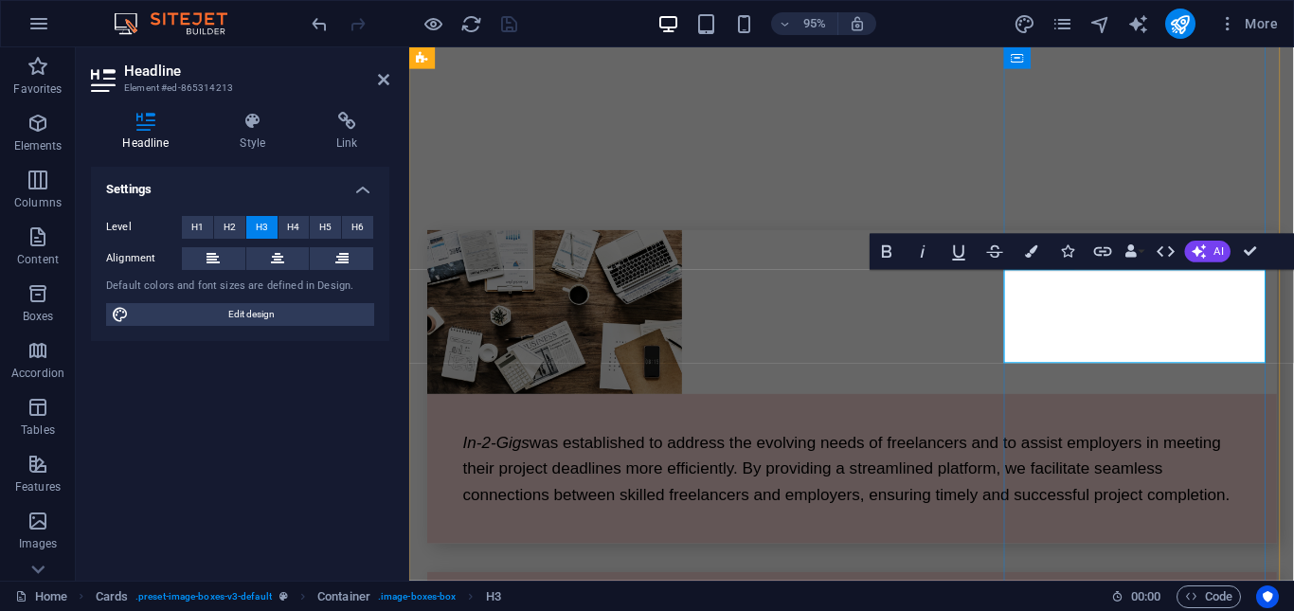
click at [349, 410] on div "Settings Level H1 H2 H3 H4 H5 H6 Alignment Default colors and font sizes are de…" at bounding box center [240, 366] width 298 height 399
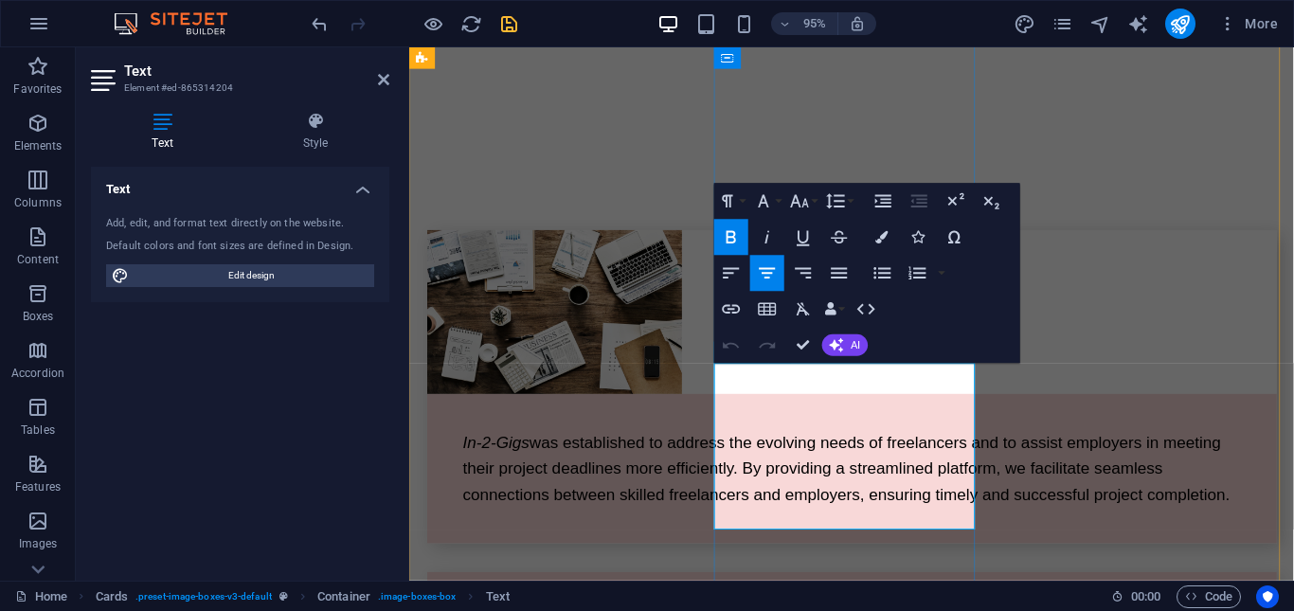
drag, startPoint x: 765, startPoint y: 392, endPoint x: 971, endPoint y: 542, distance: 254.2
click at [878, 240] on icon "button" at bounding box center [882, 237] width 12 height 12
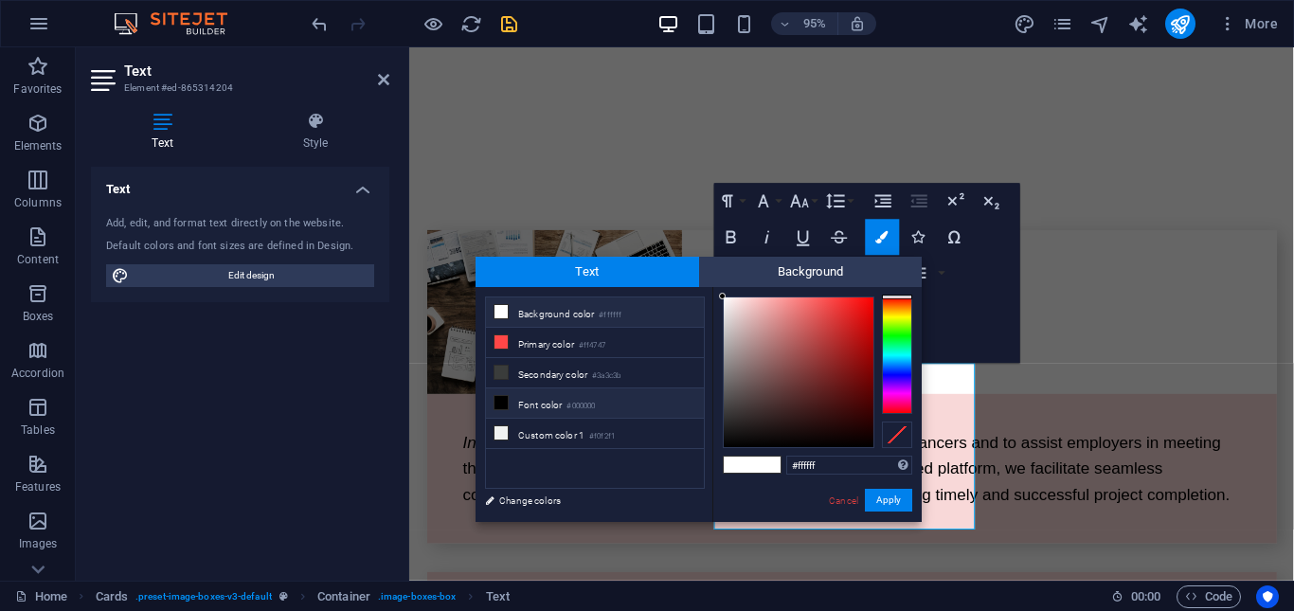
click at [494, 399] on icon at bounding box center [500, 402] width 13 height 13
type input "#000000"
click at [894, 504] on button "Apply" at bounding box center [888, 500] width 47 height 23
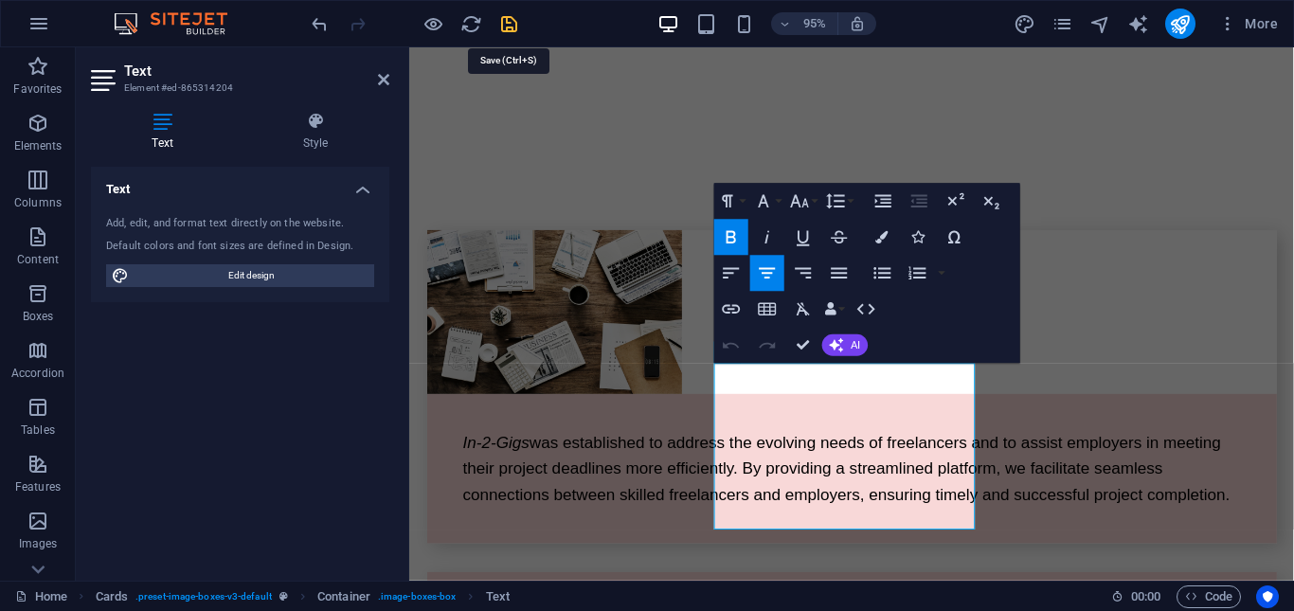
click at [507, 27] on icon "save" at bounding box center [509, 24] width 22 height 22
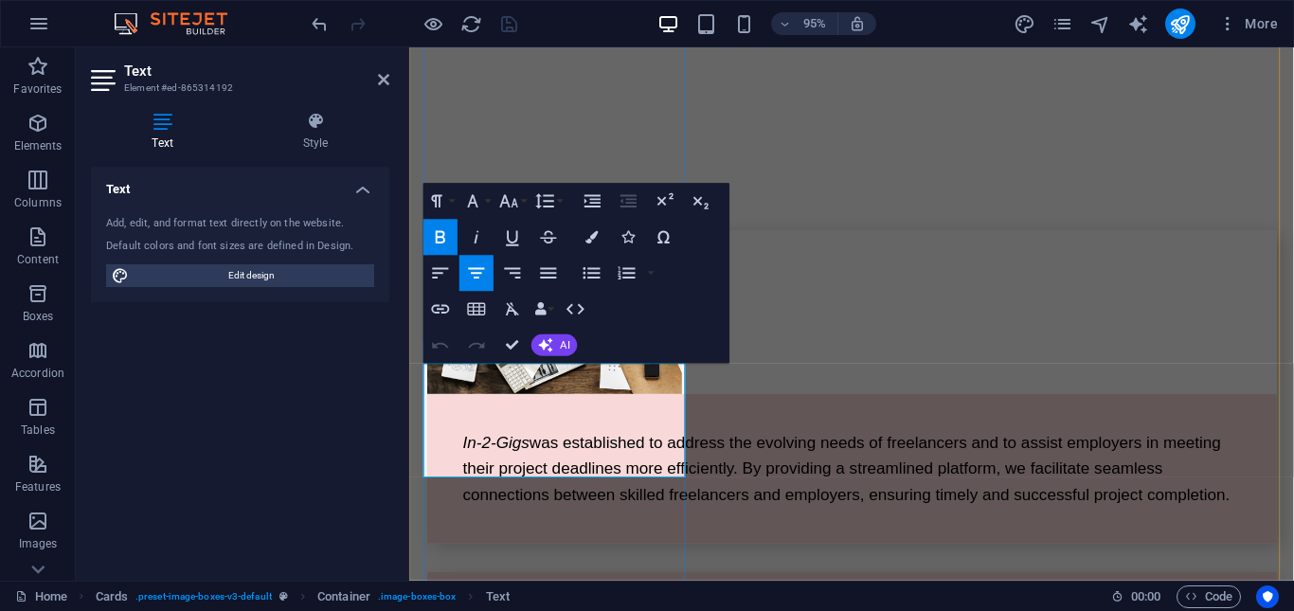
drag, startPoint x: 462, startPoint y: 395, endPoint x: 680, endPoint y: 492, distance: 238.7
click at [588, 239] on icon "button" at bounding box center [591, 236] width 12 height 12
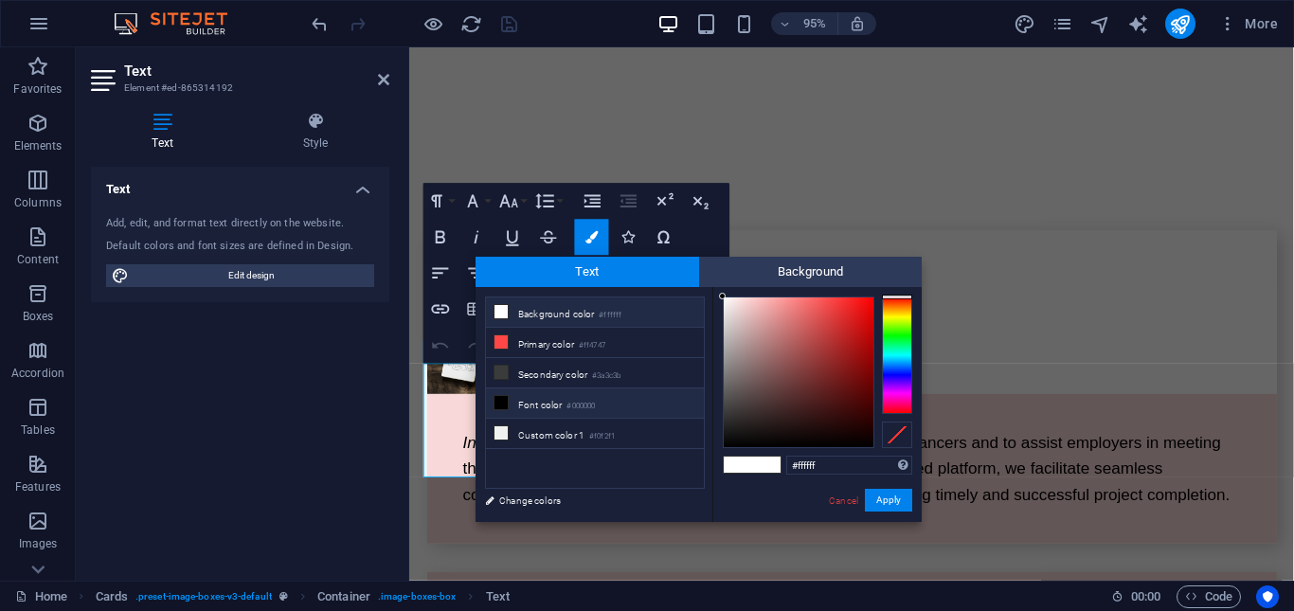
click at [496, 396] on icon at bounding box center [500, 402] width 13 height 13
type input "#000000"
click at [893, 498] on button "Apply" at bounding box center [888, 500] width 47 height 23
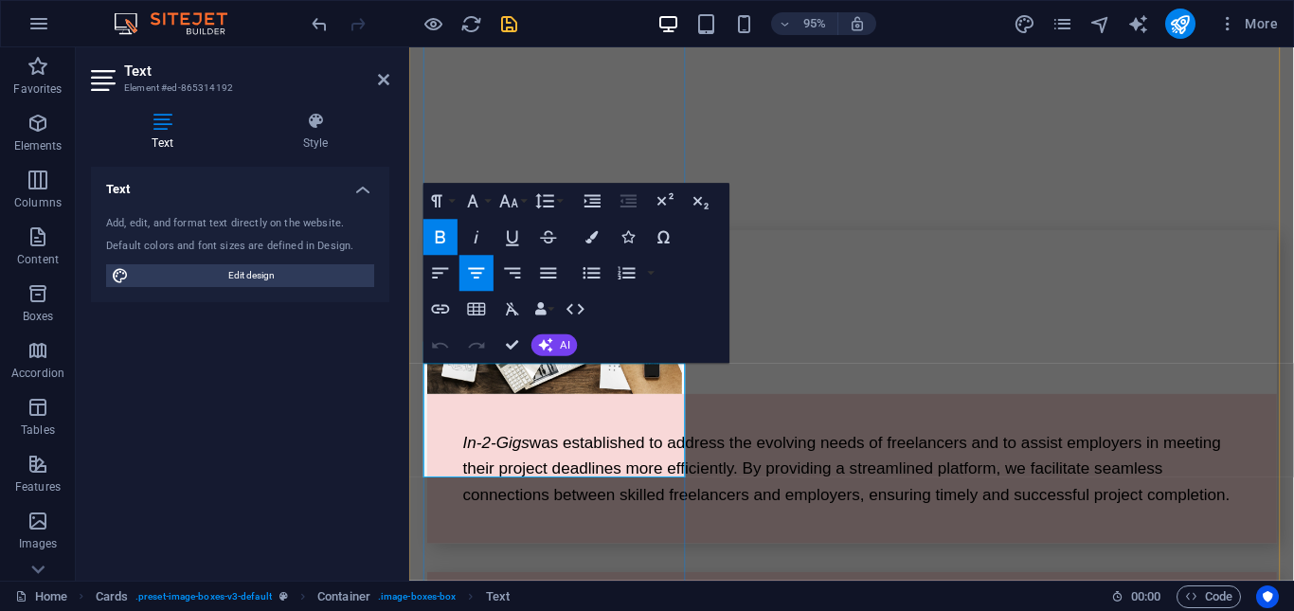
drag, startPoint x: 456, startPoint y: 394, endPoint x: 681, endPoint y: 492, distance: 246.0
click at [591, 241] on icon "button" at bounding box center [591, 236] width 12 height 12
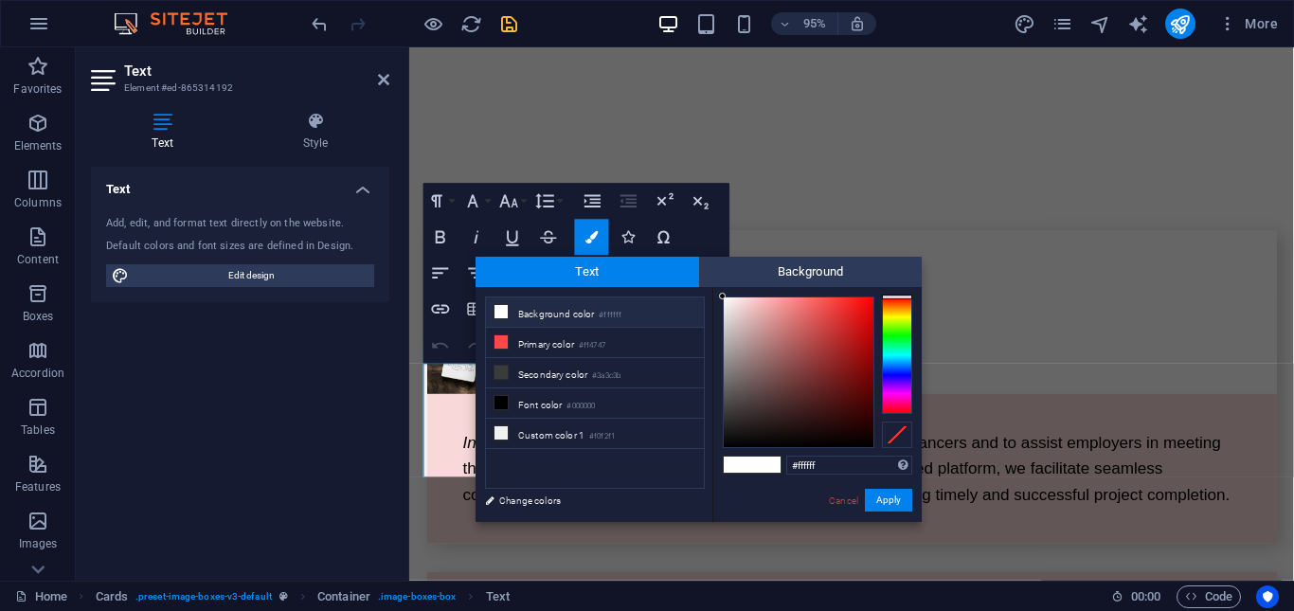
click at [498, 312] on icon at bounding box center [500, 311] width 13 height 13
click at [572, 311] on li "Background color #ffffff" at bounding box center [595, 312] width 218 height 30
type input "#050505"
click at [727, 443] on div at bounding box center [799, 372] width 150 height 150
click at [889, 499] on button "Apply" at bounding box center [888, 500] width 47 height 23
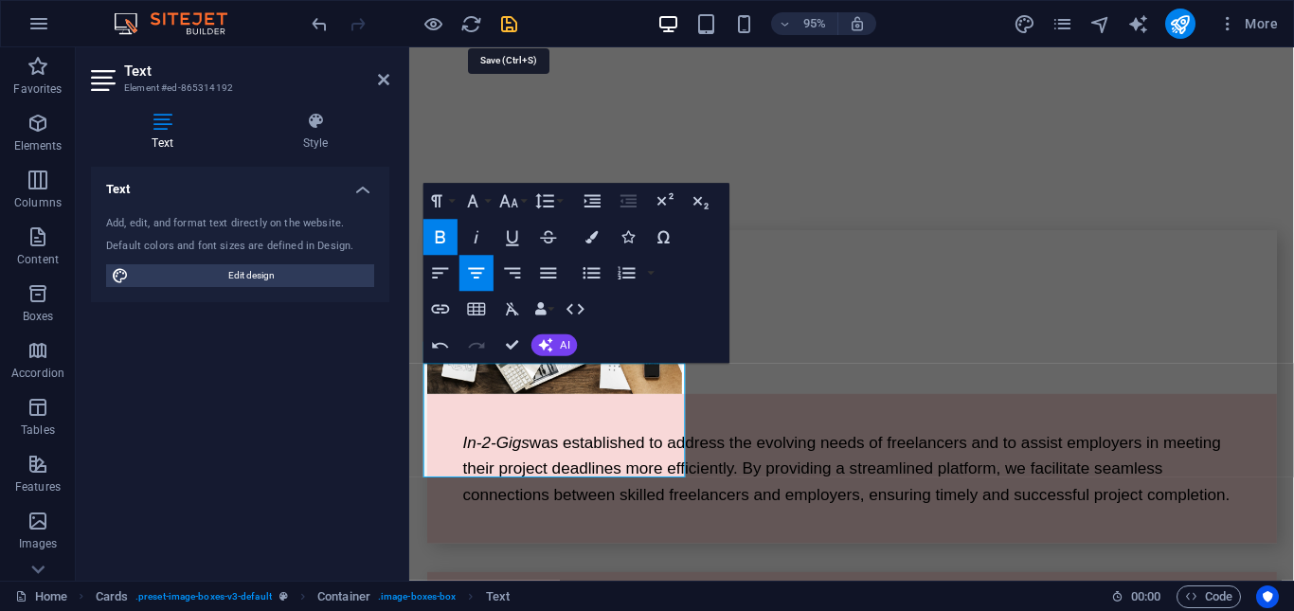
click at [506, 24] on icon "save" at bounding box center [509, 24] width 22 height 22
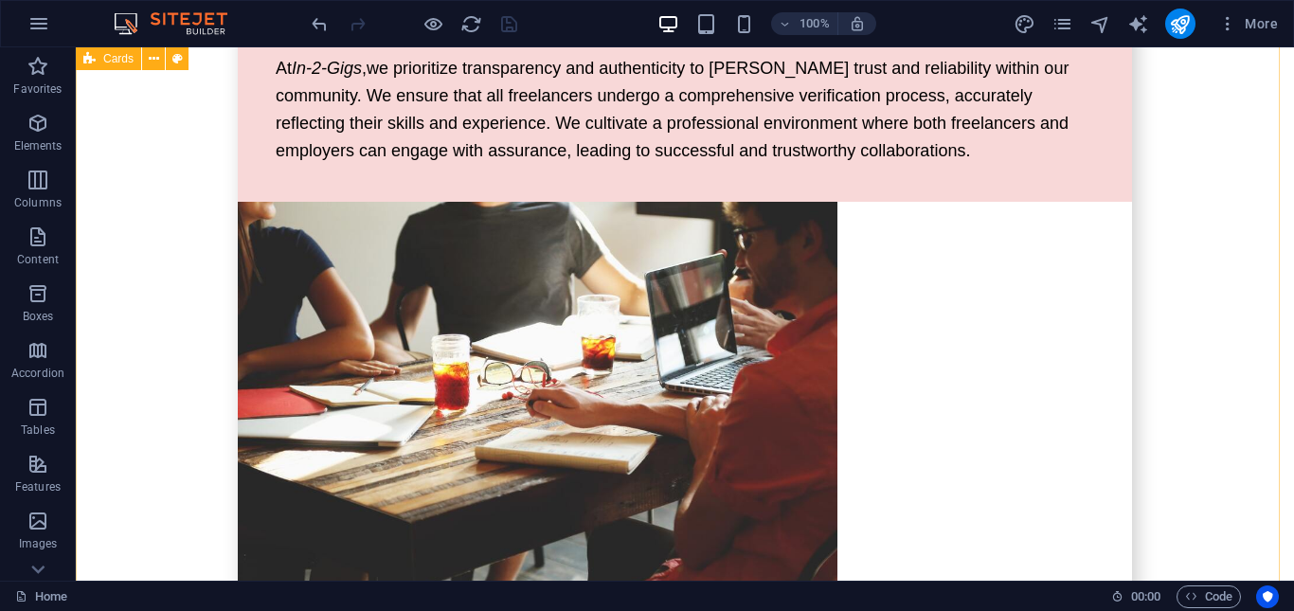
scroll to position [4242, 0]
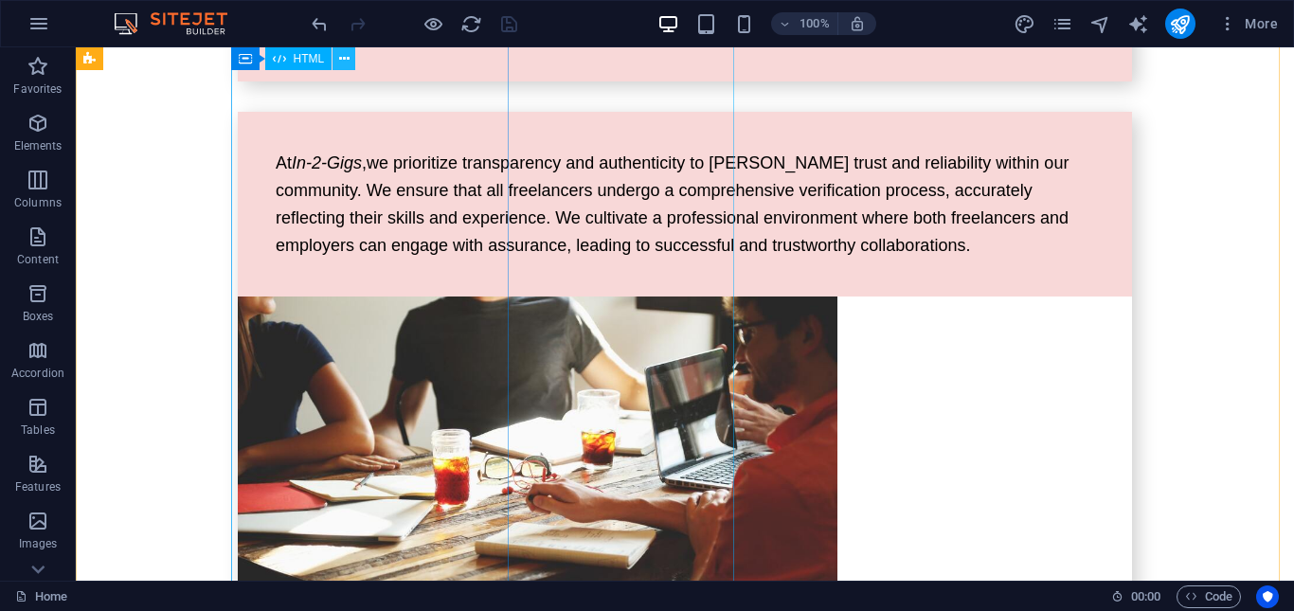
drag, startPoint x: 342, startPoint y: 58, endPoint x: 272, endPoint y: 67, distance: 70.7
click at [342, 58] on icon at bounding box center [344, 59] width 10 height 20
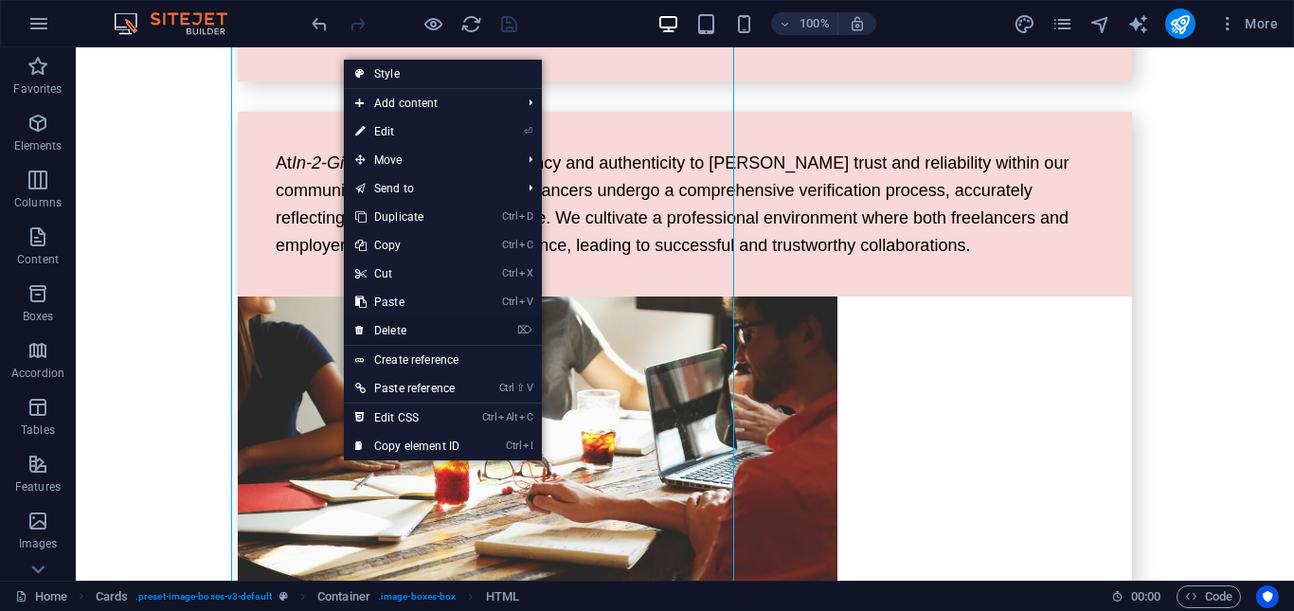
click at [440, 332] on link "⌦ Delete" at bounding box center [407, 330] width 127 height 28
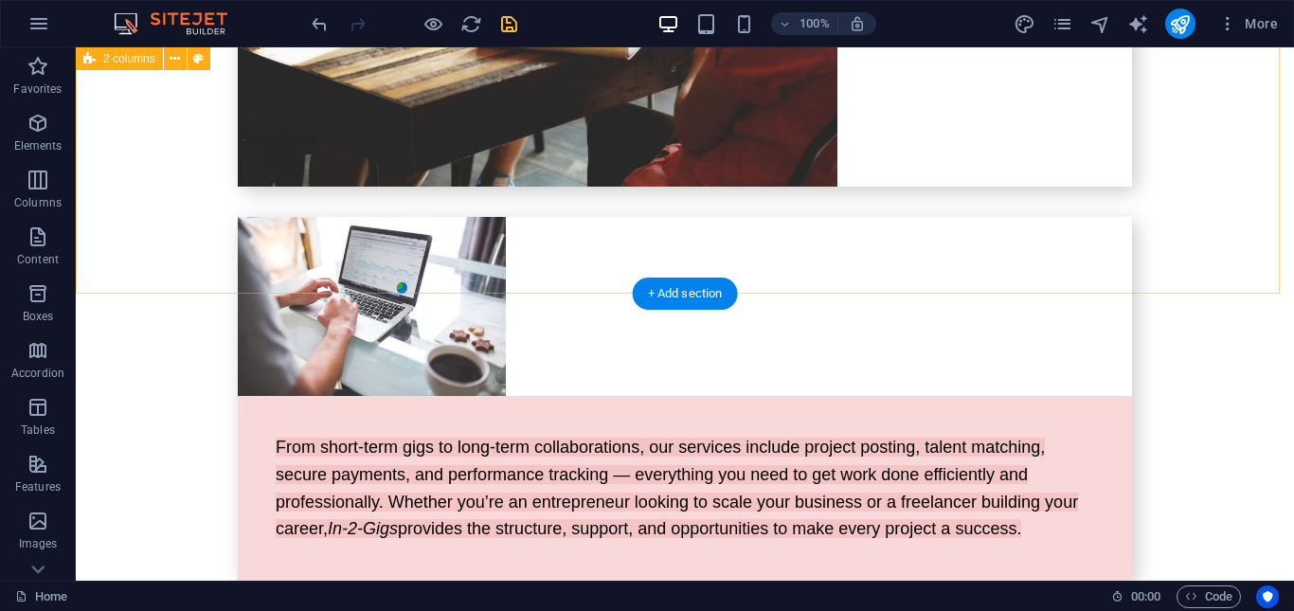
scroll to position [5120, 0]
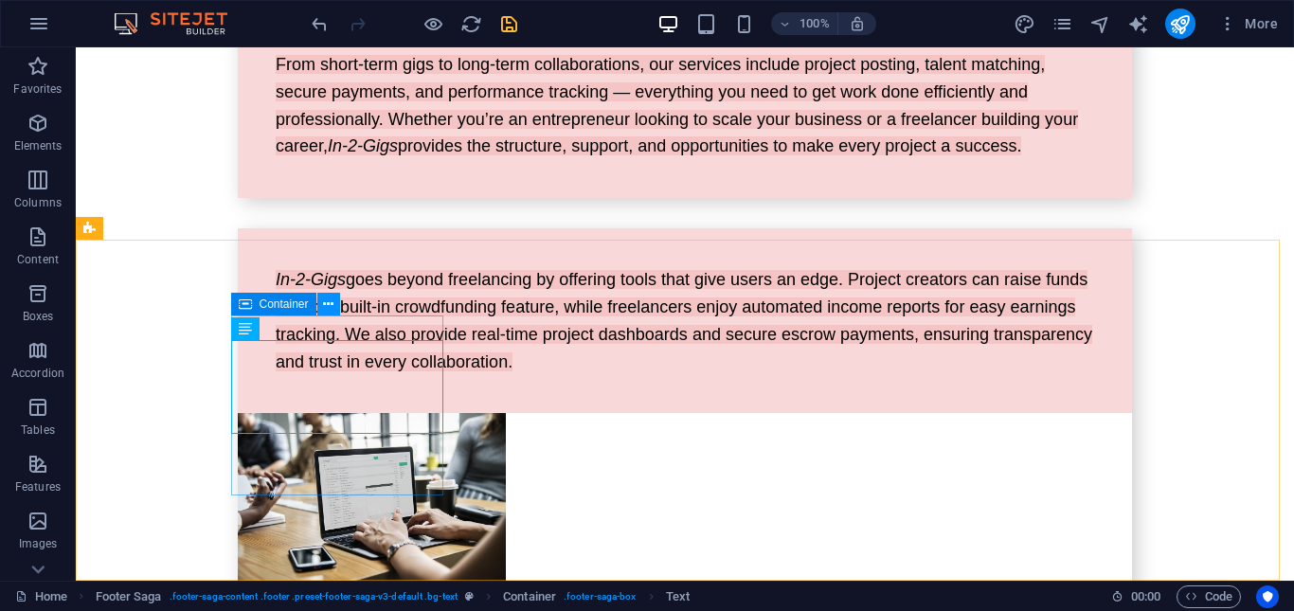
click at [323, 302] on icon at bounding box center [328, 305] width 10 height 20
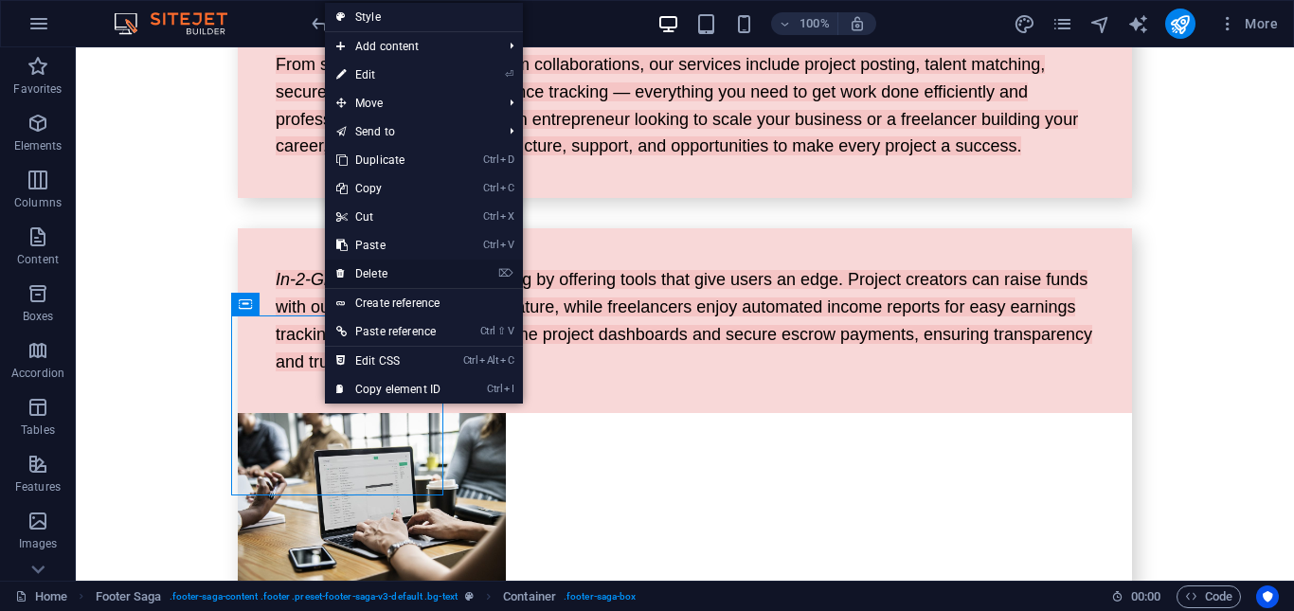
click at [407, 269] on link "⌦ Delete" at bounding box center [388, 274] width 127 height 28
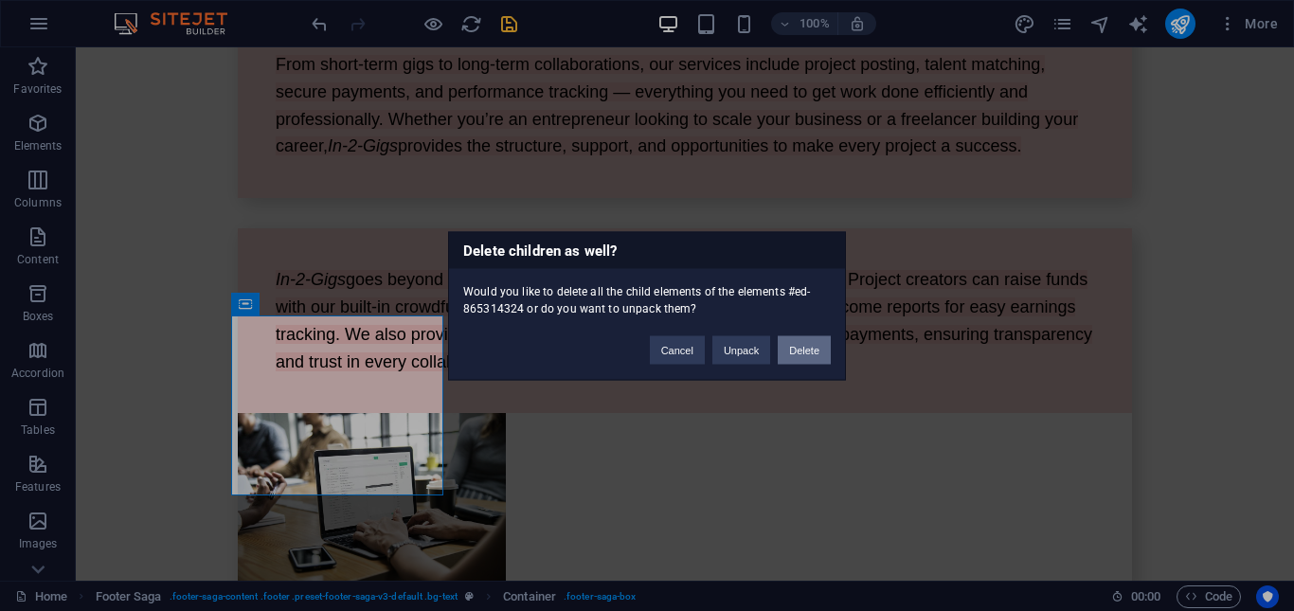
drag, startPoint x: 820, startPoint y: 346, endPoint x: 526, endPoint y: 304, distance: 297.5
click at [820, 346] on button "Delete" at bounding box center [804, 349] width 53 height 28
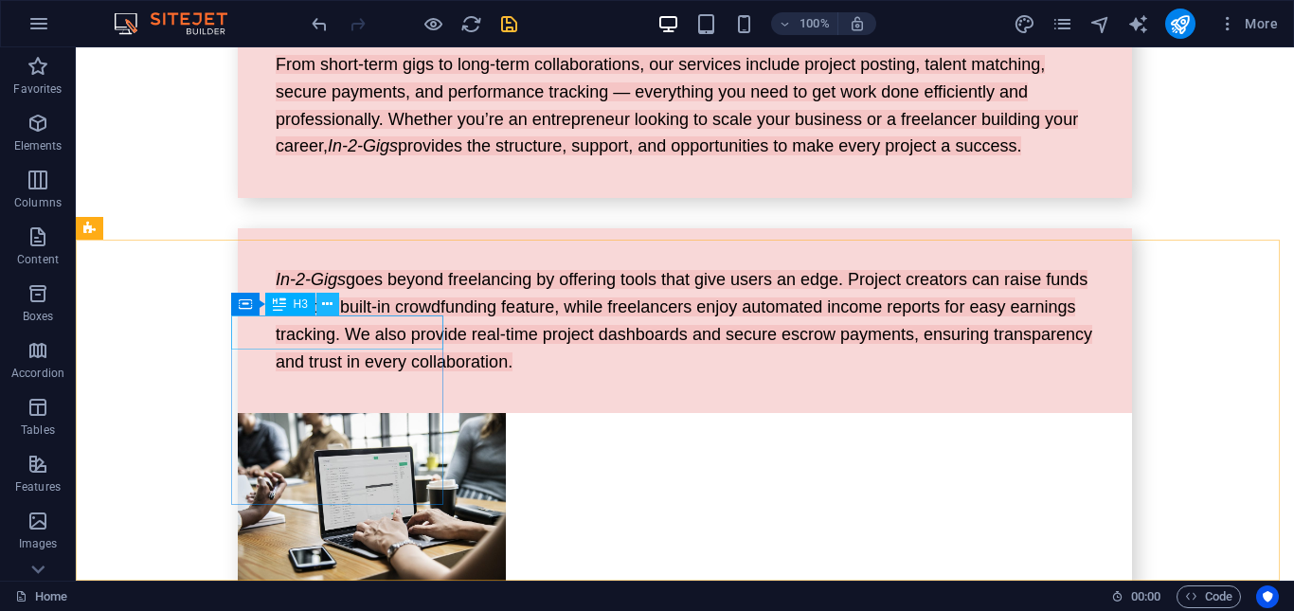
click at [322, 301] on icon at bounding box center [327, 305] width 10 height 20
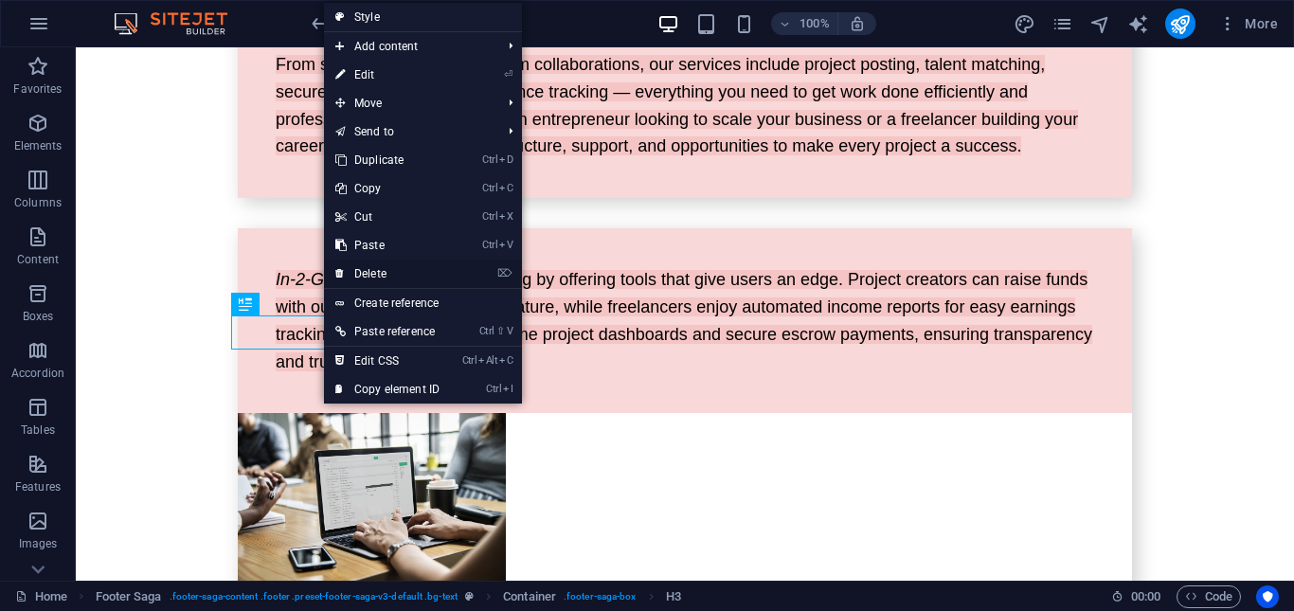
click at [395, 276] on link "⌦ Delete" at bounding box center [387, 274] width 127 height 28
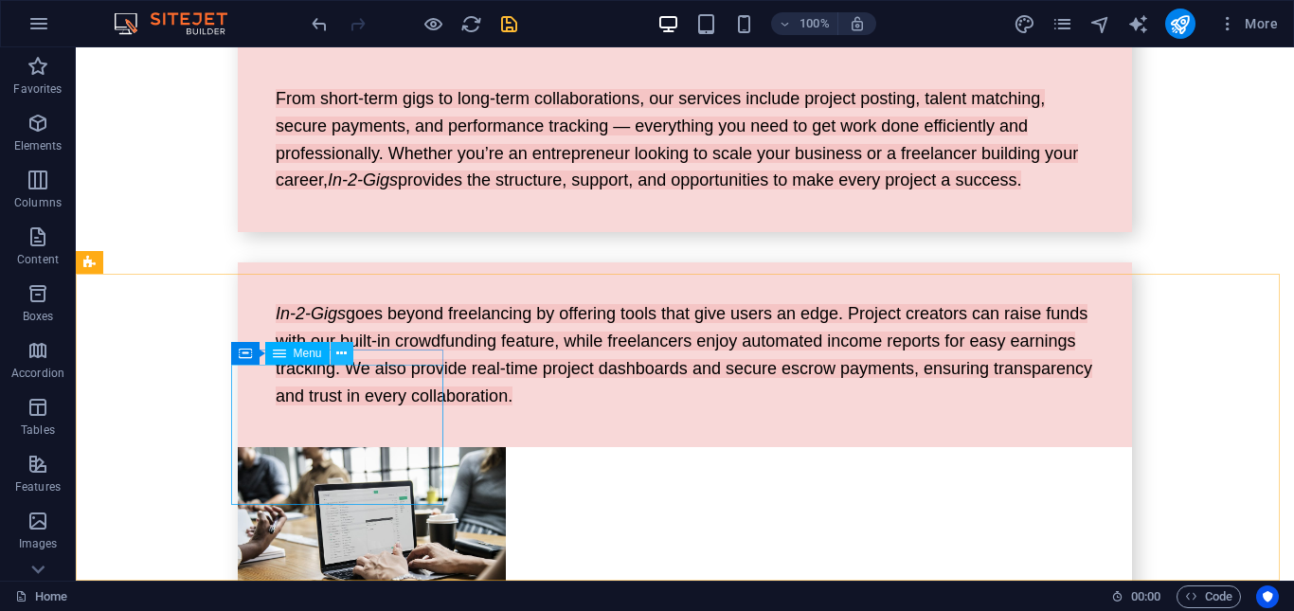
click at [339, 354] on icon at bounding box center [341, 354] width 10 height 20
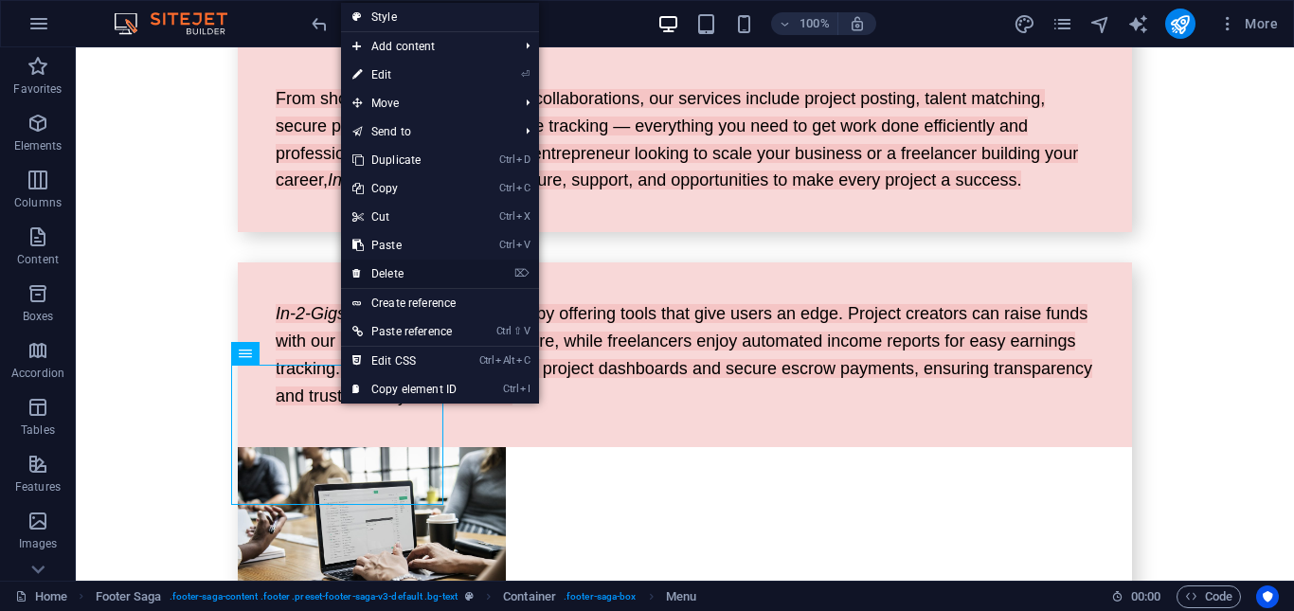
click at [436, 277] on link "⌦ Delete" at bounding box center [404, 274] width 127 height 28
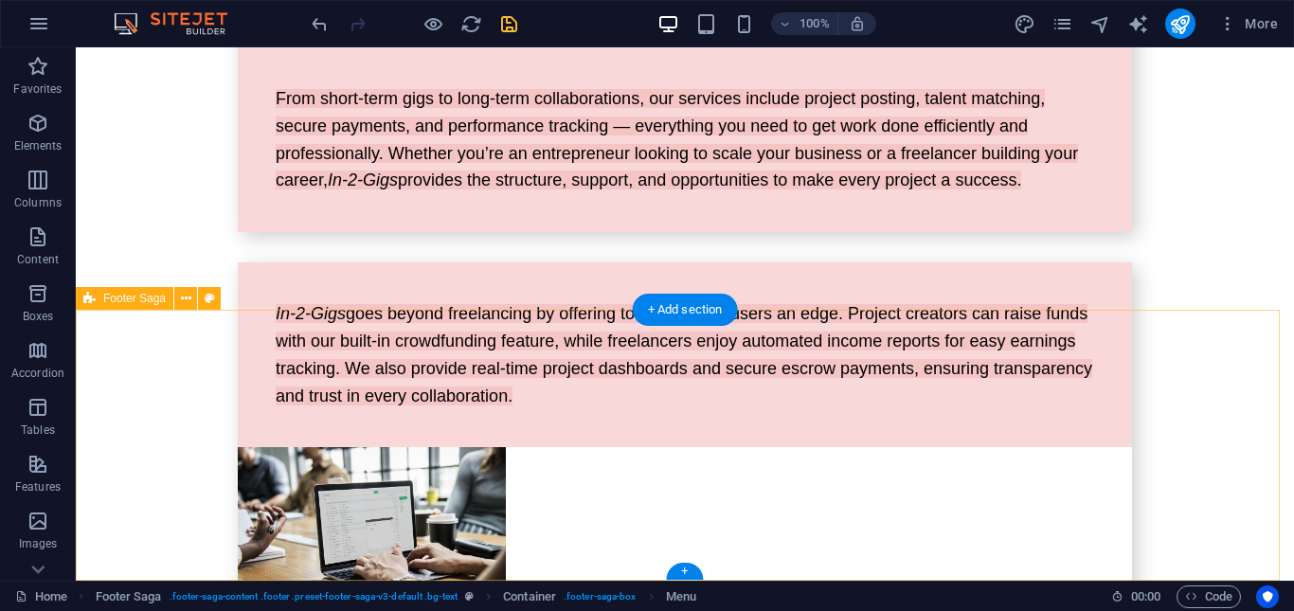
scroll to position [5050, 0]
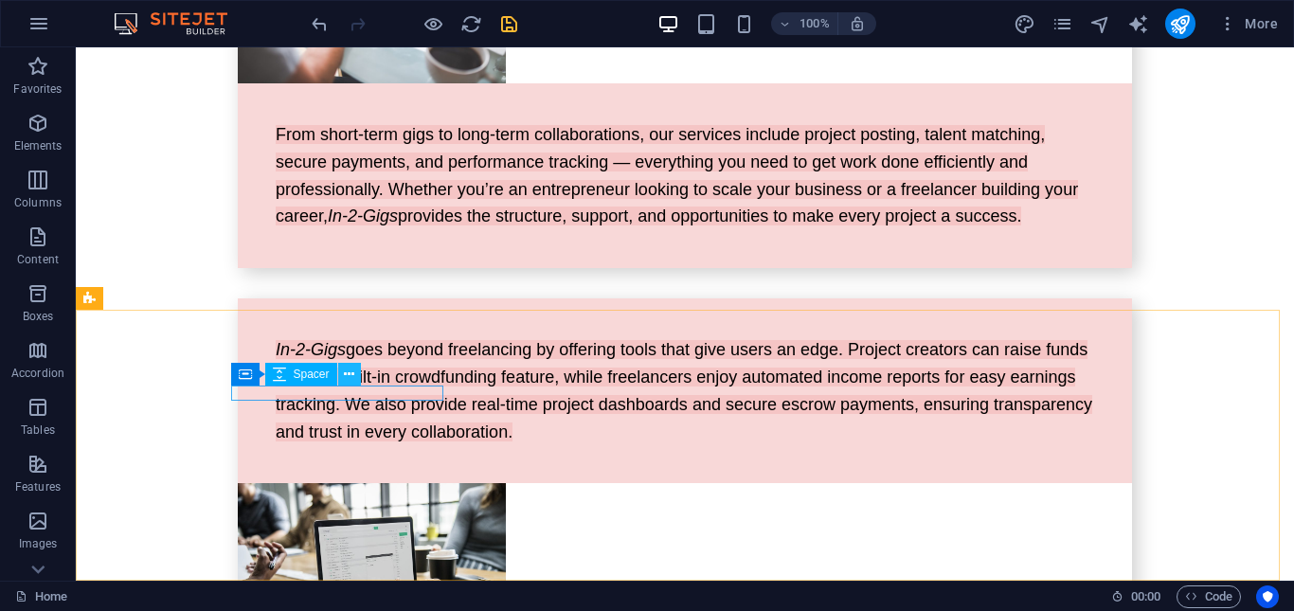
click at [343, 372] on button at bounding box center [349, 374] width 23 height 23
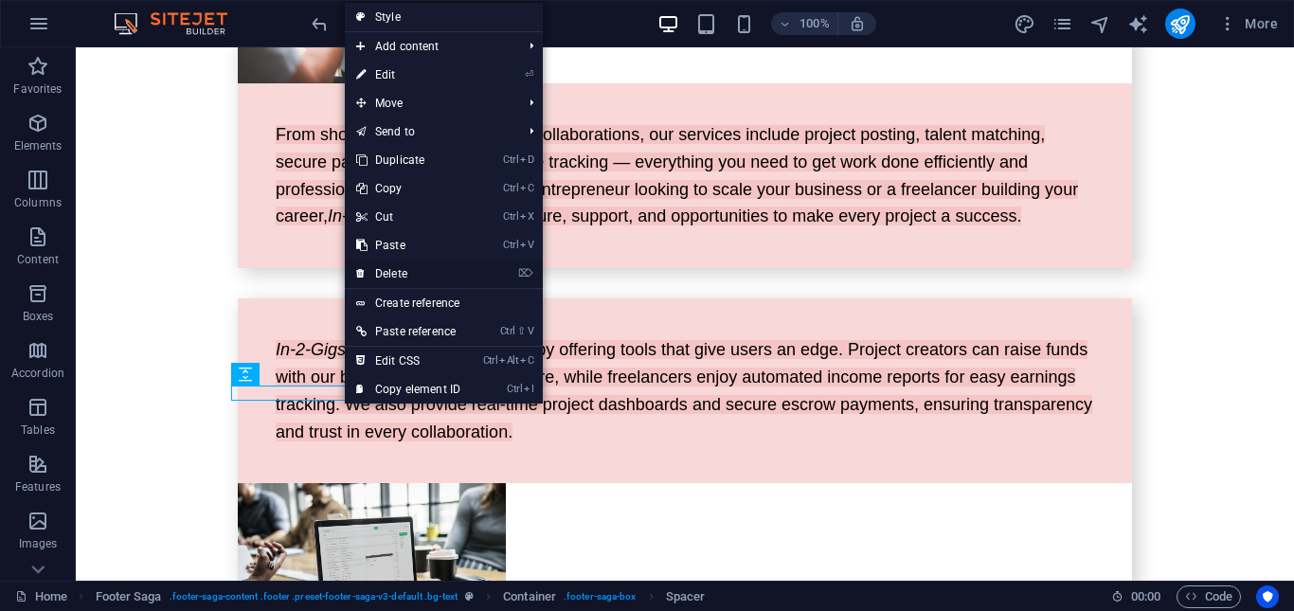
drag, startPoint x: 407, startPoint y: 273, endPoint x: 329, endPoint y: 255, distance: 80.6
click at [407, 273] on link "⌦ Delete" at bounding box center [408, 274] width 127 height 28
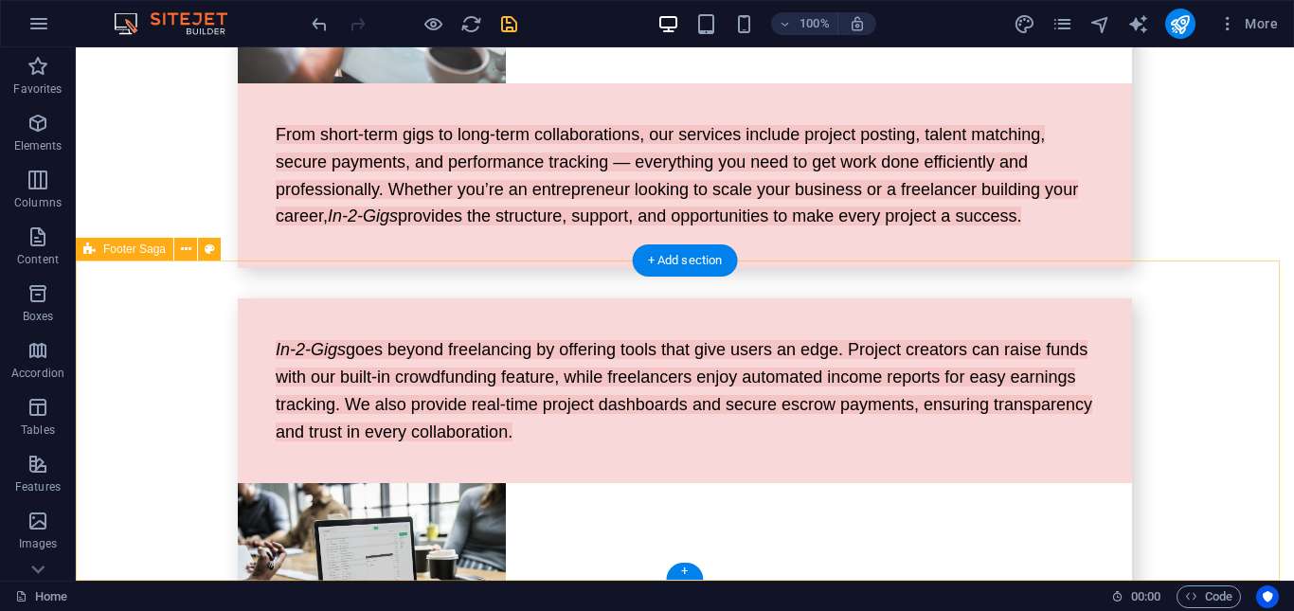
scroll to position [5099, 0]
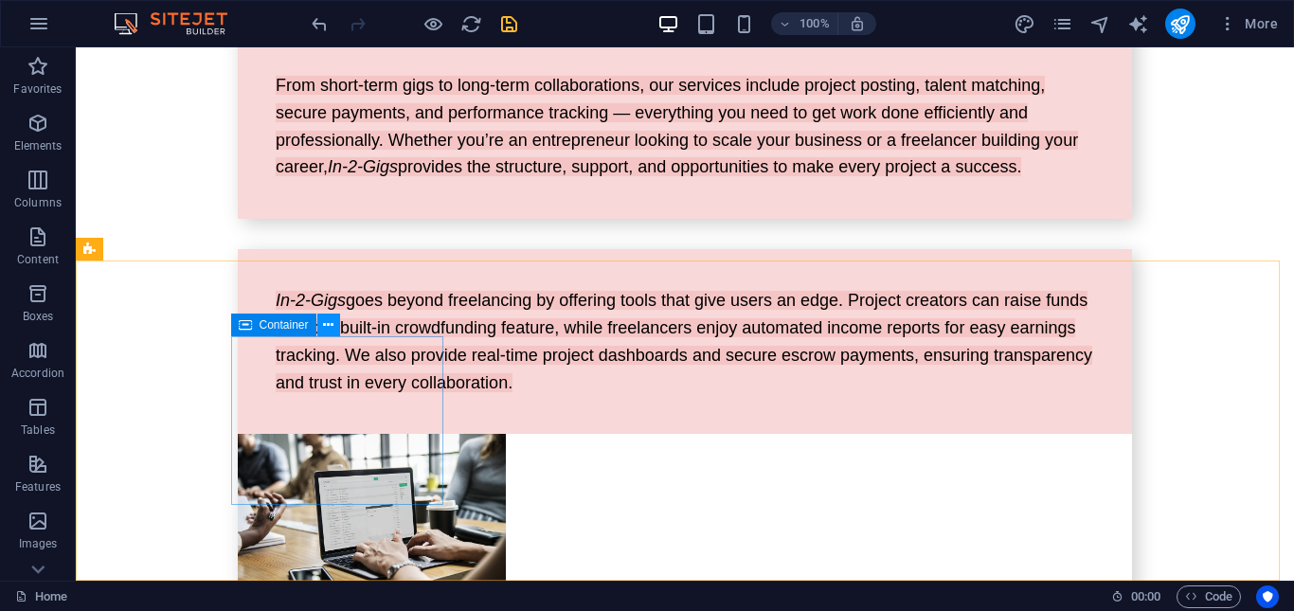
click at [336, 322] on button at bounding box center [328, 324] width 23 height 23
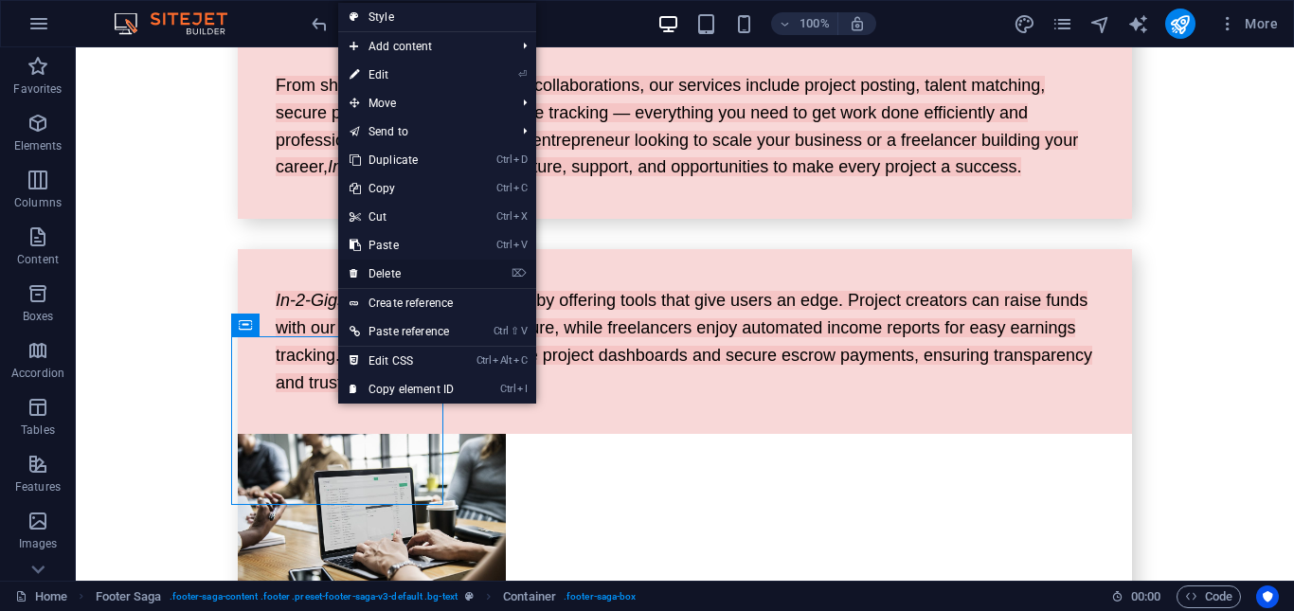
click at [418, 271] on link "⌦ Delete" at bounding box center [401, 274] width 127 height 28
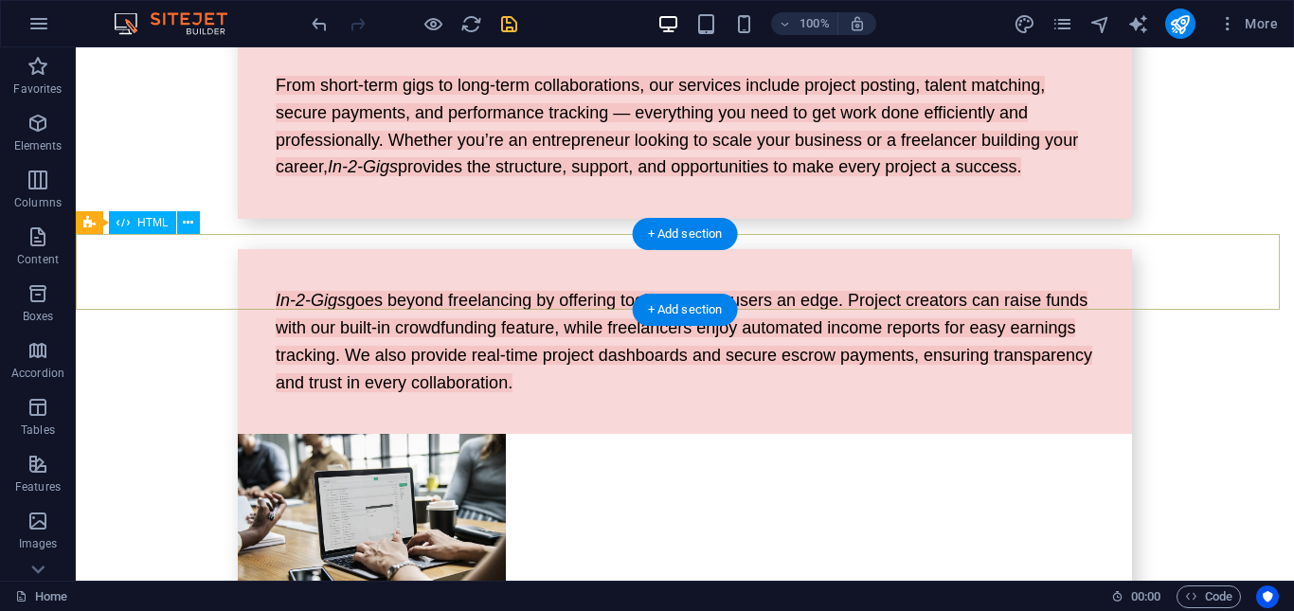
scroll to position [5050, 0]
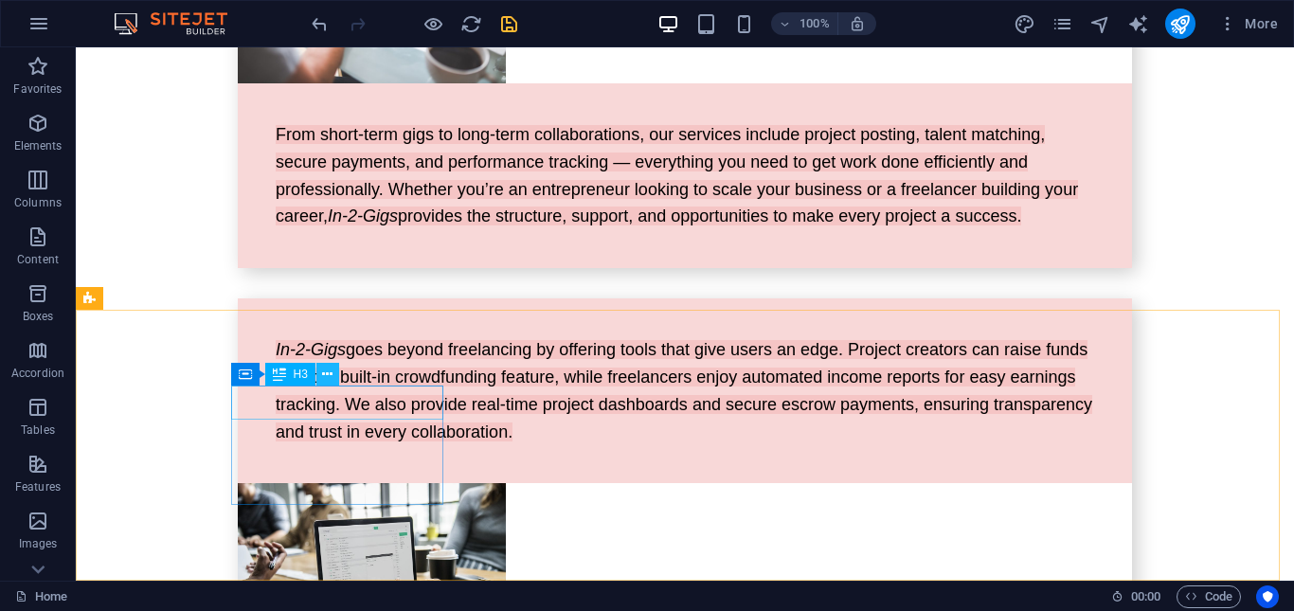
click at [322, 372] on icon at bounding box center [327, 375] width 10 height 20
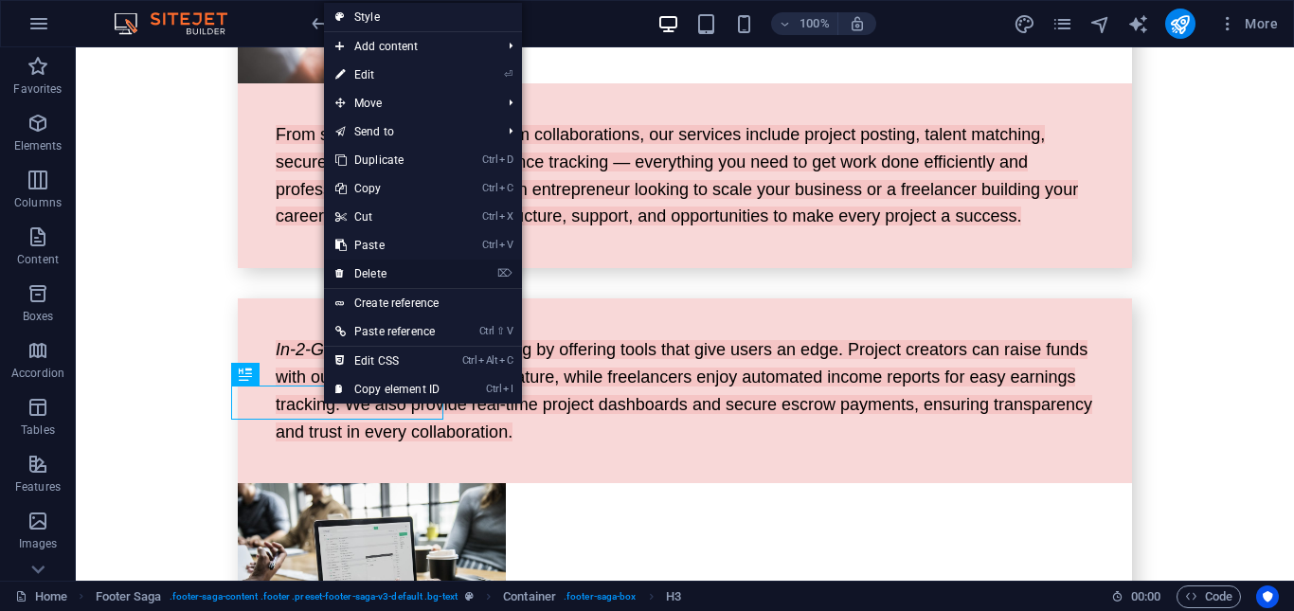
click at [384, 277] on link "⌦ Delete" at bounding box center [387, 274] width 127 height 28
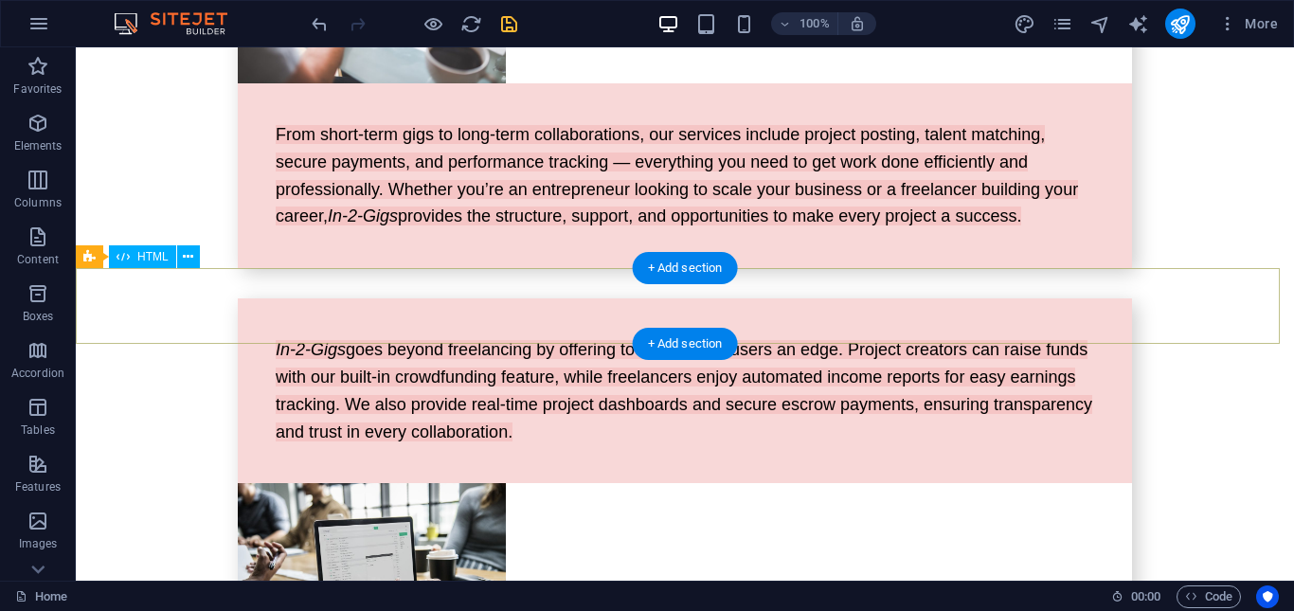
scroll to position [5016, 0]
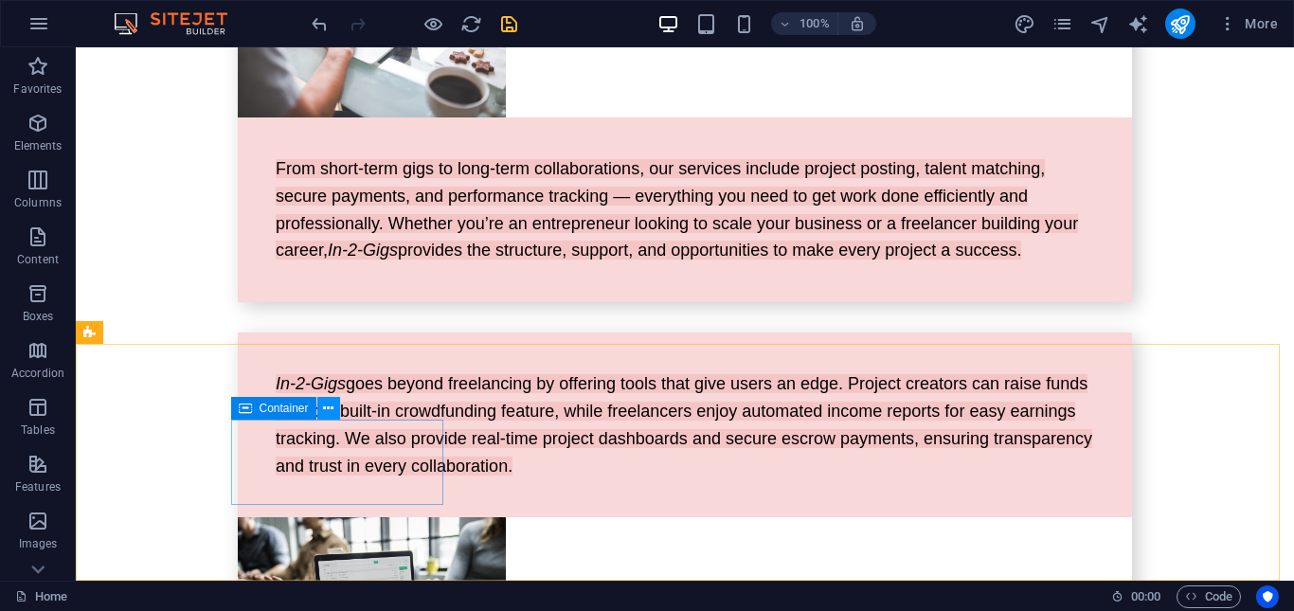
click at [327, 405] on icon at bounding box center [328, 409] width 10 height 20
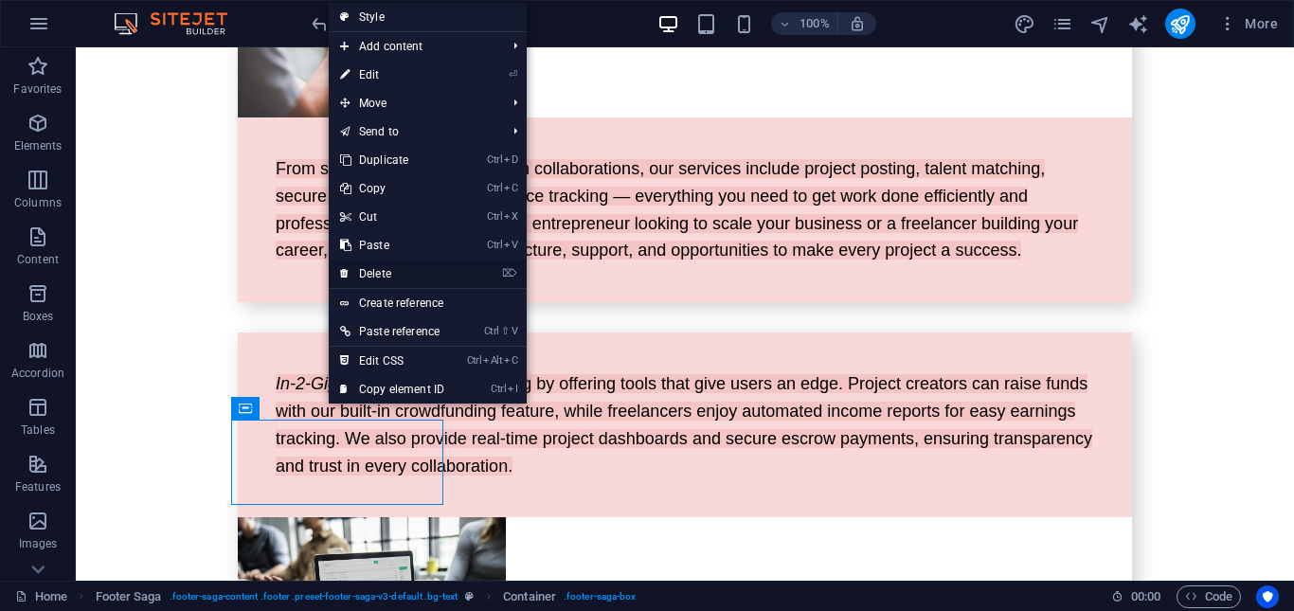
click at [414, 276] on link "⌦ Delete" at bounding box center [392, 274] width 127 height 28
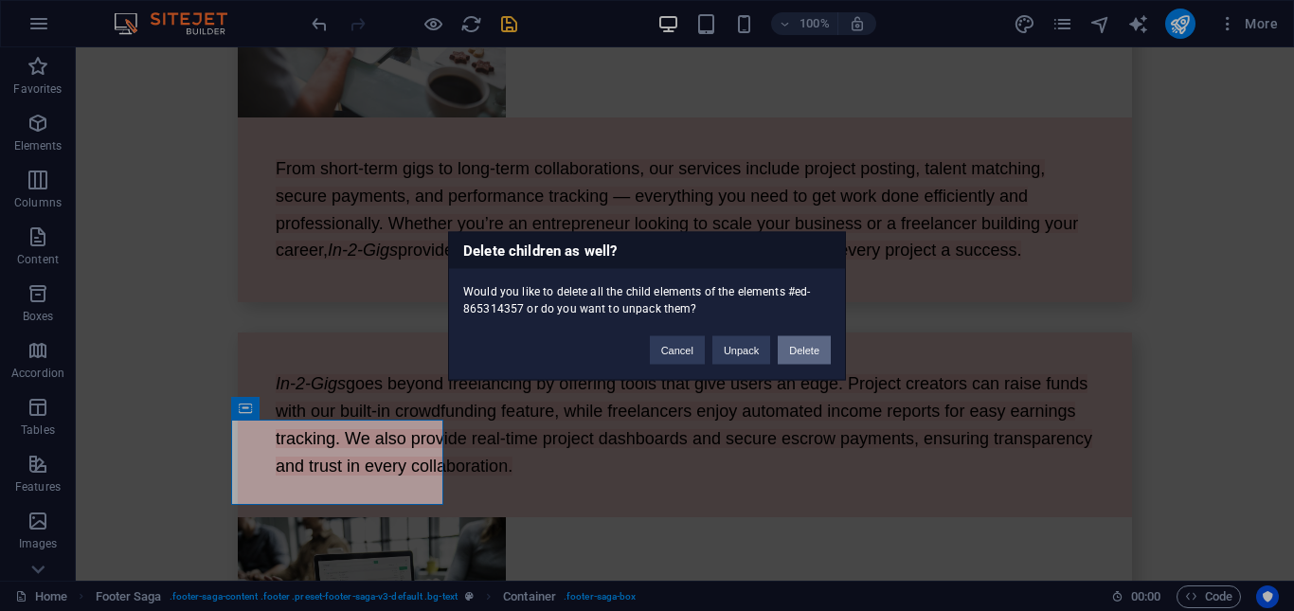
click at [803, 344] on button "Delete" at bounding box center [804, 349] width 53 height 28
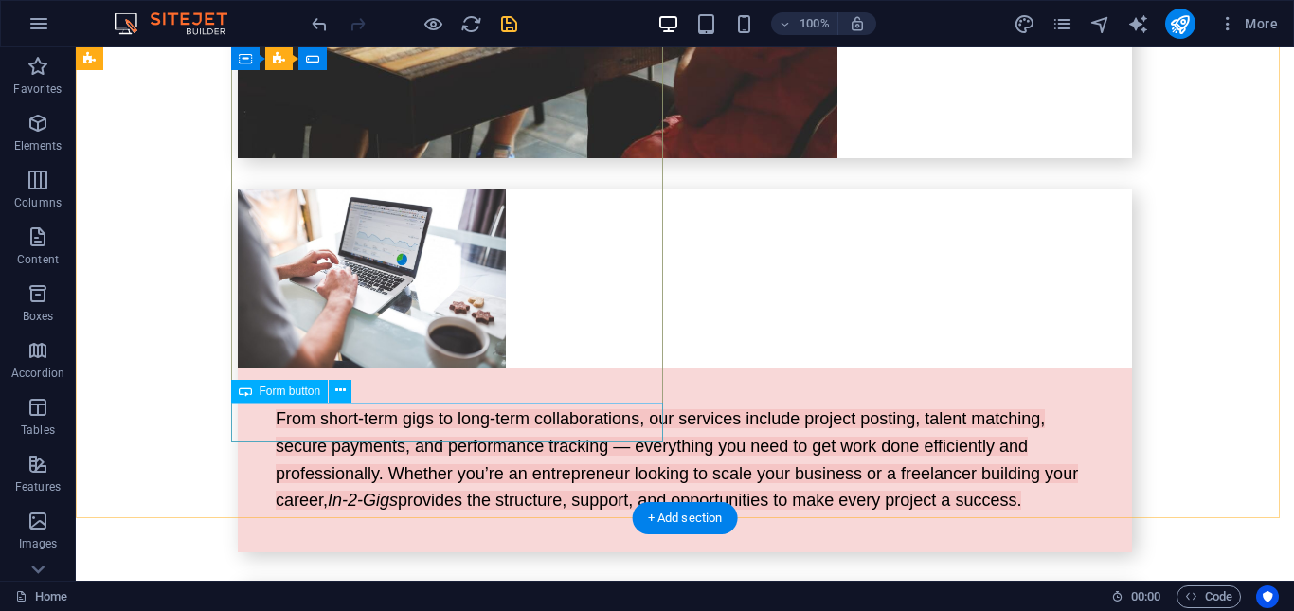
scroll to position [4576, 0]
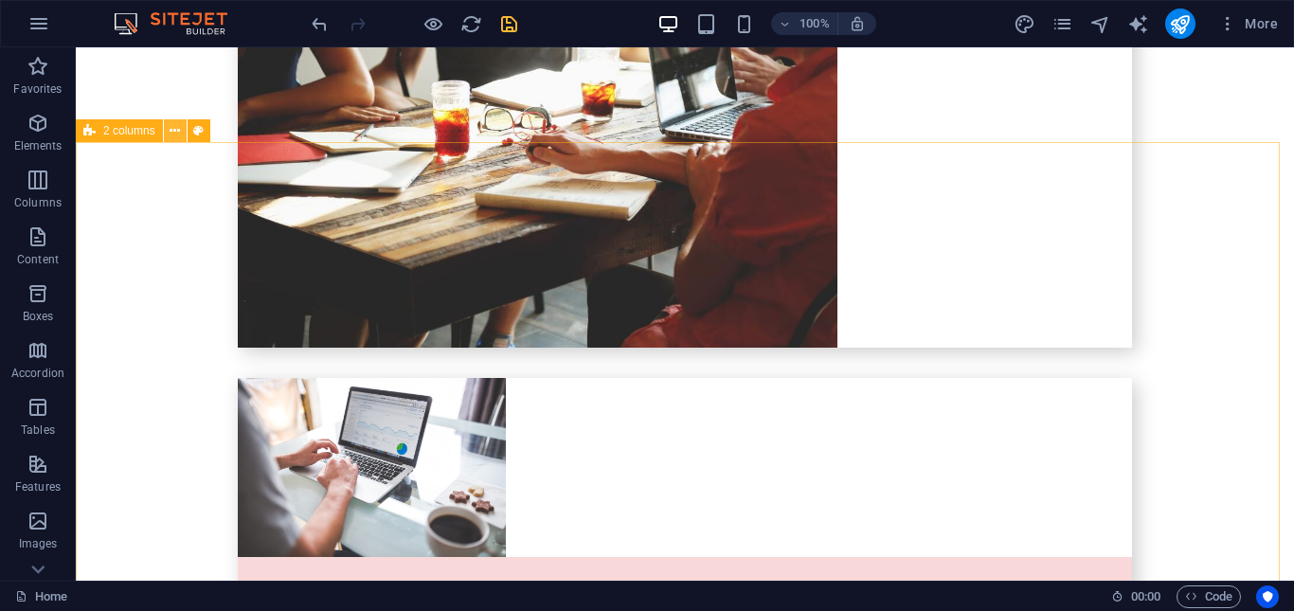
click at [174, 133] on icon at bounding box center [175, 131] width 10 height 20
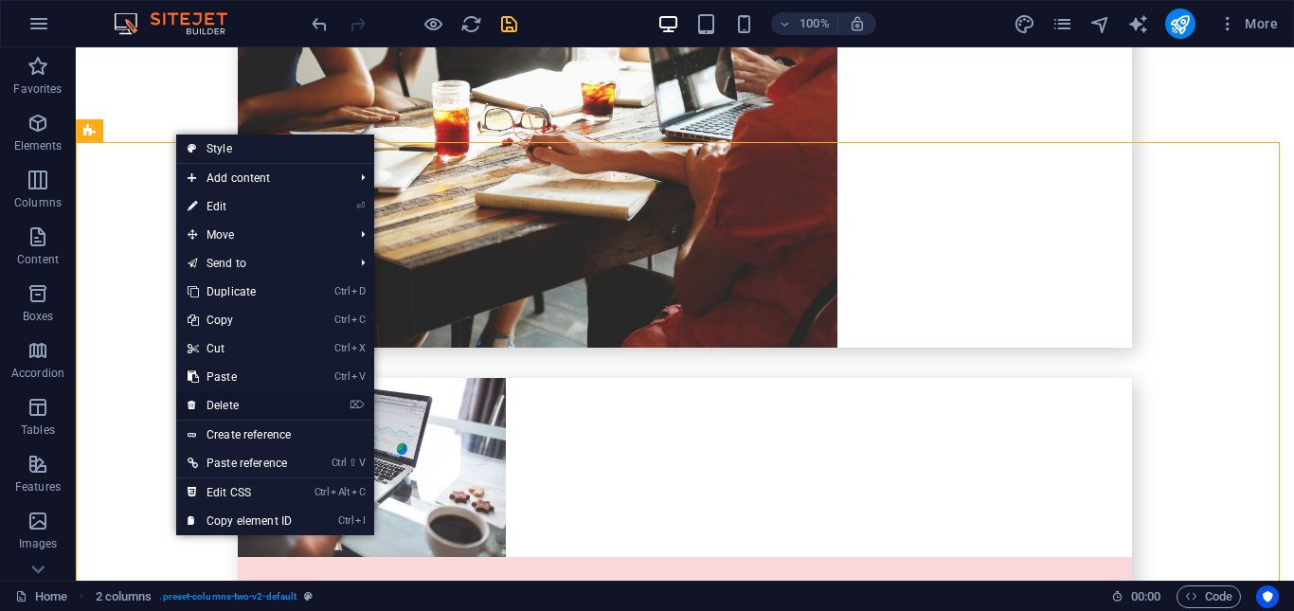
click at [245, 407] on link "⌦ Delete" at bounding box center [239, 405] width 127 height 28
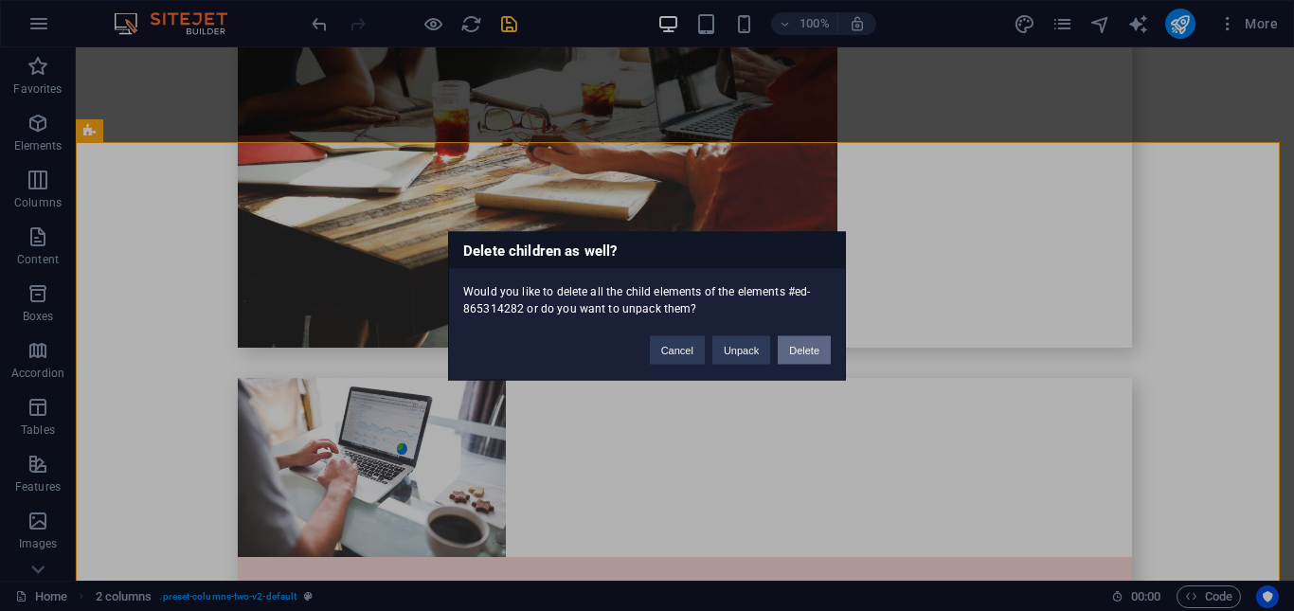
drag, startPoint x: 785, startPoint y: 349, endPoint x: 585, endPoint y: 320, distance: 201.8
click at [785, 349] on button "Delete" at bounding box center [804, 349] width 53 height 28
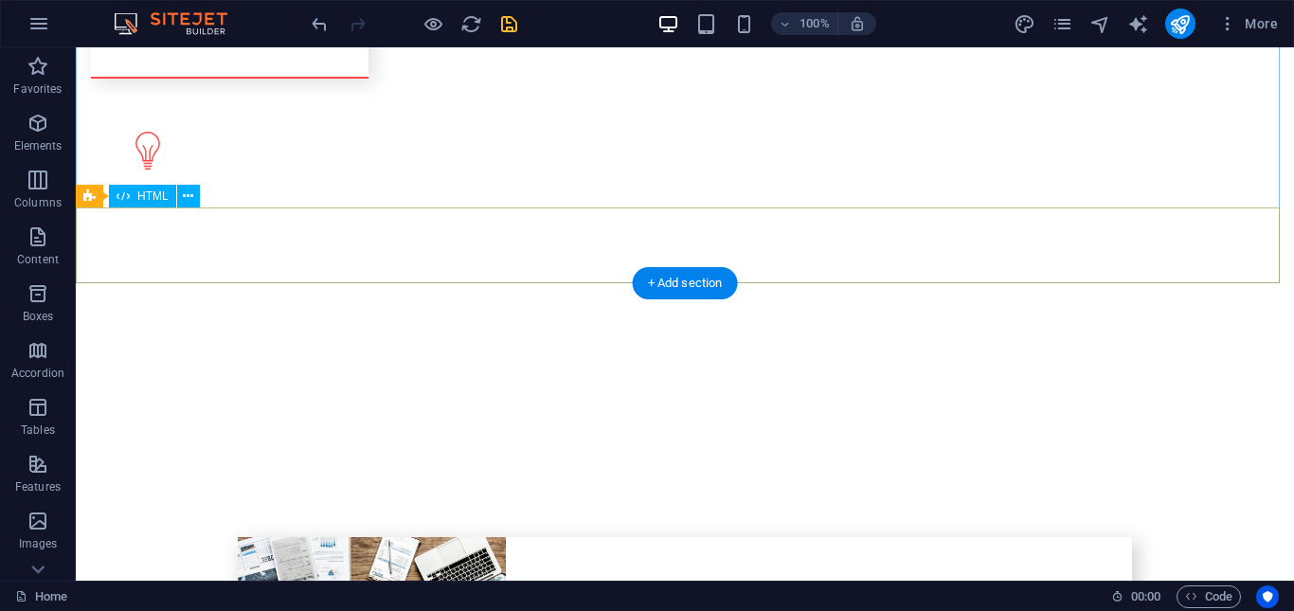
scroll to position [3348, 0]
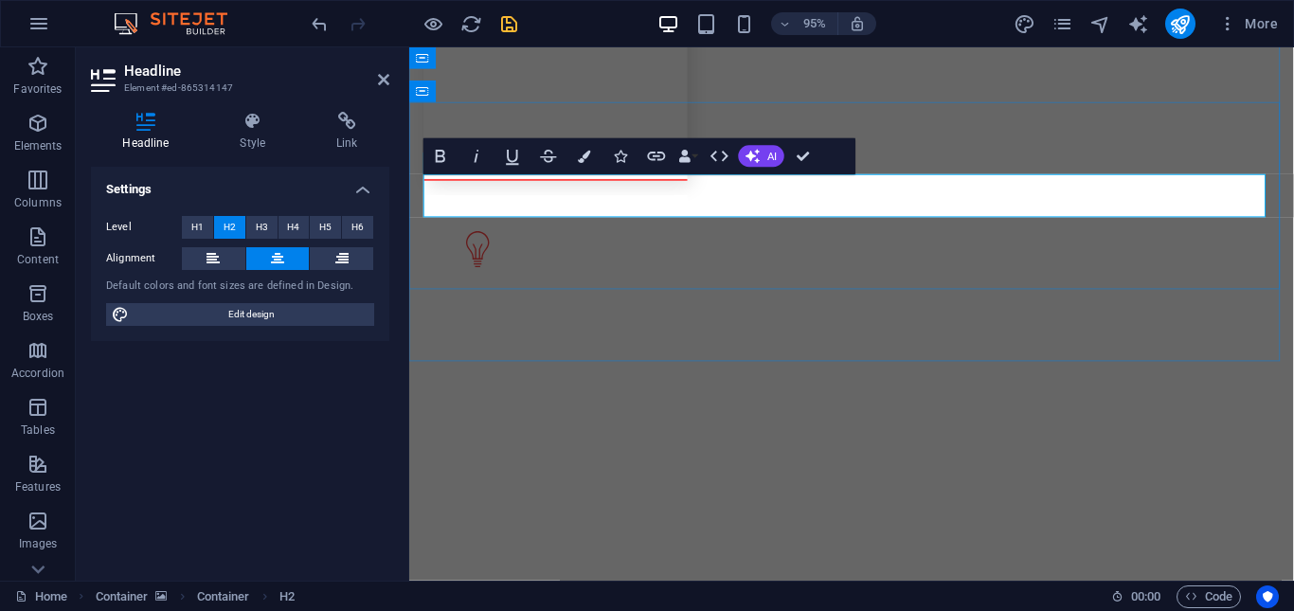
drag, startPoint x: 732, startPoint y: 202, endPoint x: 1196, endPoint y: 219, distance: 464.4
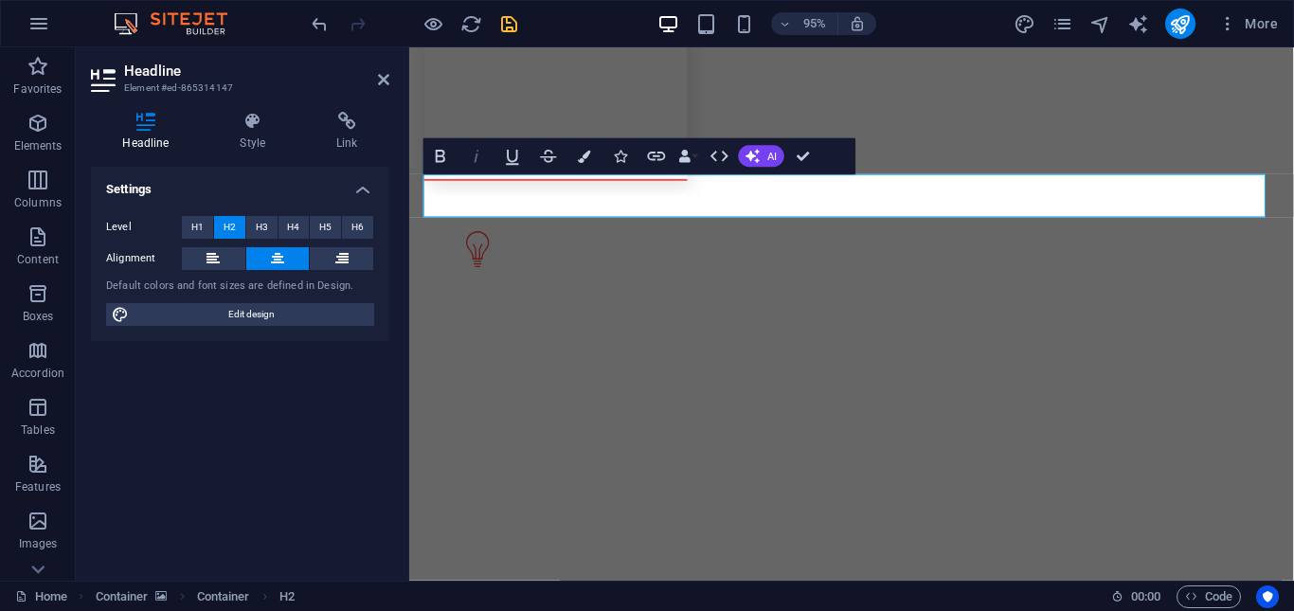
click at [480, 160] on icon "button" at bounding box center [477, 157] width 22 height 22
drag, startPoint x: 507, startPoint y: 21, endPoint x: 470, endPoint y: 156, distance: 140.4
click at [507, 21] on icon "save" at bounding box center [509, 24] width 22 height 22
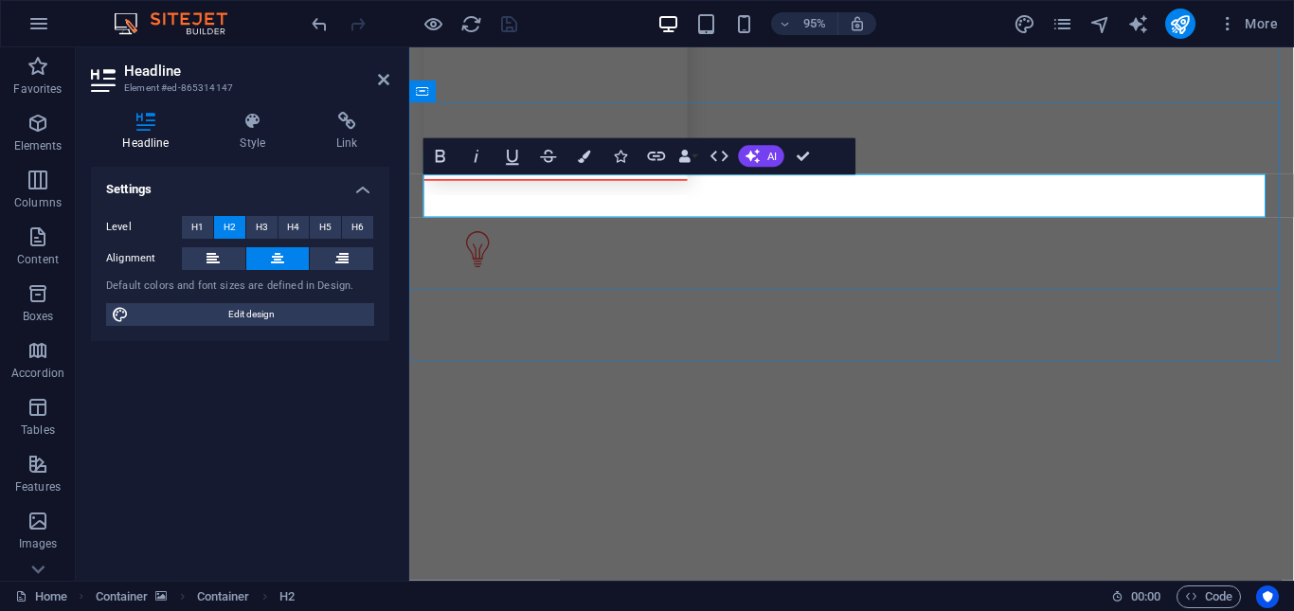
drag, startPoint x: 729, startPoint y: 205, endPoint x: 1200, endPoint y: 208, distance: 470.7
click at [589, 161] on icon "button" at bounding box center [585, 156] width 12 height 12
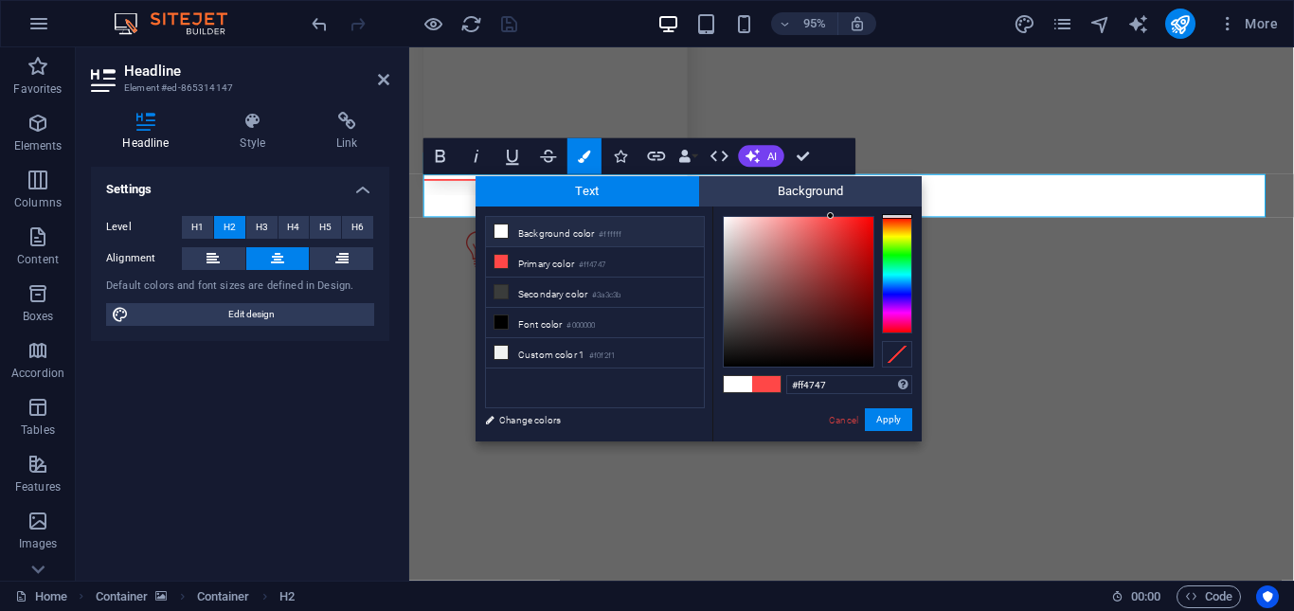
click at [728, 383] on span at bounding box center [738, 384] width 28 height 16
type input "#ffffff"
click at [887, 423] on button "Apply" at bounding box center [888, 419] width 47 height 23
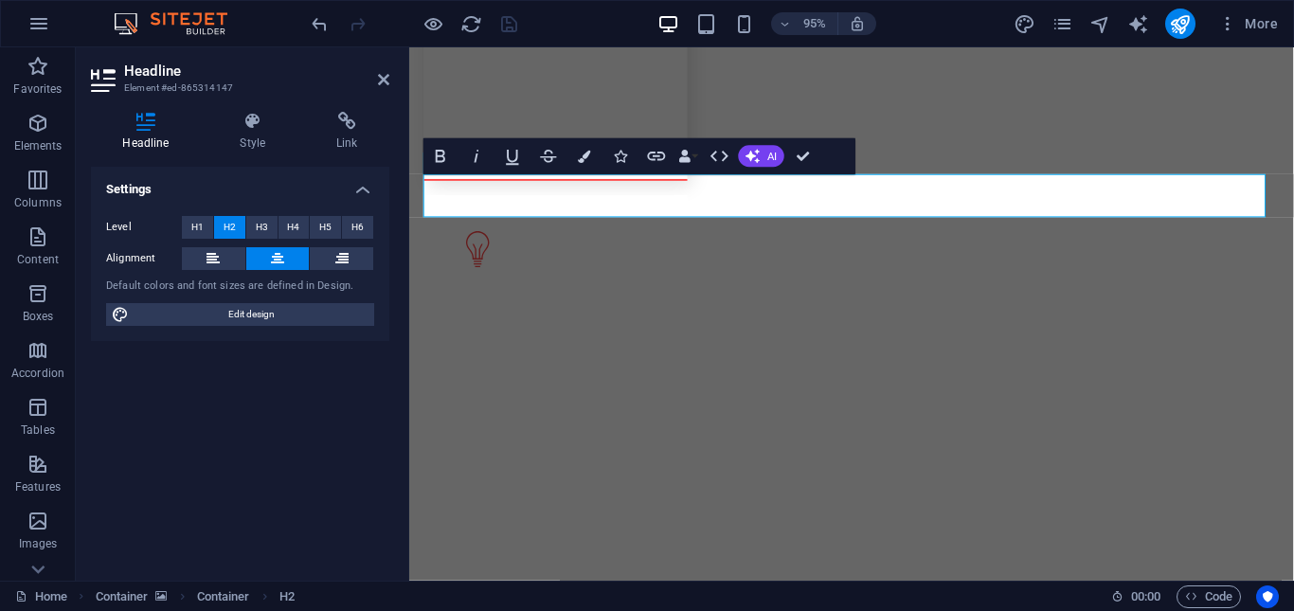
click at [370, 397] on div "Settings Level H1 H2 H3 H4 H5 H6 Alignment Default colors and font sizes are de…" at bounding box center [240, 366] width 298 height 399
click at [370, 389] on div "Settings Level H1 H2 H3 H4 H5 H6 Alignment Default colors and font sizes are de…" at bounding box center [240, 366] width 298 height 399
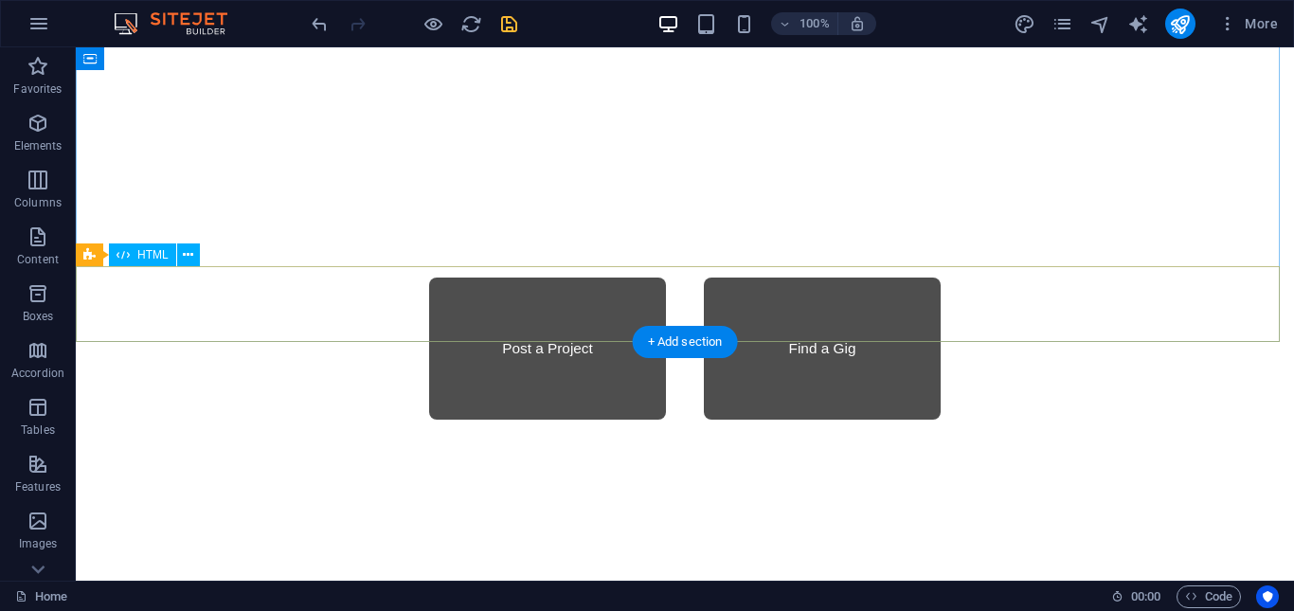
scroll to position [1264, 0]
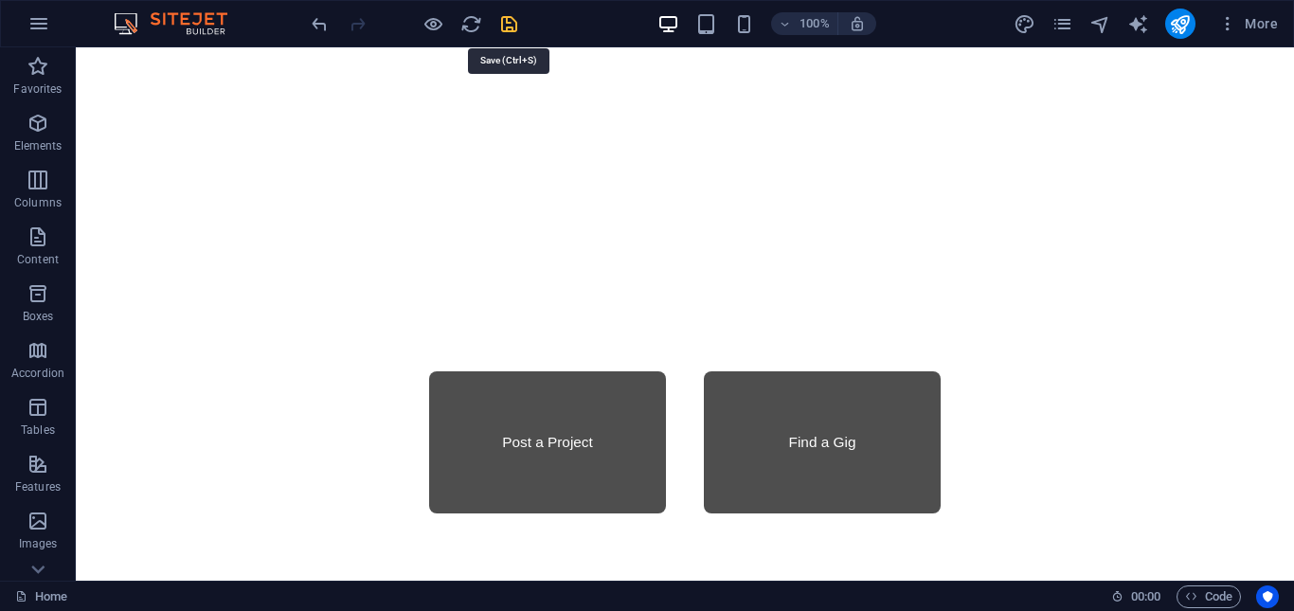
click at [508, 27] on icon "save" at bounding box center [509, 24] width 22 height 22
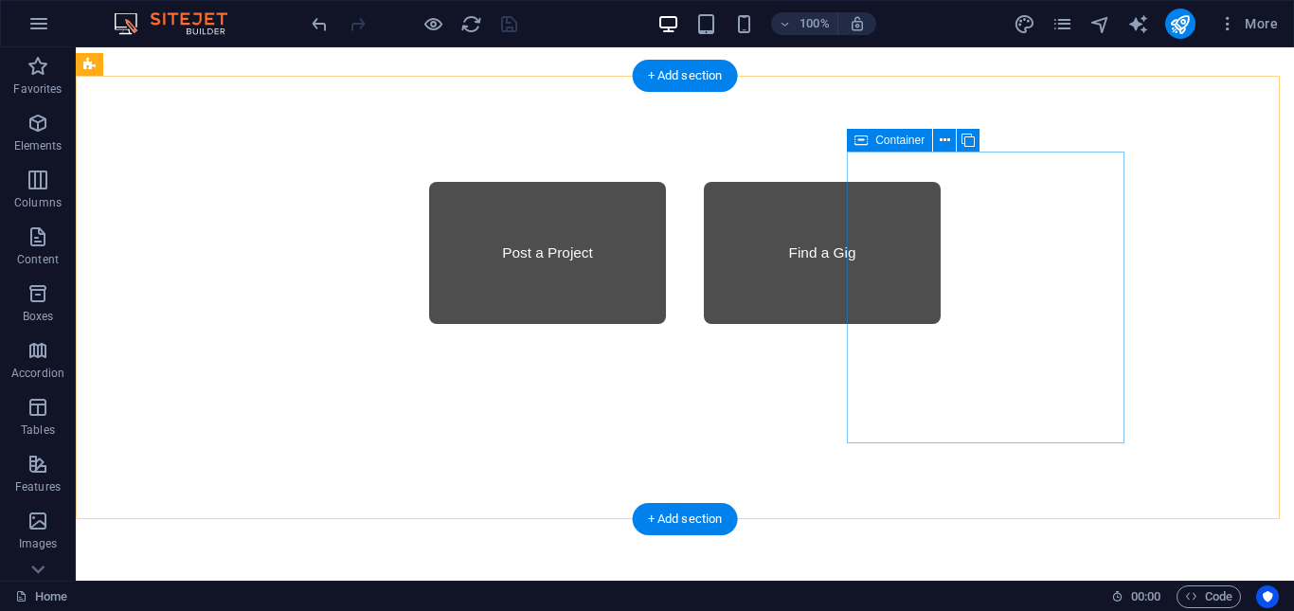
scroll to position [1548, 0]
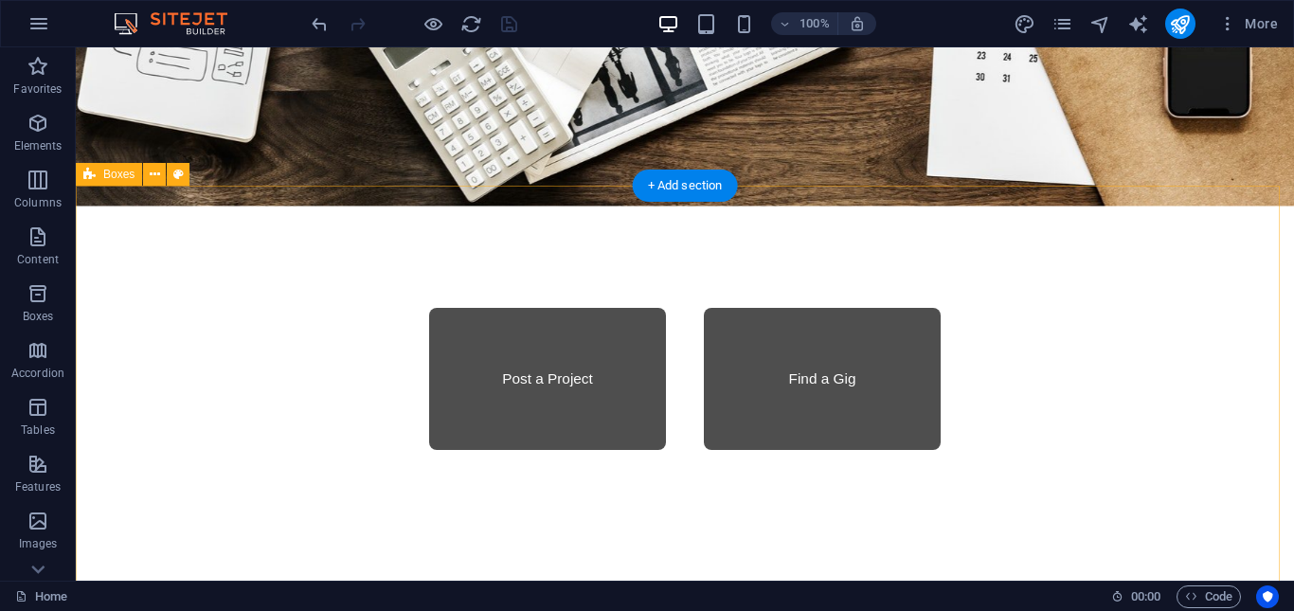
scroll to position [1515, 0]
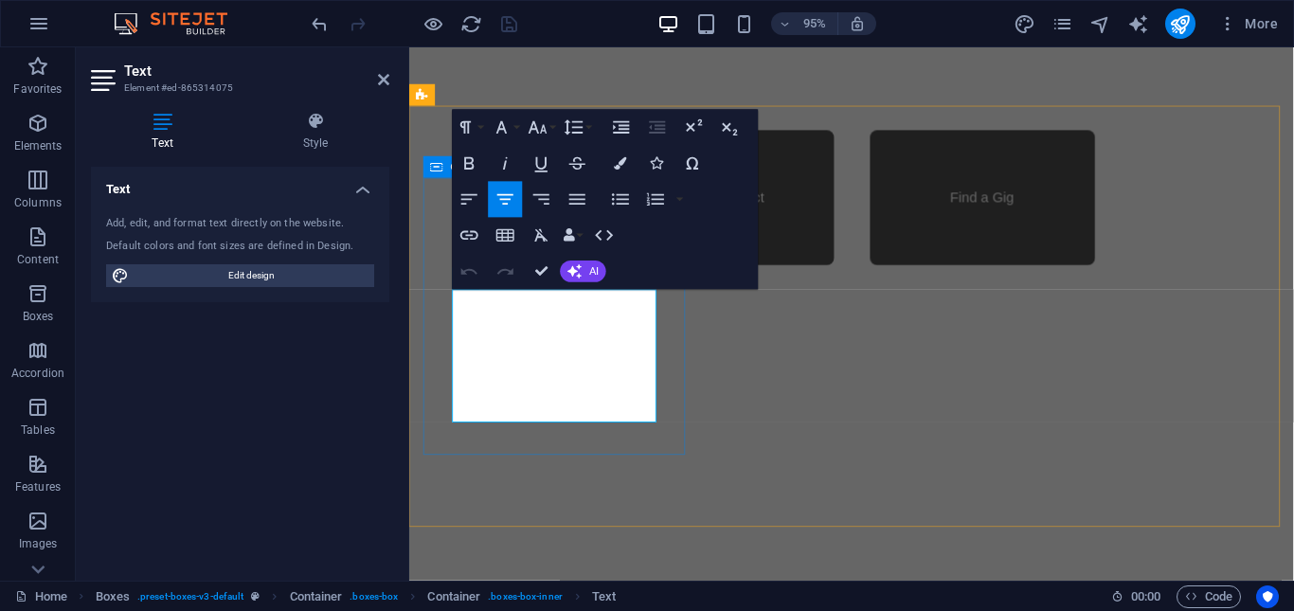
drag, startPoint x: 458, startPoint y: 316, endPoint x: 648, endPoint y: 449, distance: 231.2
click at [619, 166] on icon "button" at bounding box center [621, 163] width 12 height 12
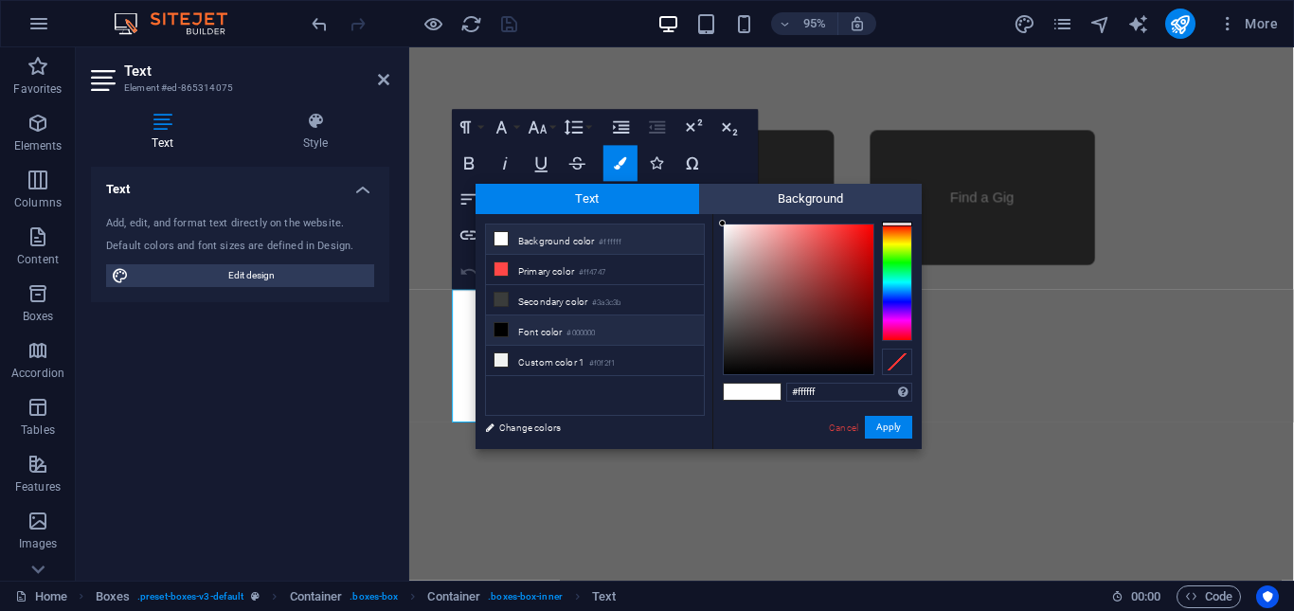
click at [498, 331] on icon at bounding box center [500, 329] width 13 height 13
type input "#000000"
click at [894, 434] on button "Apply" at bounding box center [888, 427] width 47 height 23
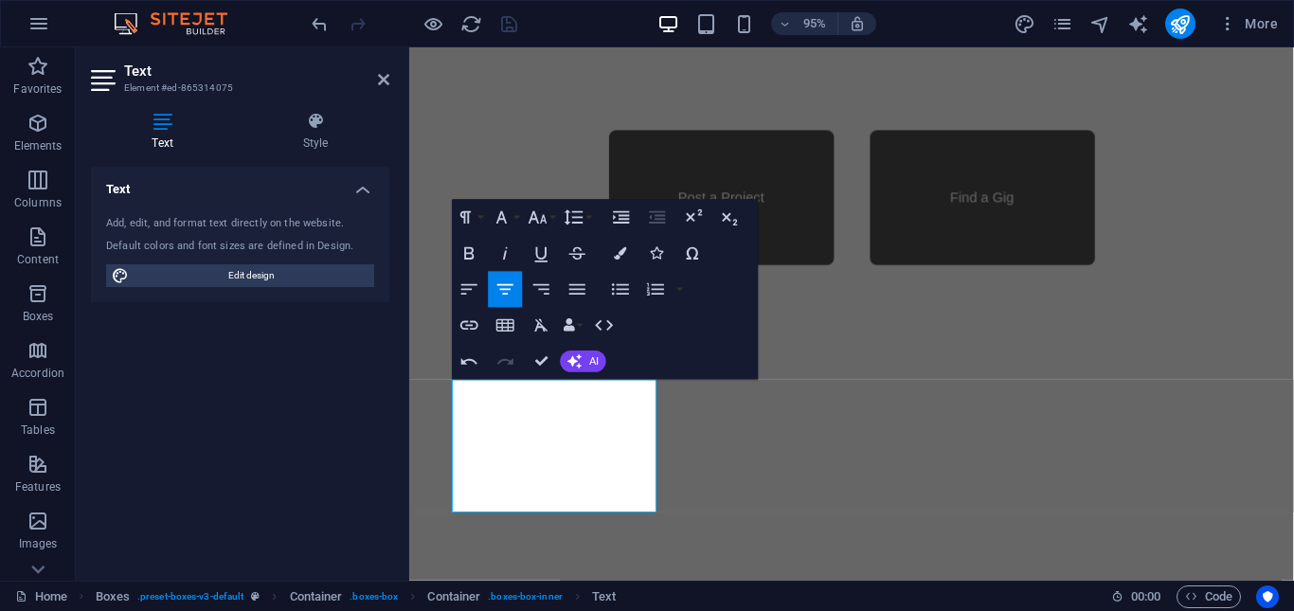
scroll to position [1421, 0]
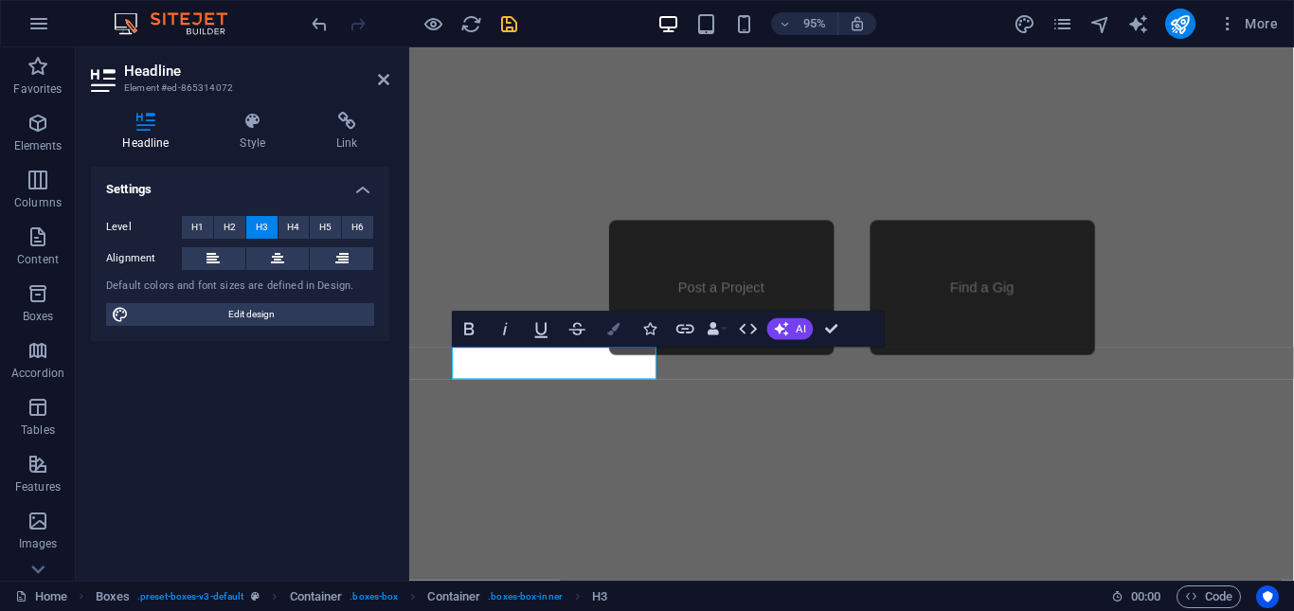
click at [609, 329] on icon "button" at bounding box center [613, 329] width 12 height 12
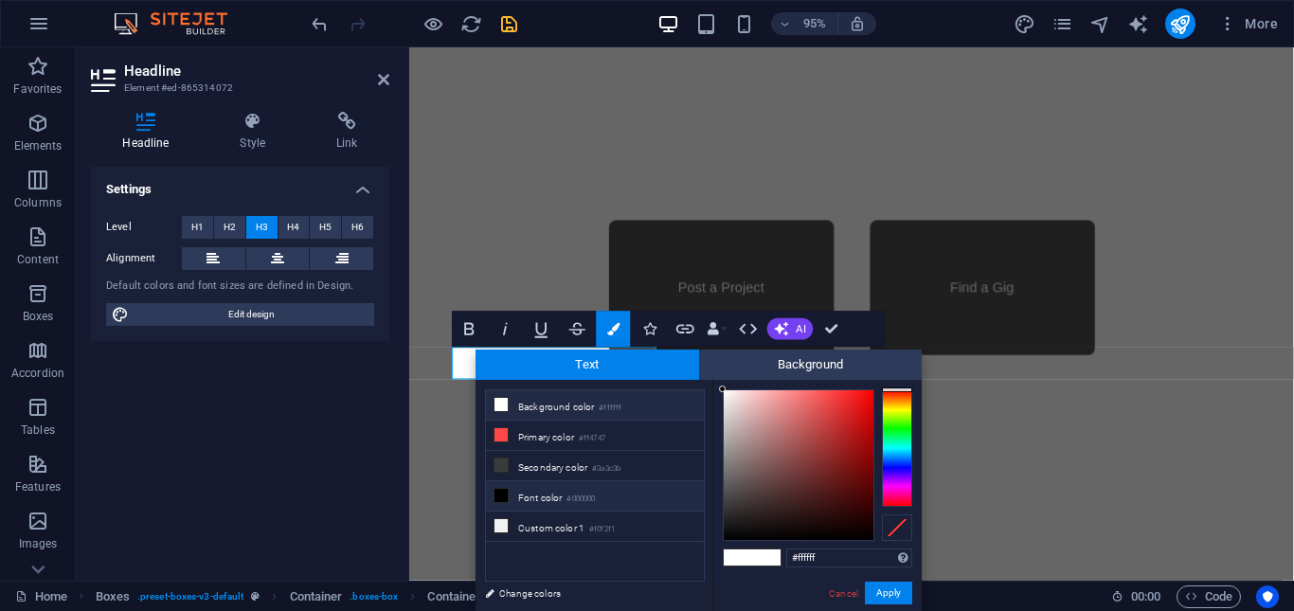
click at [500, 494] on icon at bounding box center [500, 495] width 13 height 13
type input "#000000"
click at [883, 593] on button "Apply" at bounding box center [888, 593] width 47 height 23
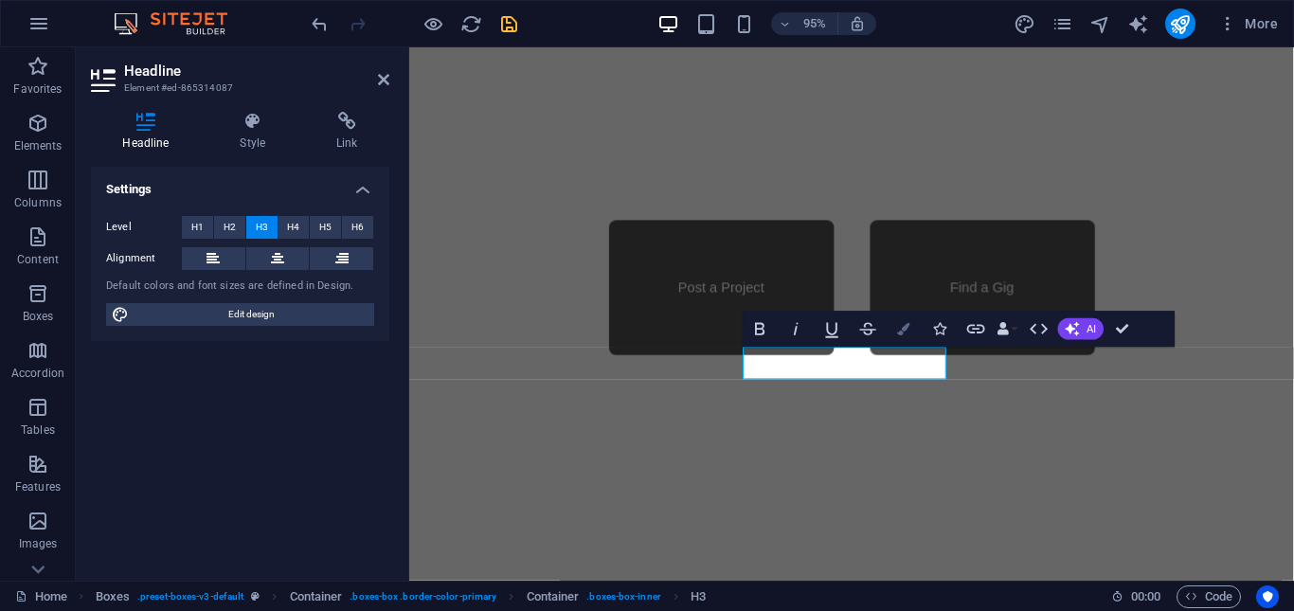
click at [903, 331] on icon "button" at bounding box center [904, 329] width 12 height 12
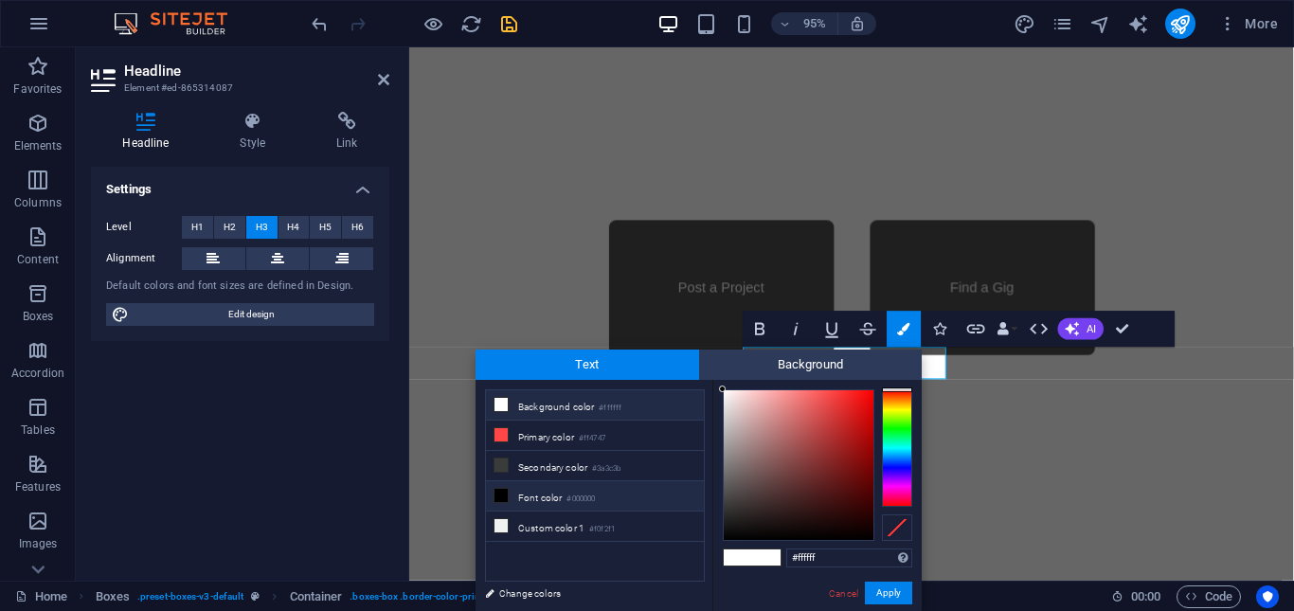
click at [504, 489] on icon at bounding box center [500, 495] width 13 height 13
type input "#000000"
click at [889, 588] on button "Apply" at bounding box center [888, 593] width 47 height 23
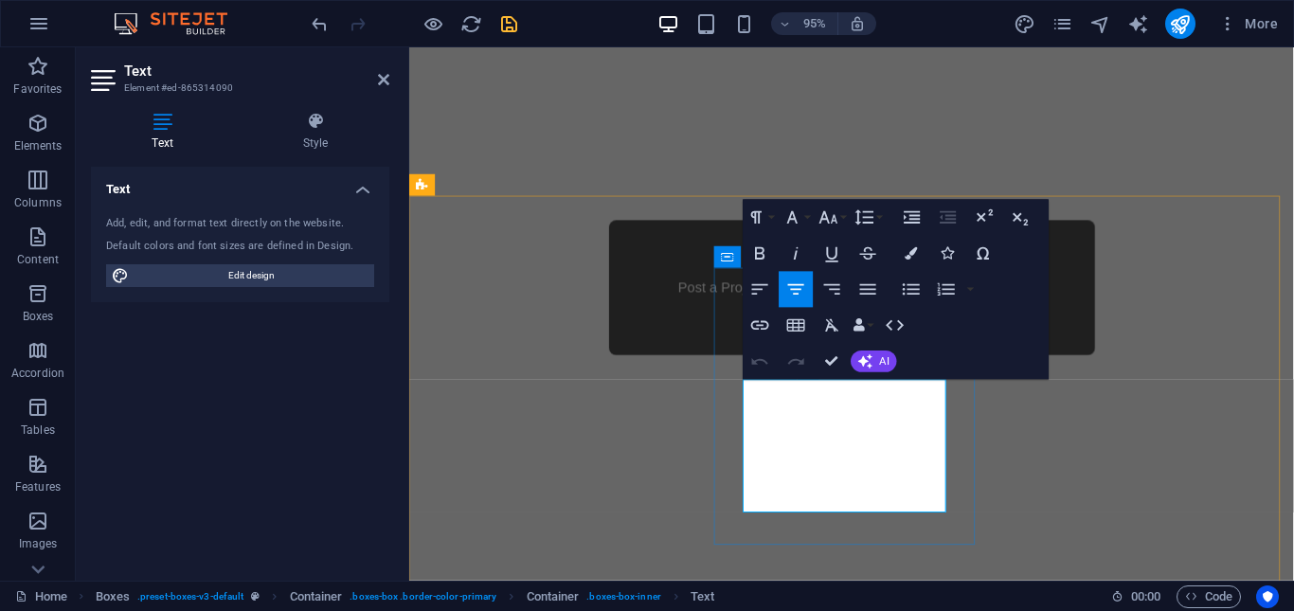
drag, startPoint x: 770, startPoint y: 405, endPoint x: 969, endPoint y: 534, distance: 237.0
drag, startPoint x: 933, startPoint y: 517, endPoint x: 748, endPoint y: 385, distance: 226.8
click at [909, 248] on icon "button" at bounding box center [910, 253] width 12 height 12
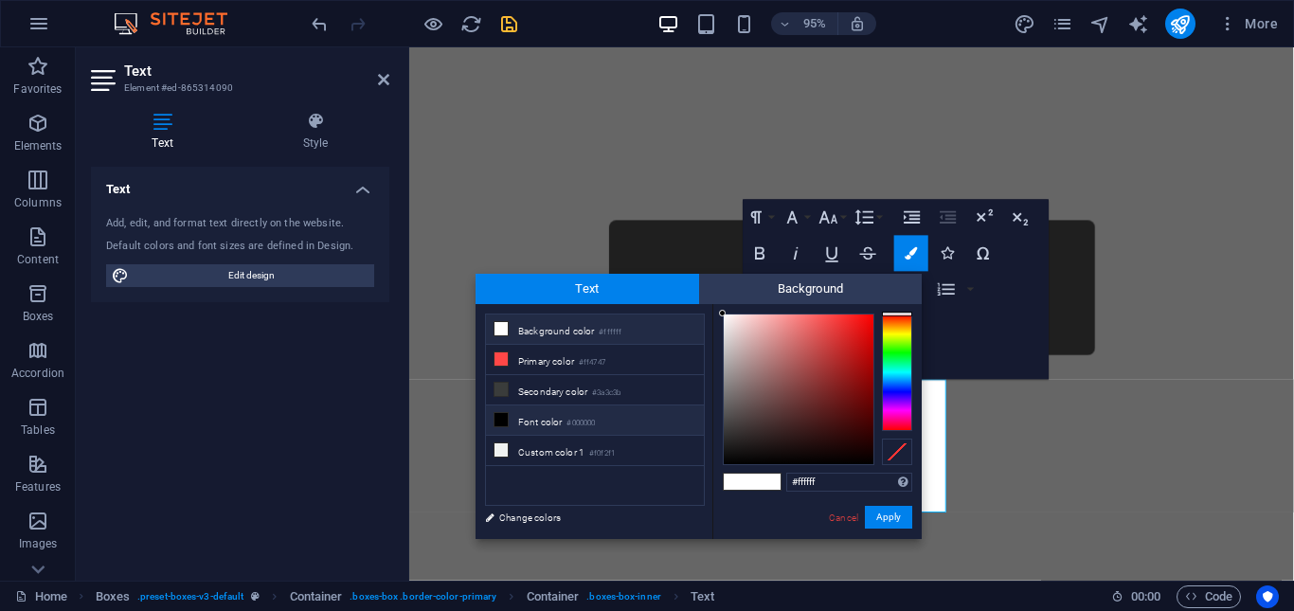
click at [515, 414] on li "Font color #000000" at bounding box center [595, 420] width 218 height 30
type input "#000000"
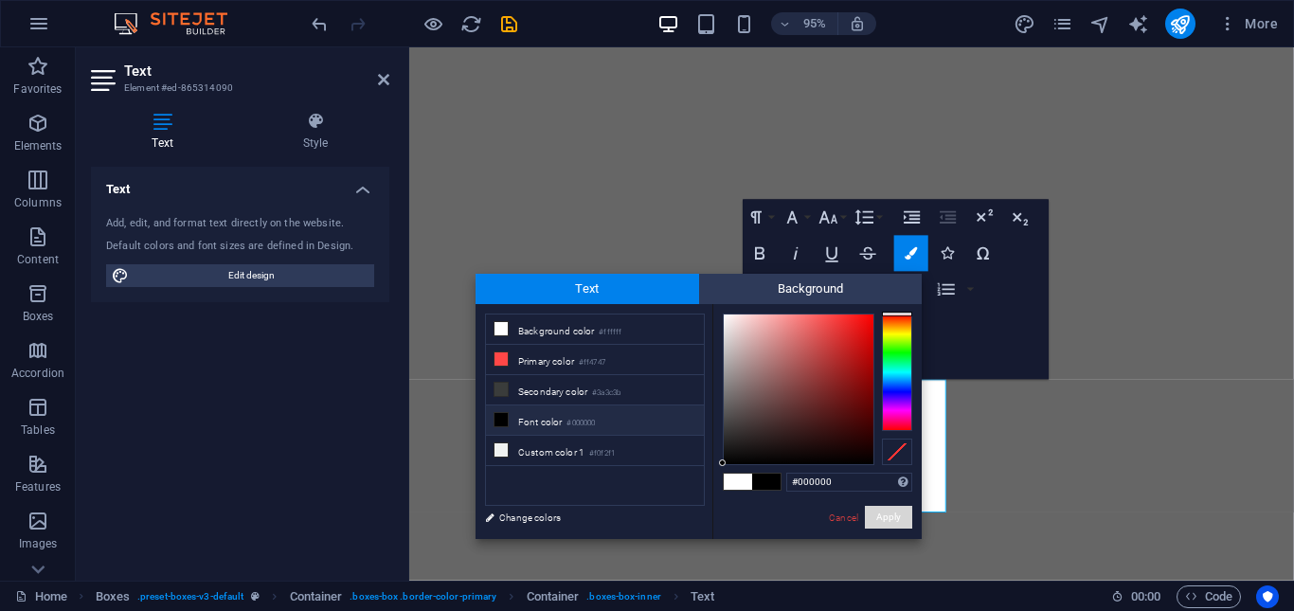
click at [888, 516] on button "Apply" at bounding box center [888, 517] width 47 height 23
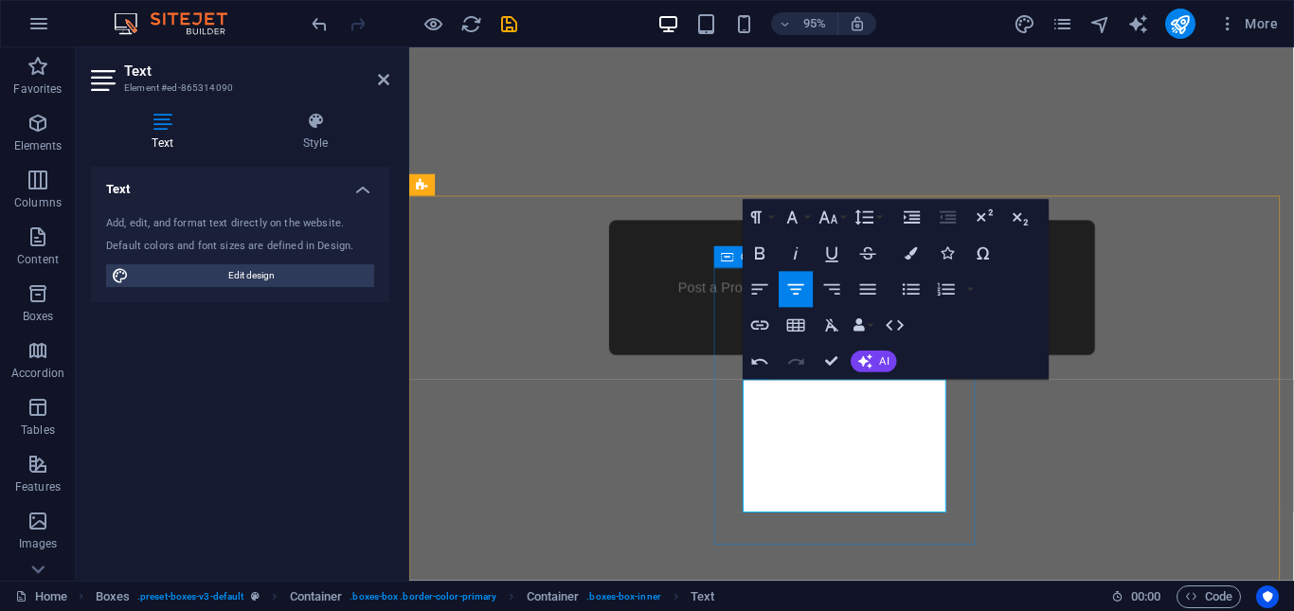
scroll to position [1421, 0]
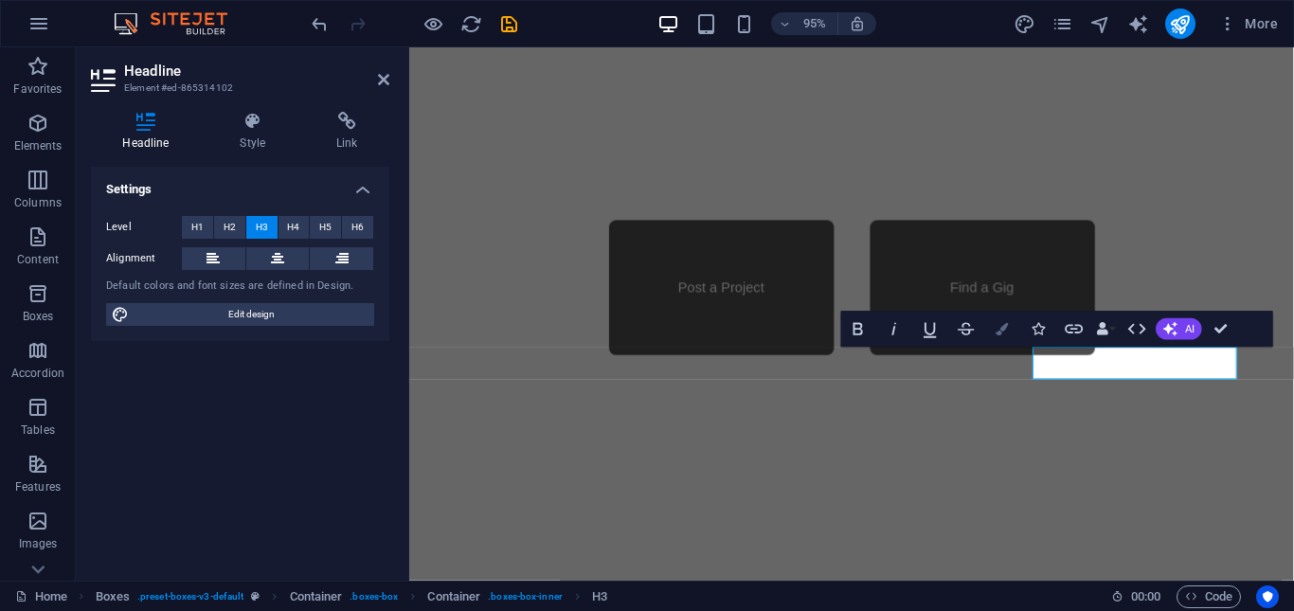
click at [1002, 327] on icon "button" at bounding box center [1002, 329] width 12 height 12
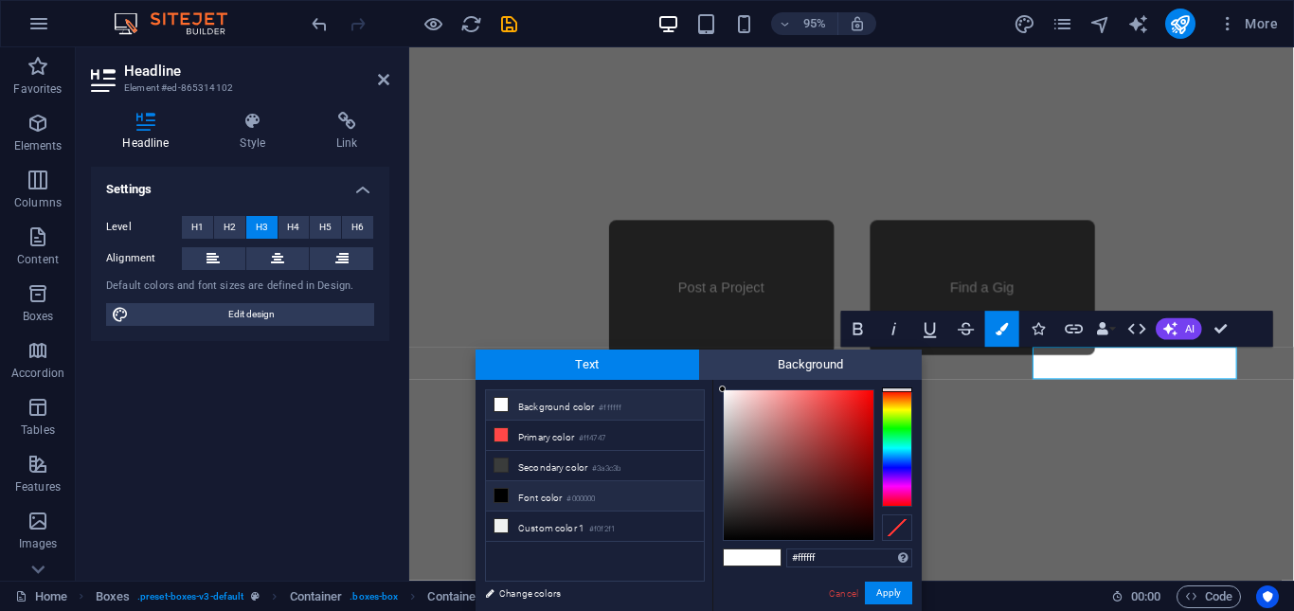
click at [510, 493] on li "Font color #000000" at bounding box center [595, 496] width 218 height 30
type input "#000000"
click at [895, 589] on button "Apply" at bounding box center [888, 593] width 47 height 23
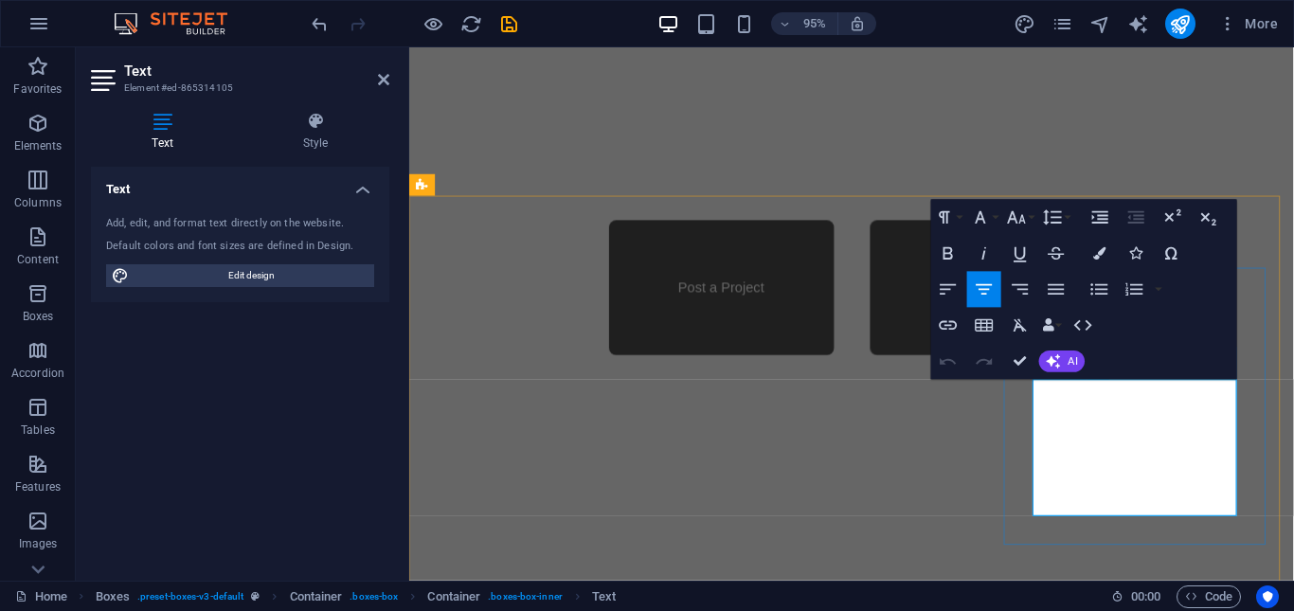
drag, startPoint x: 1067, startPoint y: 406, endPoint x: 1264, endPoint y: 531, distance: 233.3
click at [1101, 258] on icon "button" at bounding box center [1099, 253] width 12 height 12
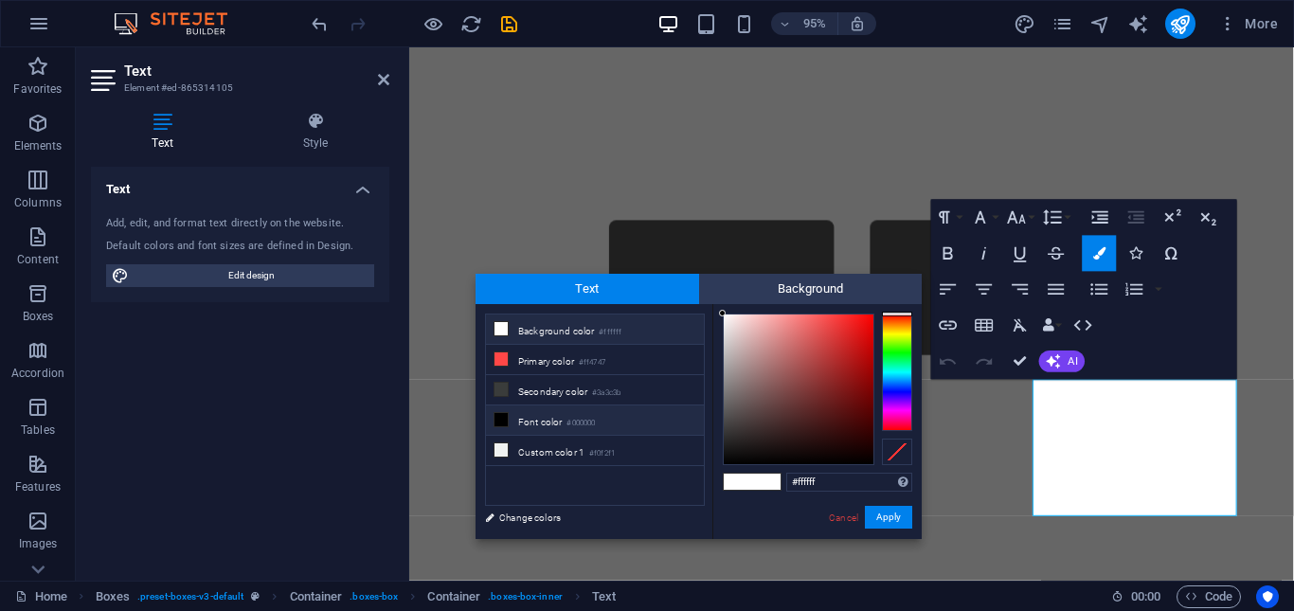
click at [511, 416] on li "Font color #000000" at bounding box center [595, 420] width 218 height 30
type input "#000000"
click at [902, 512] on button "Apply" at bounding box center [888, 517] width 47 height 23
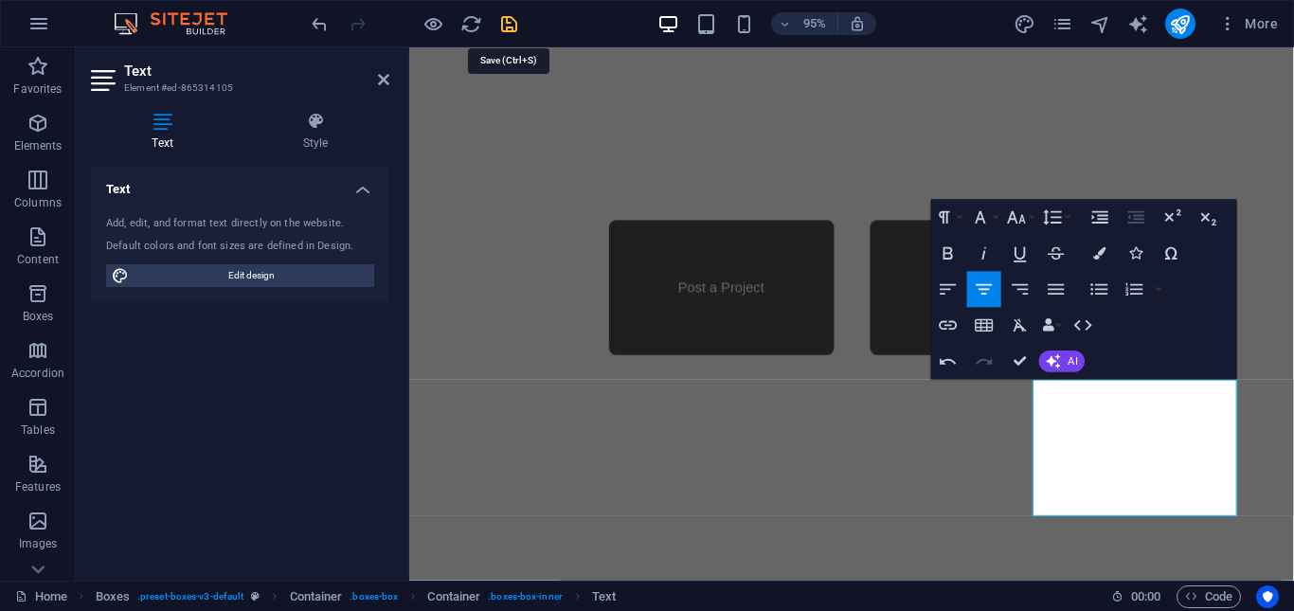
click at [502, 23] on icon "save" at bounding box center [509, 24] width 22 height 22
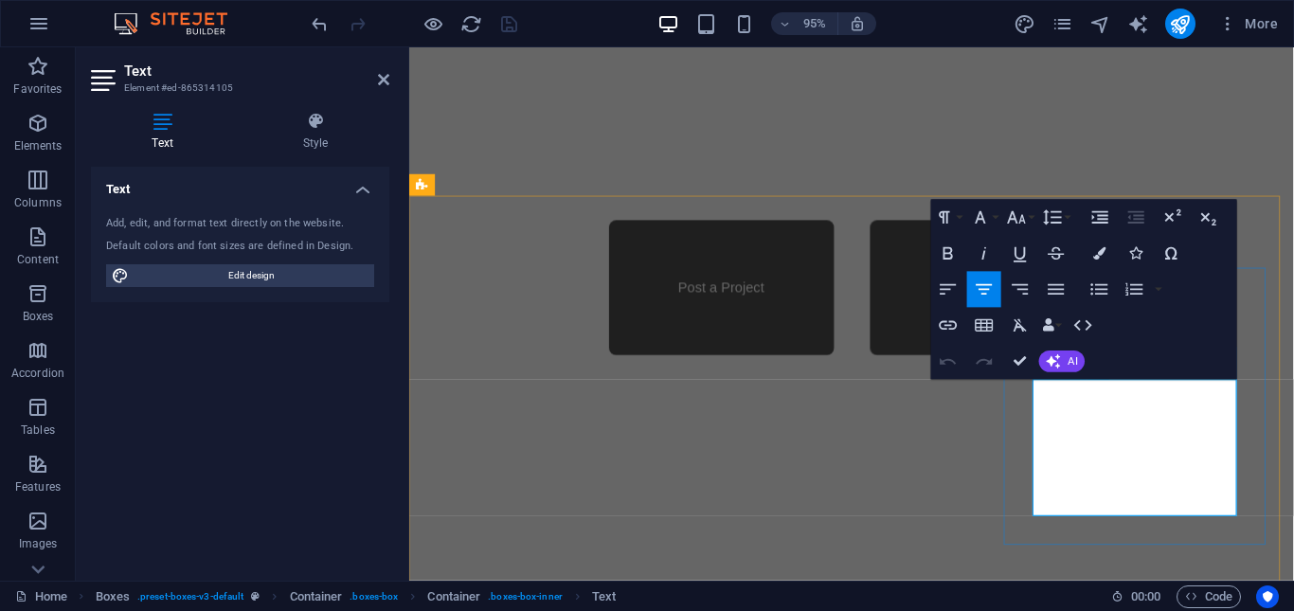
drag, startPoint x: 1172, startPoint y: 436, endPoint x: 1100, endPoint y: 435, distance: 72.9
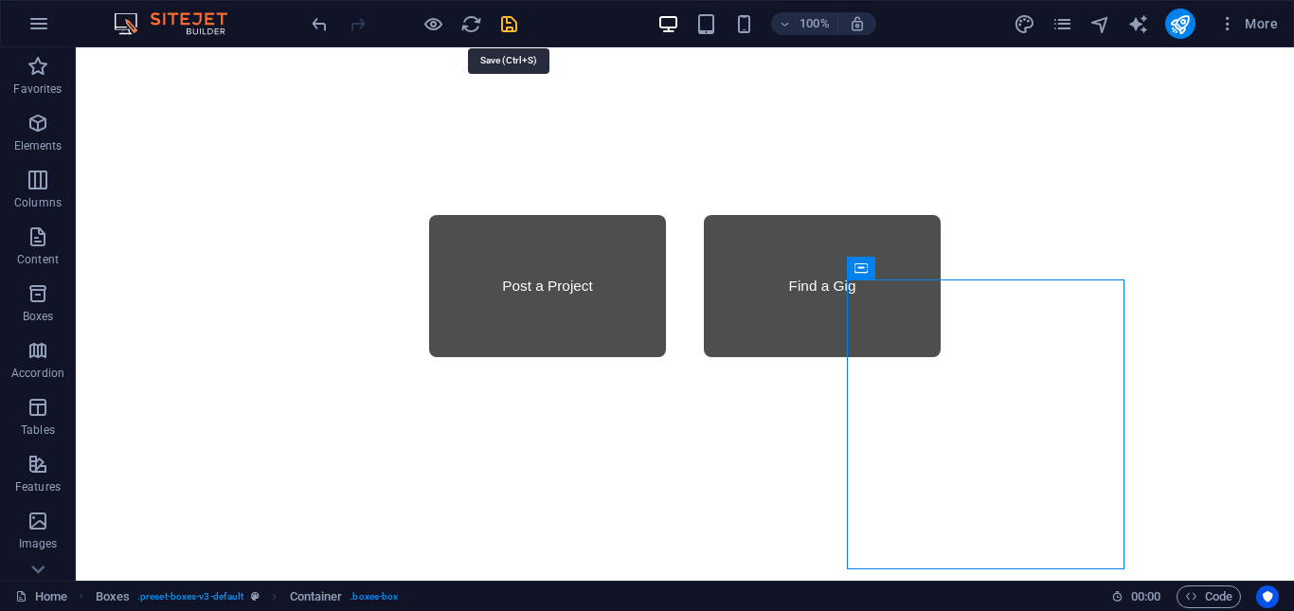
click at [506, 25] on icon "save" at bounding box center [509, 24] width 22 height 22
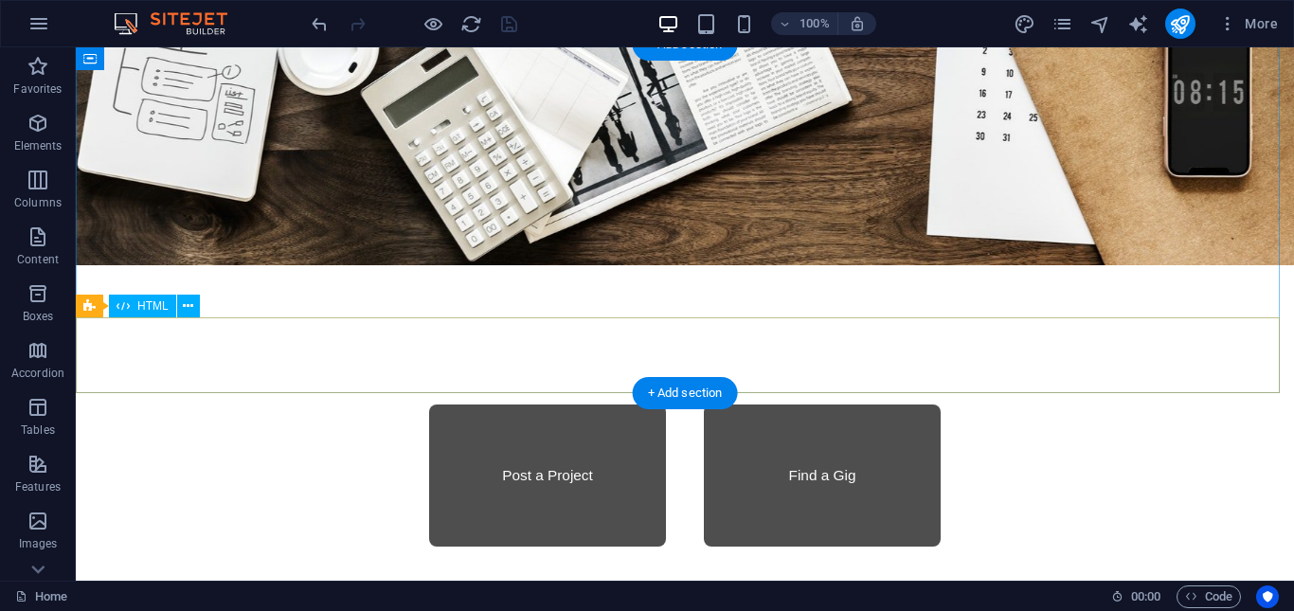
scroll to position [1137, 0]
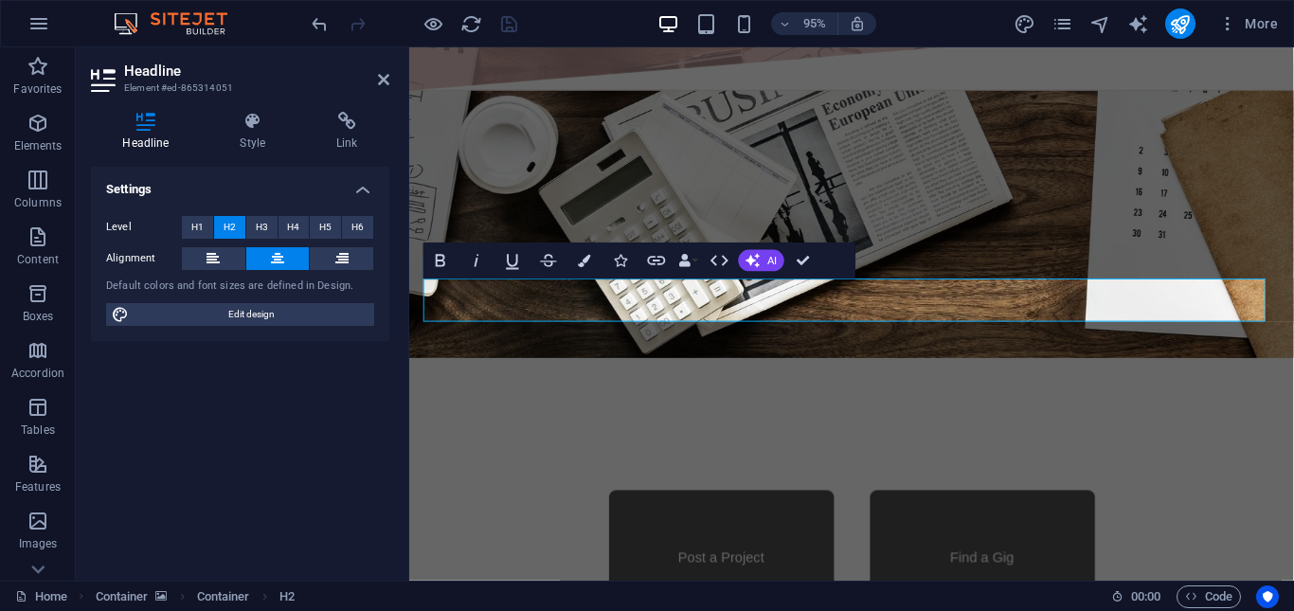
click at [358, 406] on div "Settings Level H1 H2 H3 H4 H5 H6 Alignment Default colors and font sizes are de…" at bounding box center [240, 366] width 298 height 399
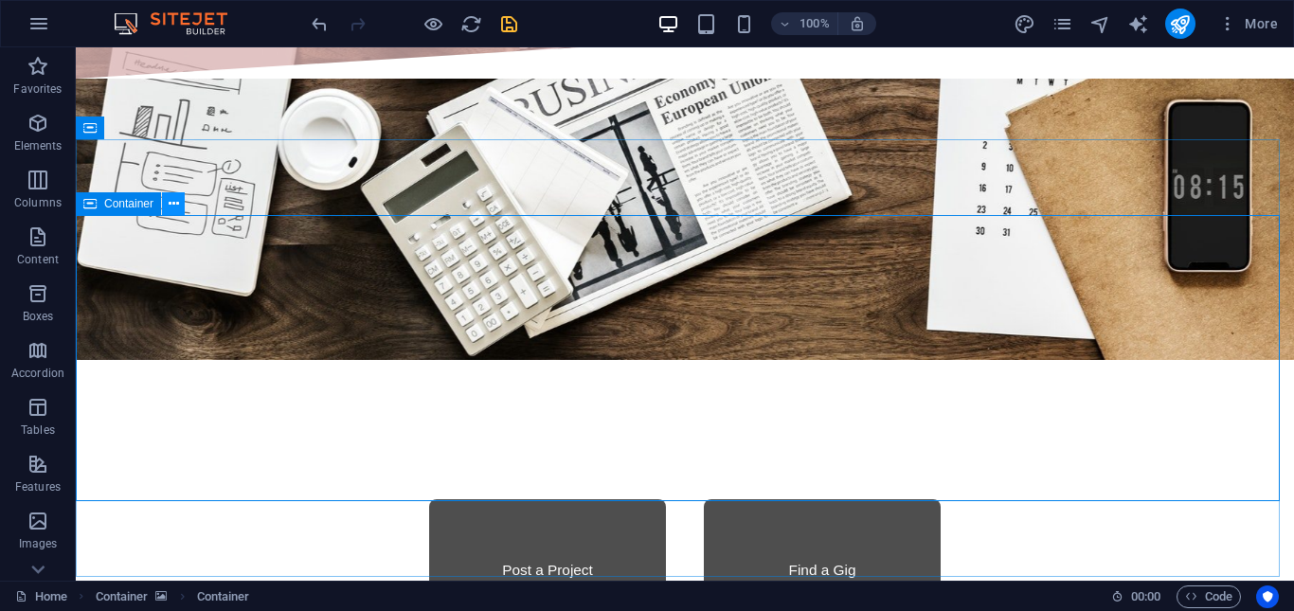
click at [173, 206] on icon at bounding box center [174, 204] width 10 height 20
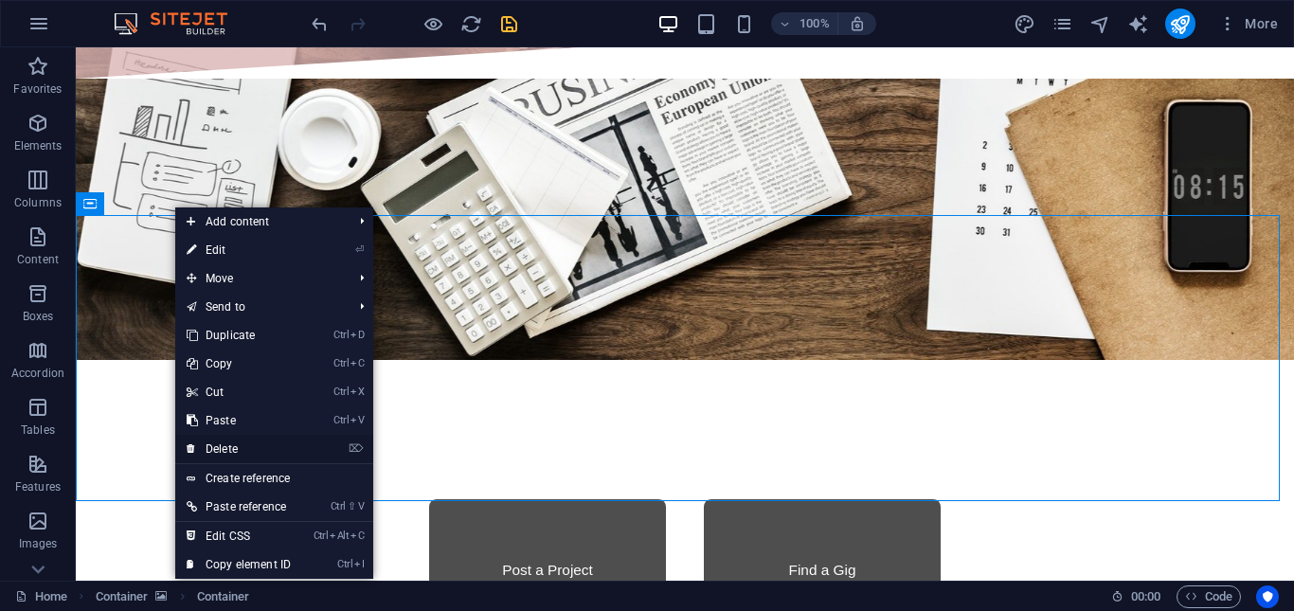
click at [248, 450] on link "⌦ Delete" at bounding box center [238, 449] width 127 height 28
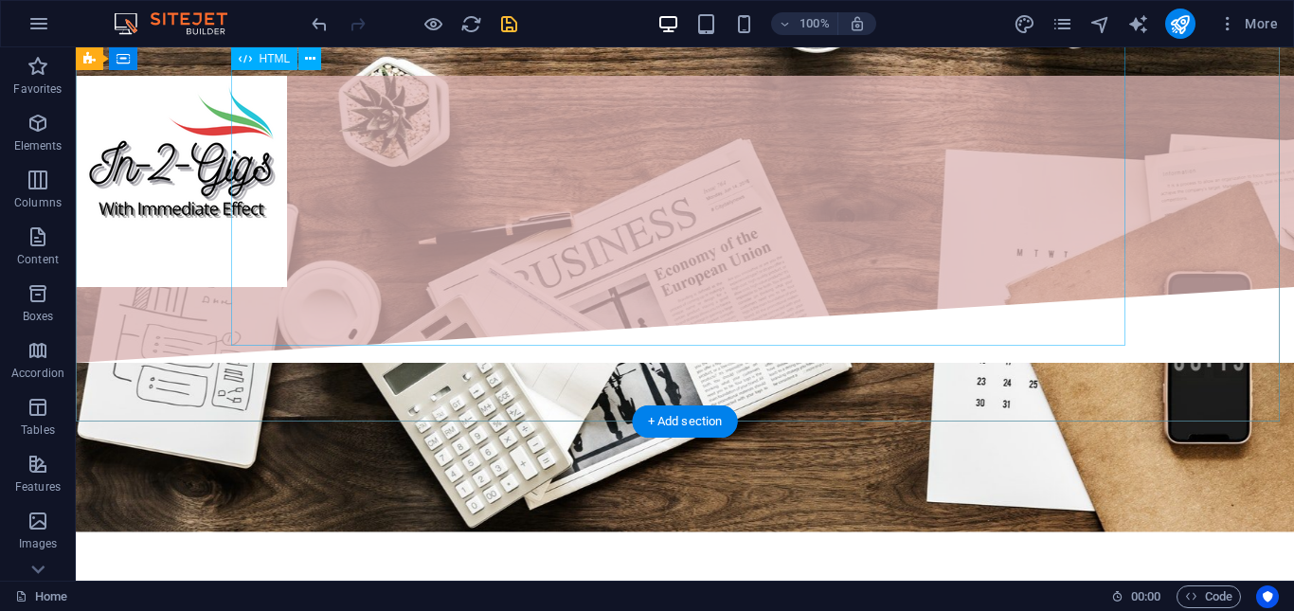
scroll to position [1042, 0]
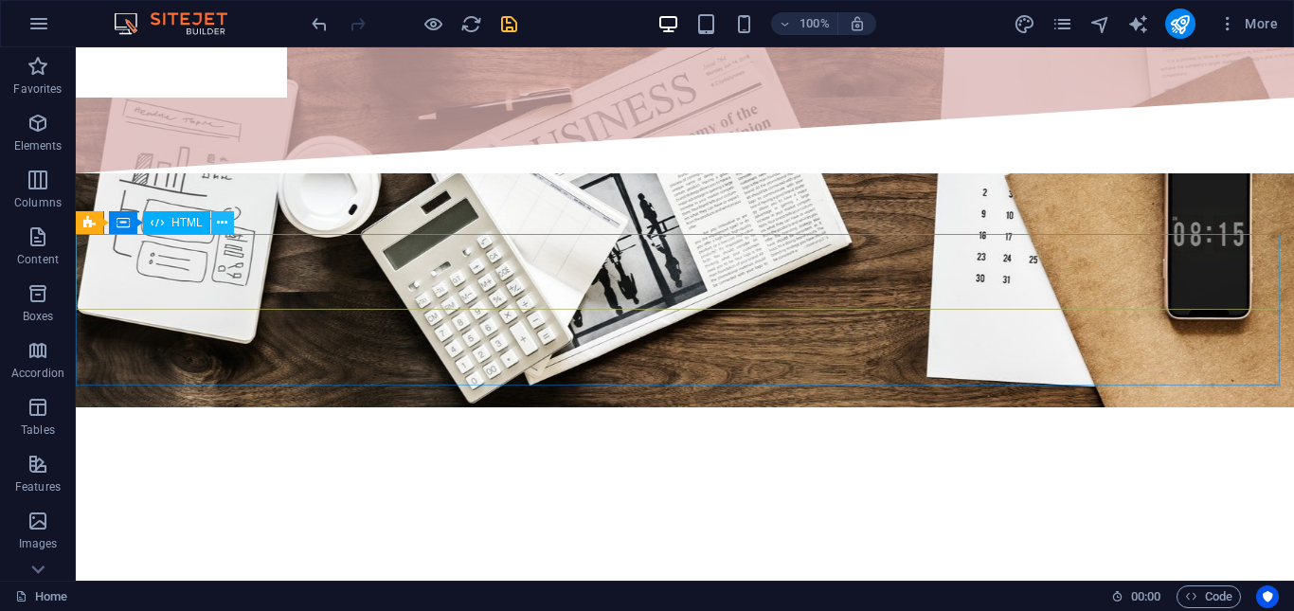
click at [218, 224] on icon at bounding box center [222, 223] width 10 height 20
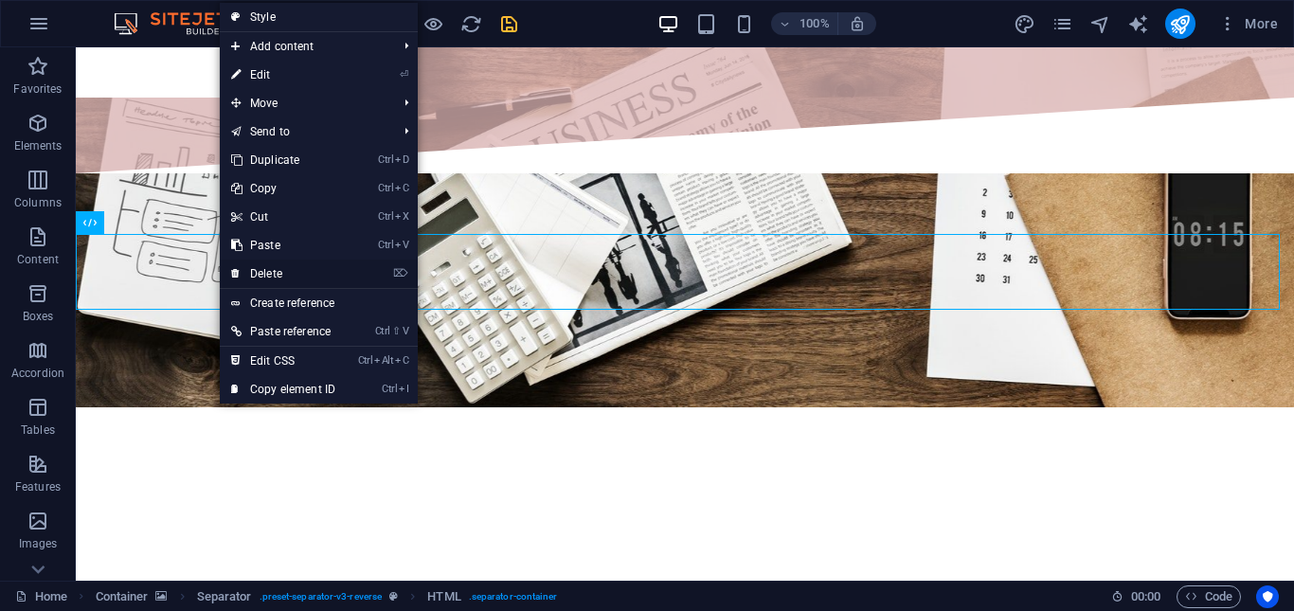
click at [284, 270] on link "⌦ Delete" at bounding box center [283, 274] width 127 height 28
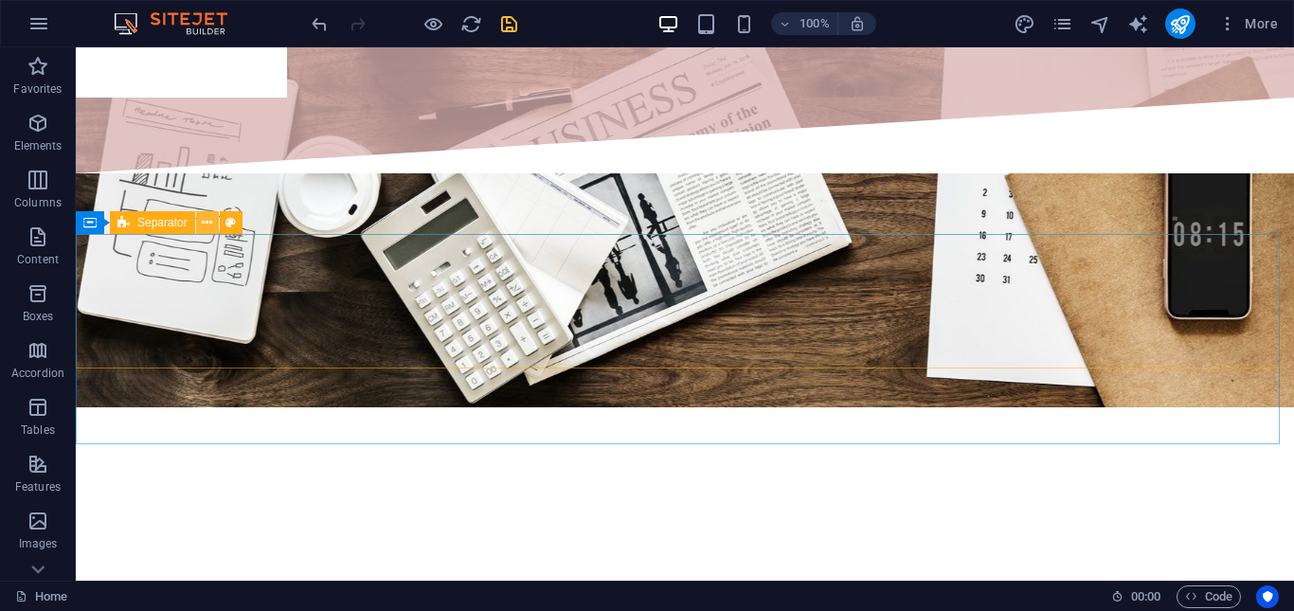
click at [207, 221] on icon at bounding box center [207, 223] width 10 height 20
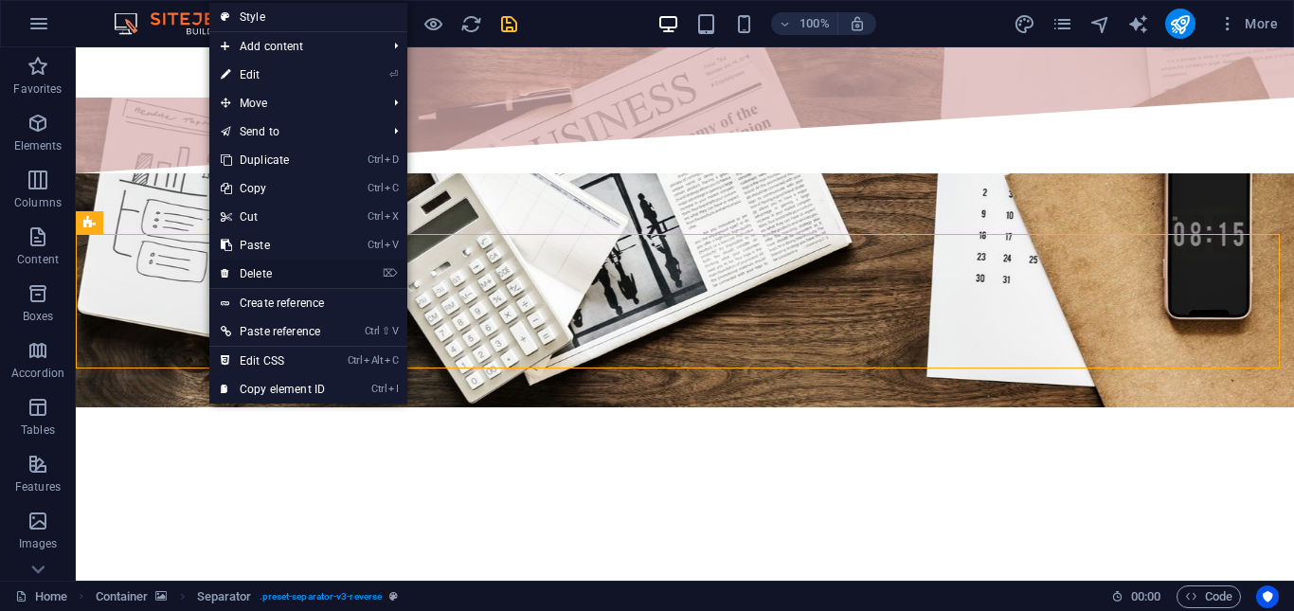
click at [295, 270] on link "⌦ Delete" at bounding box center [272, 274] width 127 height 28
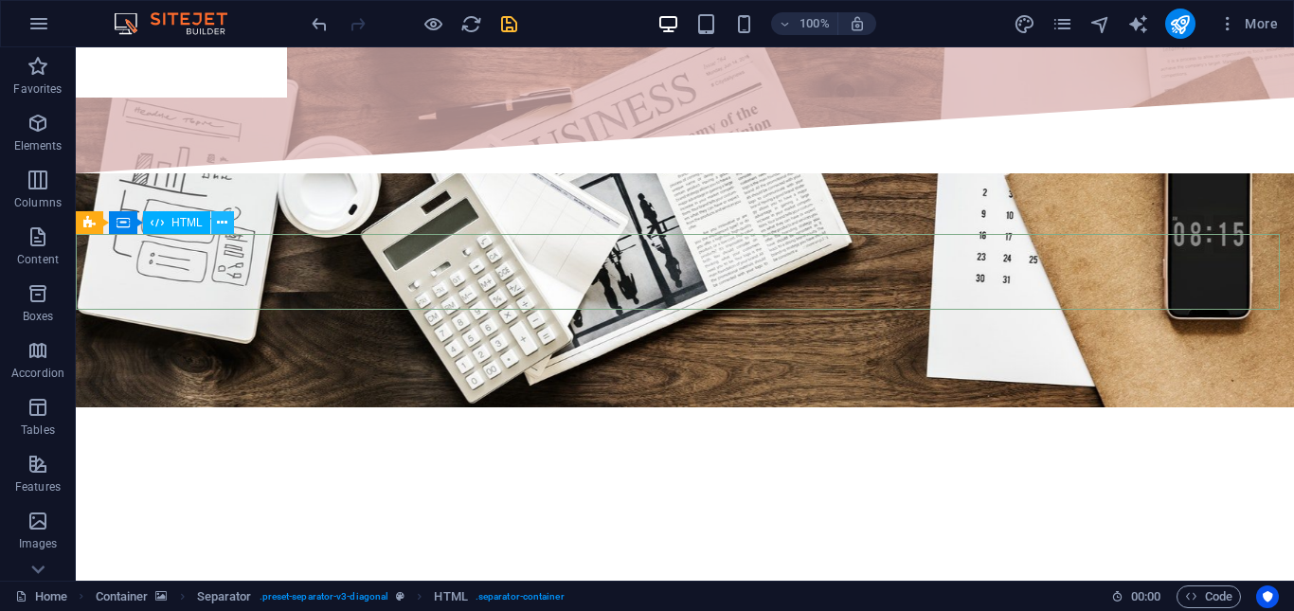
click at [229, 224] on button at bounding box center [222, 222] width 23 height 23
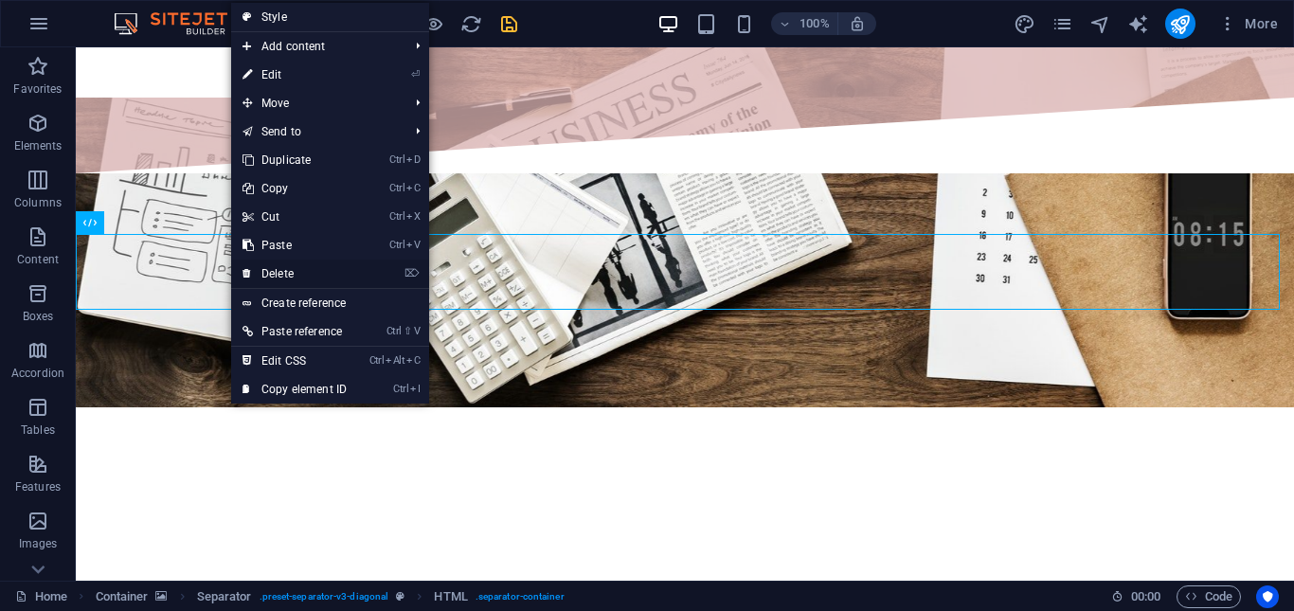
click at [309, 279] on link "⌦ Delete" at bounding box center [294, 274] width 127 height 28
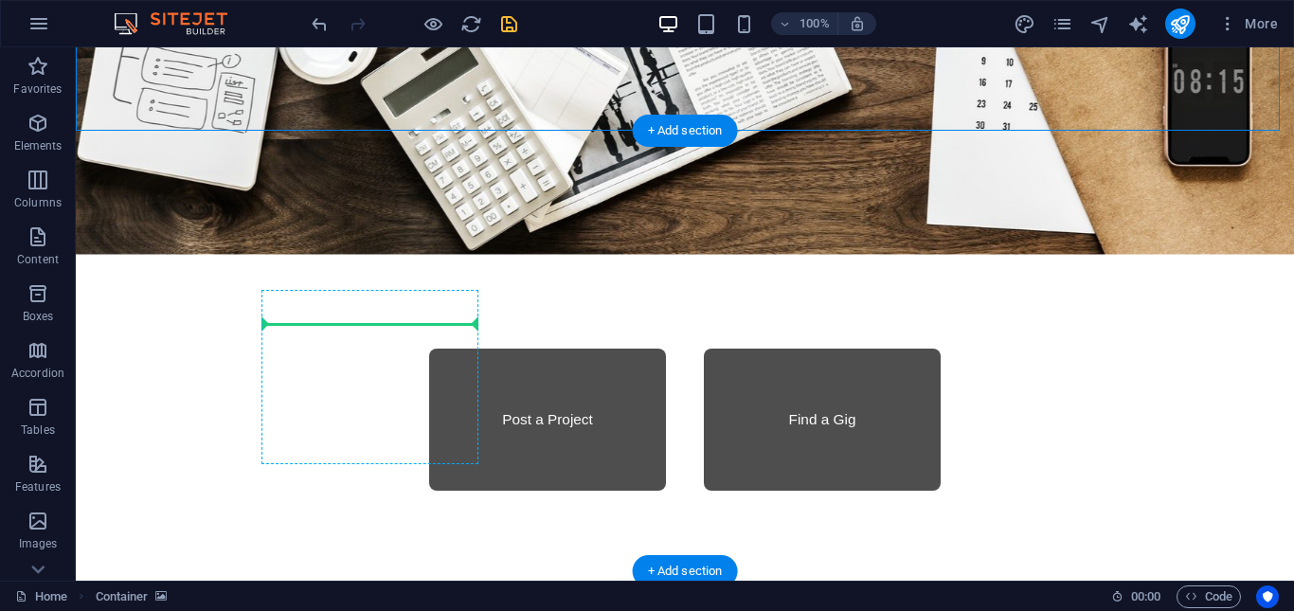
scroll to position [1291, 0]
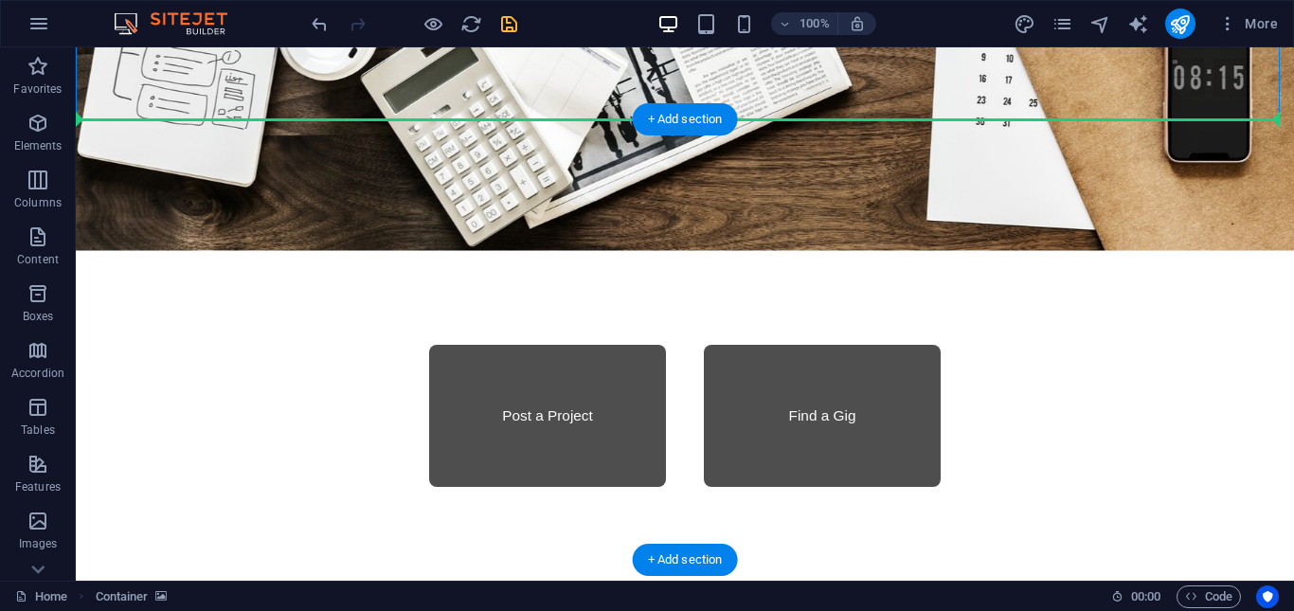
drag, startPoint x: 506, startPoint y: 250, endPoint x: 114, endPoint y: 155, distance: 403.4
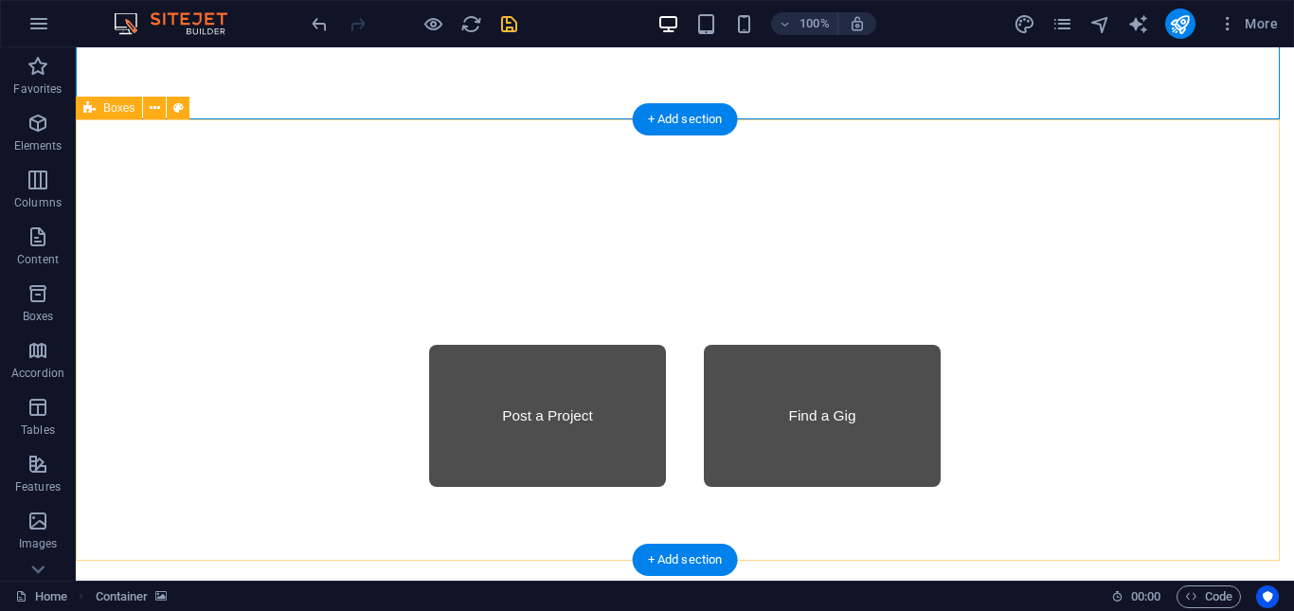
scroll to position [1101, 0]
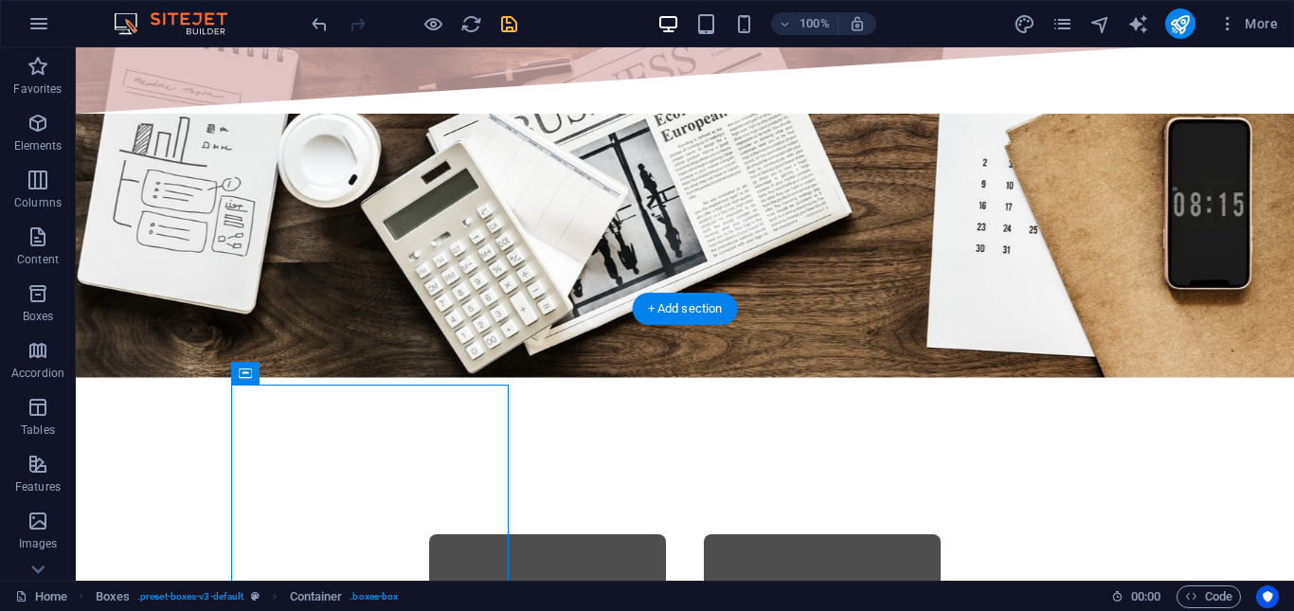
drag, startPoint x: 269, startPoint y: 405, endPoint x: 269, endPoint y: 431, distance: 25.6
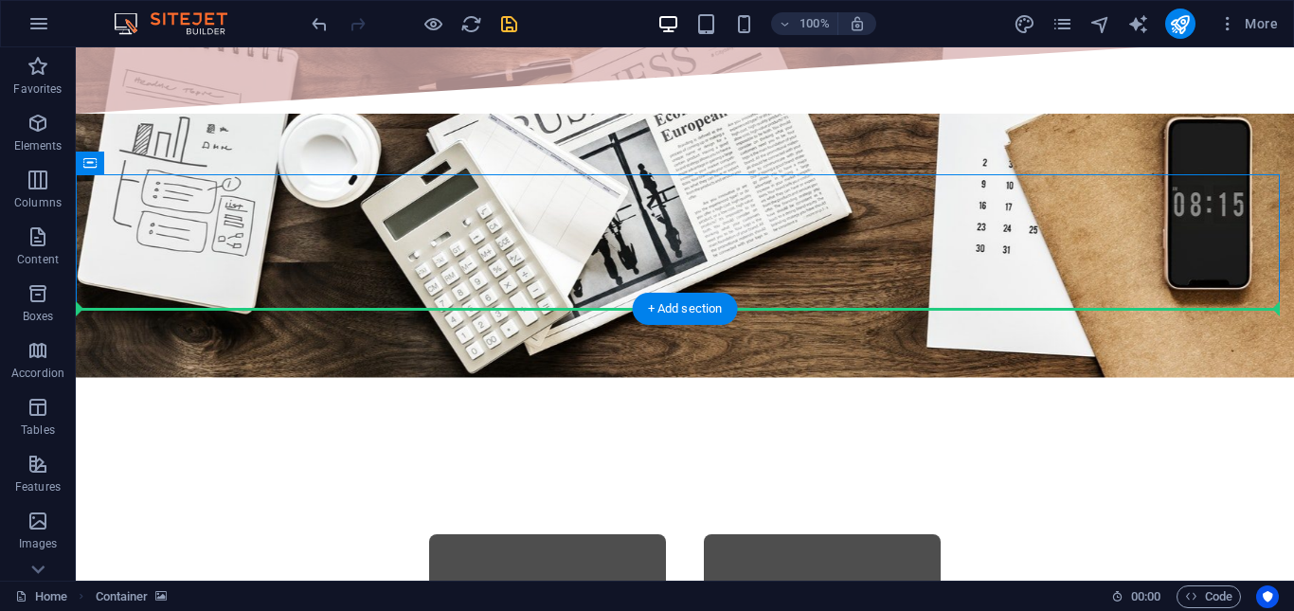
drag, startPoint x: 170, startPoint y: 207, endPoint x: 121, endPoint y: 424, distance: 222.4
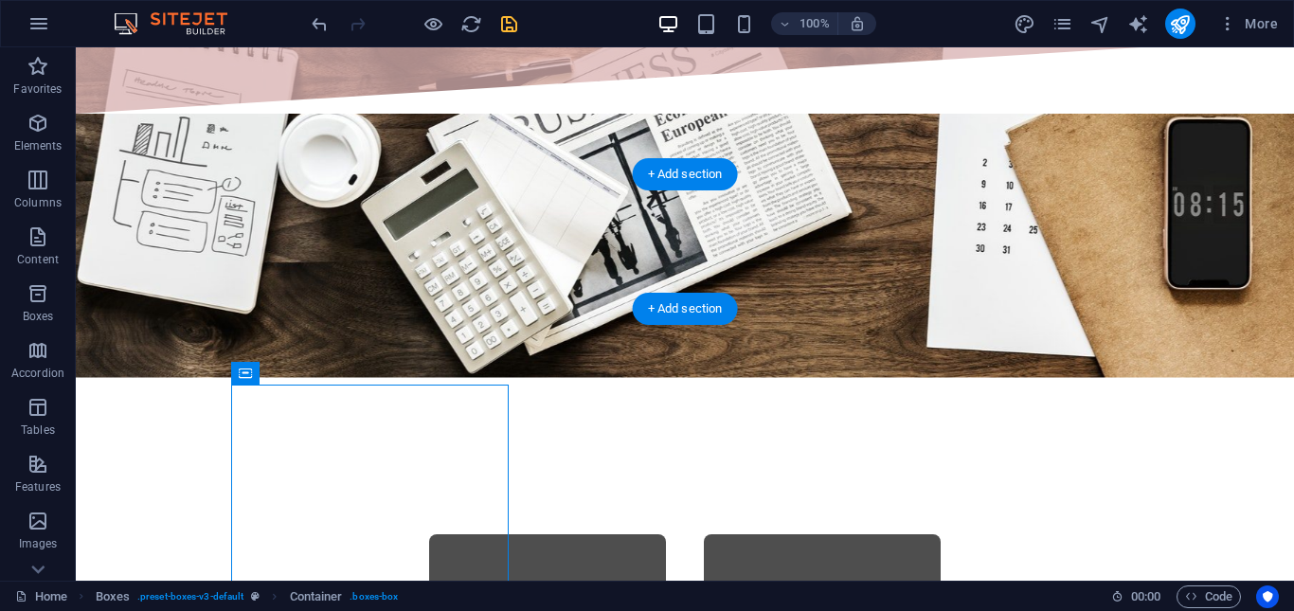
drag, startPoint x: 343, startPoint y: 421, endPoint x: 270, endPoint y: 207, distance: 225.2
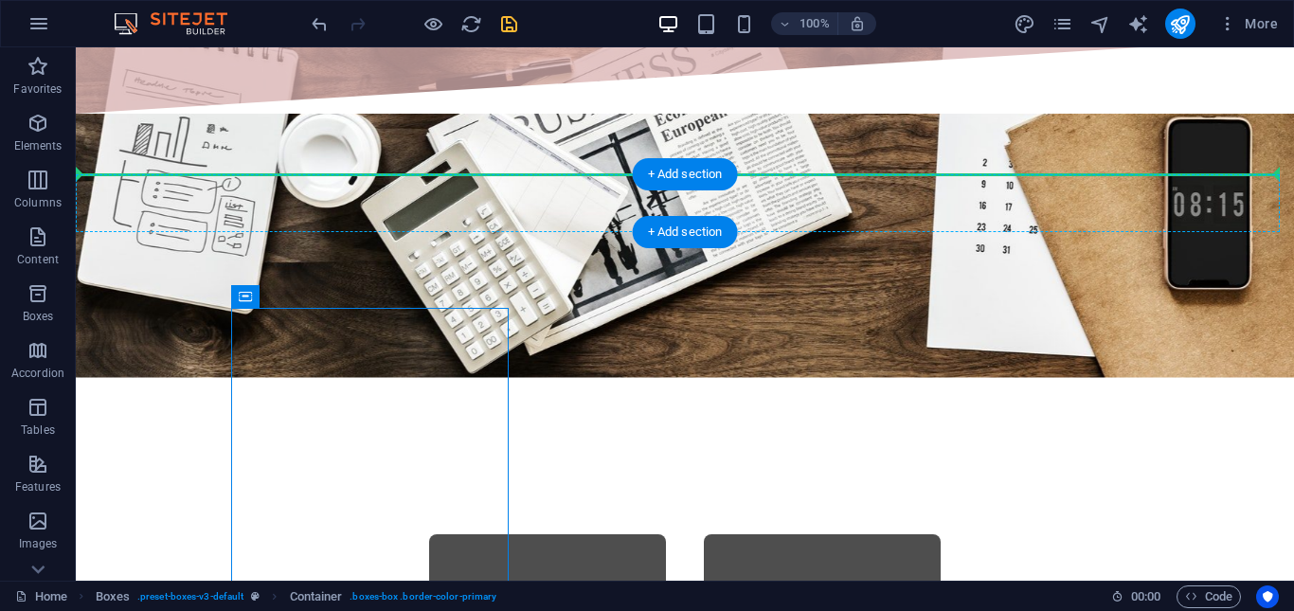
drag, startPoint x: 352, startPoint y: 346, endPoint x: 615, endPoint y: 188, distance: 306.3
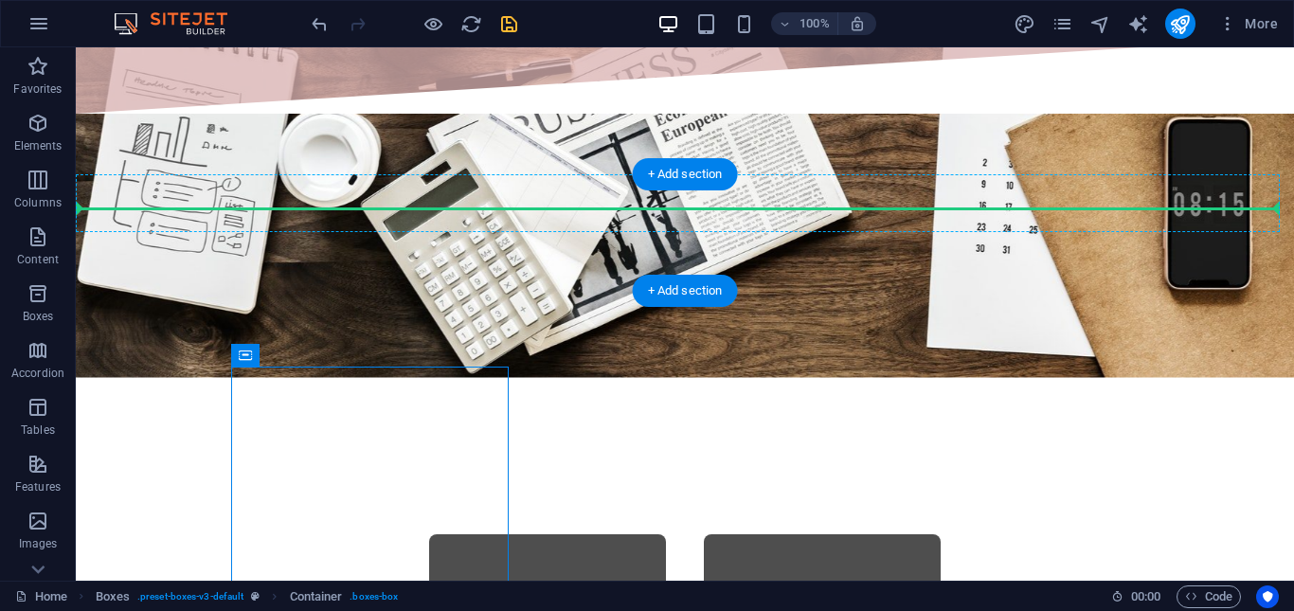
drag, startPoint x: 357, startPoint y: 403, endPoint x: 1127, endPoint y: 207, distance: 794.6
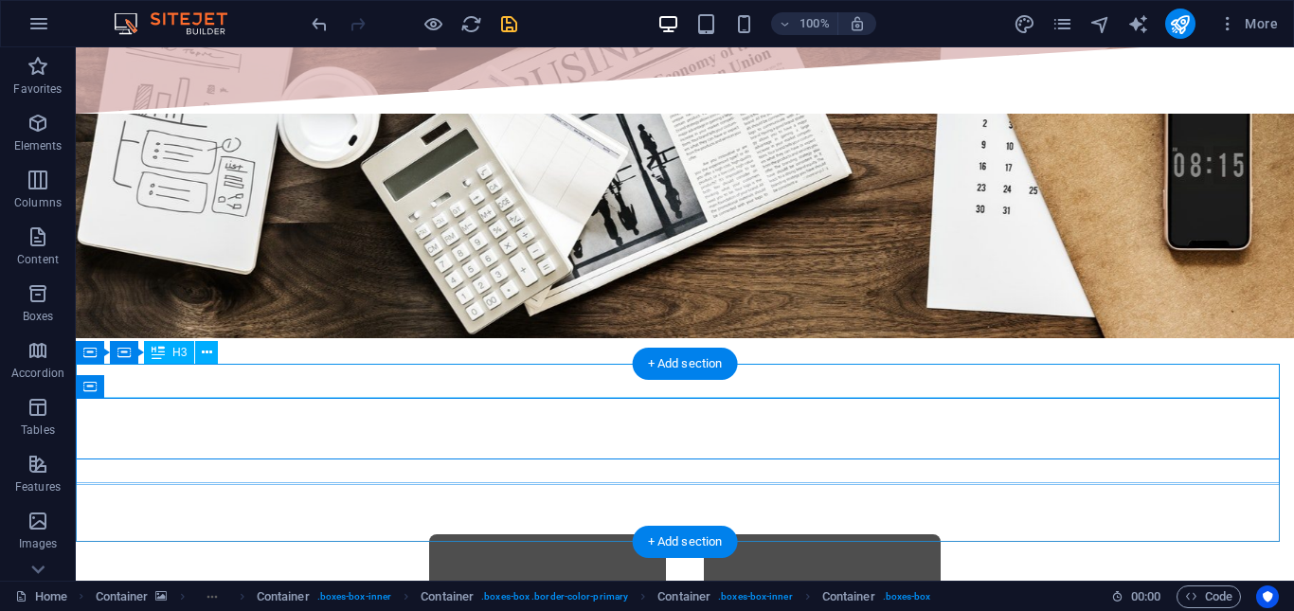
scroll to position [912, 0]
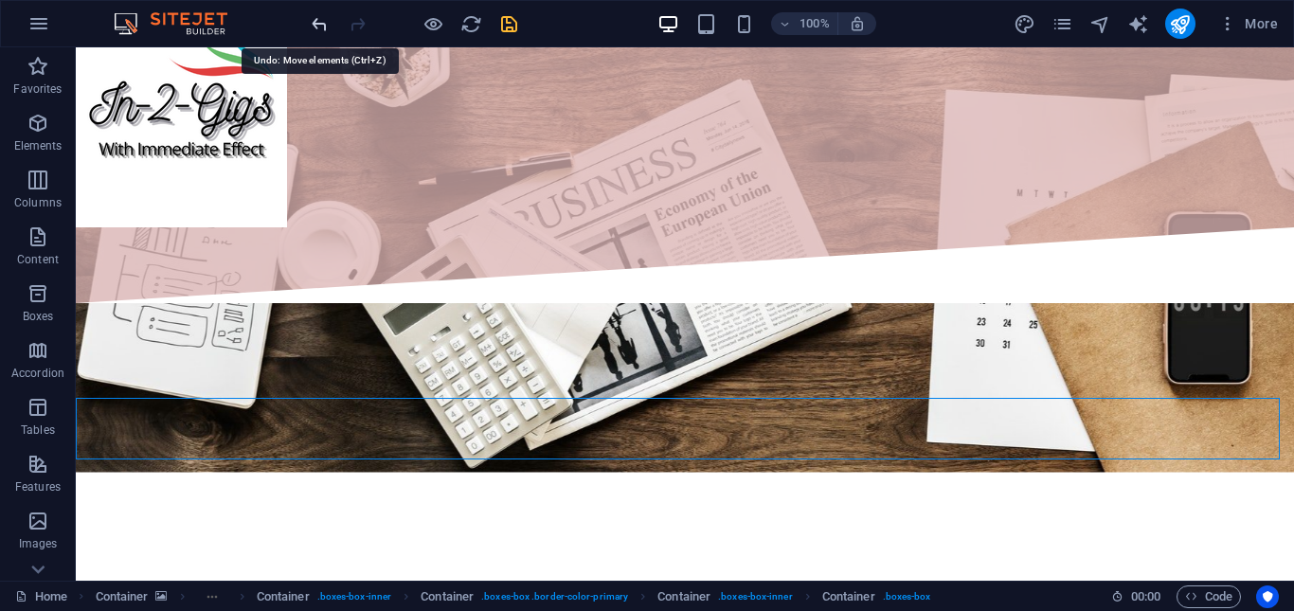
click at [321, 27] on icon "undo" at bounding box center [320, 24] width 22 height 22
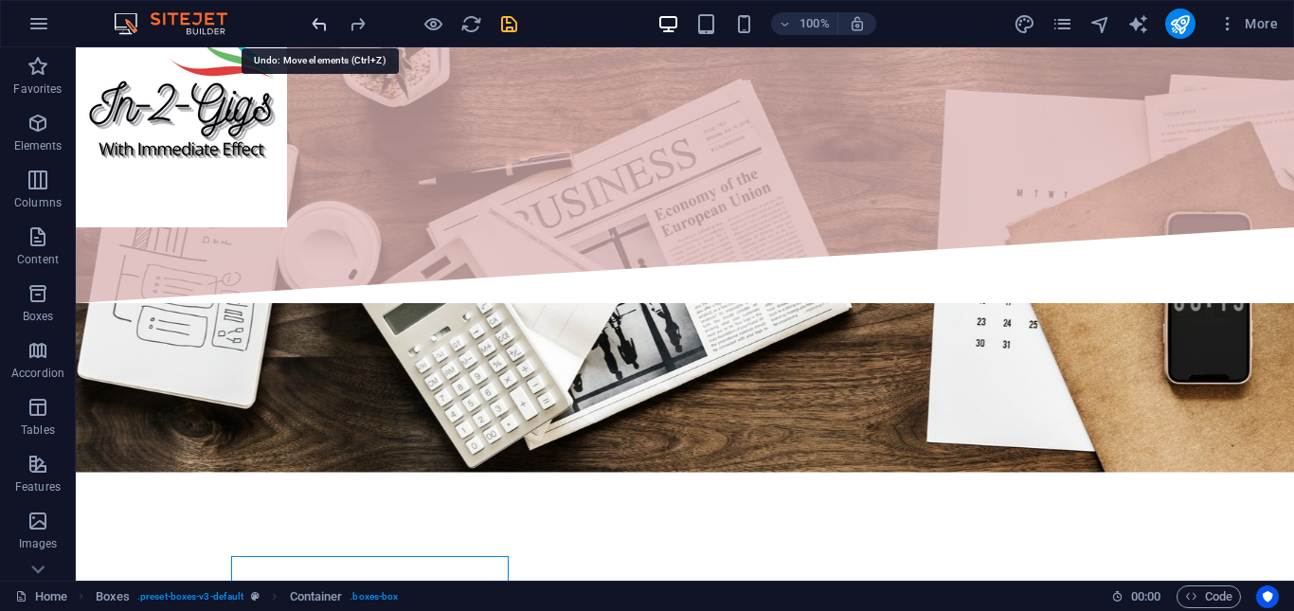
click at [321, 27] on icon "undo" at bounding box center [320, 24] width 22 height 22
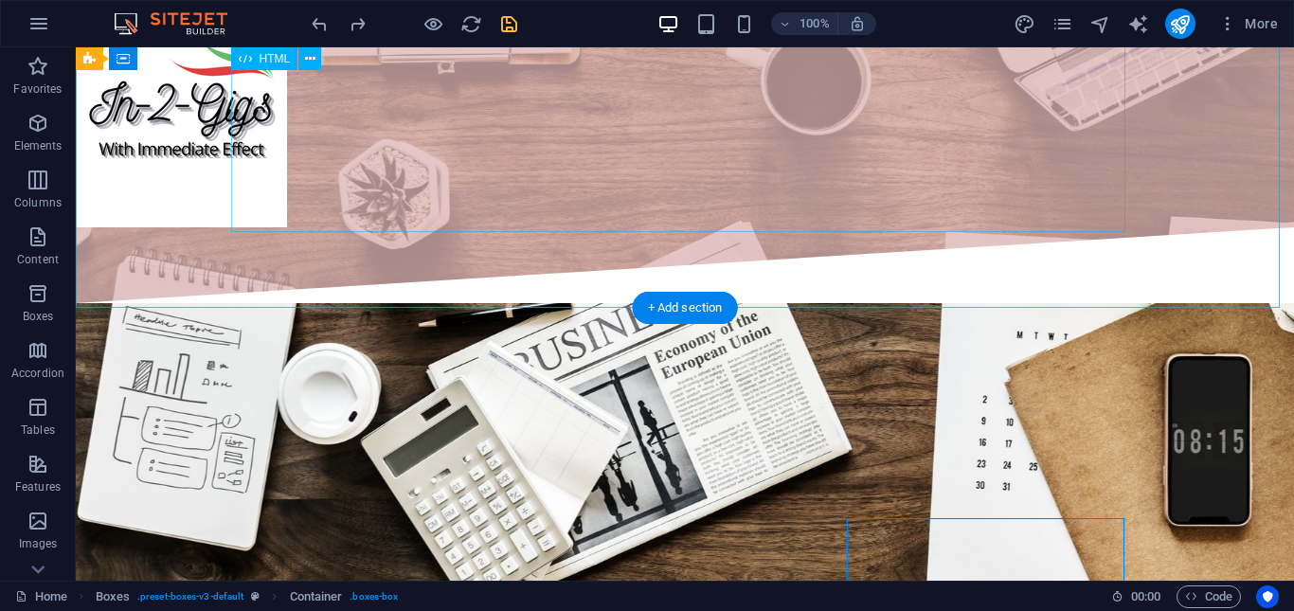
scroll to position [1196, 0]
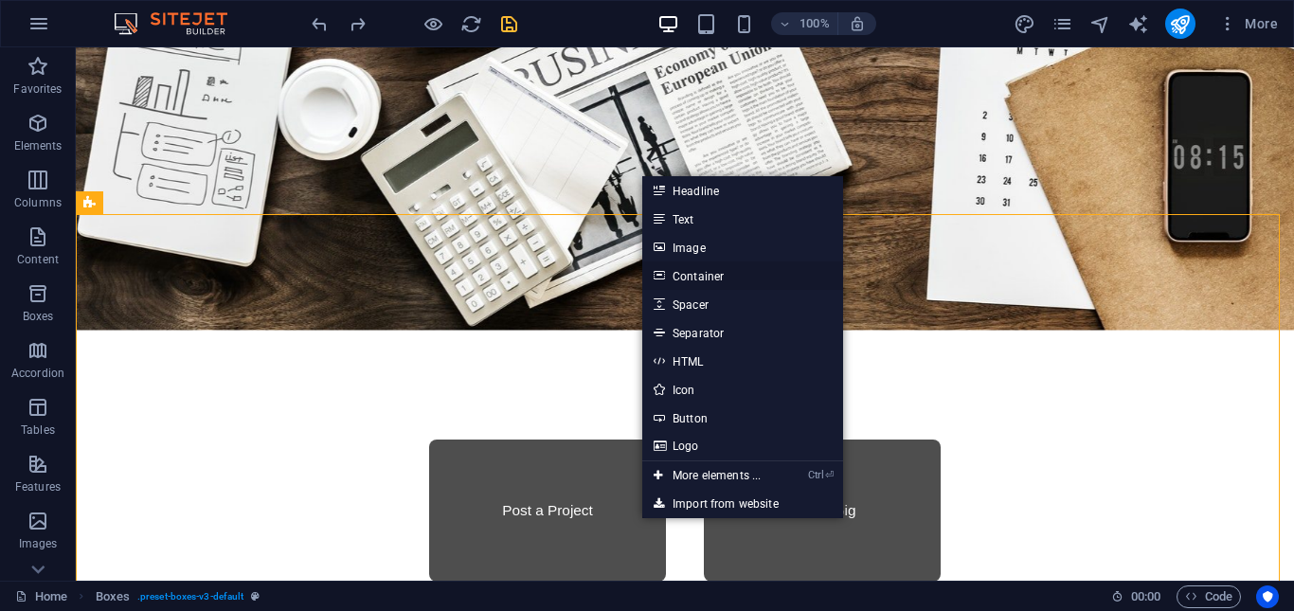
click at [730, 276] on link "Container" at bounding box center [742, 275] width 201 height 28
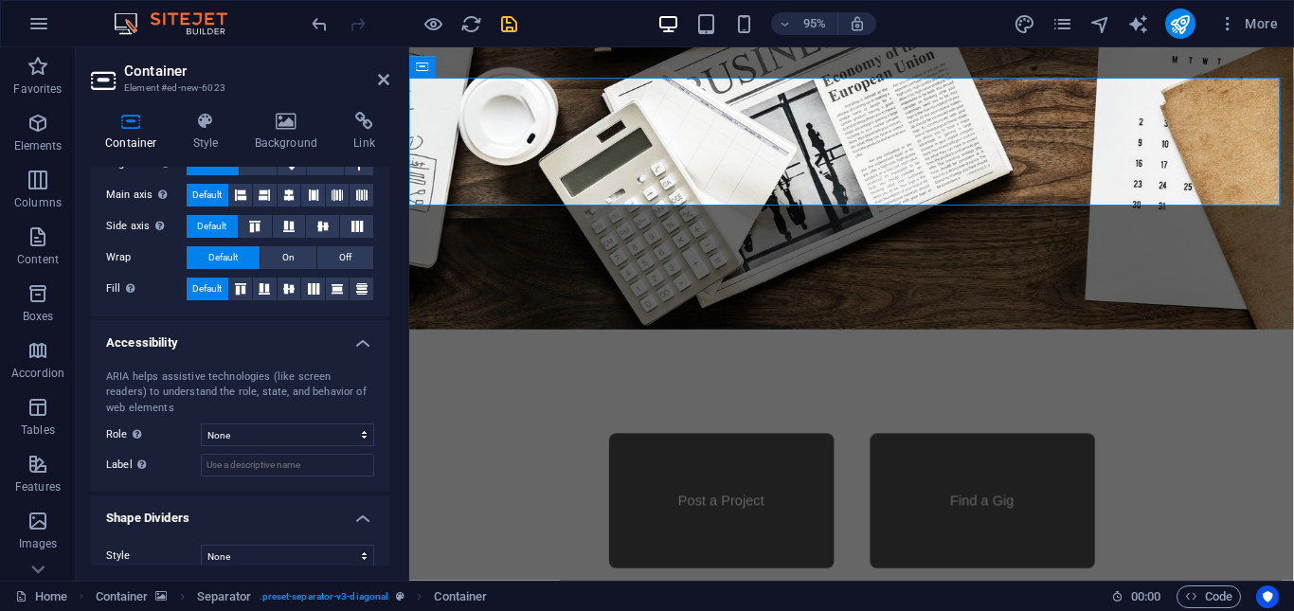
scroll to position [367, 0]
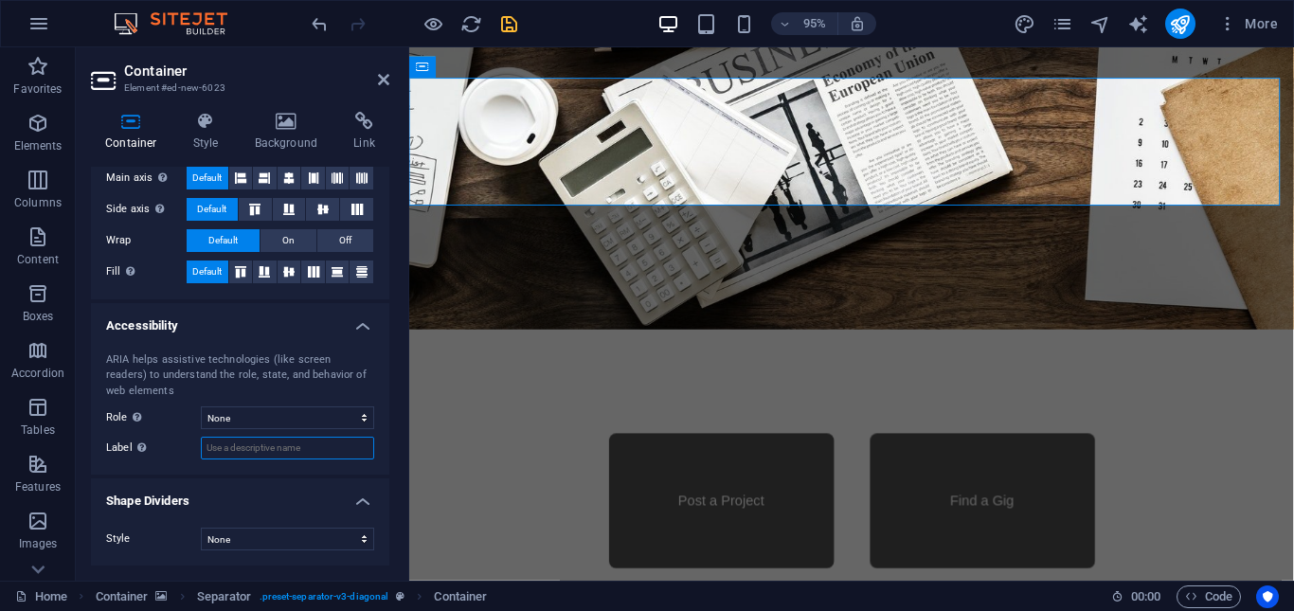
click at [275, 446] on input "Label Use the ARIA label to provide a clear and descriptive name for elements t…" at bounding box center [287, 448] width 173 height 23
click at [347, 414] on select "None Alert Article Banner Comment Complementary Dialog Footer Header Marquee Pr…" at bounding box center [287, 417] width 173 height 23
select select "header"
click at [201, 406] on select "None Alert Article Banner Comment Complementary Dialog Footer Header Marquee Pr…" at bounding box center [287, 417] width 173 height 23
click at [228, 440] on input "Label Use the ARIA label to provide a clear and descriptive name for elements t…" at bounding box center [287, 448] width 173 height 23
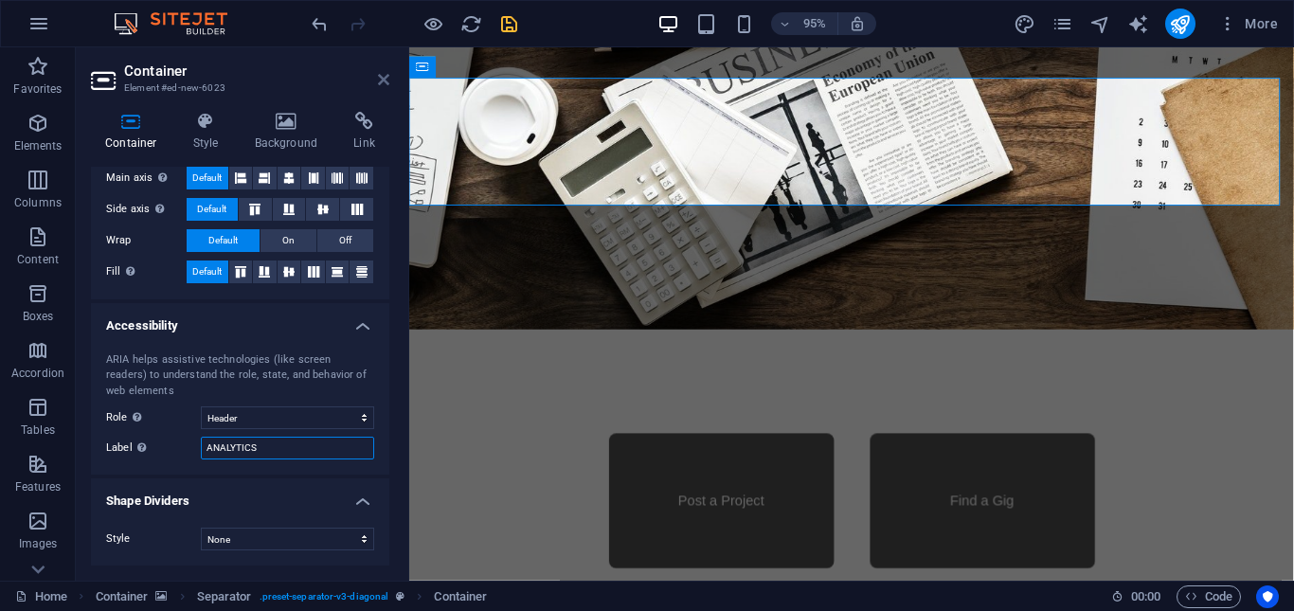
type input "ANALYTICS"
drag, startPoint x: 385, startPoint y: 82, endPoint x: 299, endPoint y: 208, distance: 152.1
click at [385, 82] on icon at bounding box center [383, 79] width 11 height 15
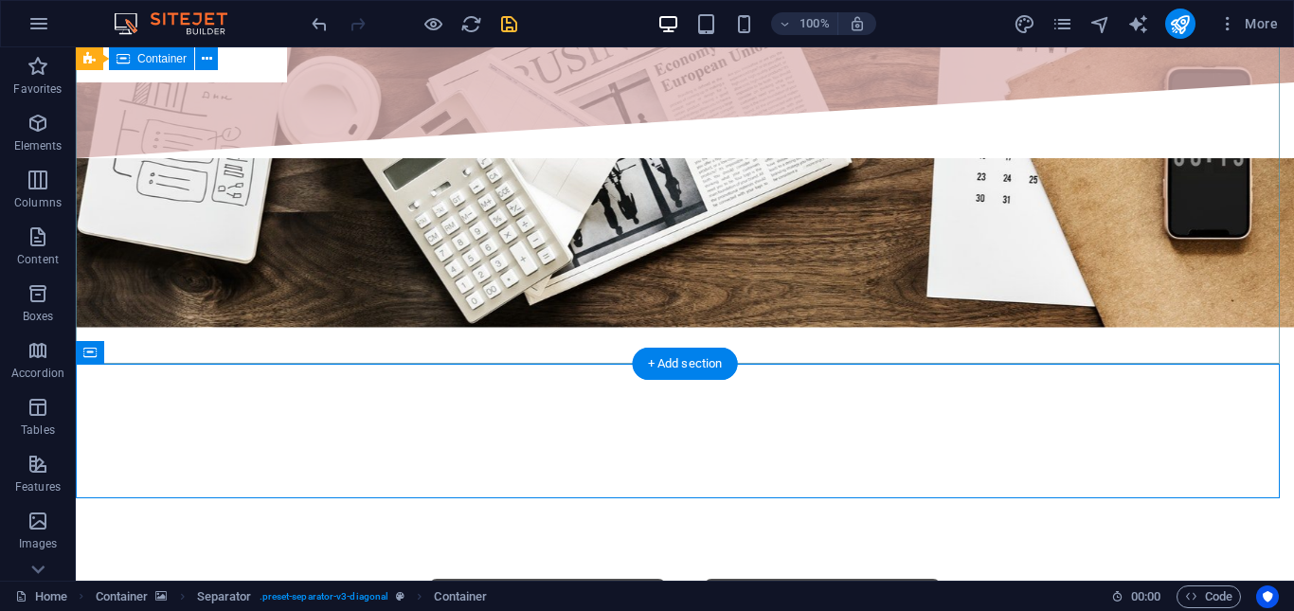
scroll to position [912, 0]
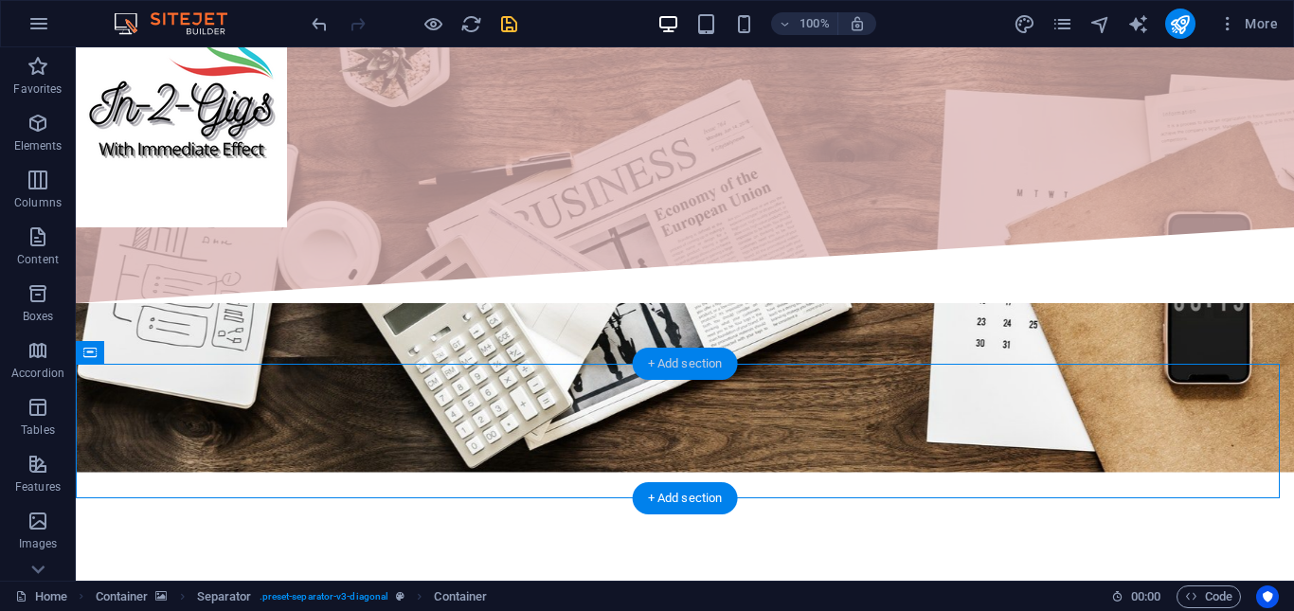
drag, startPoint x: 707, startPoint y: 363, endPoint x: 92, endPoint y: 357, distance: 614.7
click at [707, 363] on div "+ Add section" at bounding box center [685, 364] width 105 height 32
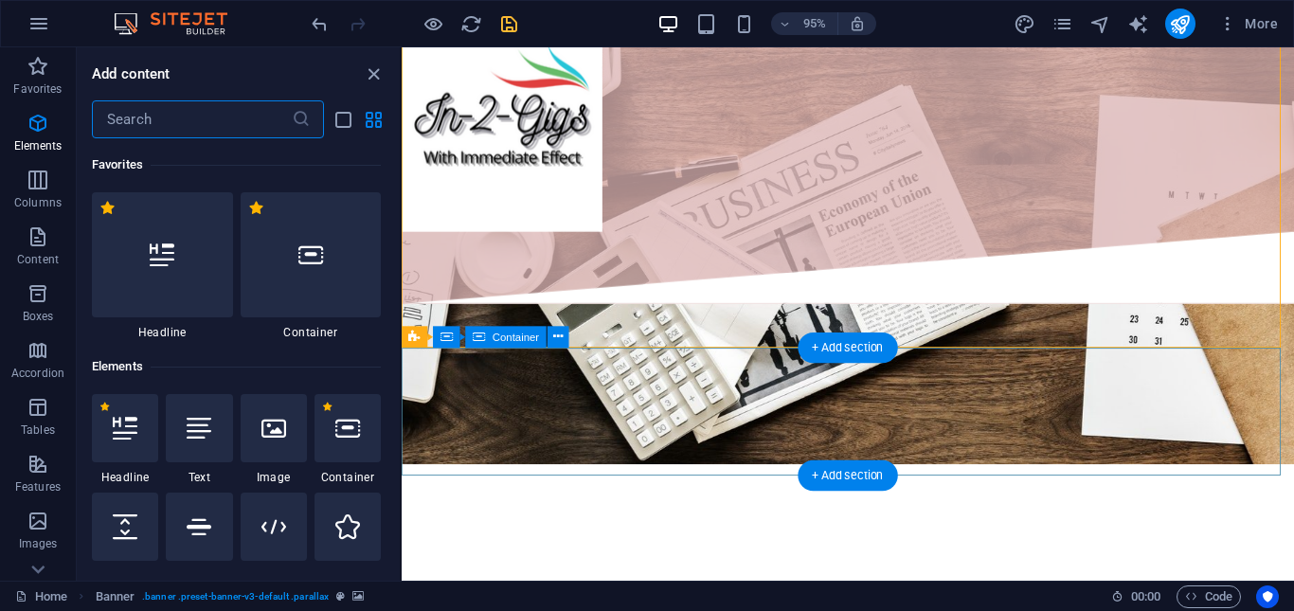
scroll to position [3314, 0]
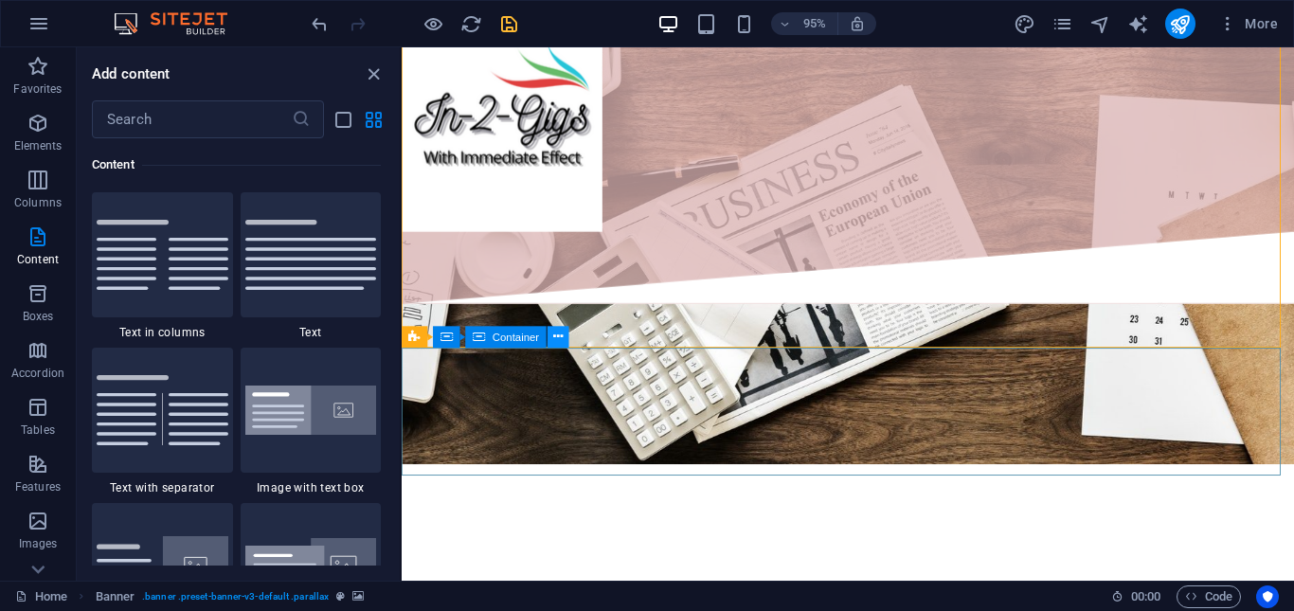
click at [560, 334] on icon at bounding box center [557, 337] width 9 height 19
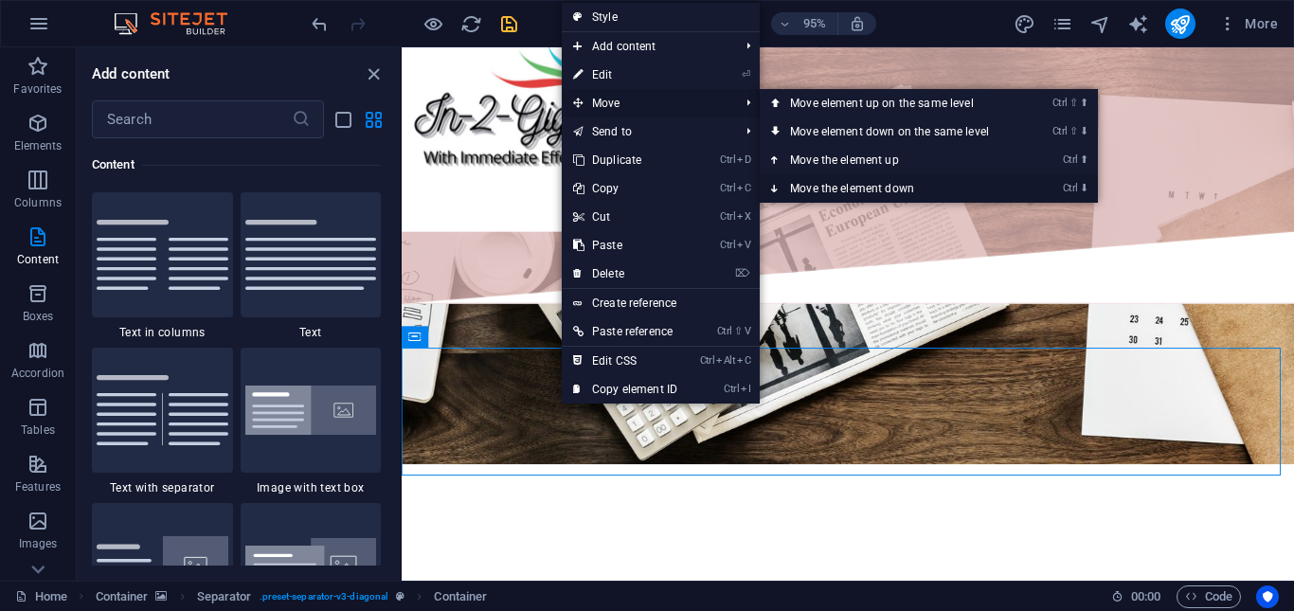
drag, startPoint x: 855, startPoint y: 188, endPoint x: 477, endPoint y: 152, distance: 379.6
click at [855, 188] on link "Ctrl ⬇ Move the element down" at bounding box center [893, 188] width 267 height 28
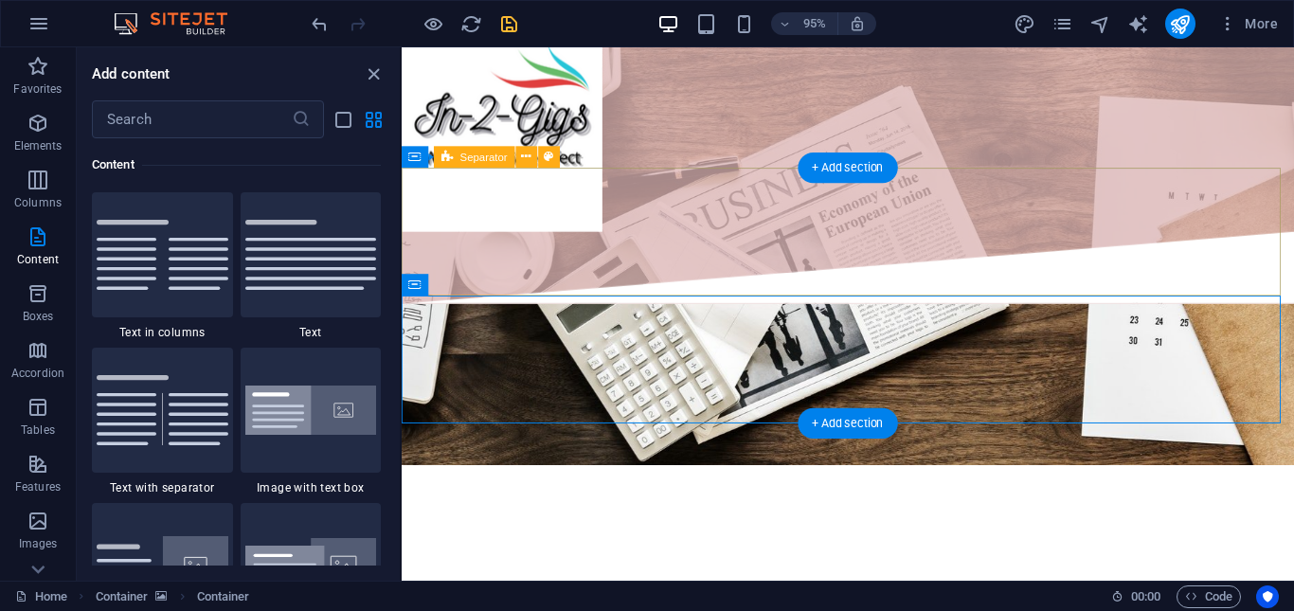
scroll to position [1101, 0]
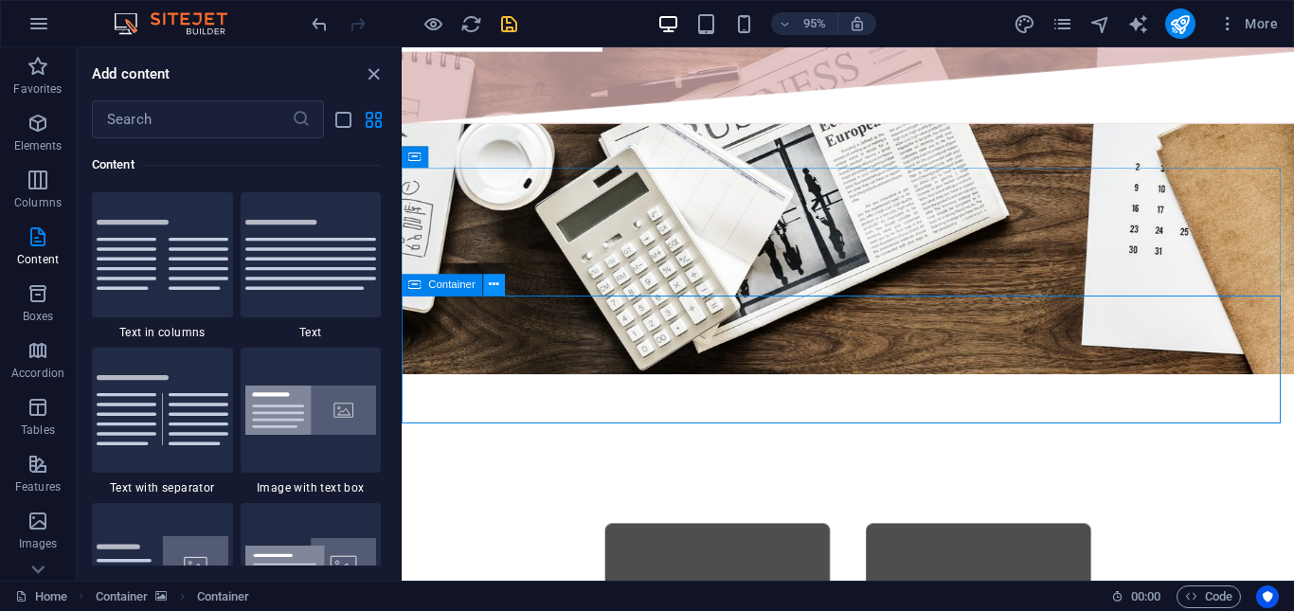
click at [494, 285] on icon at bounding box center [494, 285] width 9 height 19
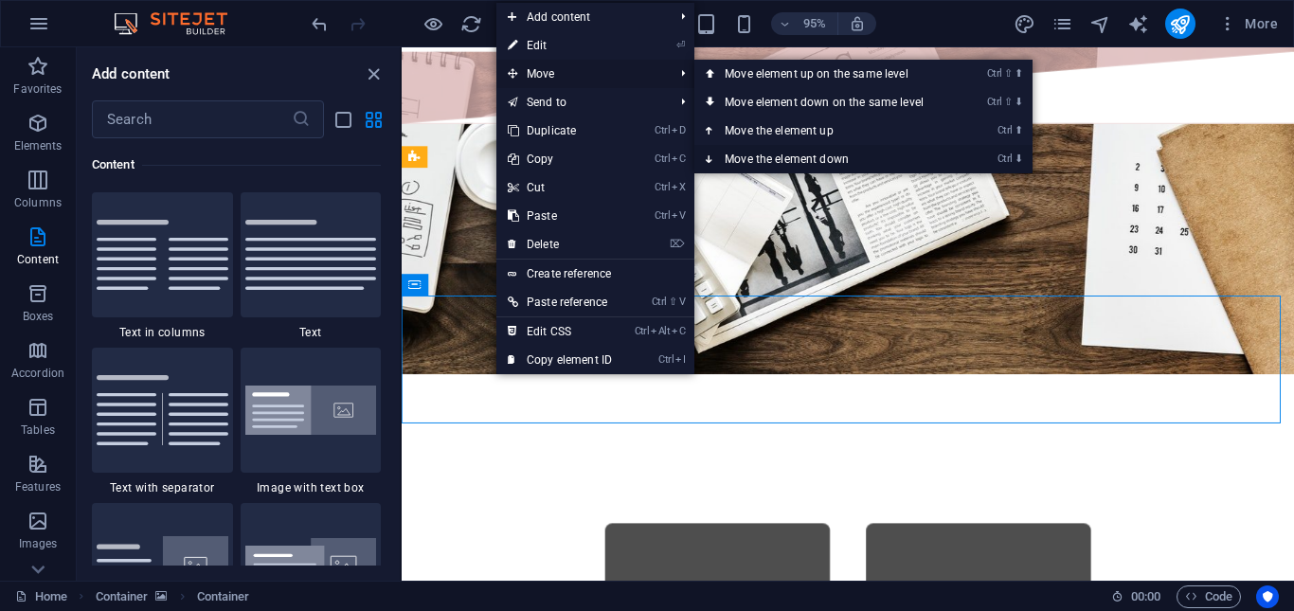
drag, startPoint x: 824, startPoint y: 161, endPoint x: 251, endPoint y: 291, distance: 587.5
click at [824, 161] on link "Ctrl ⬇ Move the element down" at bounding box center [827, 159] width 267 height 28
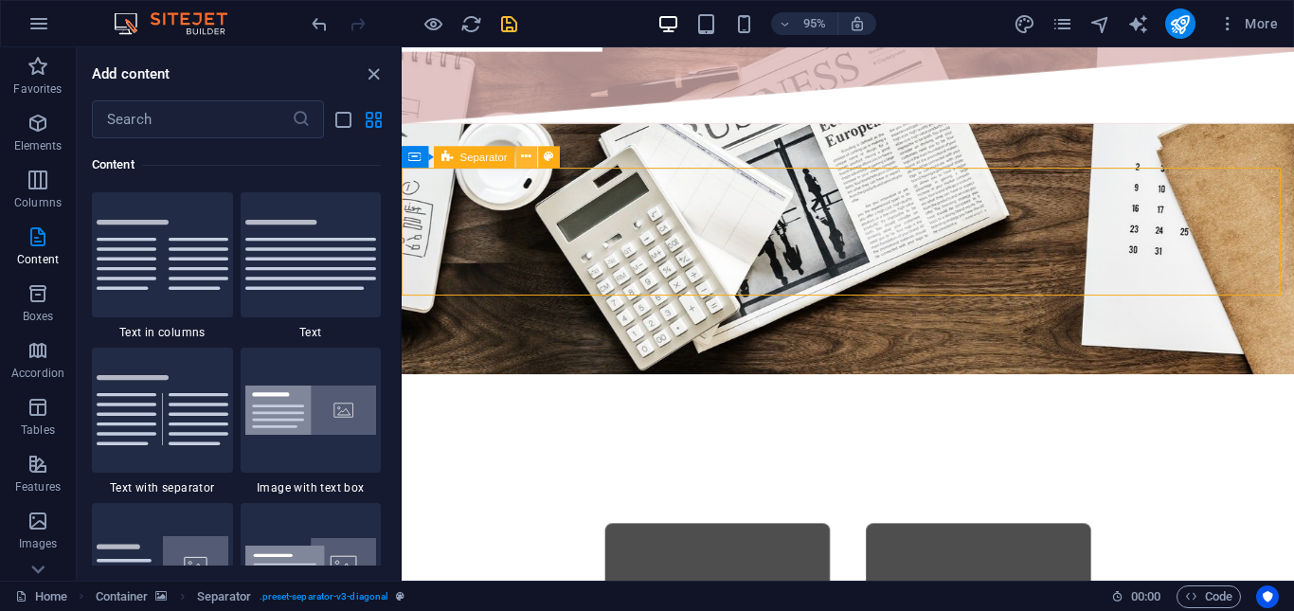
click at [524, 154] on icon at bounding box center [526, 157] width 9 height 19
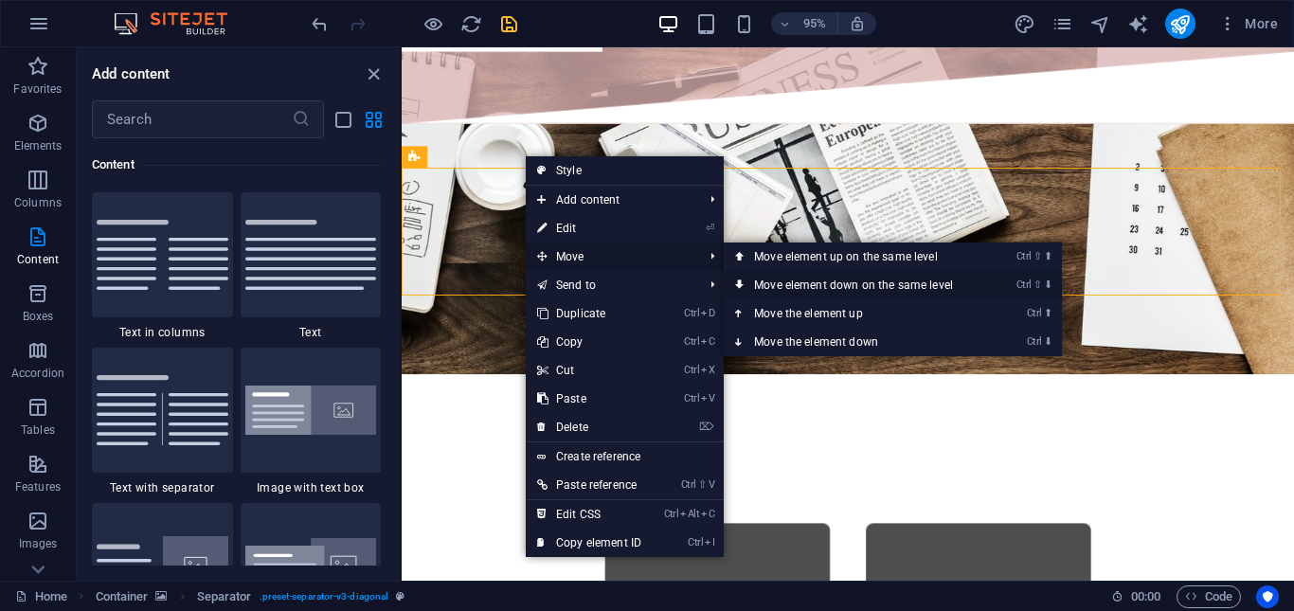
click at [904, 285] on link "Ctrl ⇧ ⬇ Move element down on the same level" at bounding box center [857, 285] width 267 height 28
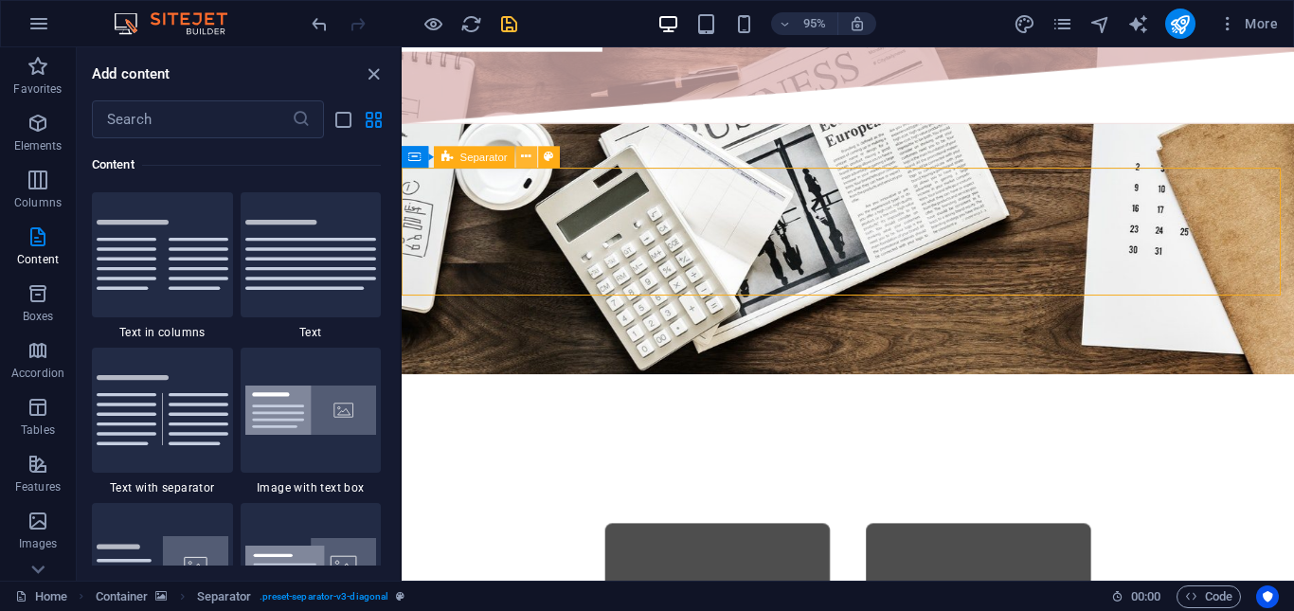
click at [531, 154] on button at bounding box center [526, 158] width 22 height 22
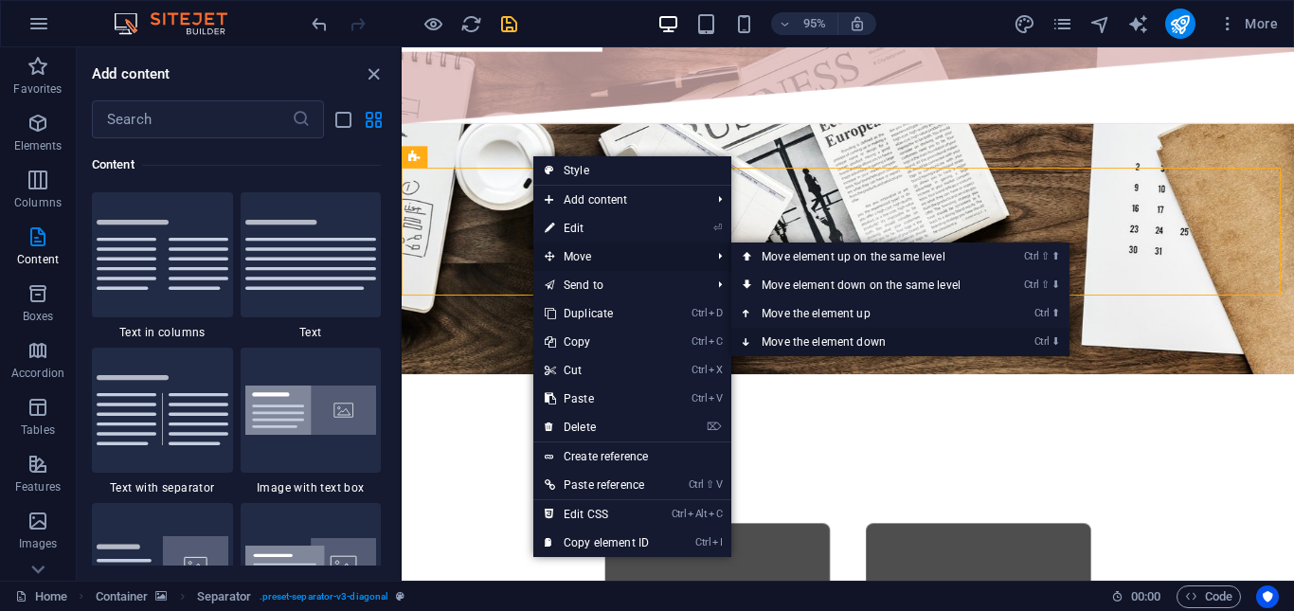
drag, startPoint x: 850, startPoint y: 339, endPoint x: 321, endPoint y: 373, distance: 530.5
click at [850, 339] on link "Ctrl ⬇ Move the element down" at bounding box center [864, 342] width 267 height 28
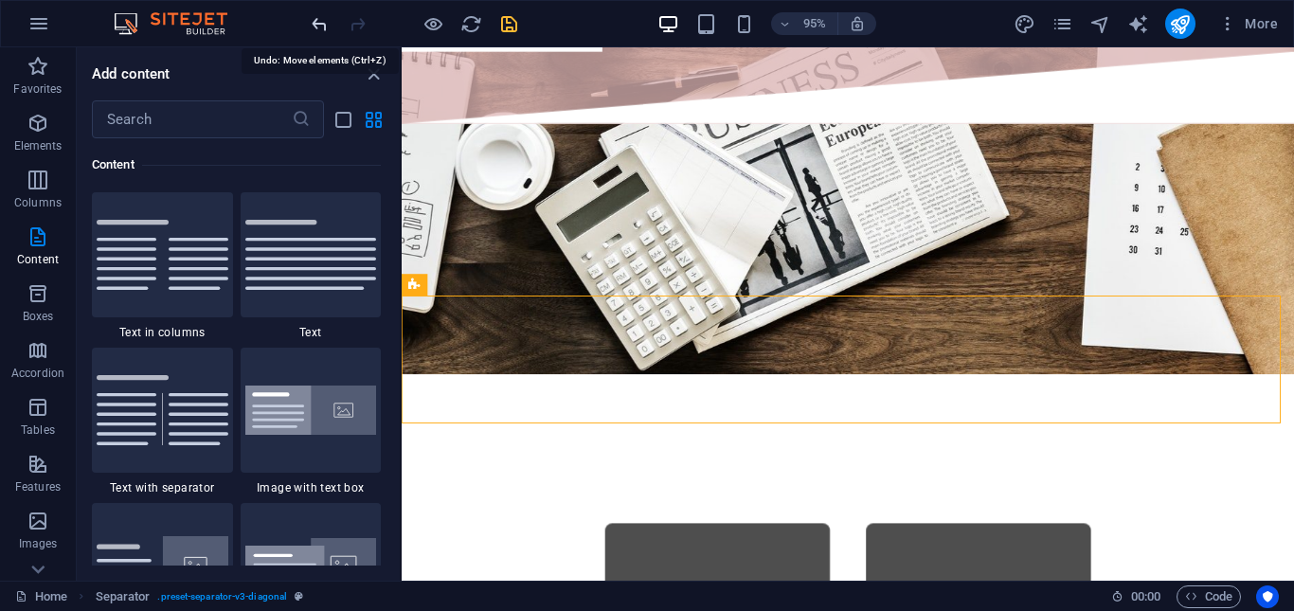
click at [313, 20] on icon "undo" at bounding box center [320, 24] width 22 height 22
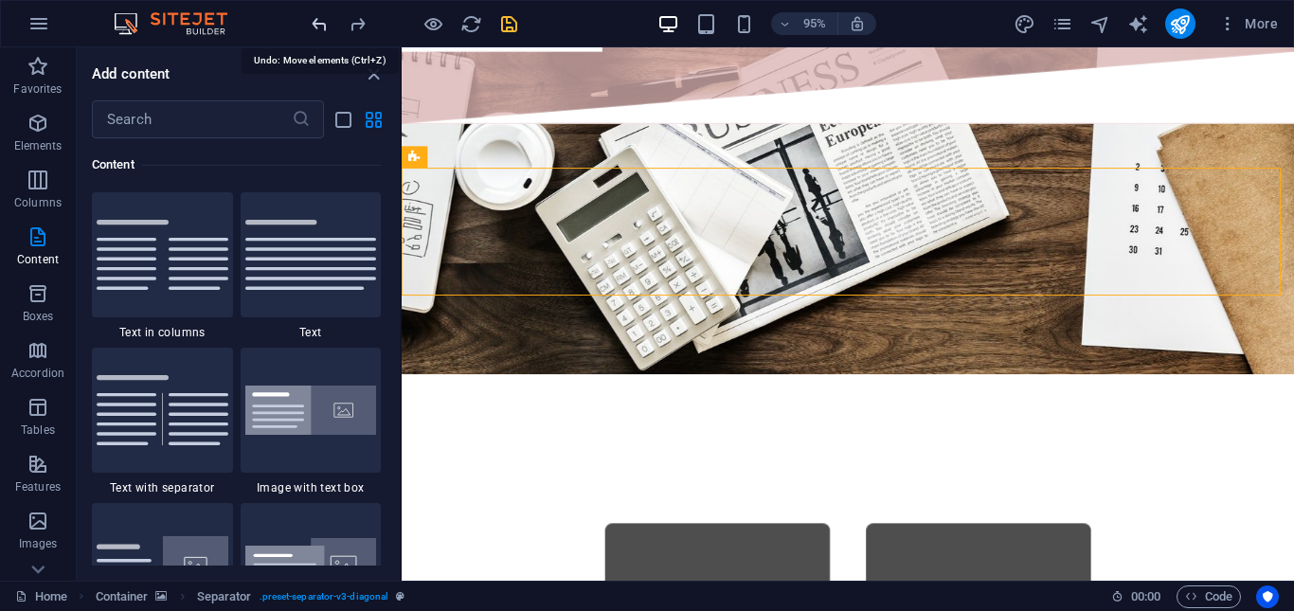
click at [313, 20] on icon "undo" at bounding box center [320, 24] width 22 height 22
click at [507, 20] on icon "save" at bounding box center [509, 24] width 22 height 22
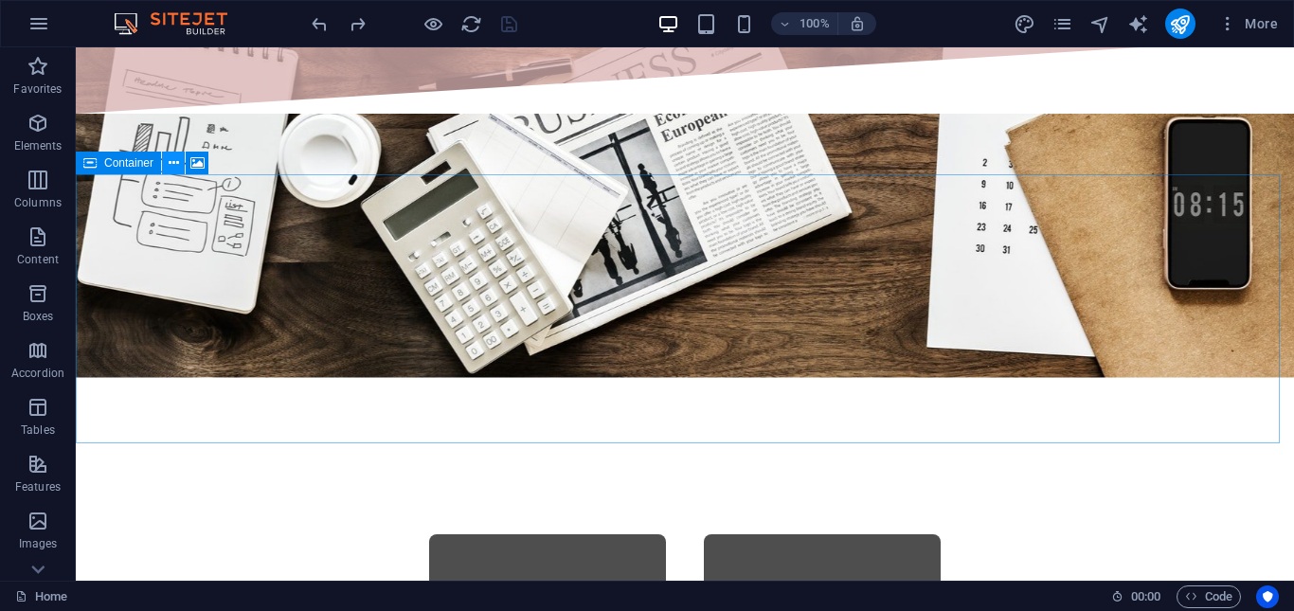
click at [170, 162] on icon at bounding box center [174, 163] width 10 height 20
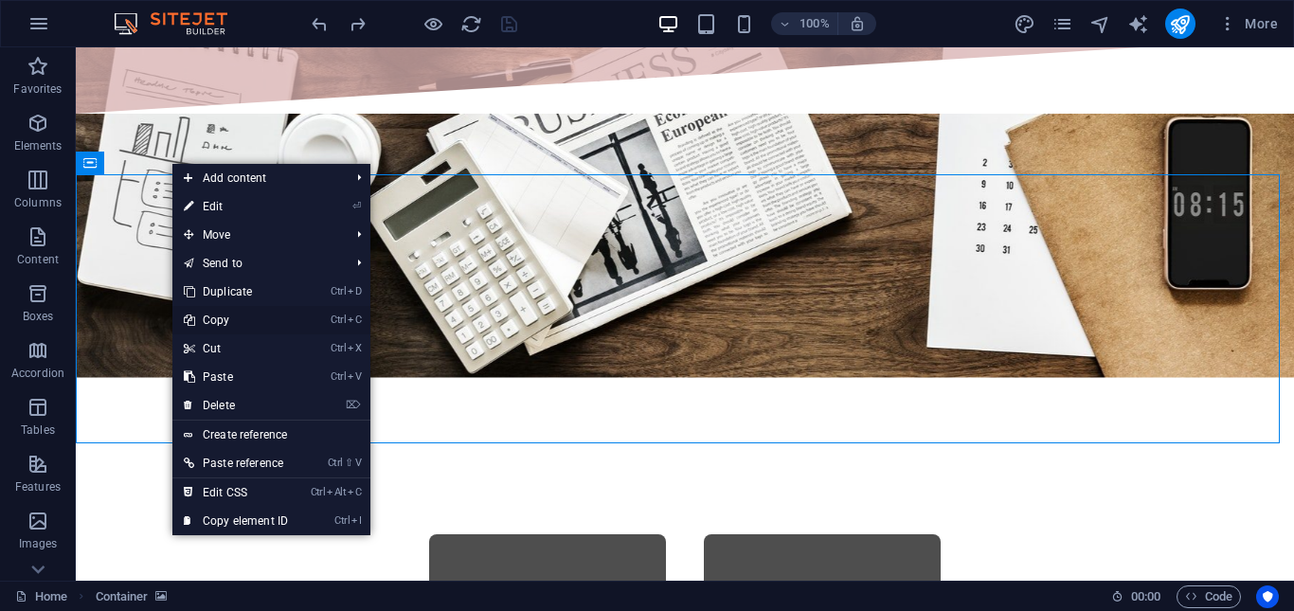
click at [212, 324] on link "Ctrl C Copy" at bounding box center [235, 320] width 127 height 28
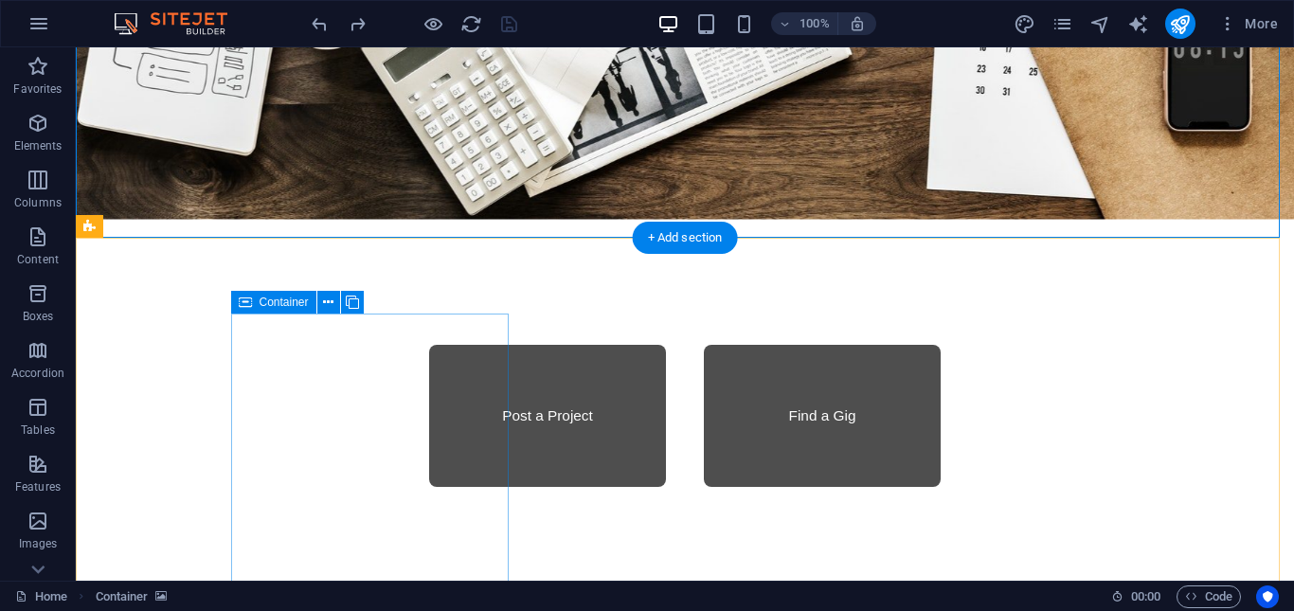
scroll to position [1386, 0]
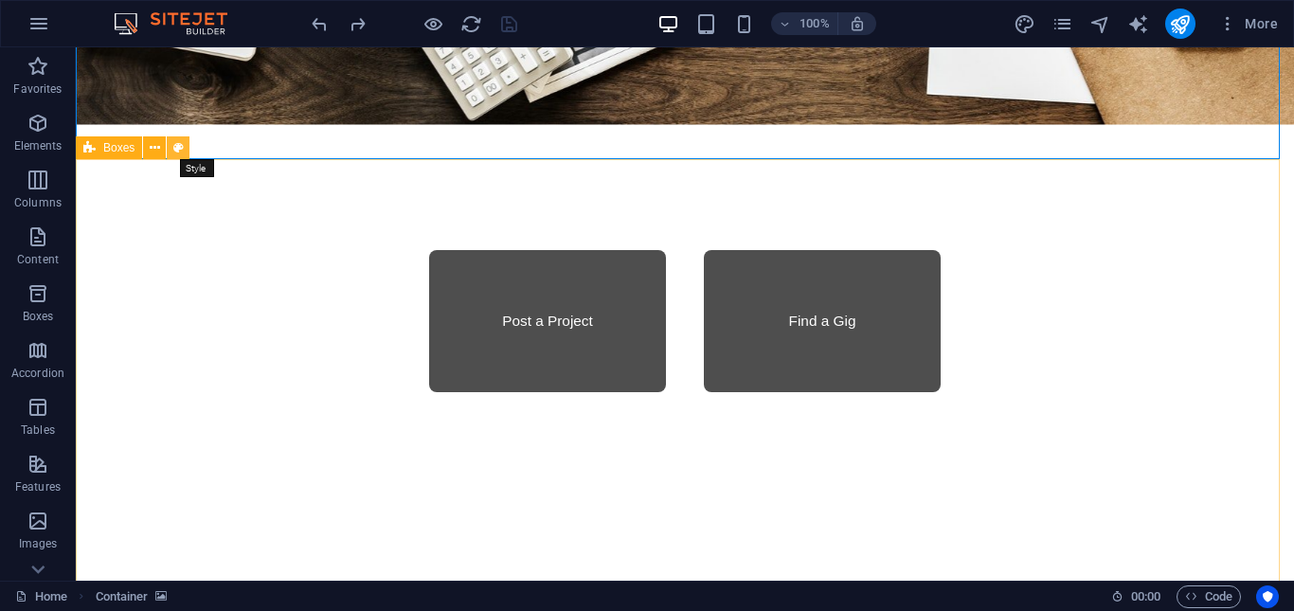
click at [176, 151] on icon at bounding box center [178, 148] width 10 height 20
select select "rem"
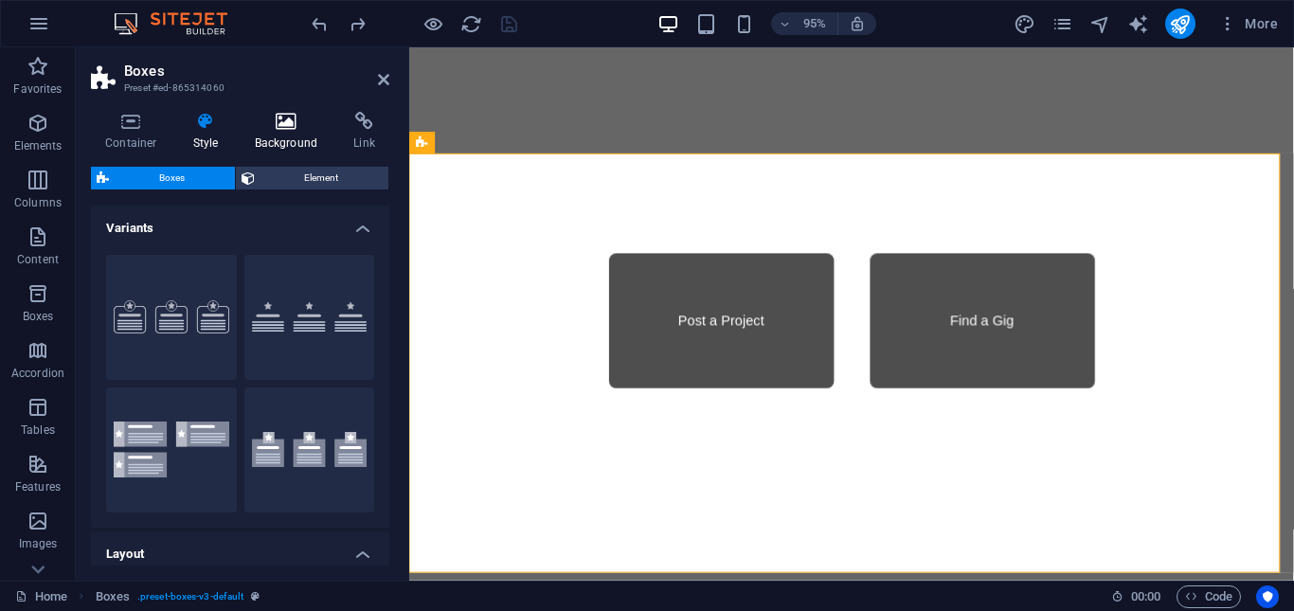
click at [280, 124] on icon at bounding box center [287, 121] width 92 height 19
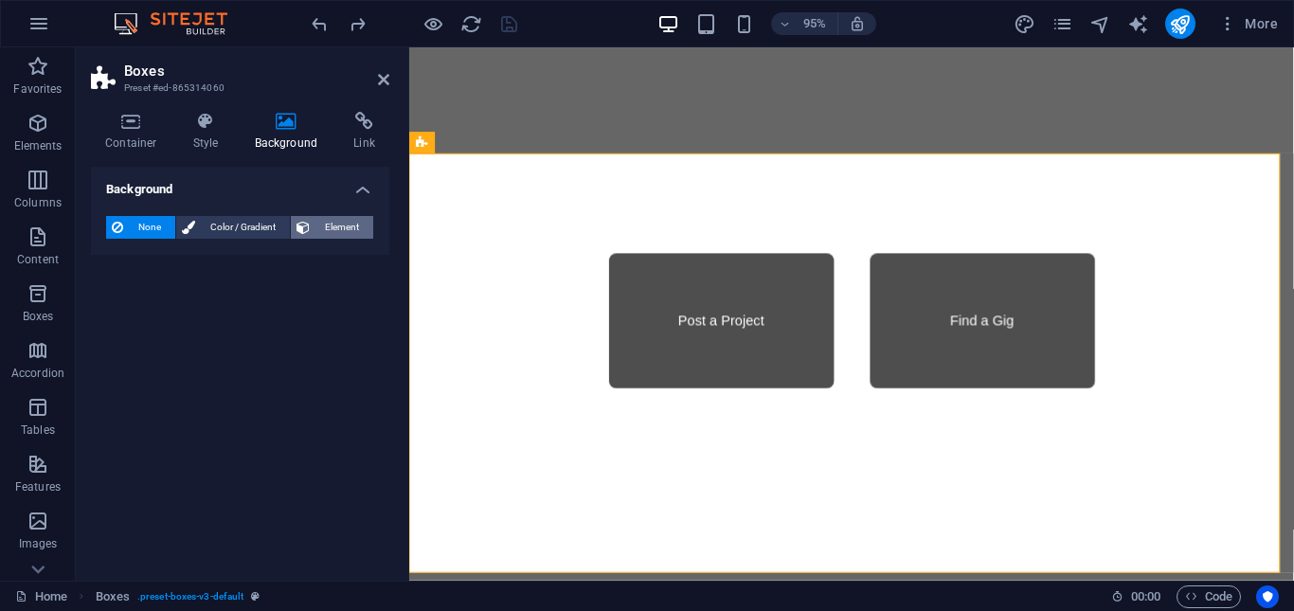
click at [322, 229] on span "Element" at bounding box center [341, 227] width 52 height 23
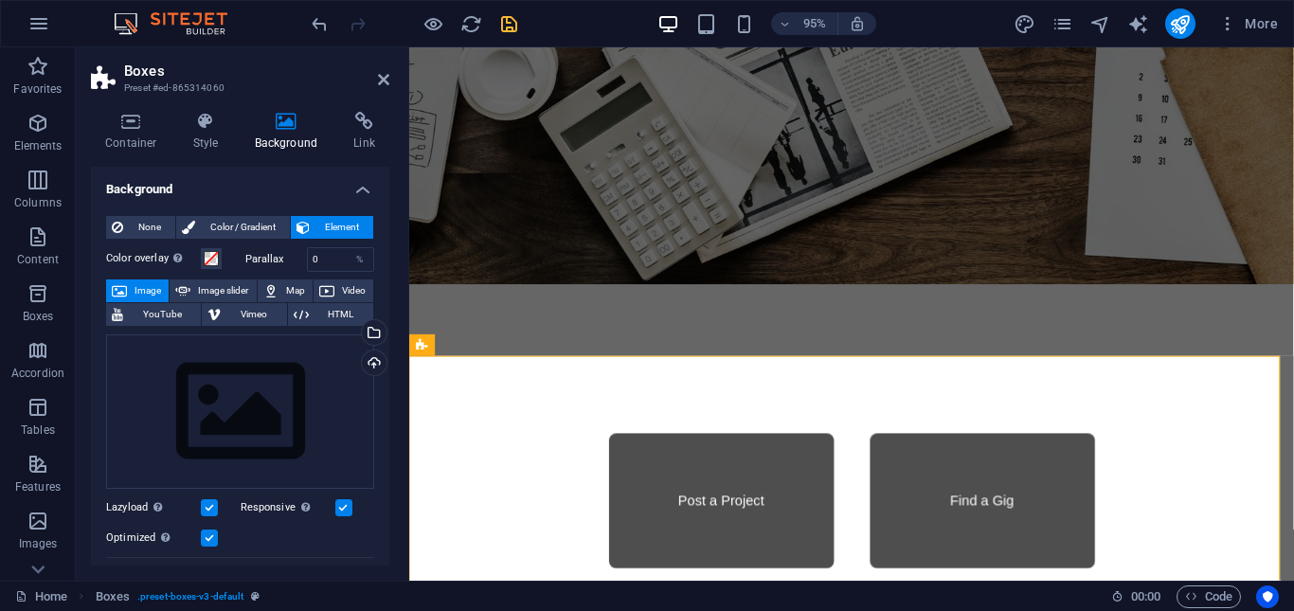
scroll to position [1101, 0]
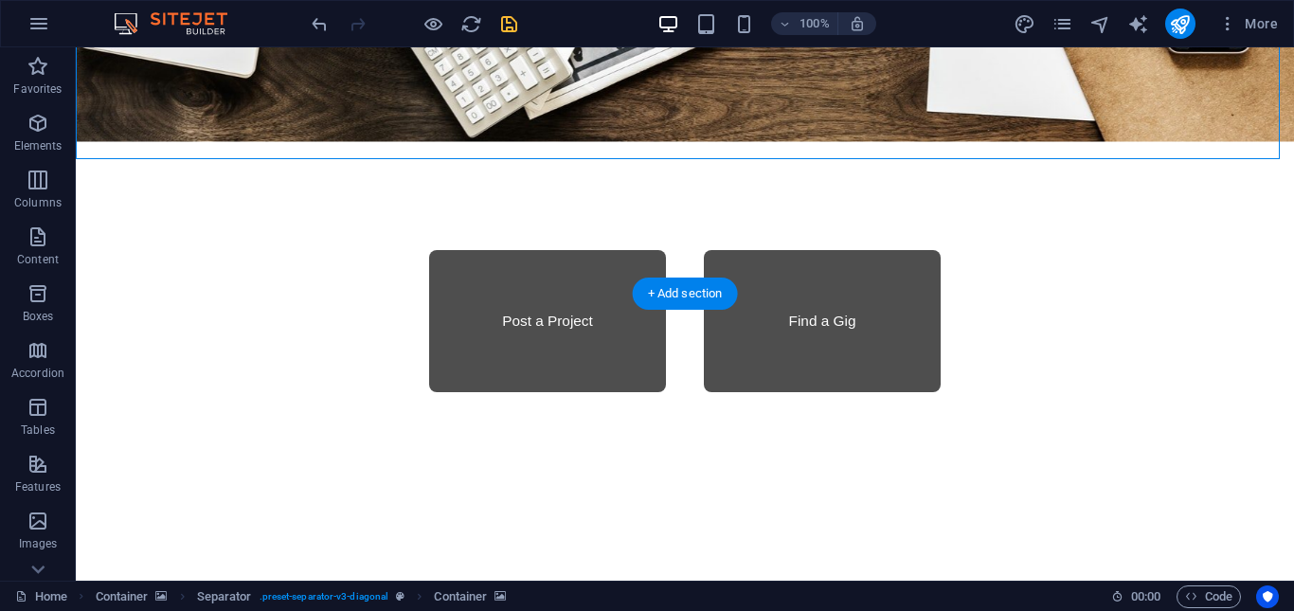
scroll to position [1480, 0]
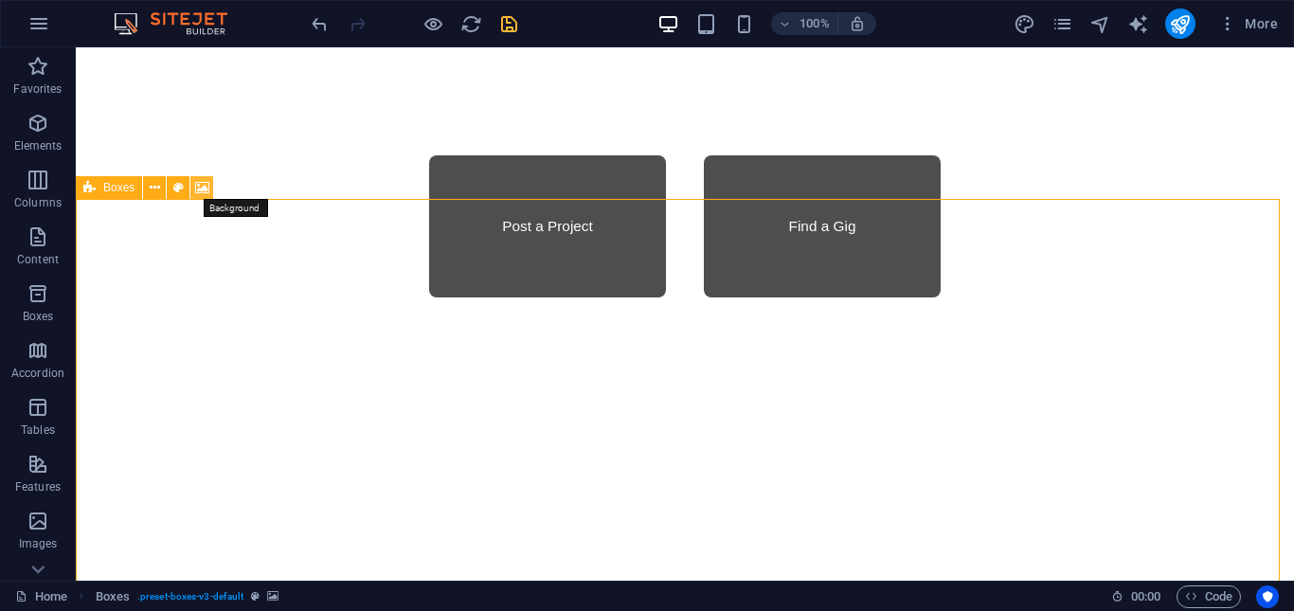
click at [200, 188] on icon at bounding box center [202, 188] width 14 height 20
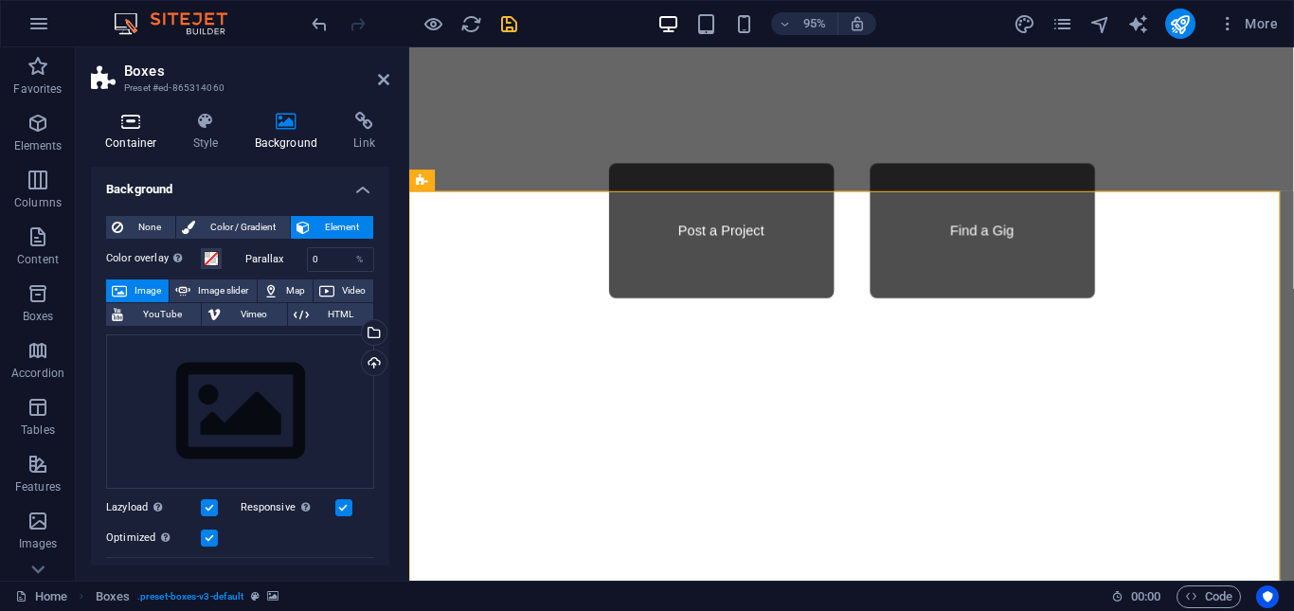
click at [132, 133] on h4 "Container" at bounding box center [135, 132] width 88 height 40
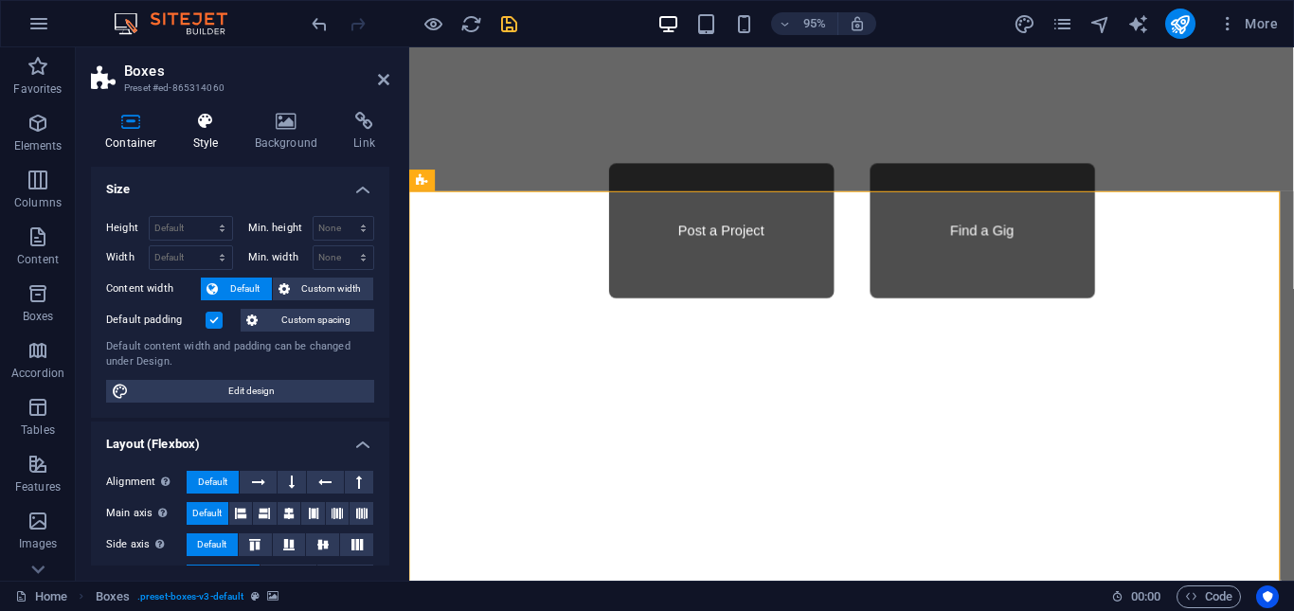
click at [197, 126] on icon at bounding box center [206, 121] width 54 height 19
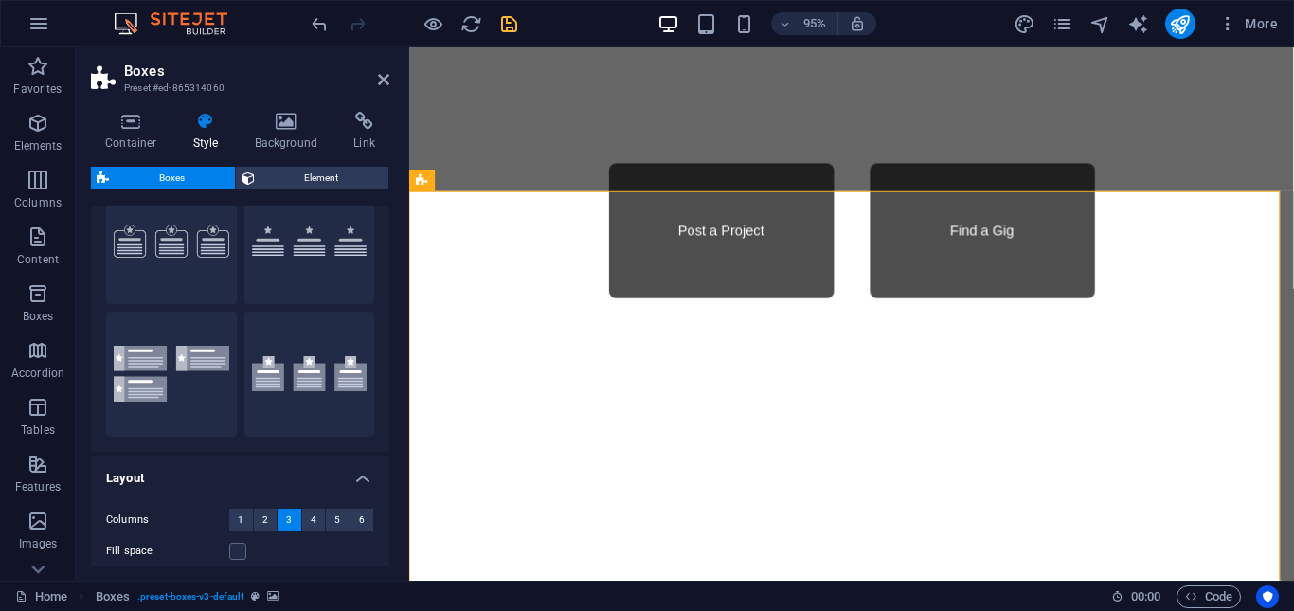
scroll to position [0, 0]
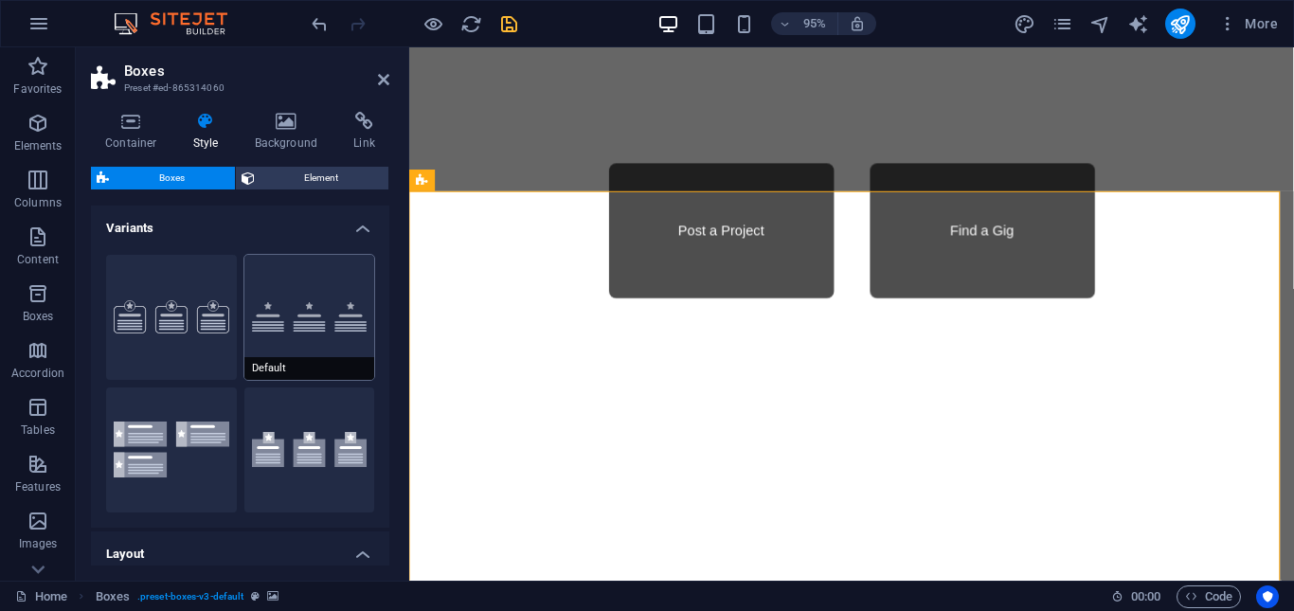
click at [329, 315] on button "Default" at bounding box center [309, 317] width 131 height 125
click at [298, 442] on button "Icons outside" at bounding box center [309, 449] width 131 height 125
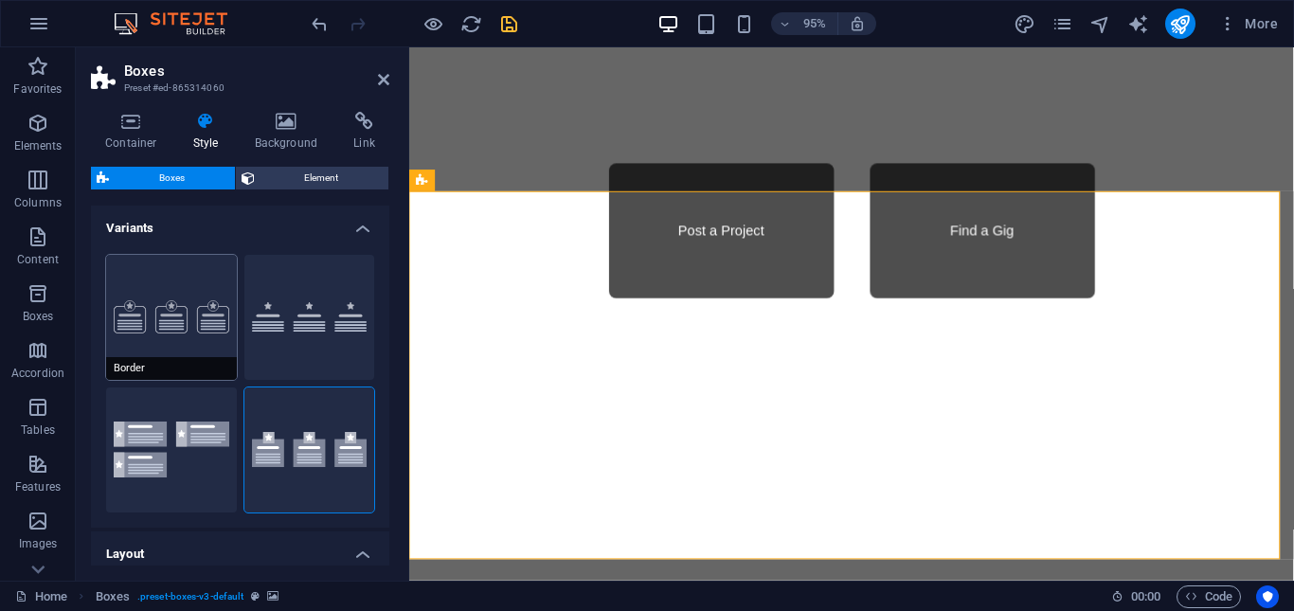
click at [172, 321] on button "Border" at bounding box center [171, 317] width 131 height 125
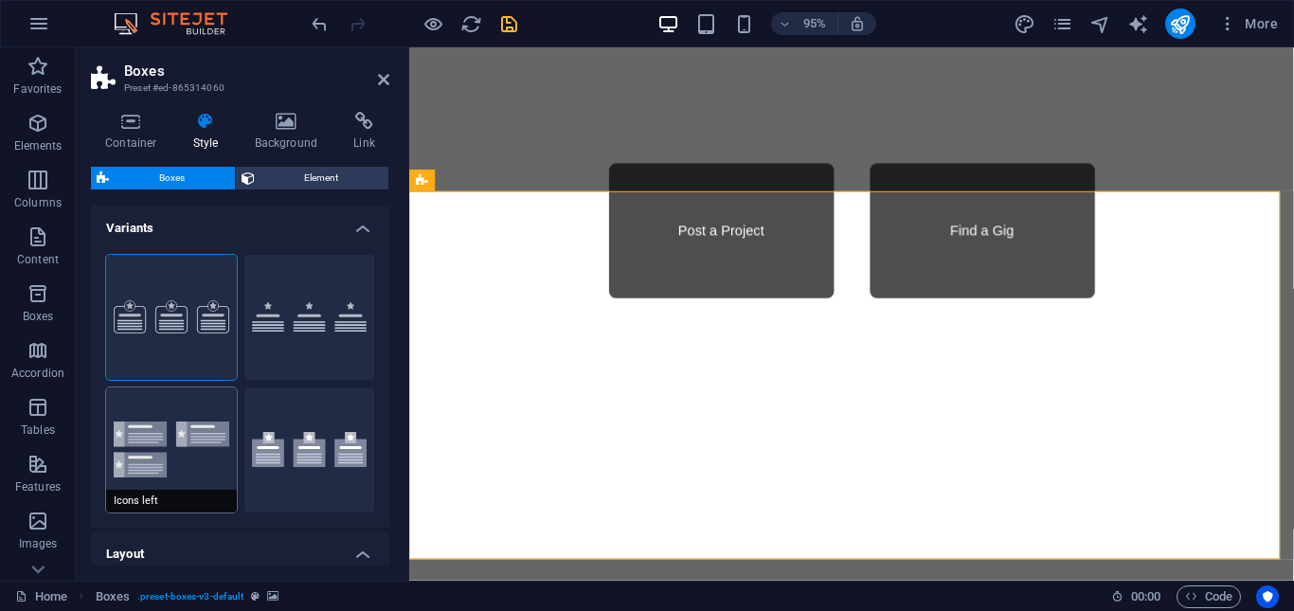
click at [194, 454] on button "Icons left" at bounding box center [171, 449] width 131 height 125
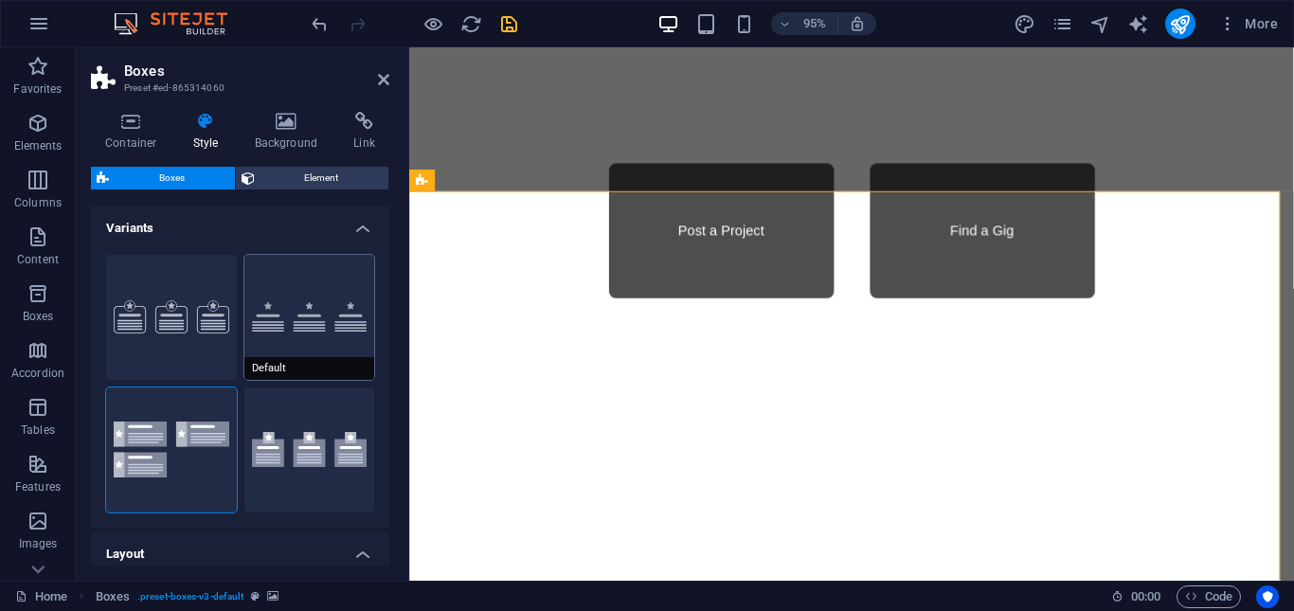
click at [295, 308] on button "Default" at bounding box center [309, 317] width 131 height 125
type input "2"
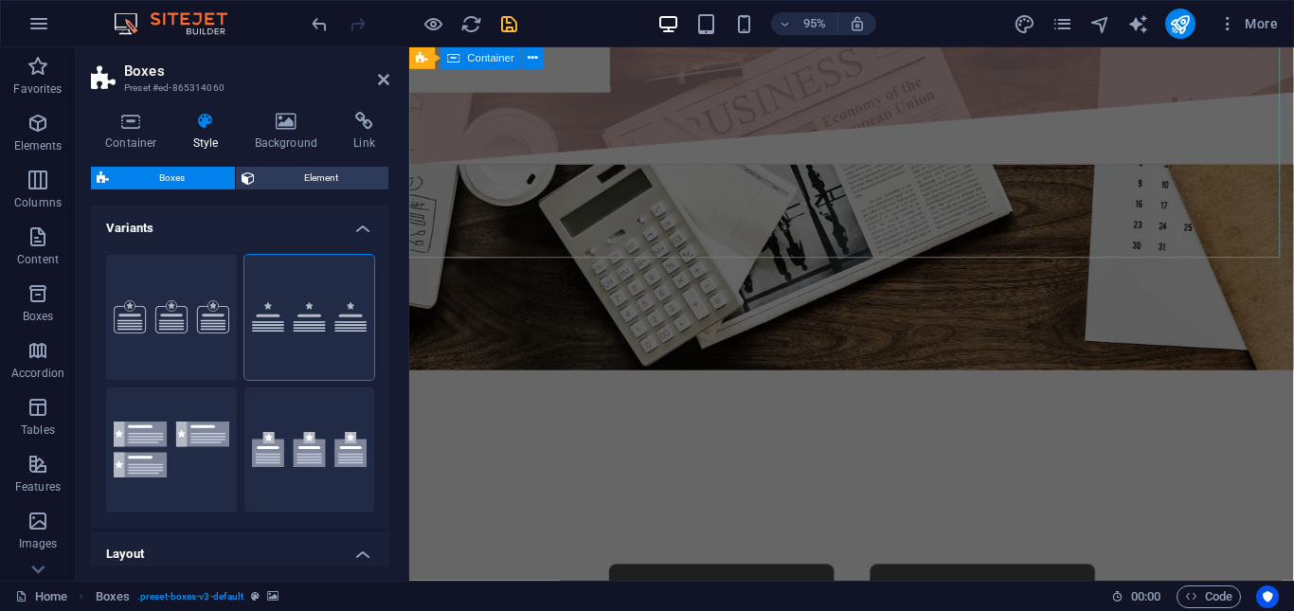
scroll to position [1007, 0]
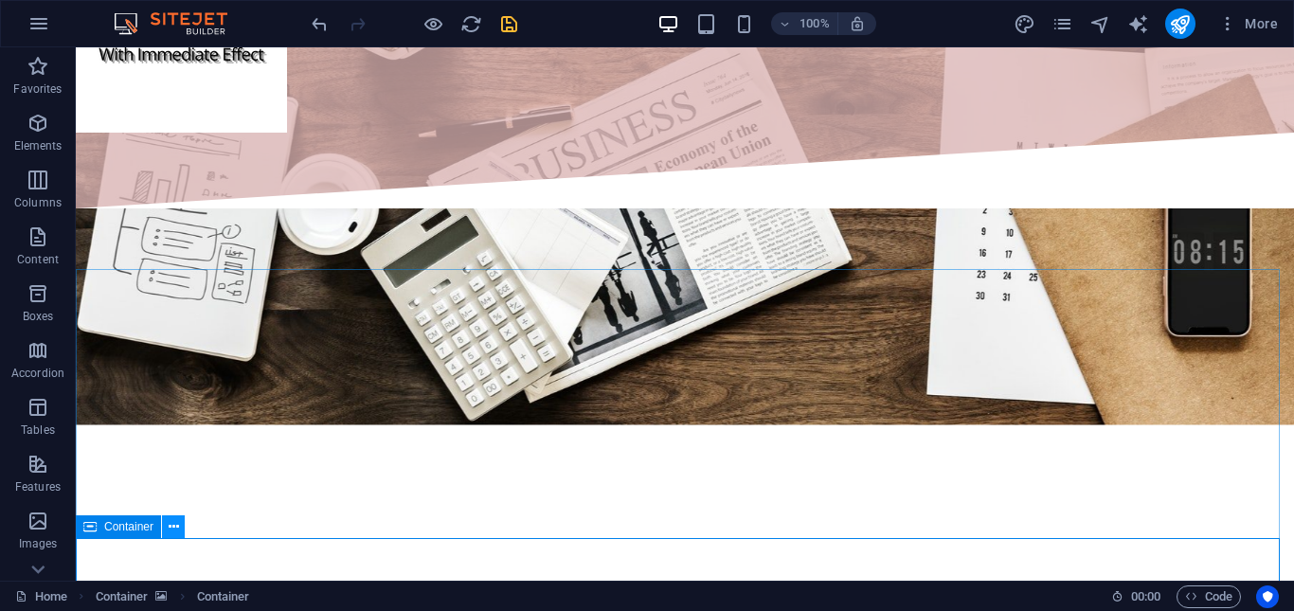
click at [175, 525] on icon at bounding box center [174, 527] width 10 height 20
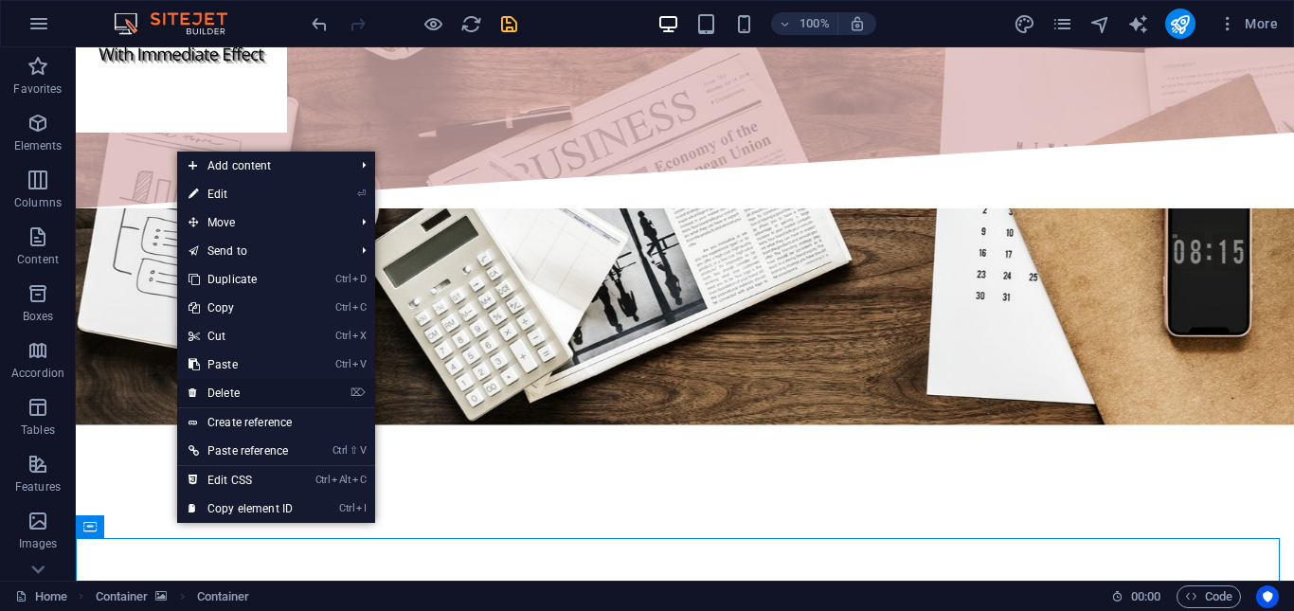
click at [255, 392] on link "⌦ Delete" at bounding box center [240, 393] width 127 height 28
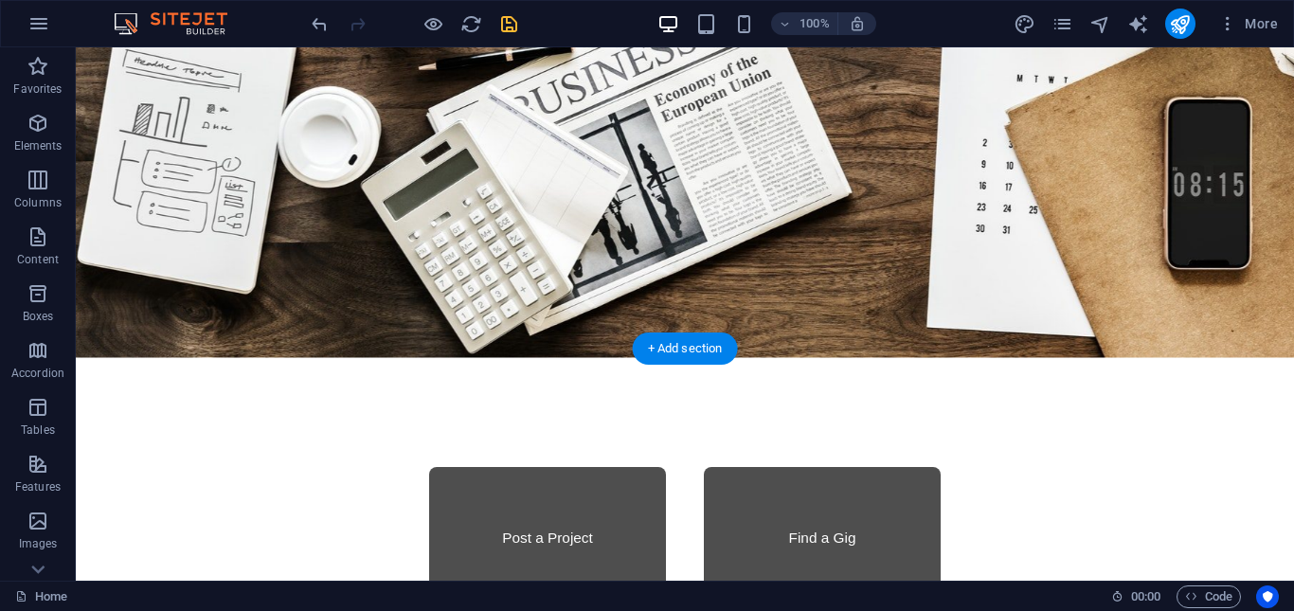
scroll to position [1196, 0]
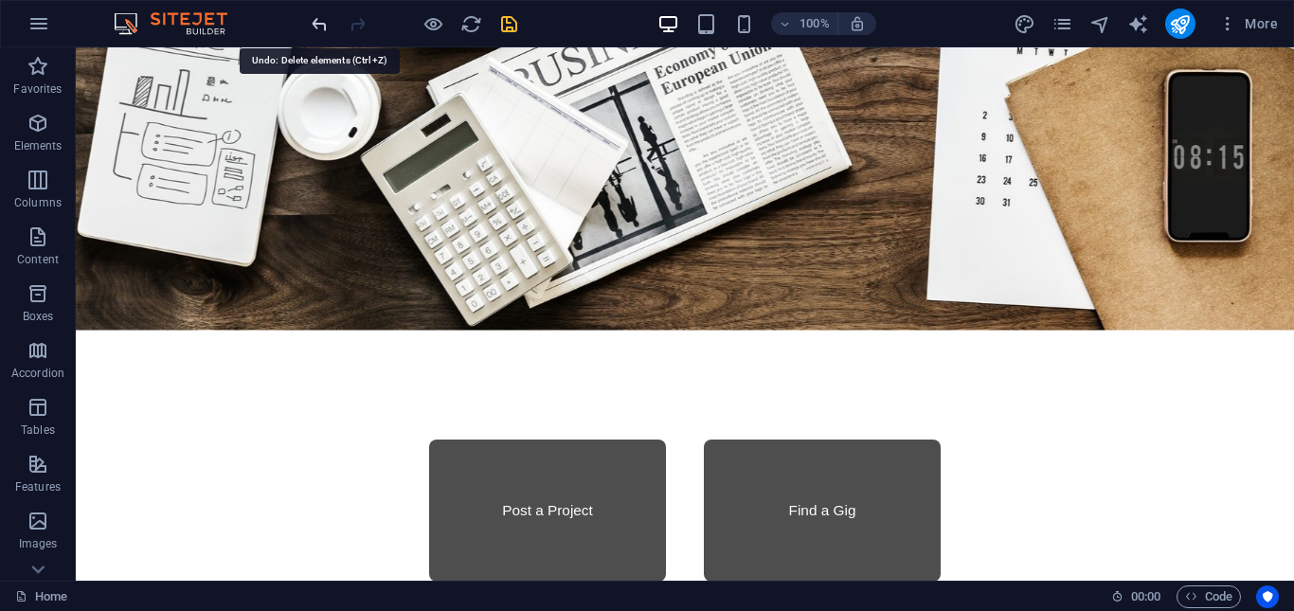
click at [318, 27] on icon "undo" at bounding box center [320, 24] width 22 height 22
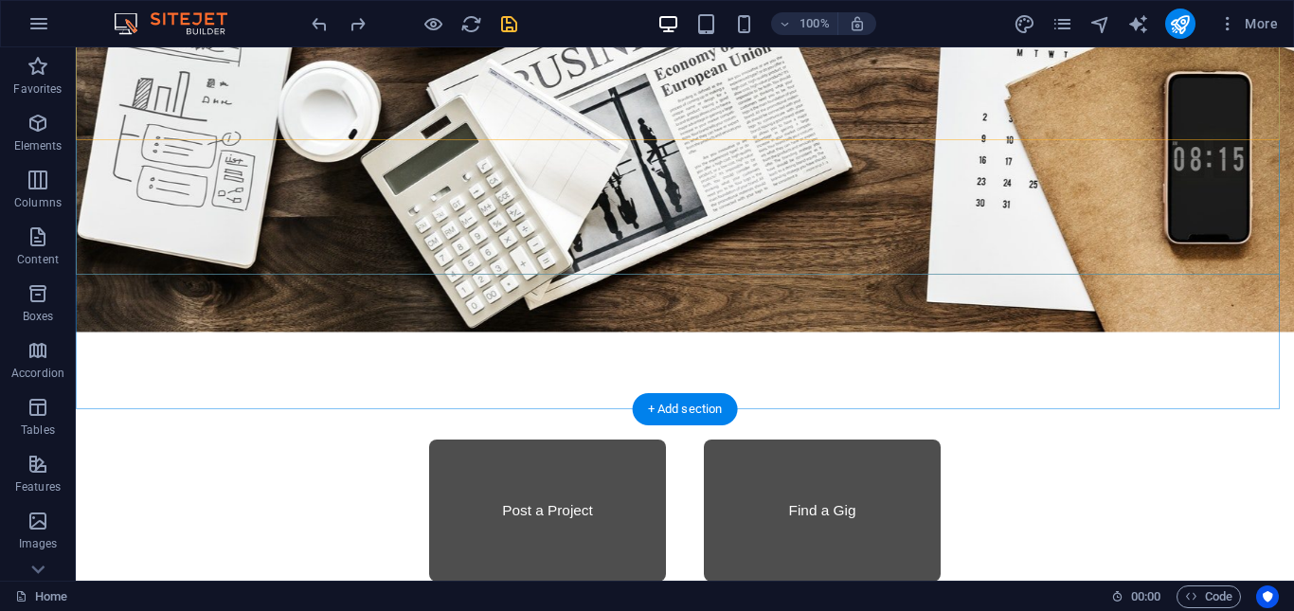
scroll to position [1386, 0]
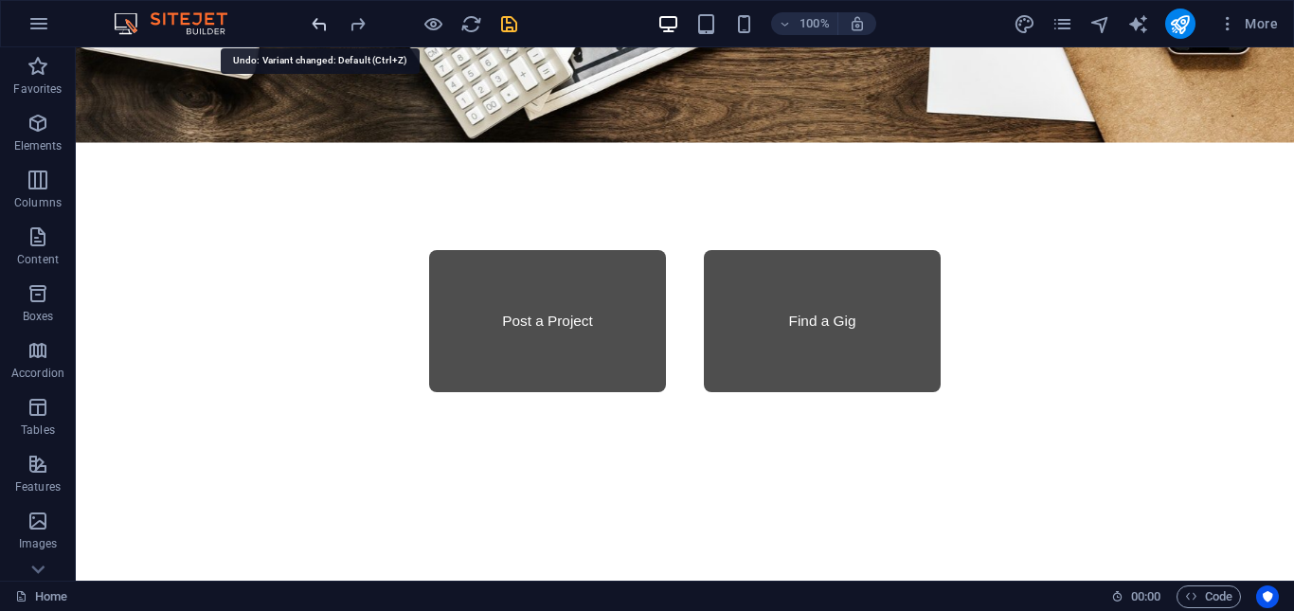
click at [318, 28] on icon "undo" at bounding box center [320, 24] width 22 height 22
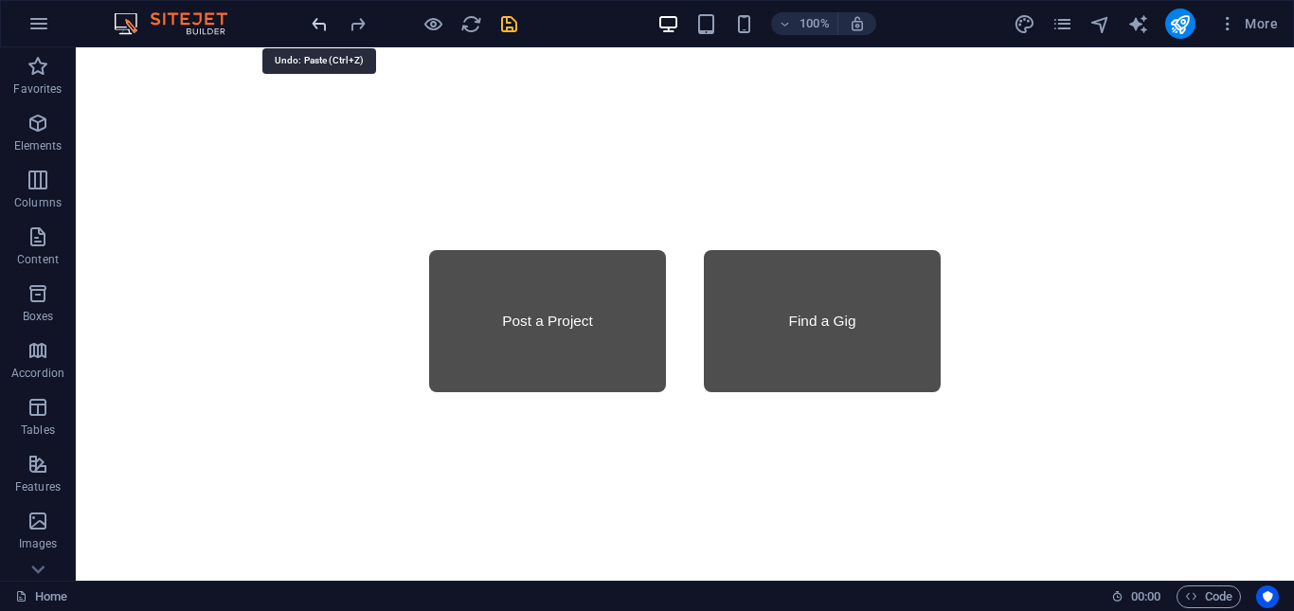
click at [318, 28] on icon "undo" at bounding box center [320, 24] width 22 height 22
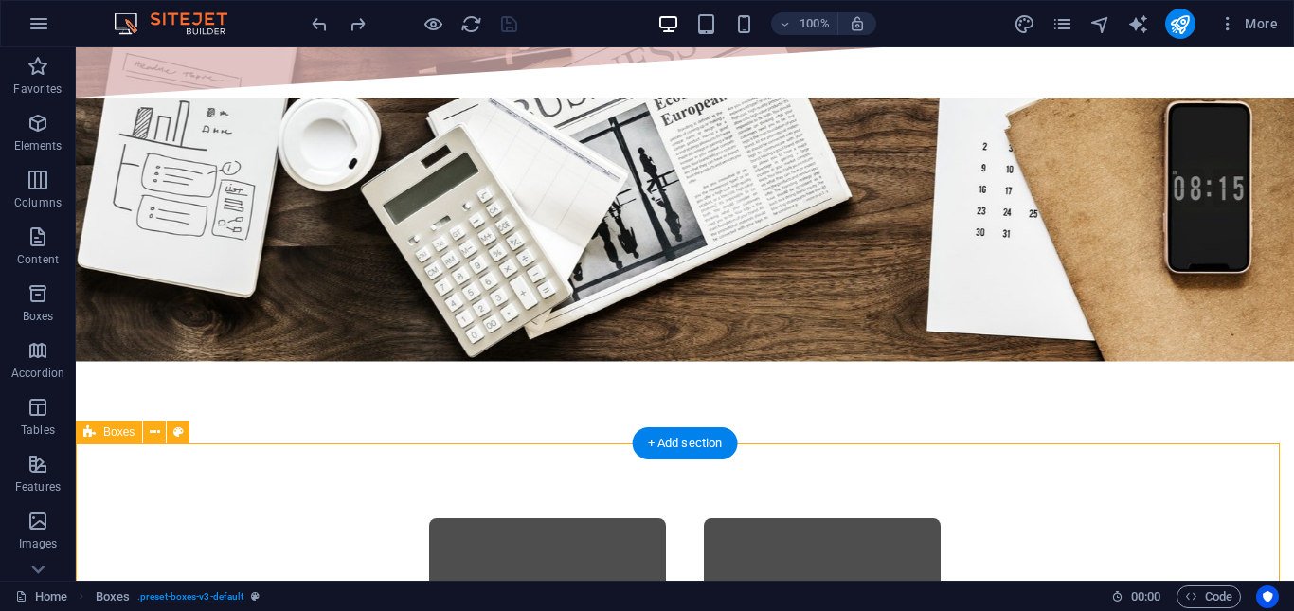
scroll to position [1101, 0]
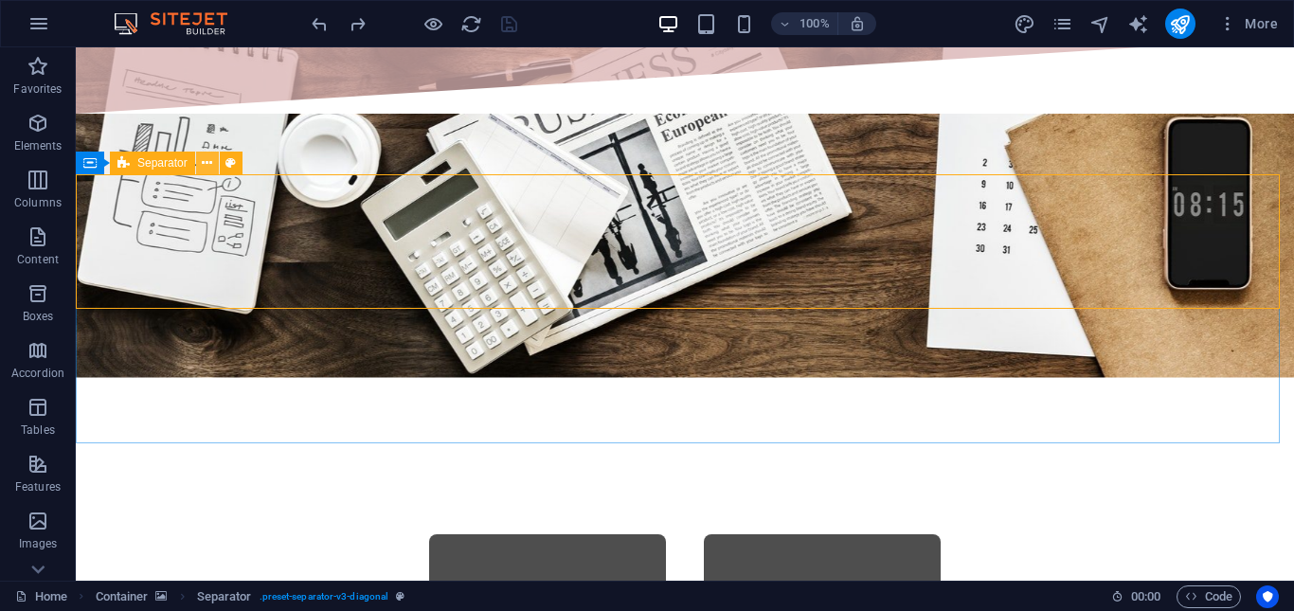
click at [206, 166] on icon at bounding box center [207, 163] width 10 height 20
click at [198, 164] on icon at bounding box center [197, 163] width 14 height 20
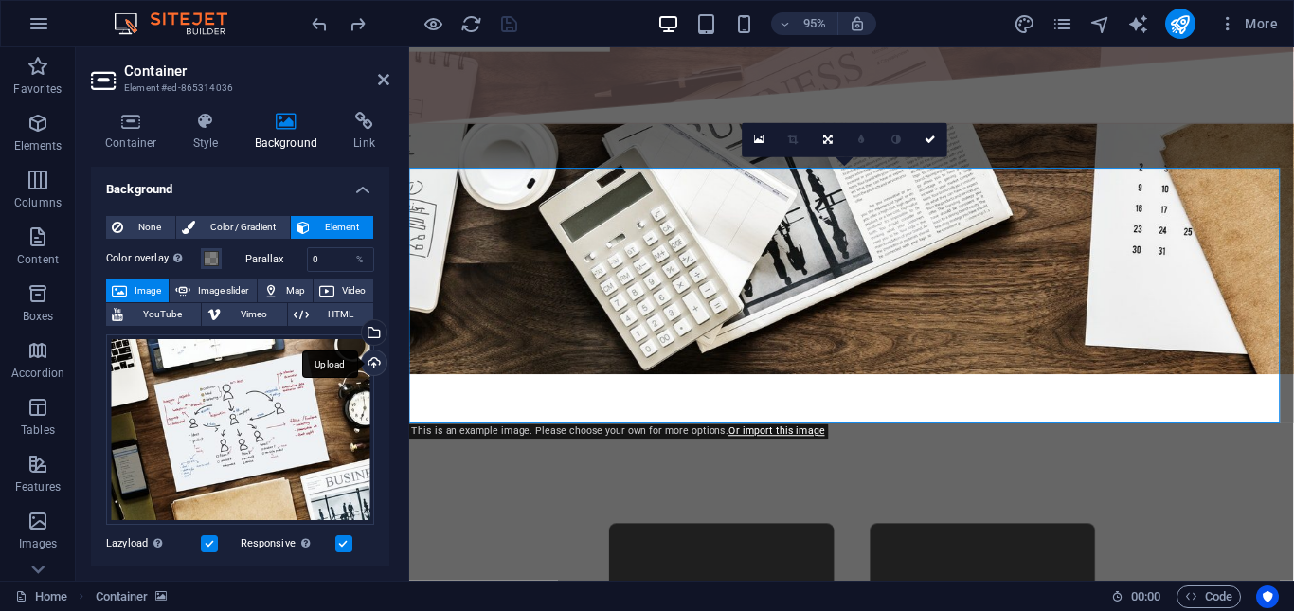
click at [368, 365] on div "Upload" at bounding box center [372, 364] width 28 height 28
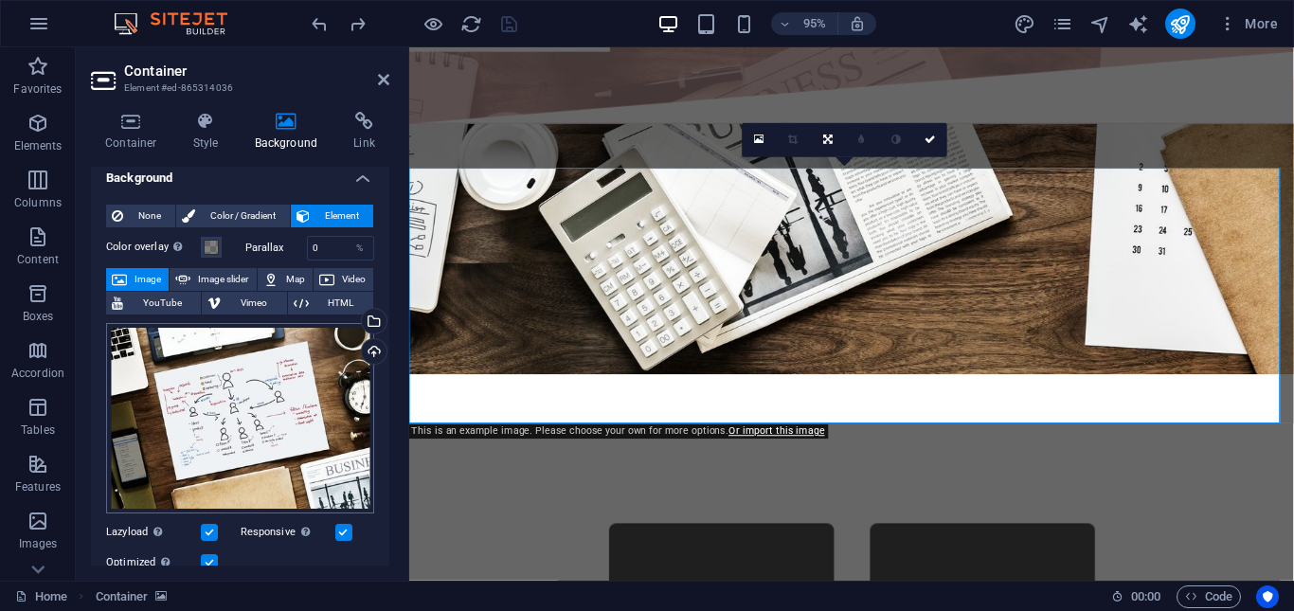
scroll to position [0, 0]
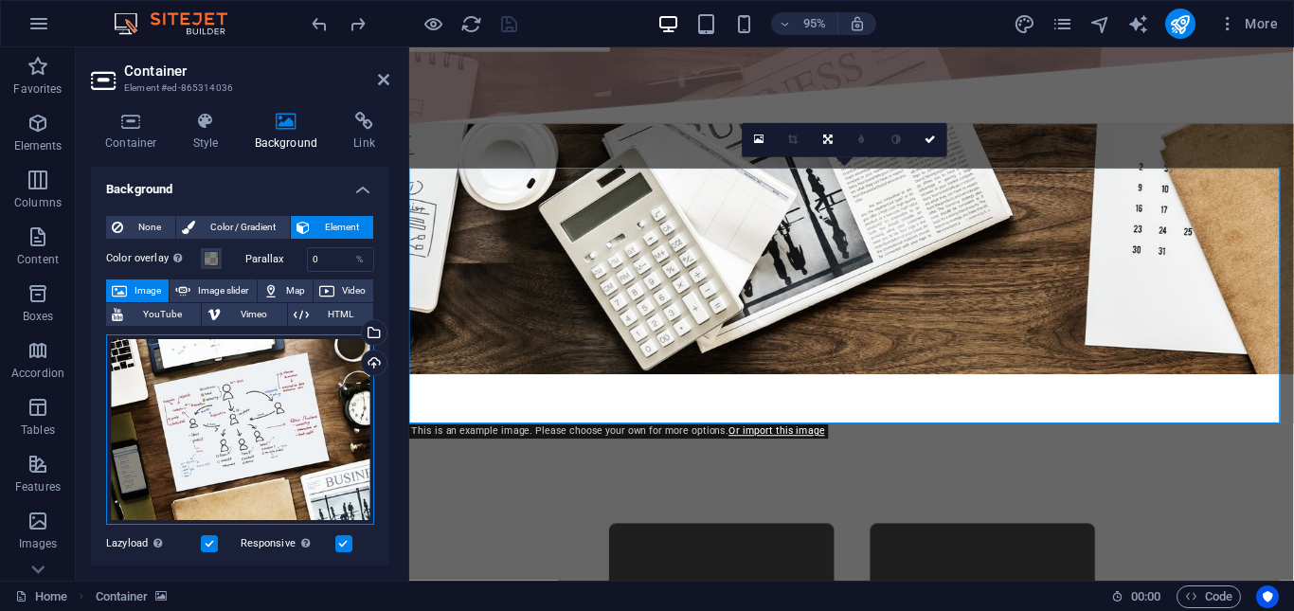
click at [210, 374] on div "Drag files here, click to choose files or select files from Files or our free s…" at bounding box center [240, 429] width 268 height 191
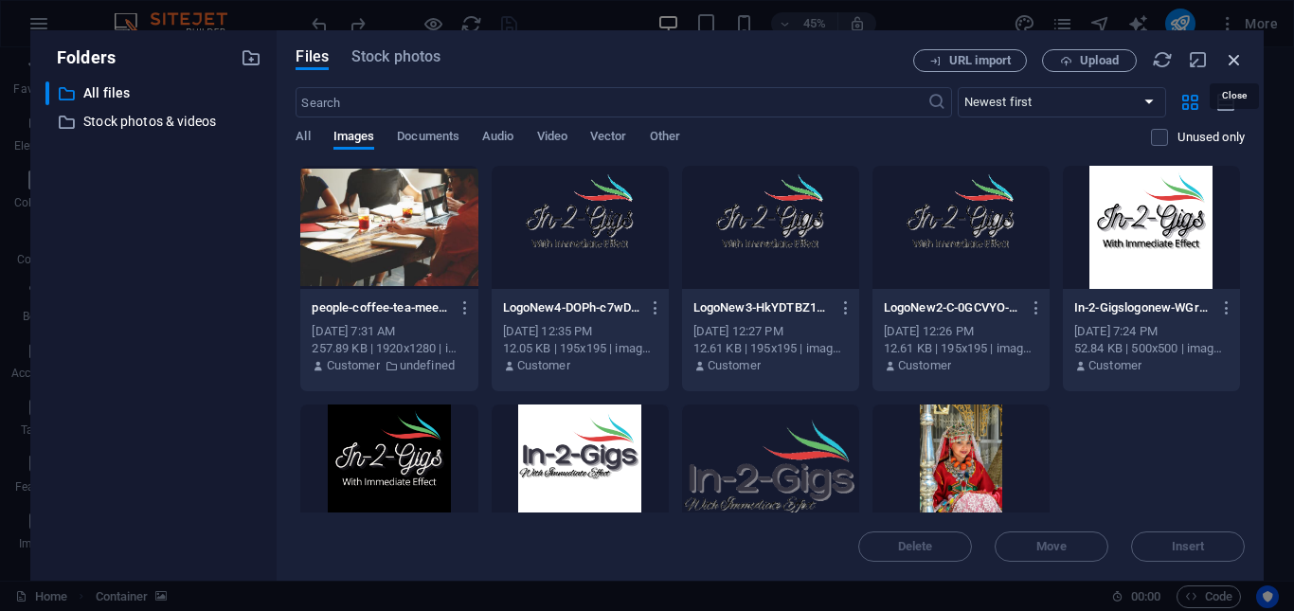
drag, startPoint x: 1232, startPoint y: 60, endPoint x: 545, endPoint y: 211, distance: 704.1
click at [1232, 60] on icon "button" at bounding box center [1234, 59] width 21 height 21
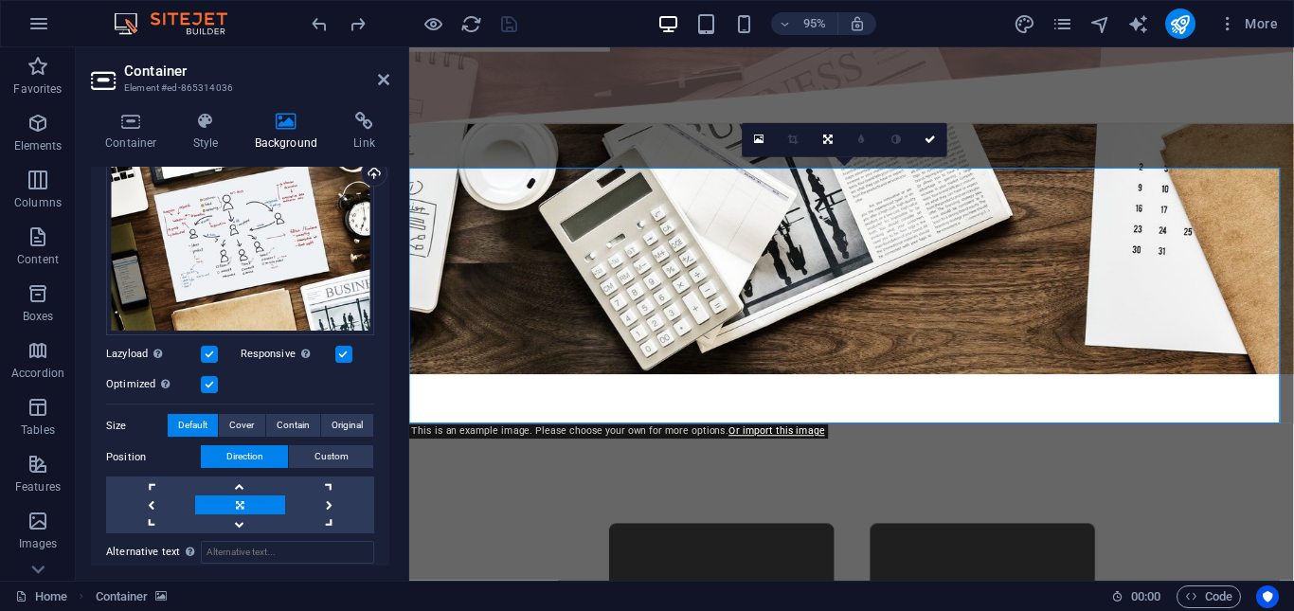
scroll to position [284, 0]
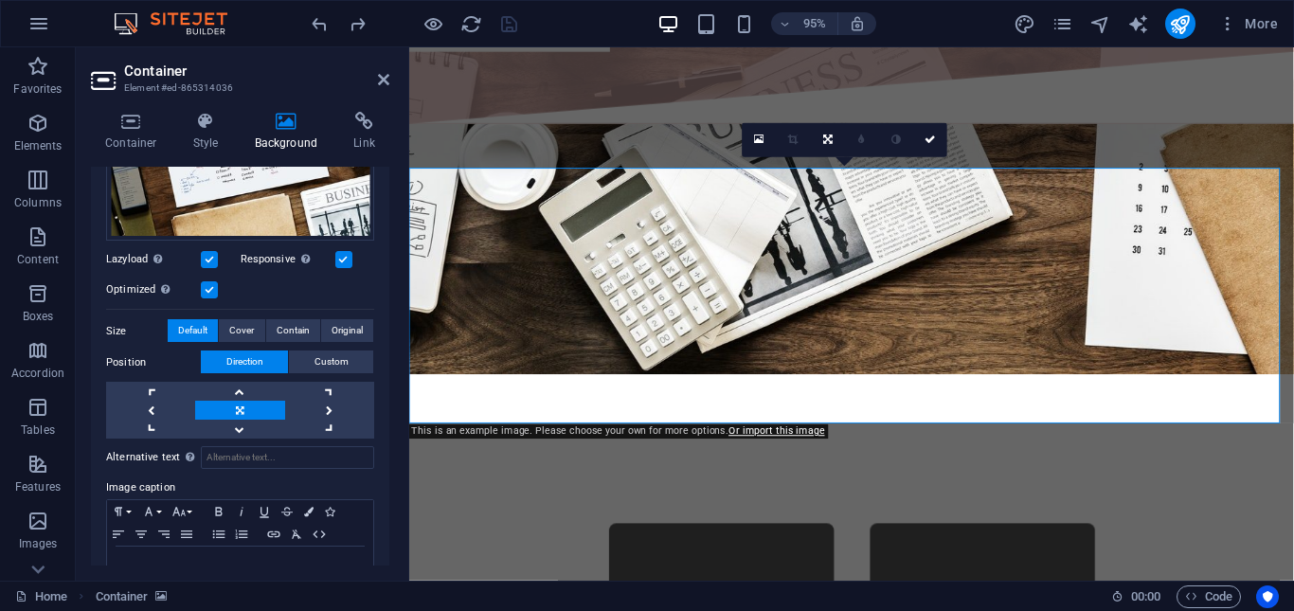
drag, startPoint x: 340, startPoint y: 362, endPoint x: 316, endPoint y: 379, distance: 29.2
click at [340, 362] on span "Custom" at bounding box center [331, 361] width 34 height 23
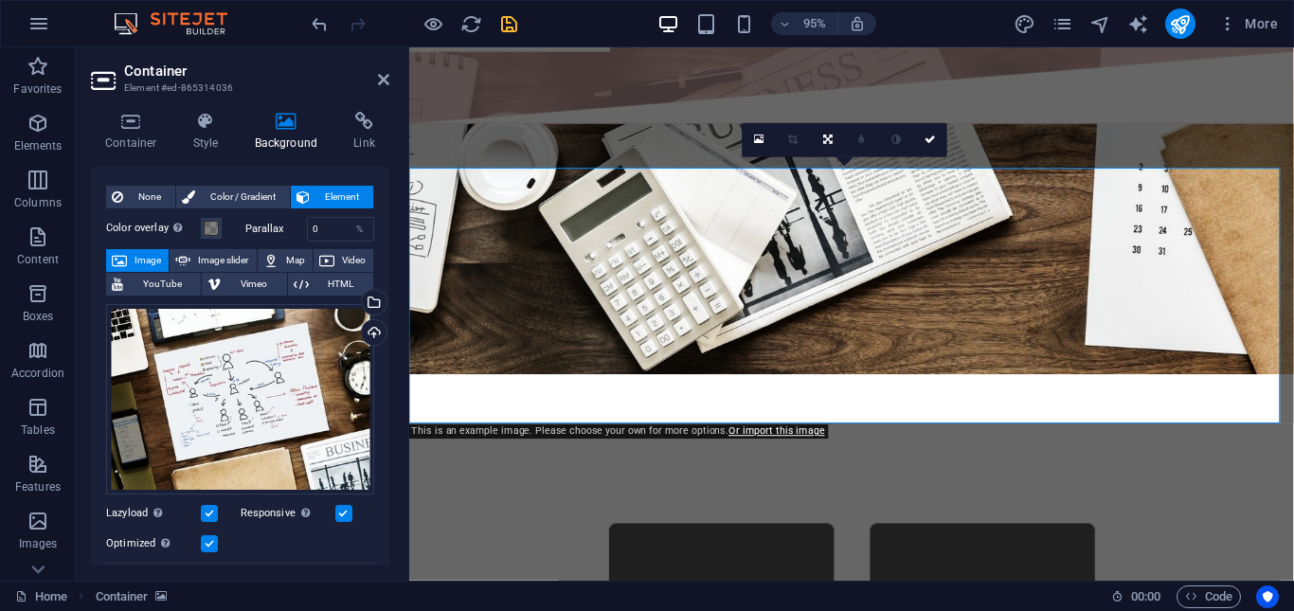
scroll to position [0, 0]
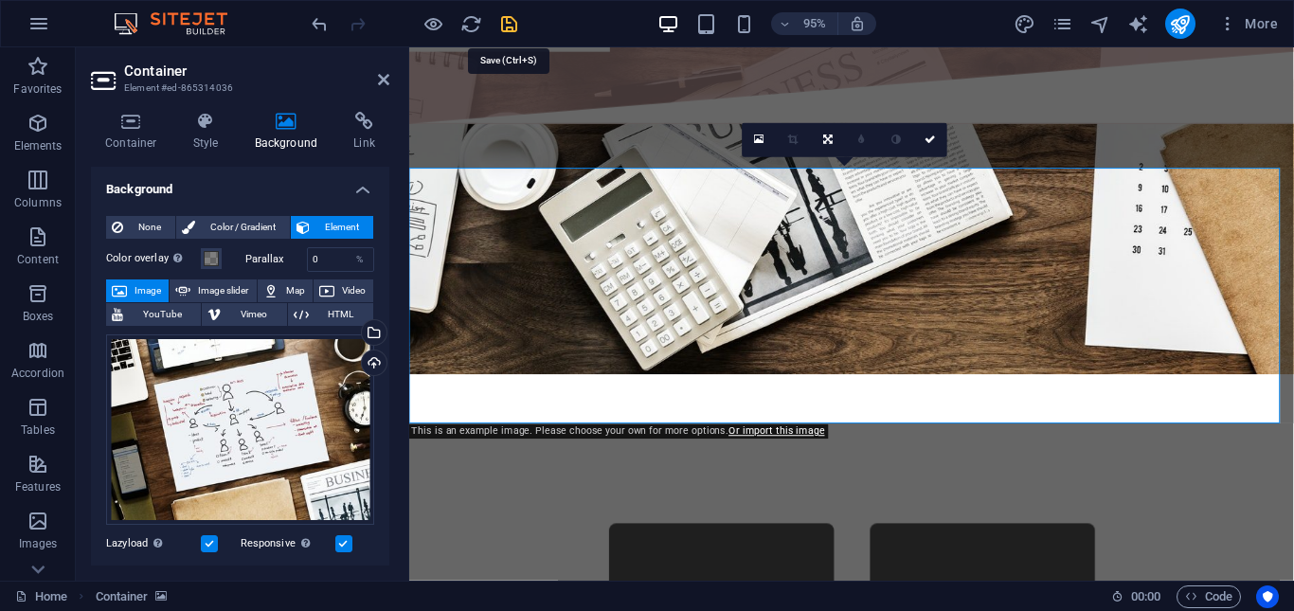
click at [512, 26] on icon "save" at bounding box center [509, 24] width 22 height 22
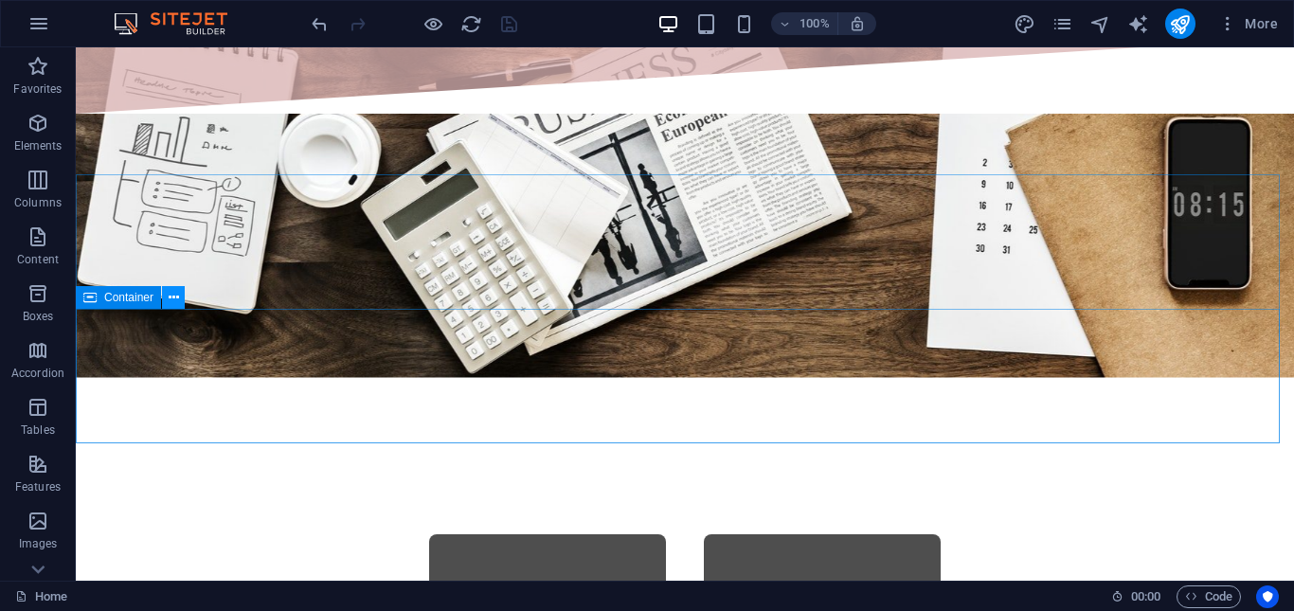
click at [176, 299] on icon at bounding box center [174, 298] width 10 height 20
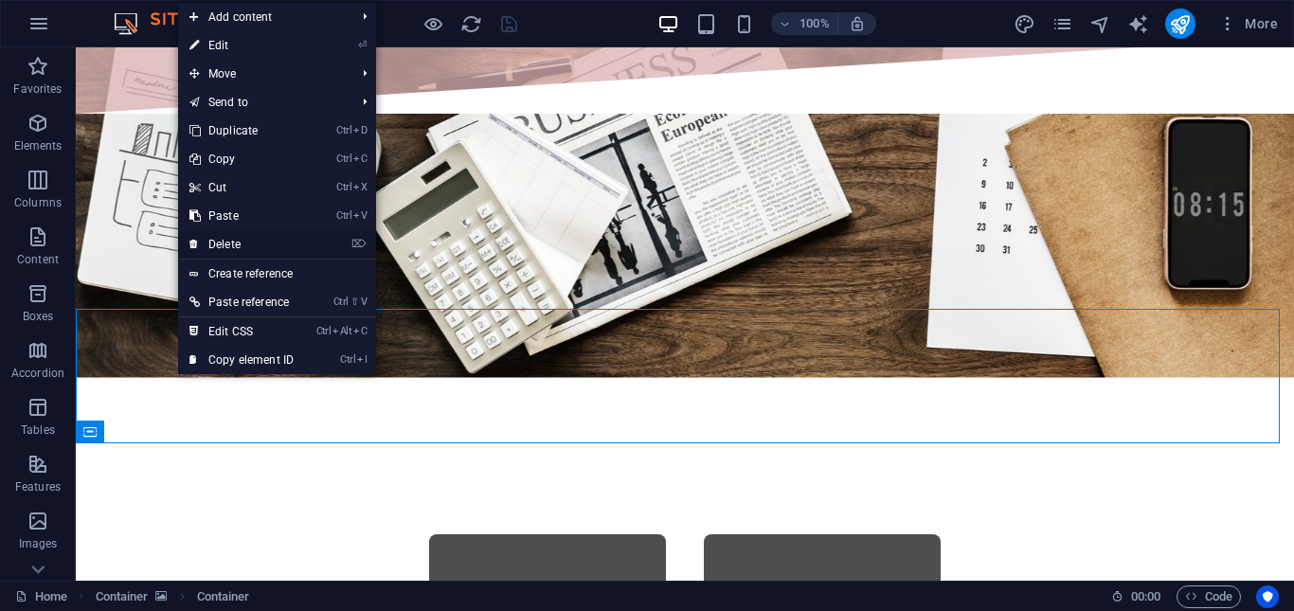
drag, startPoint x: 255, startPoint y: 245, endPoint x: 163, endPoint y: 291, distance: 102.5
click at [255, 245] on link "⌦ Delete" at bounding box center [241, 244] width 127 height 28
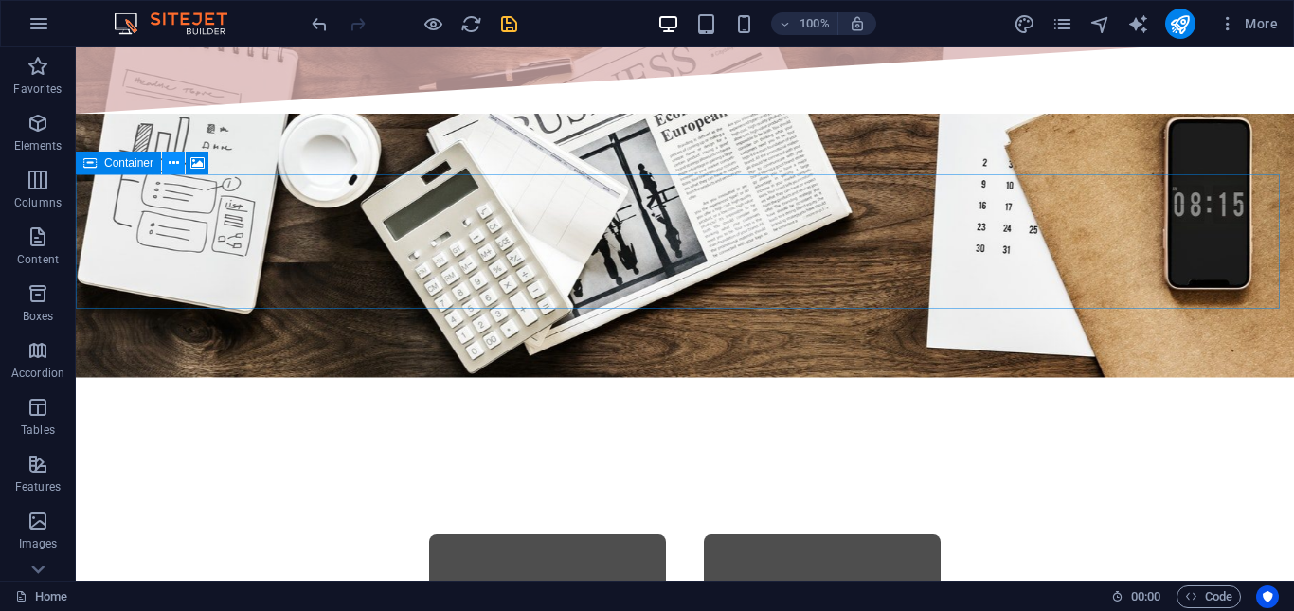
click at [171, 162] on icon at bounding box center [174, 163] width 10 height 20
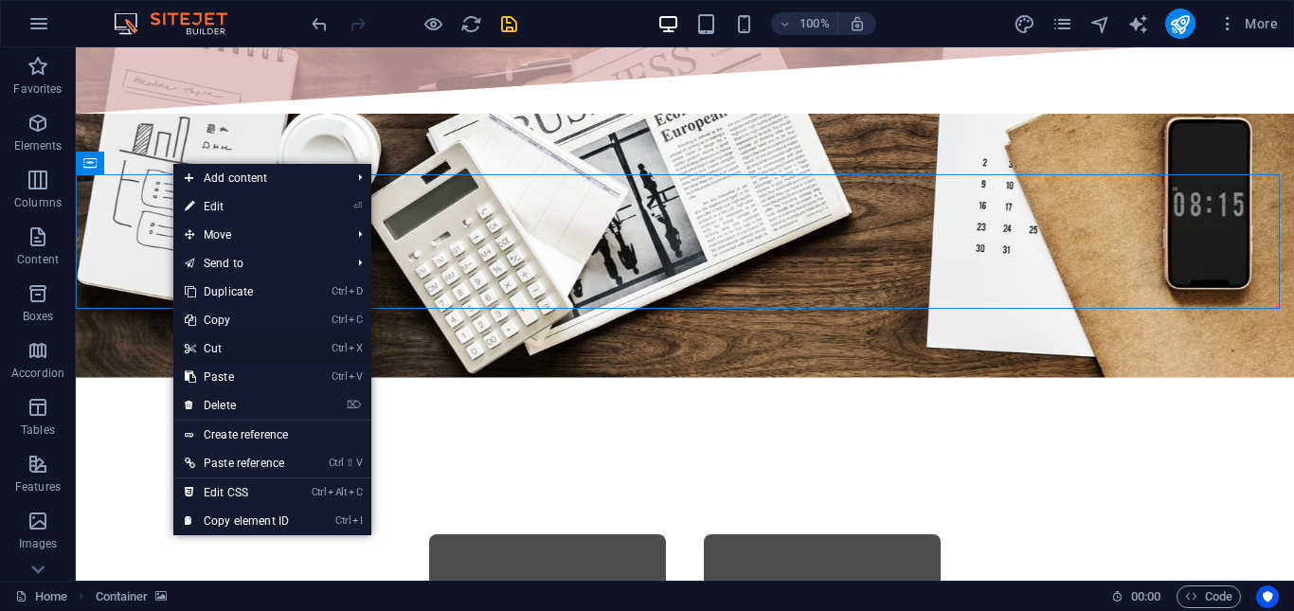
click at [224, 345] on link "Ctrl X Cut" at bounding box center [236, 348] width 127 height 28
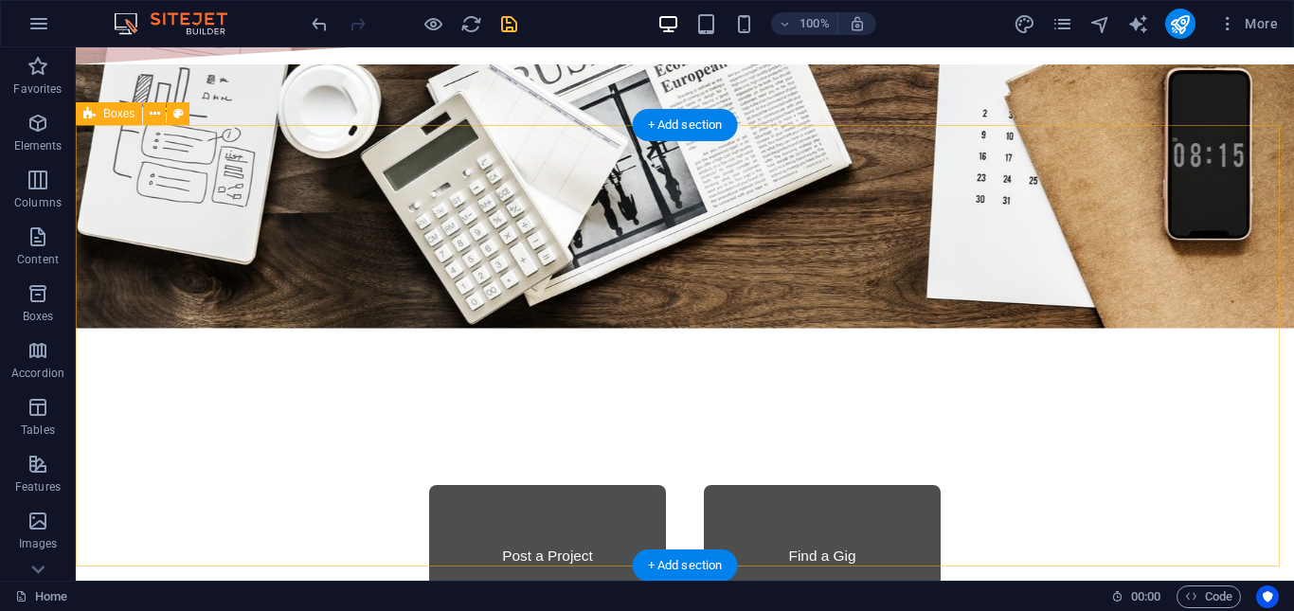
scroll to position [1101, 0]
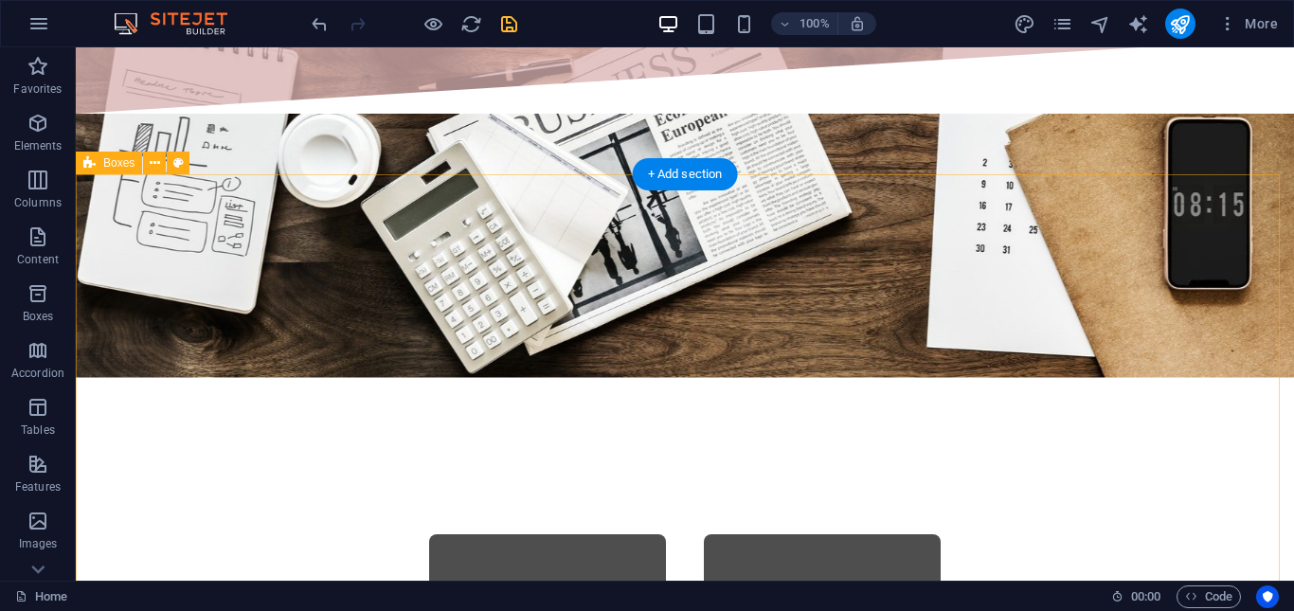
select select "rem"
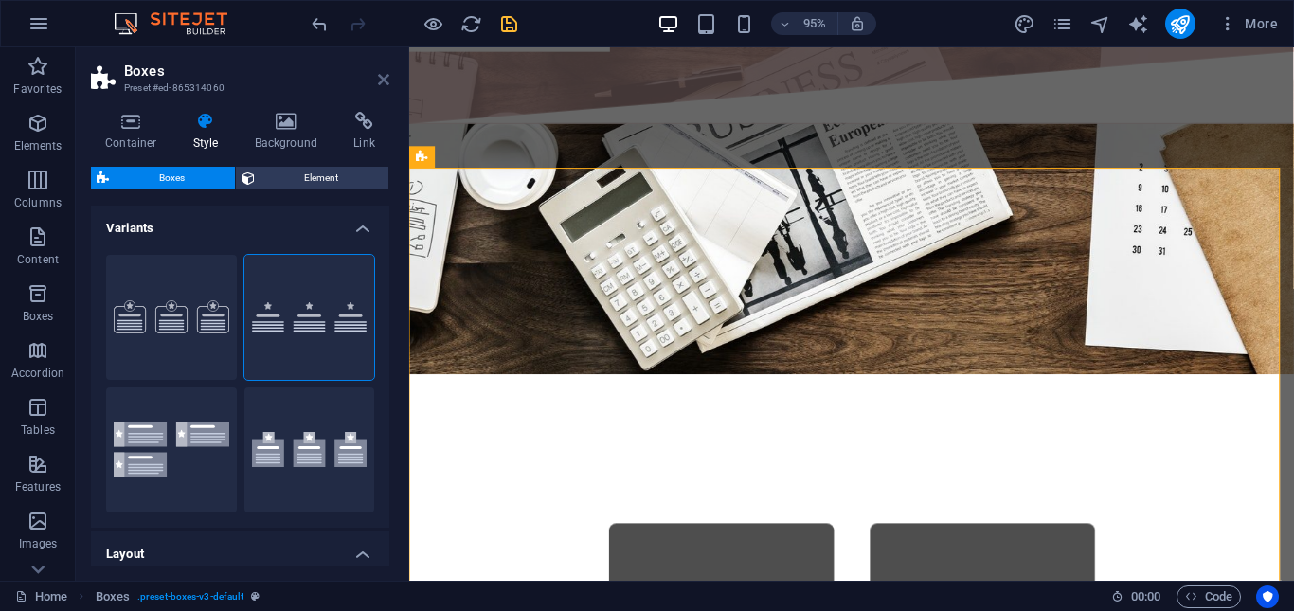
click at [385, 77] on icon at bounding box center [383, 79] width 11 height 15
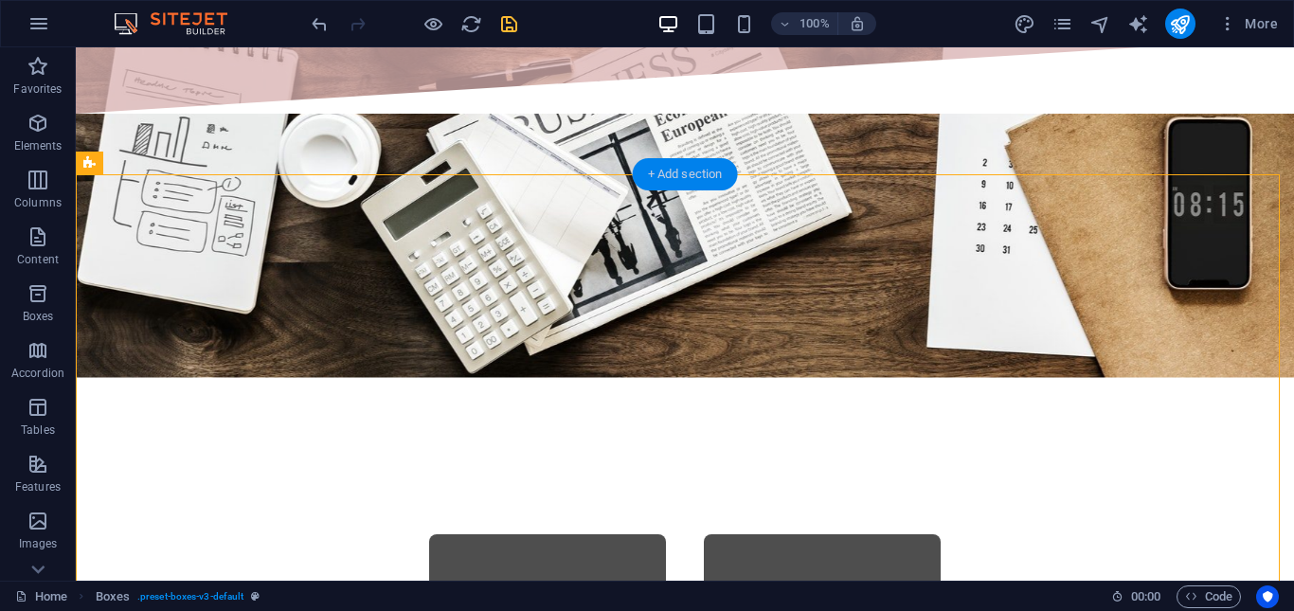
click at [706, 177] on div "+ Add section" at bounding box center [685, 174] width 105 height 32
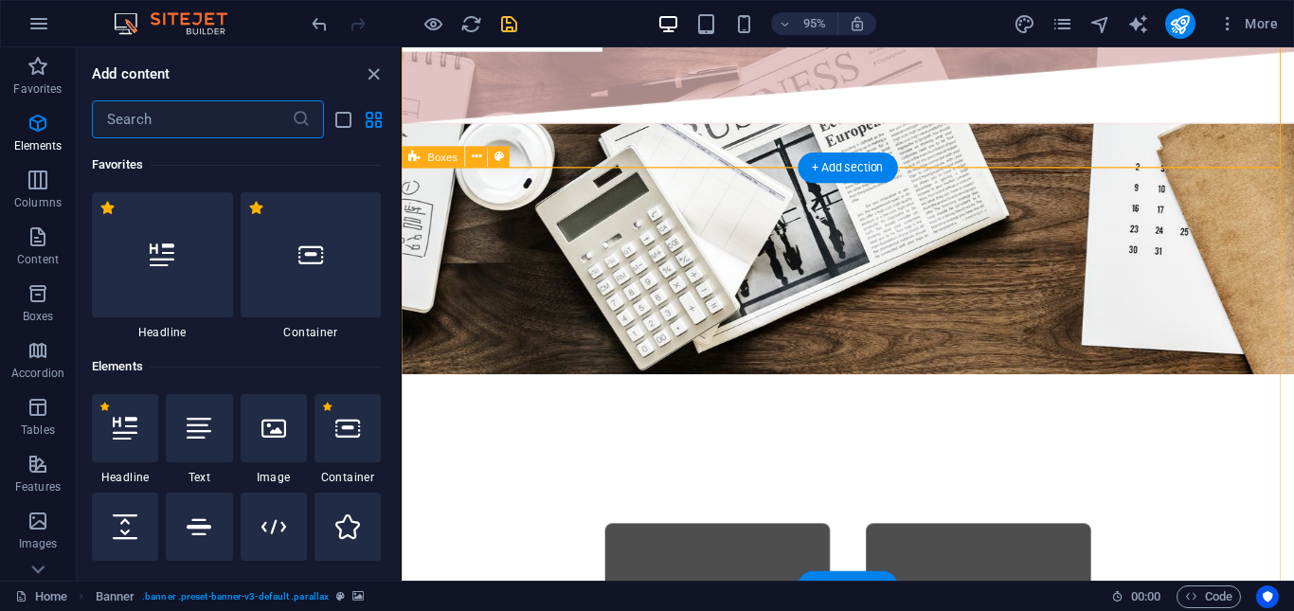
scroll to position [3314, 0]
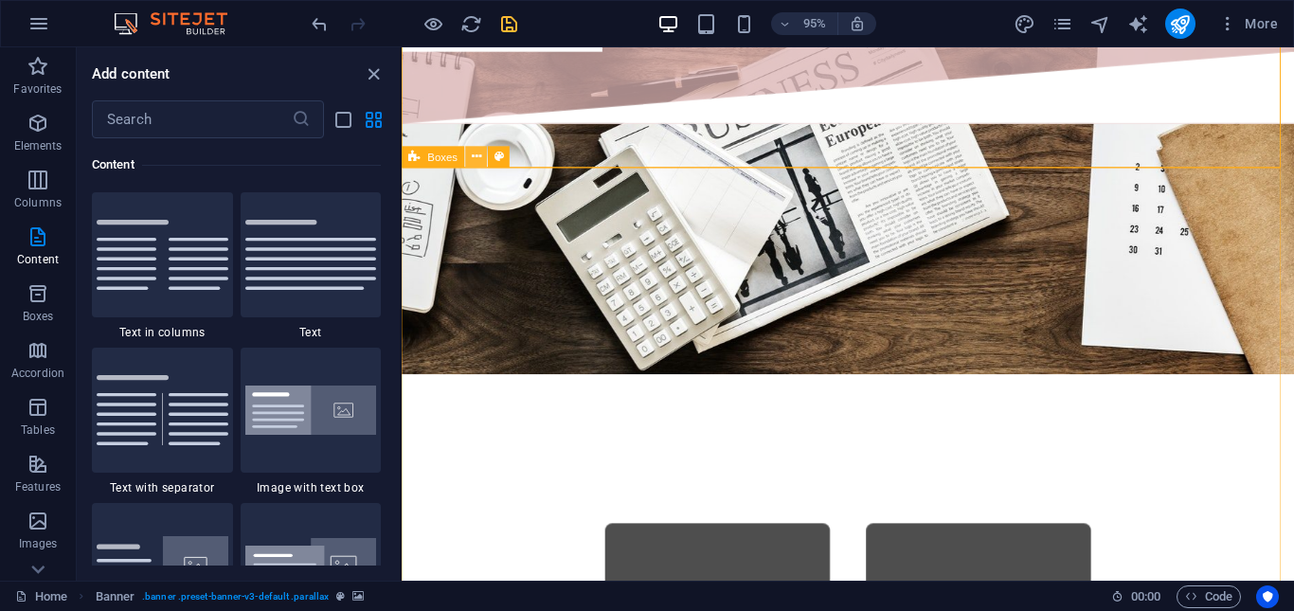
click at [472, 159] on icon at bounding box center [476, 157] width 9 height 19
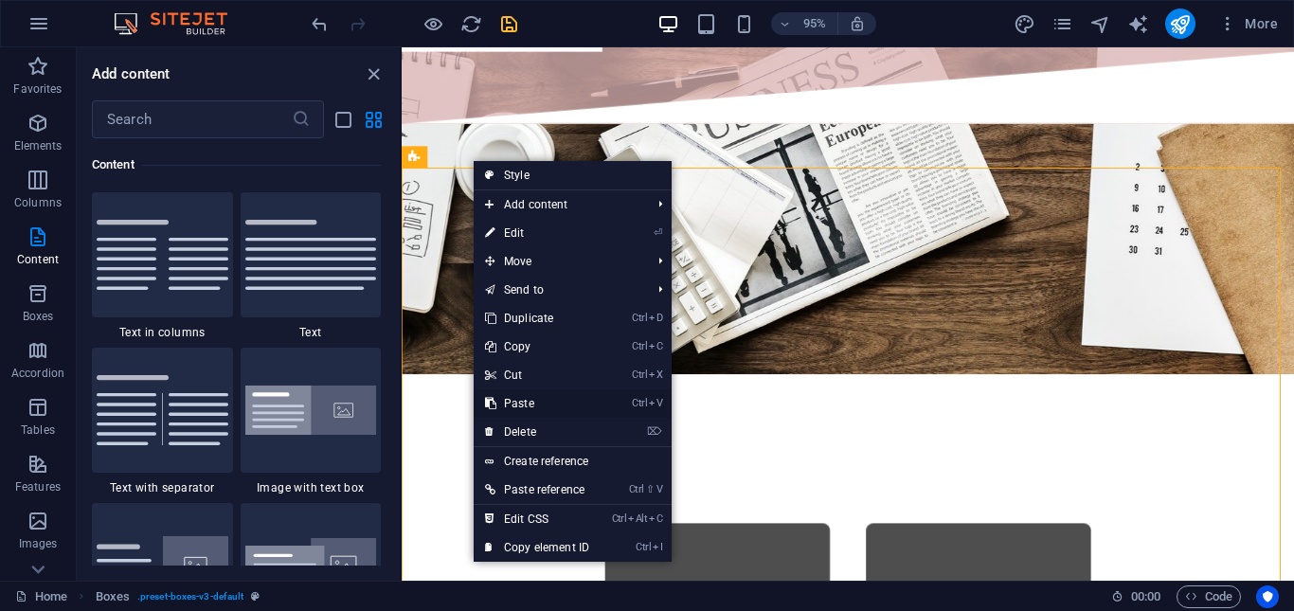
click at [578, 393] on link "Ctrl V Paste" at bounding box center [537, 403] width 127 height 28
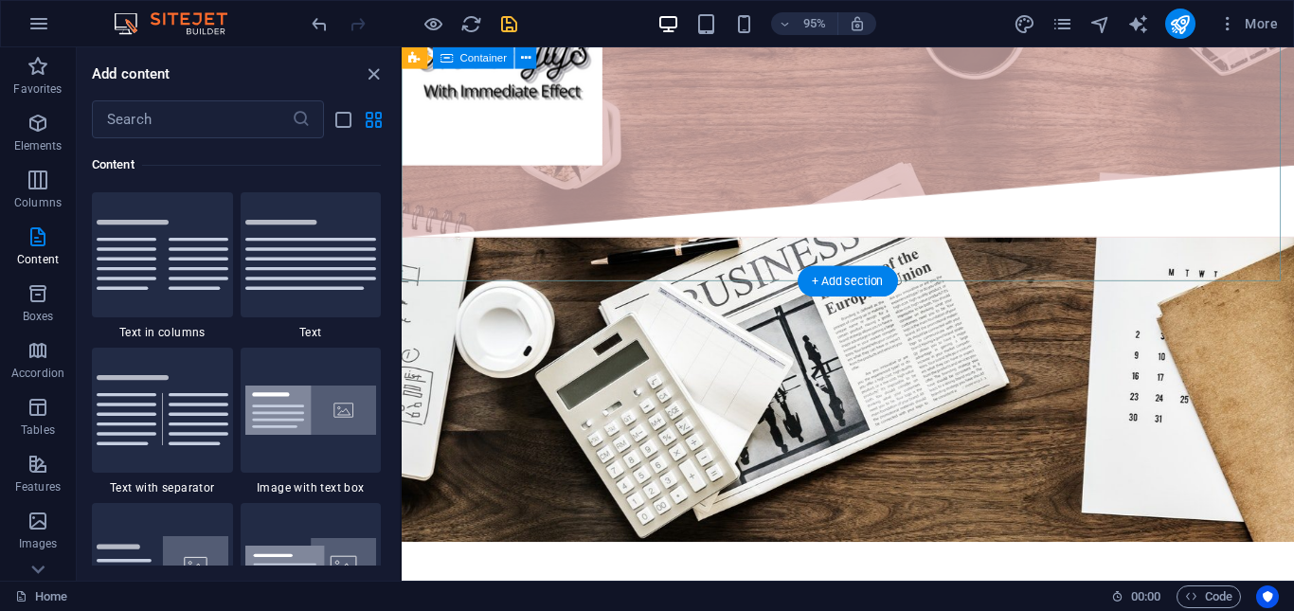
scroll to position [1266, 0]
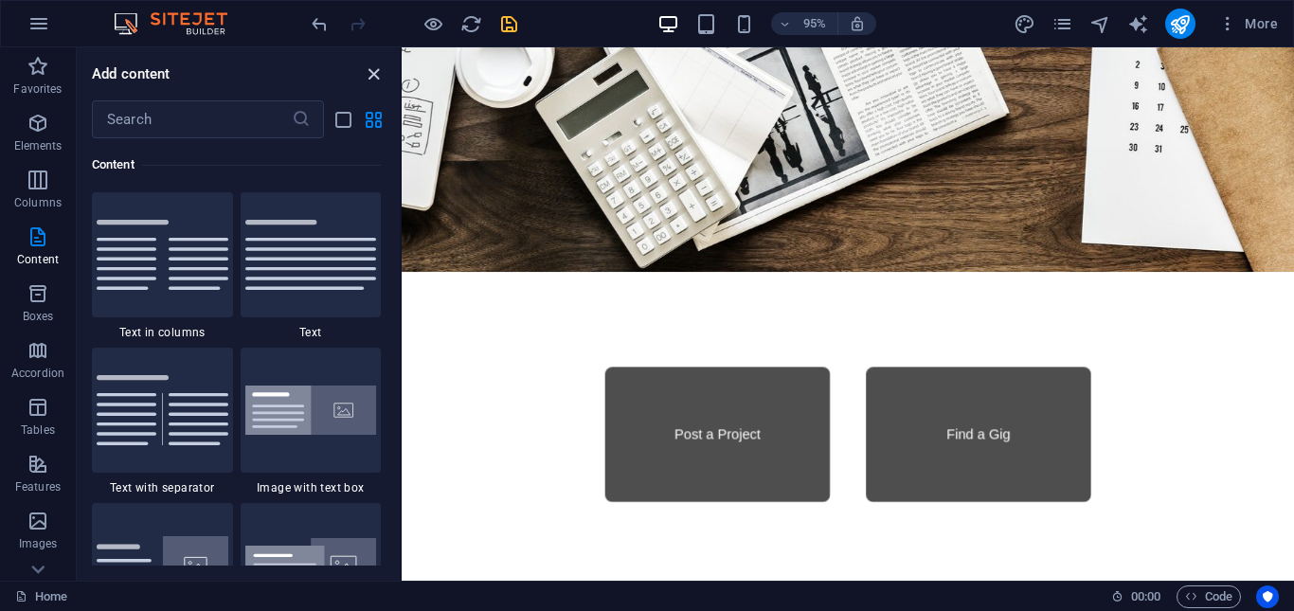
click at [372, 72] on icon "close panel" at bounding box center [374, 74] width 22 height 22
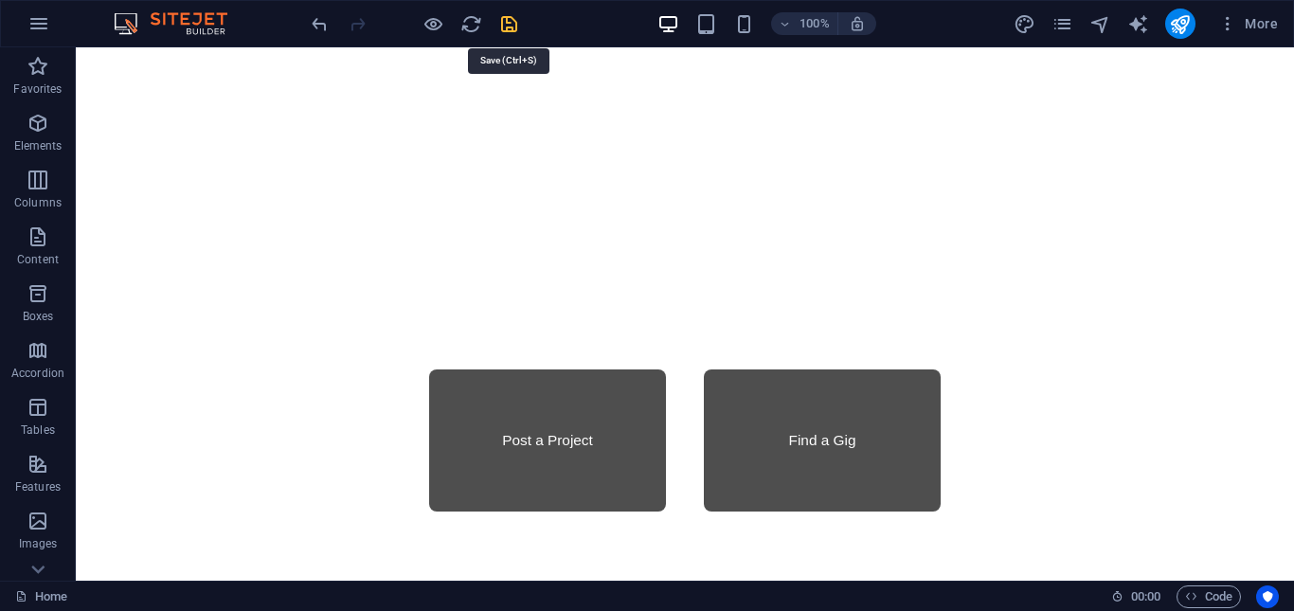
drag, startPoint x: 505, startPoint y: 20, endPoint x: 112, endPoint y: 207, distance: 435.5
click at [505, 20] on icon "save" at bounding box center [509, 24] width 22 height 22
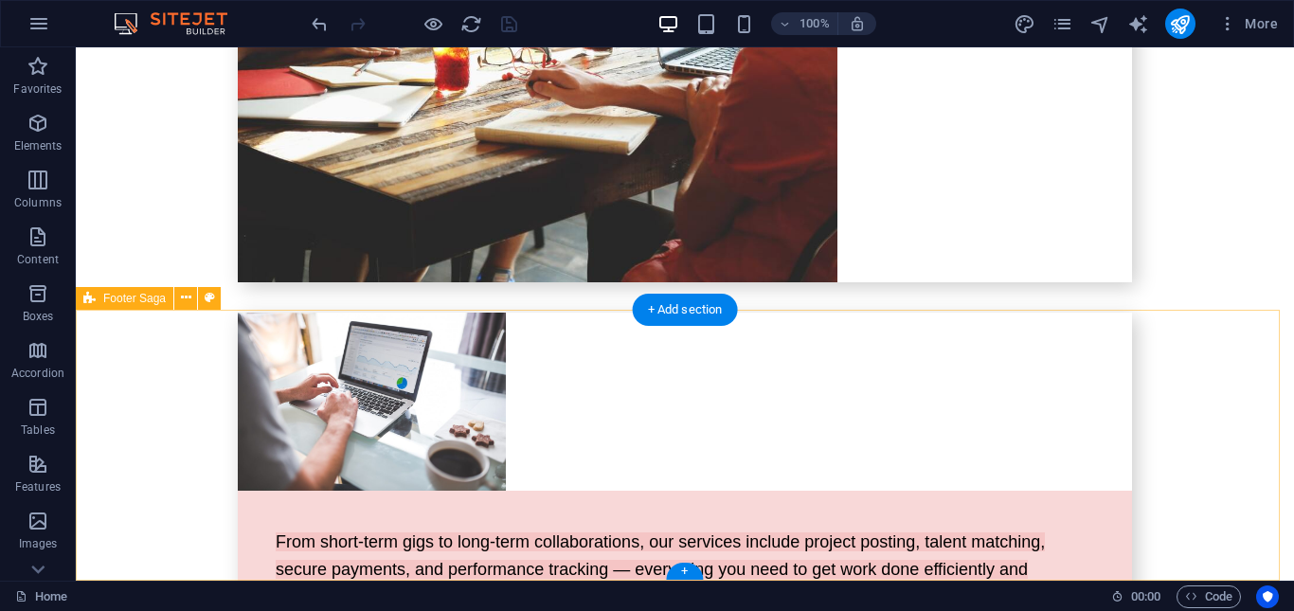
scroll to position [4269, 0]
